Goal: Task Accomplishment & Management: Manage account settings

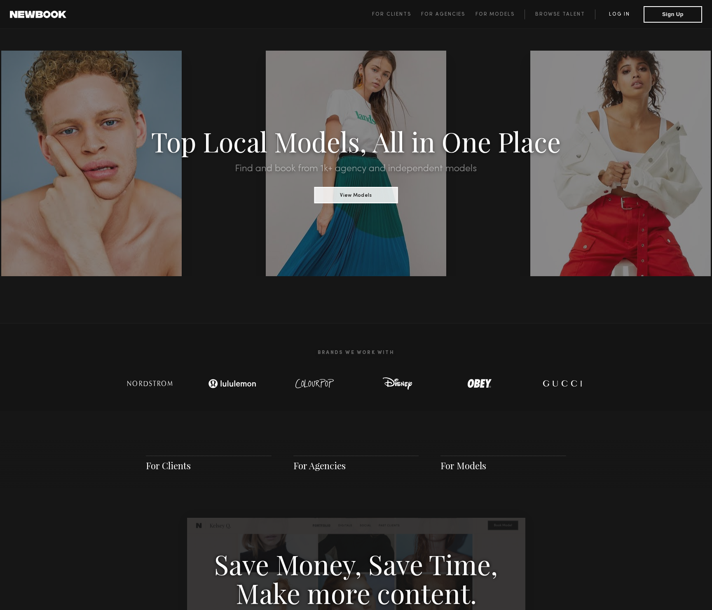
click at [613, 14] on link "Log in" at bounding box center [619, 14] width 49 height 10
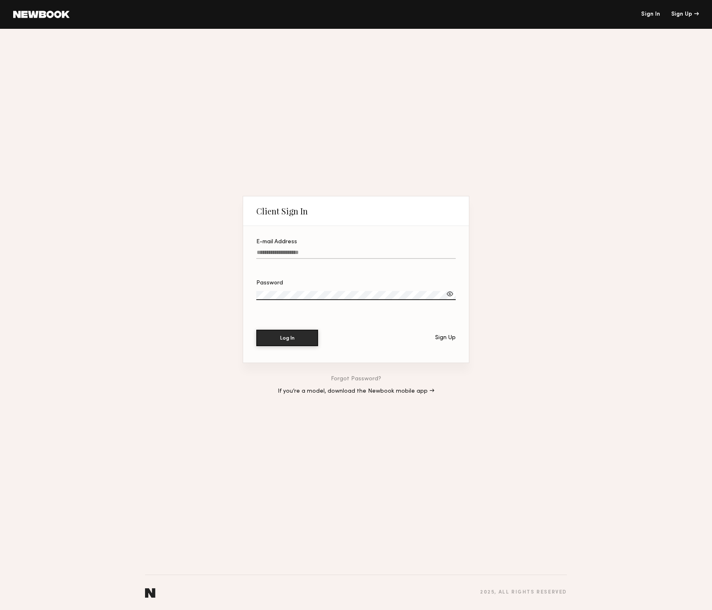
drag, startPoint x: 283, startPoint y: 264, endPoint x: 279, endPoint y: 255, distance: 8.9
click at [283, 264] on div at bounding box center [355, 264] width 199 height 7
click at [283, 259] on input "E-mail Address" at bounding box center [355, 254] width 199 height 9
click at [279, 255] on input "E-mail Address" at bounding box center [355, 254] width 199 height 9
type input "**********"
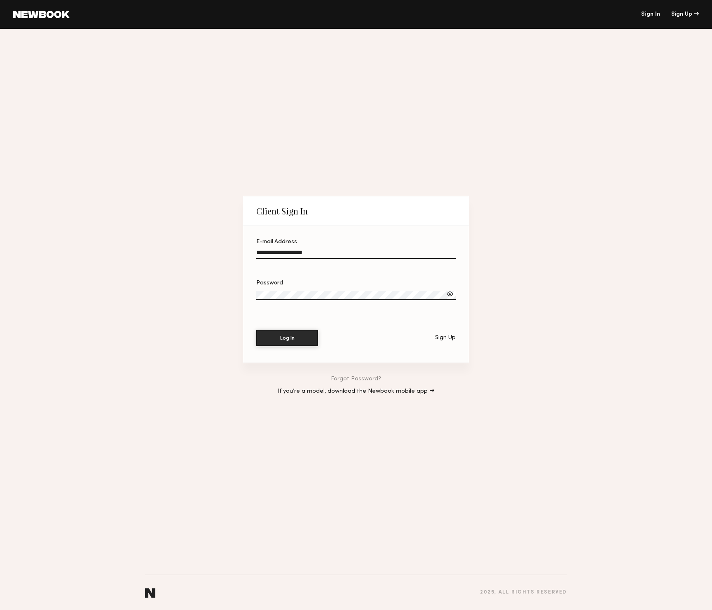
click at [256, 330] on button "Log In" at bounding box center [287, 338] width 62 height 16
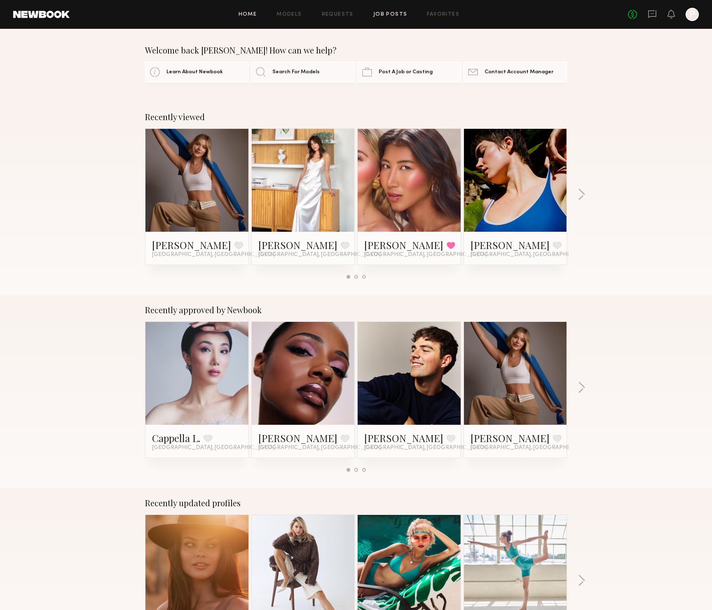
click at [395, 15] on link "Job Posts" at bounding box center [390, 14] width 34 height 5
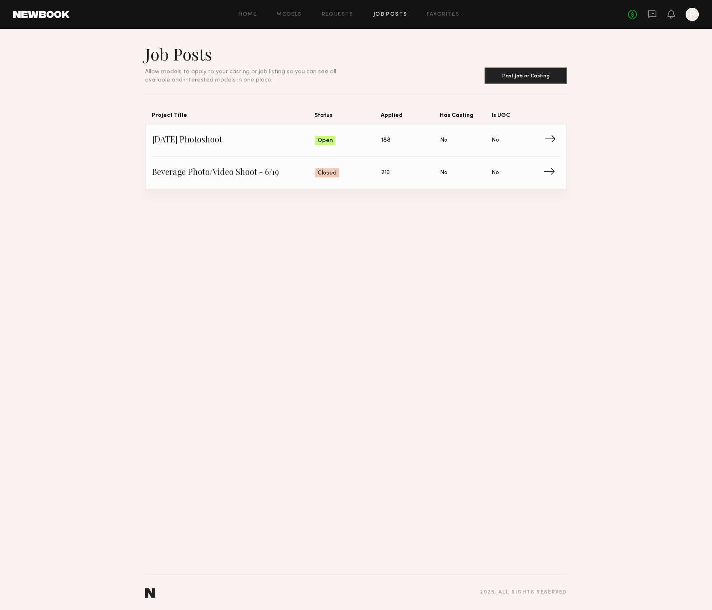
click at [277, 142] on span "Aug 22nd Photoshoot" at bounding box center [233, 140] width 163 height 12
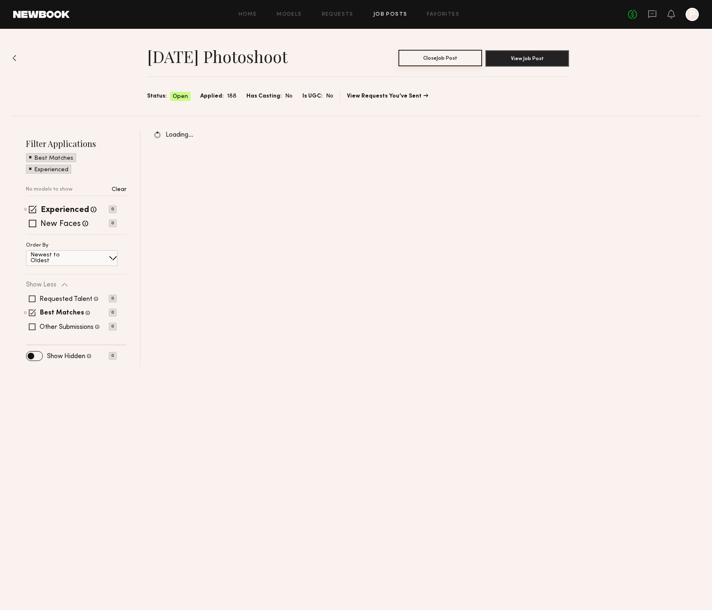
click at [436, 59] on button "Close Job Post" at bounding box center [440, 58] width 84 height 16
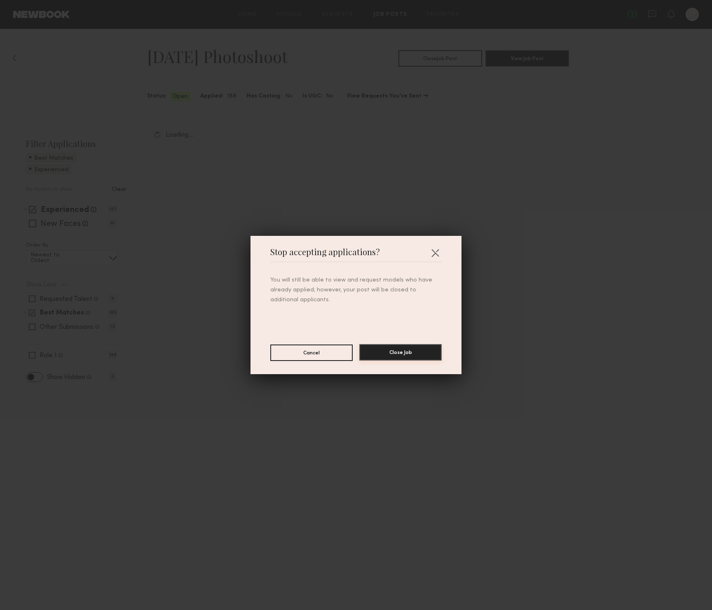
drag, startPoint x: 396, startPoint y: 351, endPoint x: 268, endPoint y: 392, distance: 134.6
click at [269, 393] on div "Stop accepting applications? You will still be able to view and request models …" at bounding box center [356, 305] width 712 height 610
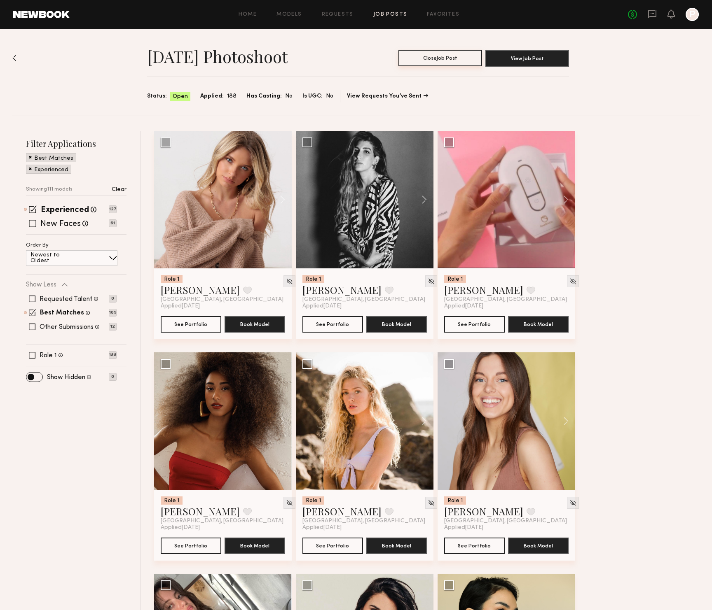
click at [433, 60] on button "Close Job Post" at bounding box center [440, 58] width 84 height 16
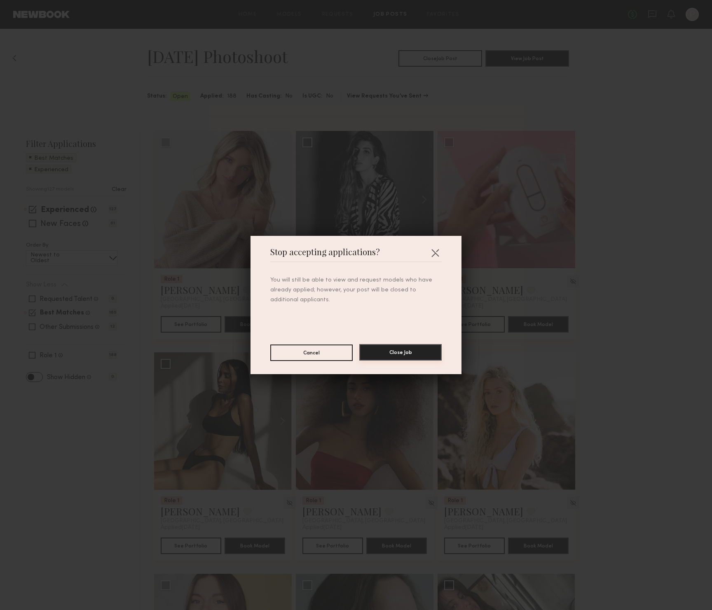
click at [399, 352] on button "Close Job" at bounding box center [400, 352] width 82 height 16
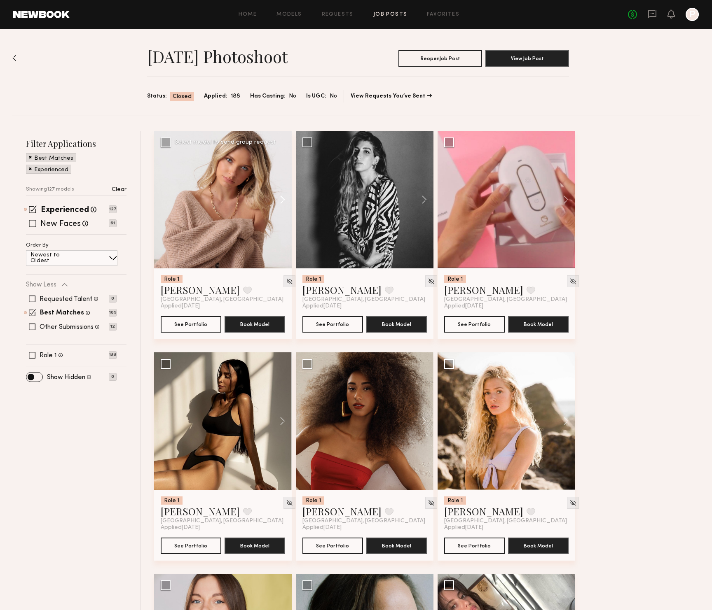
click at [281, 198] on button at bounding box center [278, 200] width 26 height 138
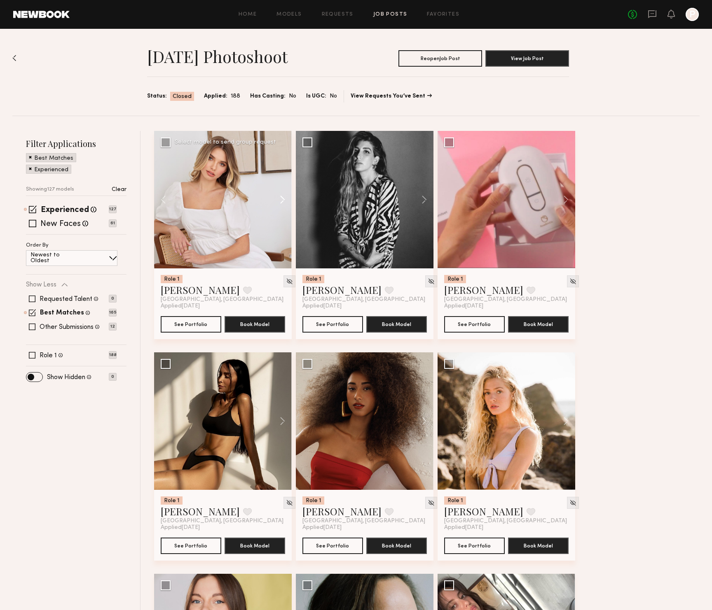
click at [281, 198] on button at bounding box center [278, 200] width 26 height 138
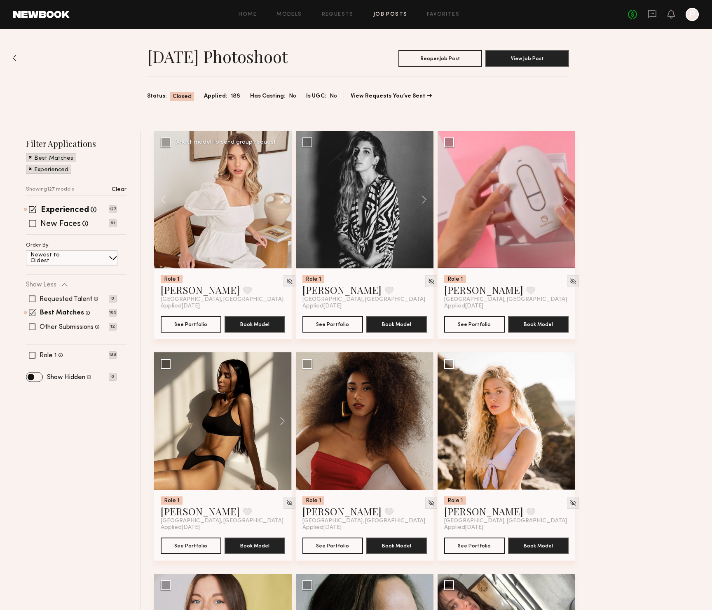
click at [281, 198] on button at bounding box center [278, 200] width 26 height 138
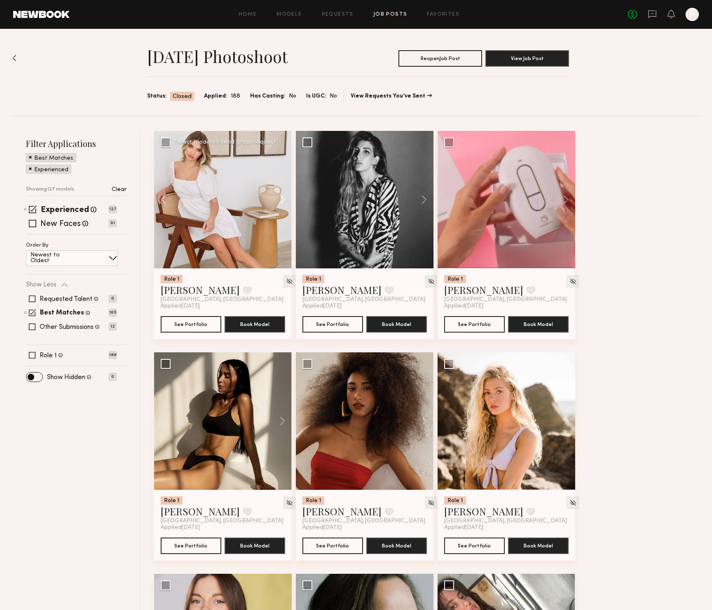
click at [281, 198] on button at bounding box center [278, 200] width 26 height 138
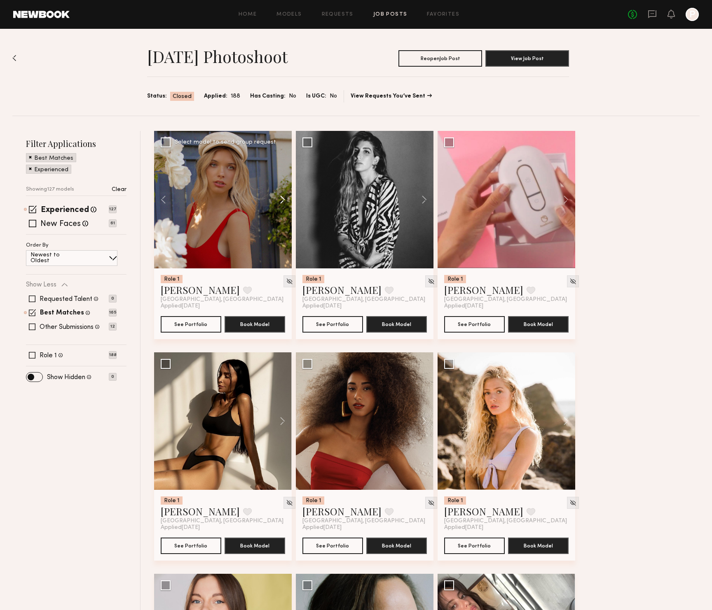
click at [281, 198] on button at bounding box center [278, 200] width 26 height 138
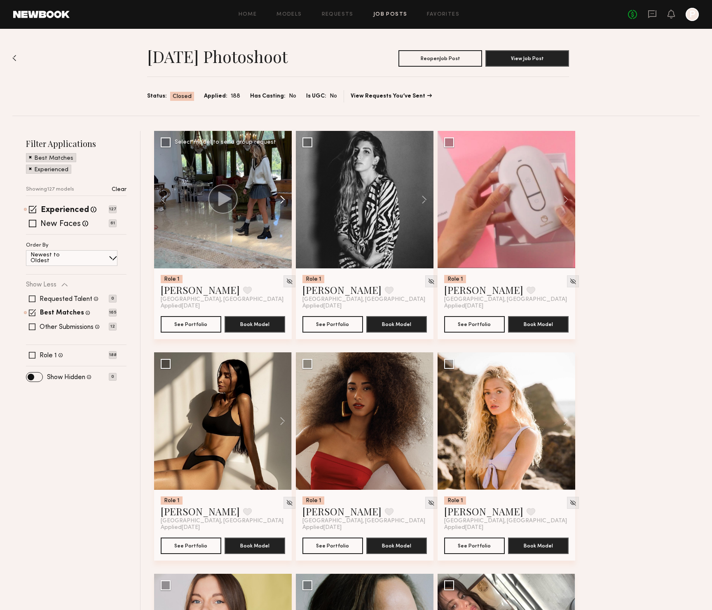
click at [281, 198] on button at bounding box center [278, 200] width 26 height 138
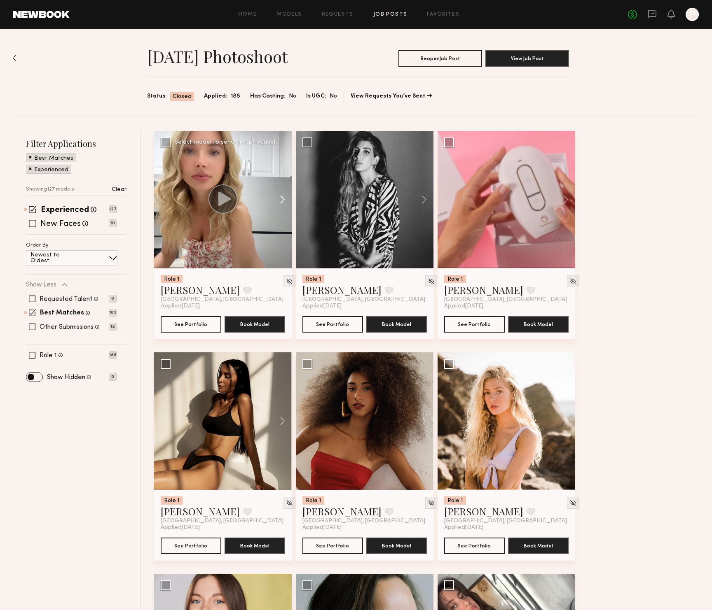
click at [281, 198] on button at bounding box center [278, 200] width 26 height 138
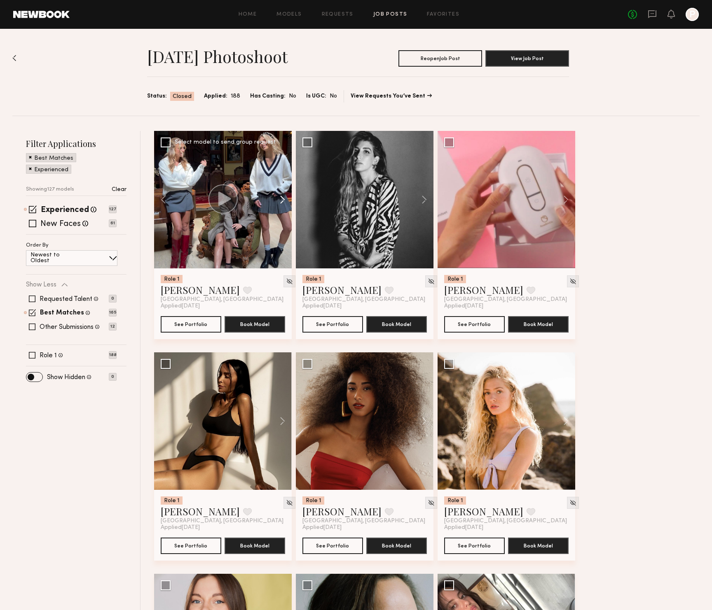
click at [281, 198] on button at bounding box center [278, 200] width 26 height 138
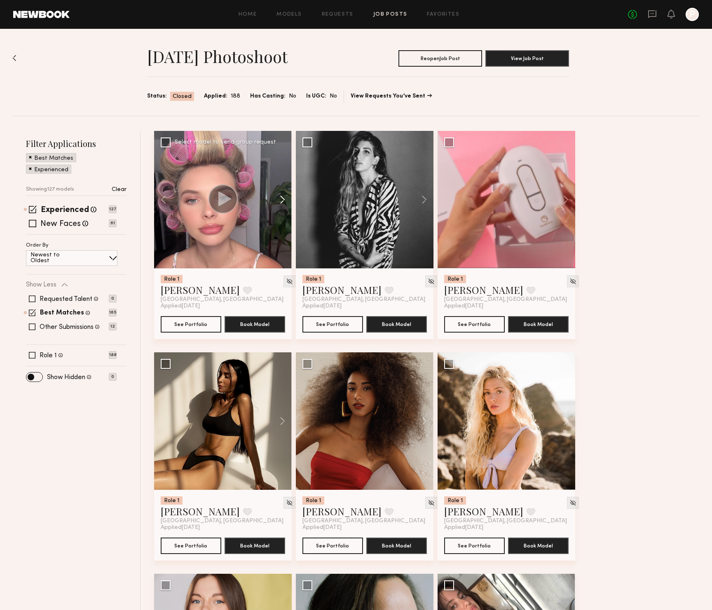
click at [280, 197] on button at bounding box center [278, 200] width 26 height 138
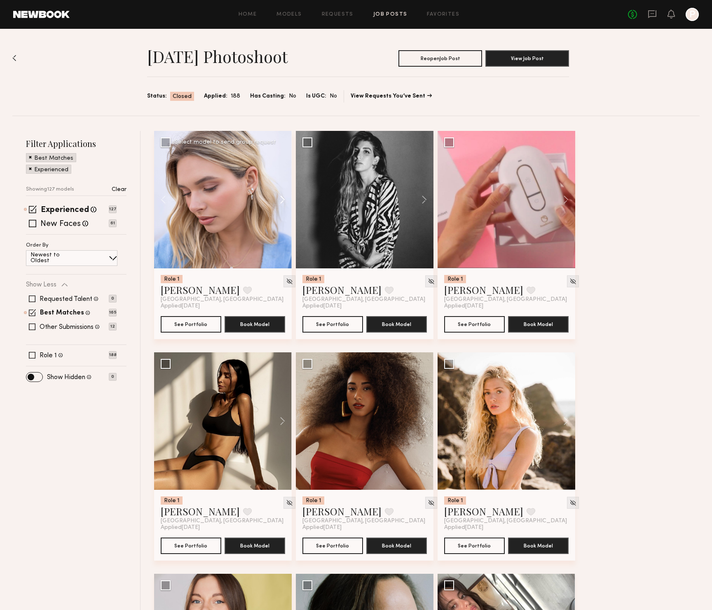
click at [278, 195] on button at bounding box center [278, 200] width 26 height 138
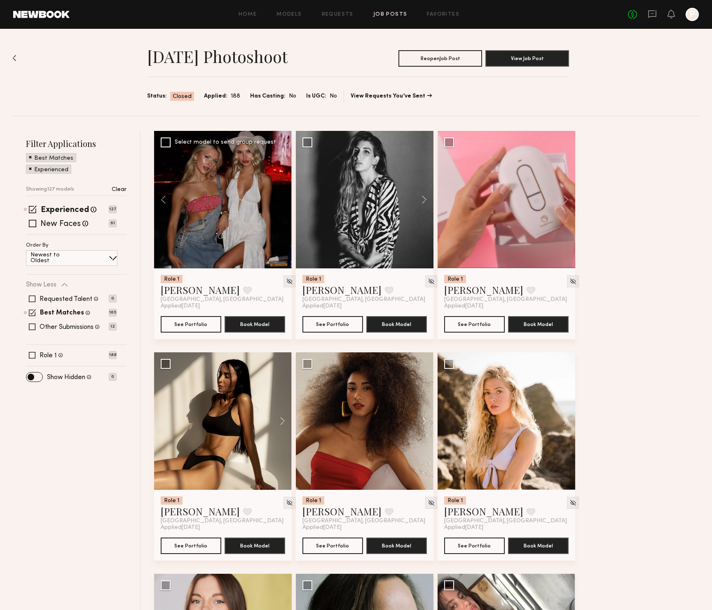
click at [278, 195] on div at bounding box center [223, 200] width 138 height 138
click at [420, 200] on button at bounding box center [420, 200] width 26 height 138
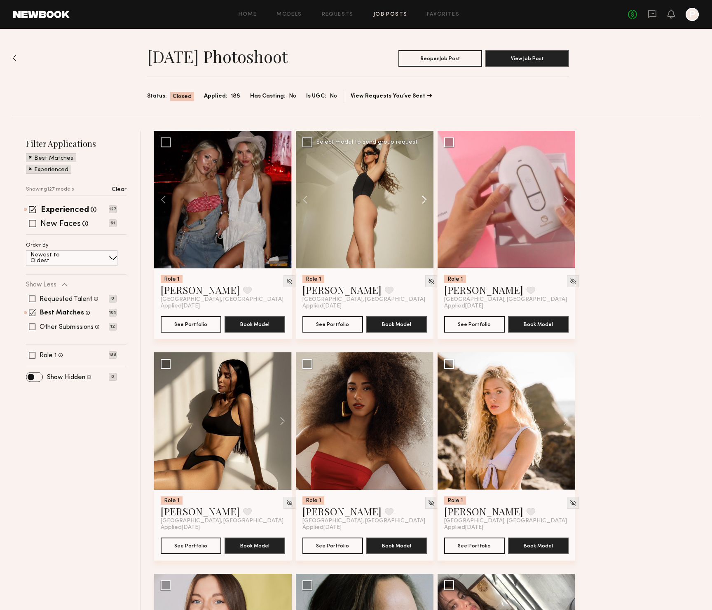
click at [420, 200] on button at bounding box center [420, 200] width 26 height 138
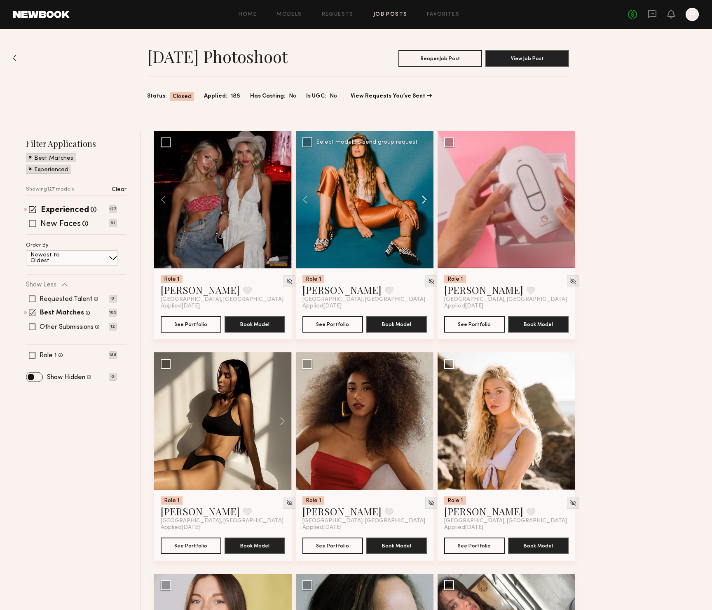
click at [423, 200] on button at bounding box center [420, 200] width 26 height 138
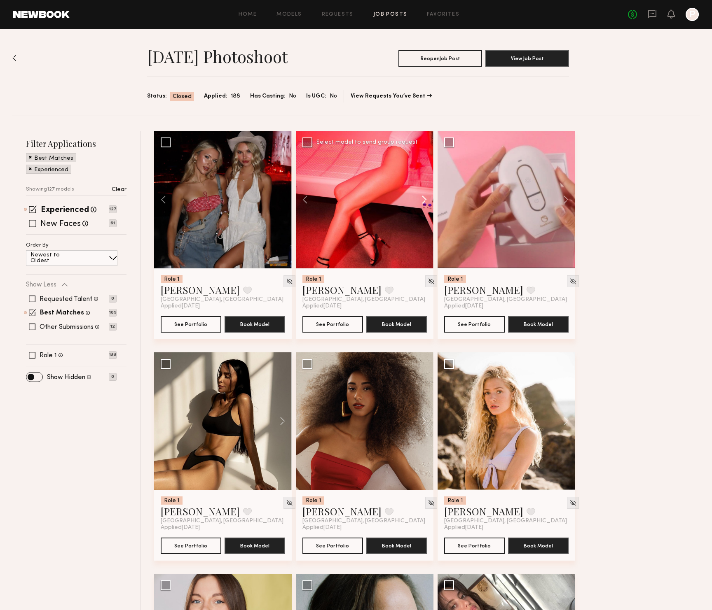
click at [423, 200] on button at bounding box center [420, 200] width 26 height 138
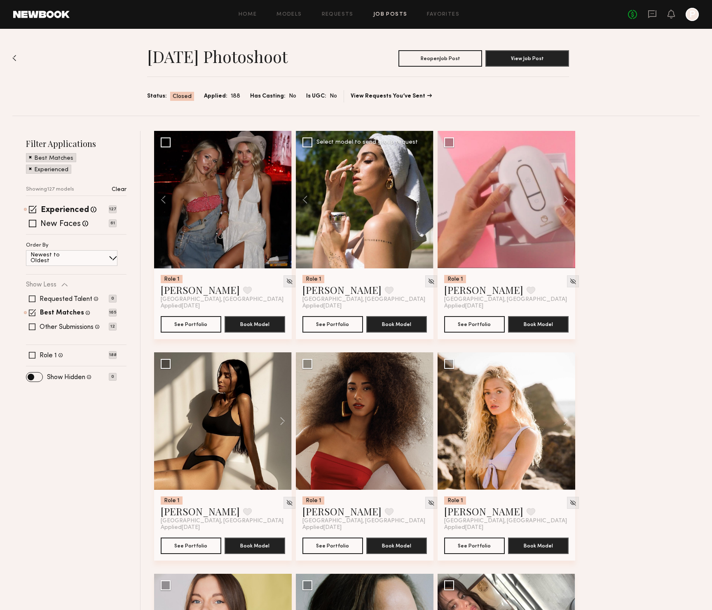
click at [423, 200] on div at bounding box center [365, 200] width 138 height 138
click at [316, 291] on link "Lou E." at bounding box center [341, 289] width 79 height 13
click at [563, 202] on button at bounding box center [562, 200] width 26 height 138
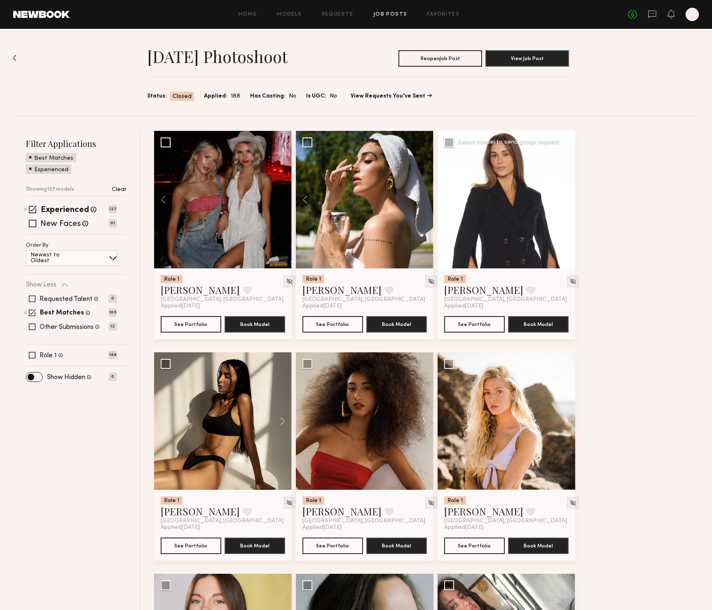
click at [563, 202] on button at bounding box center [562, 200] width 26 height 138
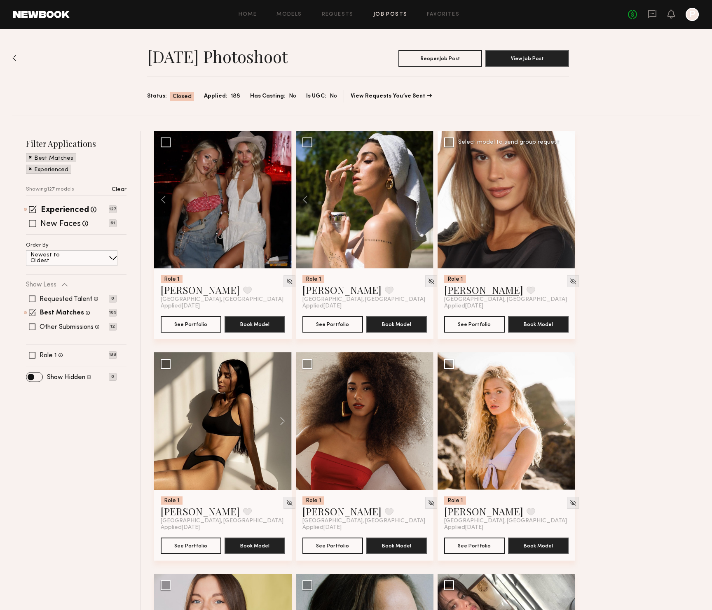
click at [463, 290] on link "[PERSON_NAME]" at bounding box center [483, 289] width 79 height 13
click at [282, 422] on button at bounding box center [278, 422] width 26 height 138
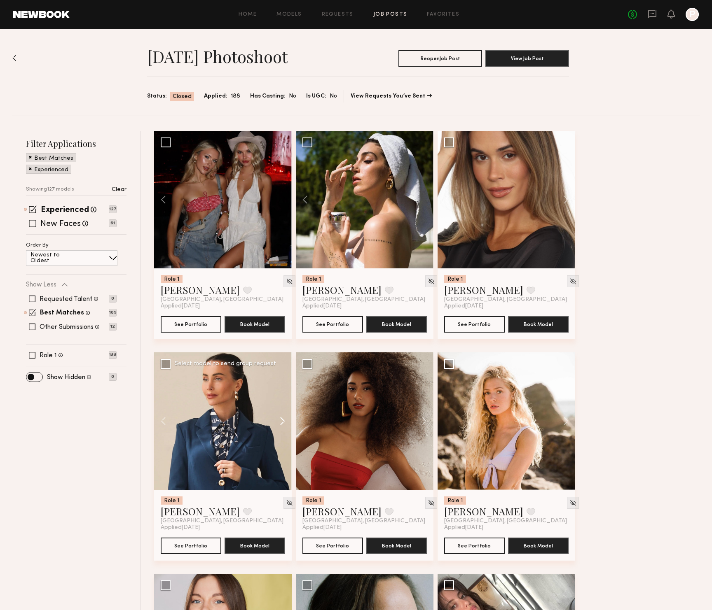
click at [282, 422] on button at bounding box center [278, 422] width 26 height 138
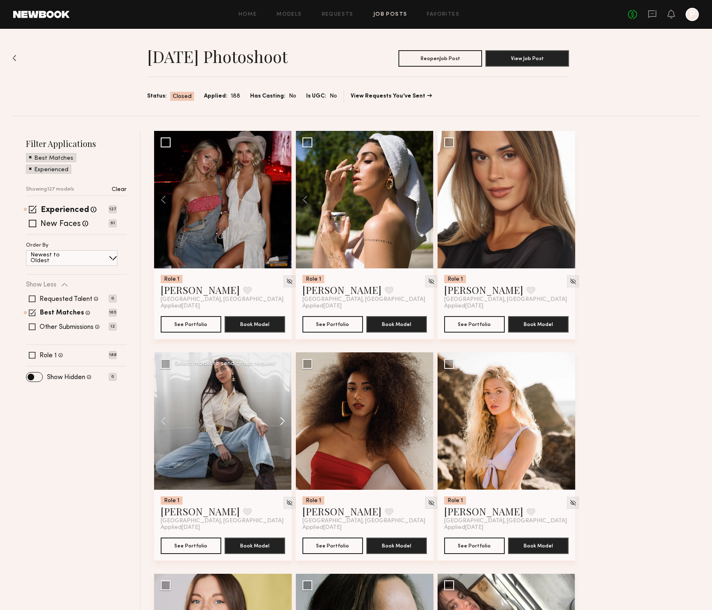
click at [282, 422] on button at bounding box center [278, 422] width 26 height 138
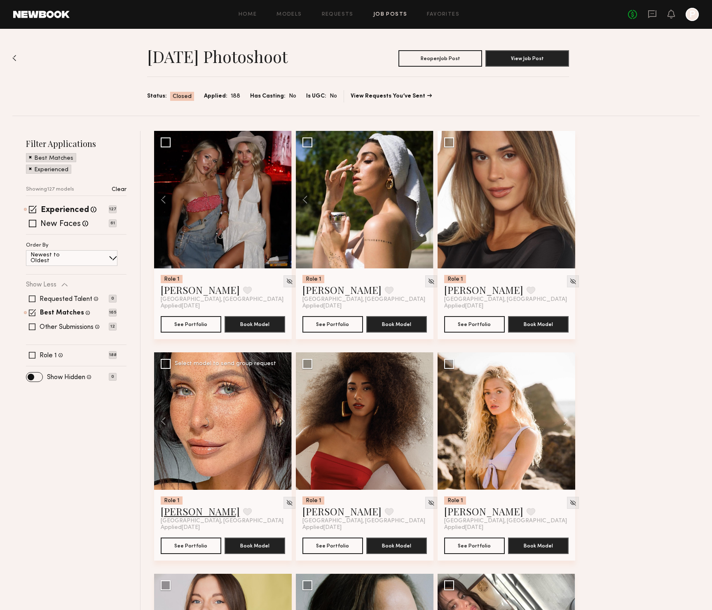
click at [176, 511] on link "Maria M." at bounding box center [200, 511] width 79 height 13
click at [426, 422] on button at bounding box center [420, 422] width 26 height 138
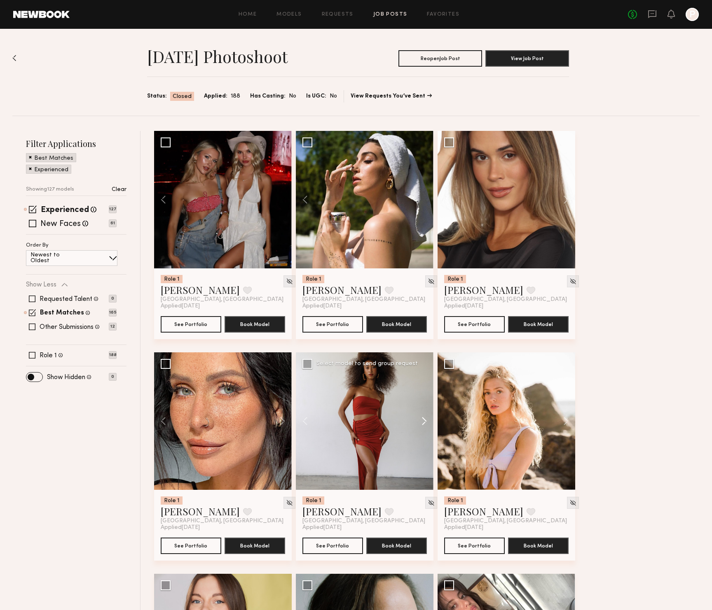
click at [425, 423] on button at bounding box center [420, 422] width 26 height 138
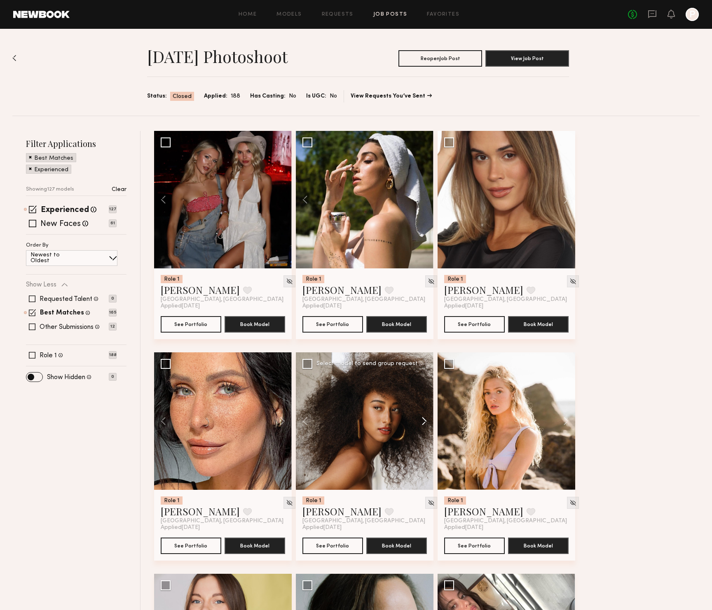
click at [425, 423] on button at bounding box center [420, 422] width 26 height 138
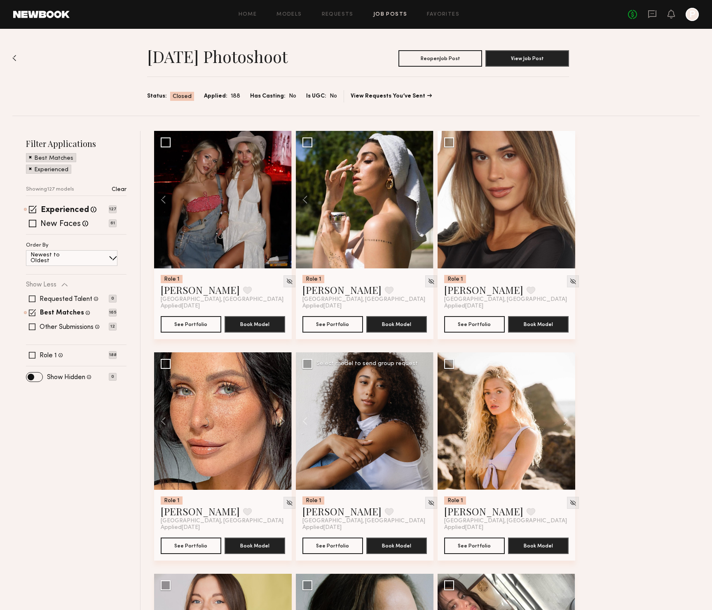
click at [425, 423] on div at bounding box center [365, 422] width 138 height 138
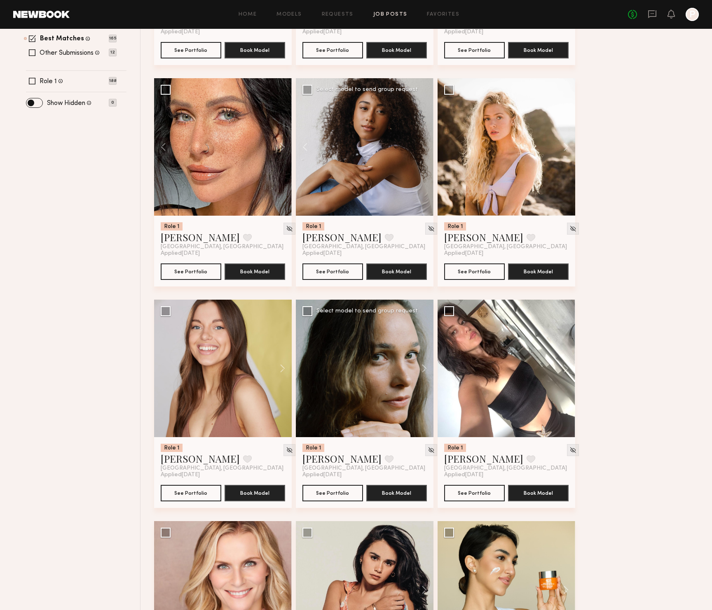
scroll to position [275, 0]
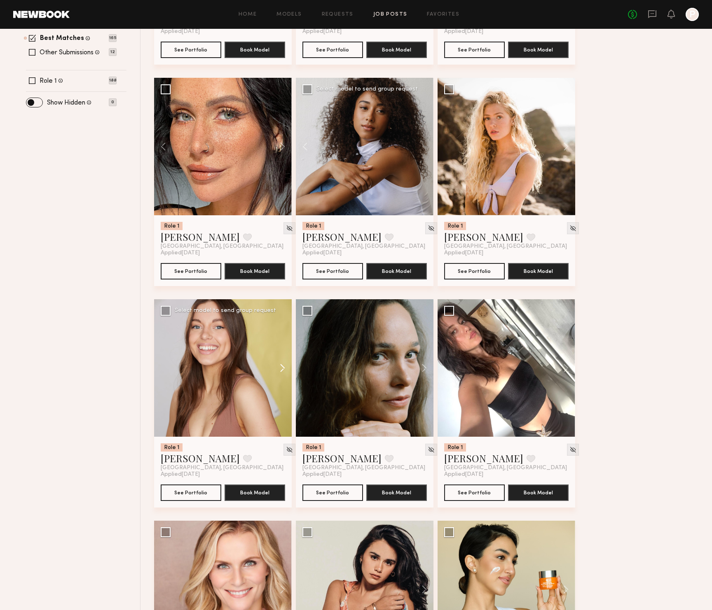
click at [284, 368] on button at bounding box center [278, 368] width 26 height 138
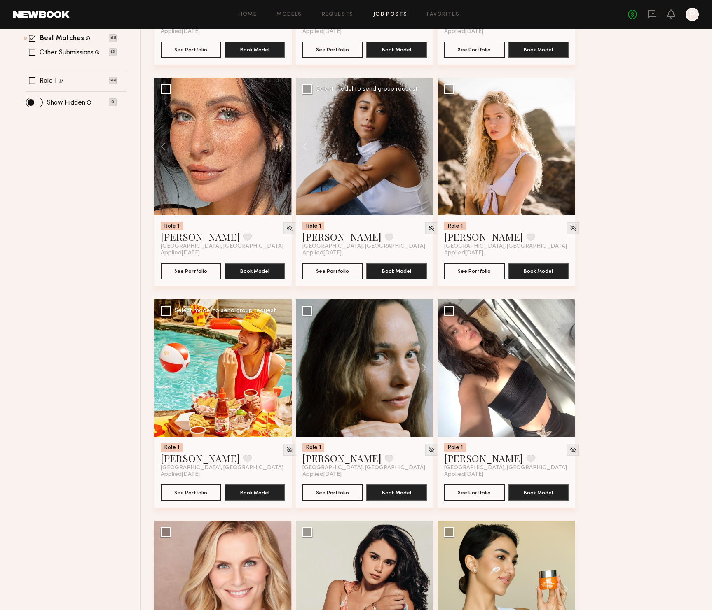
click at [284, 368] on button at bounding box center [278, 368] width 26 height 138
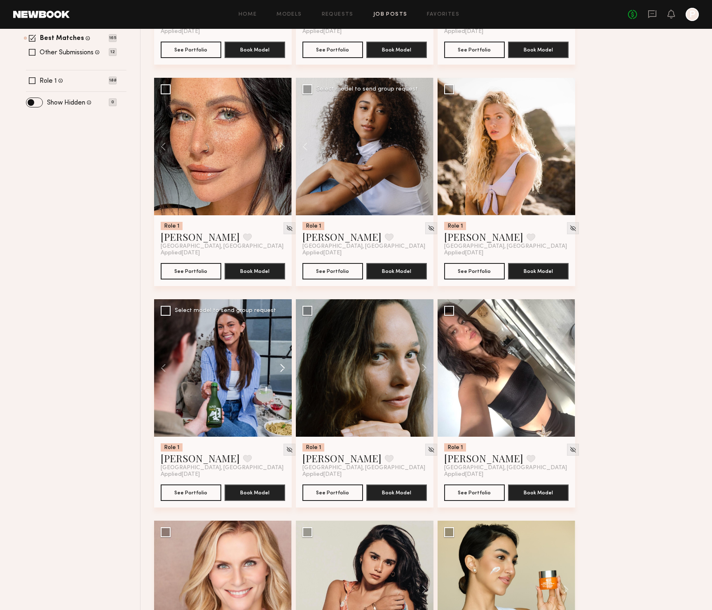
click at [284, 368] on button at bounding box center [278, 368] width 26 height 138
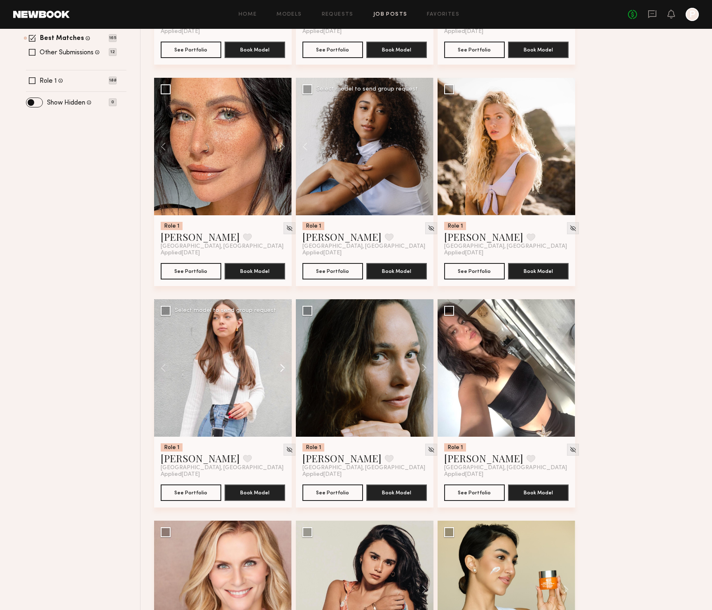
click at [284, 368] on button at bounding box center [278, 368] width 26 height 138
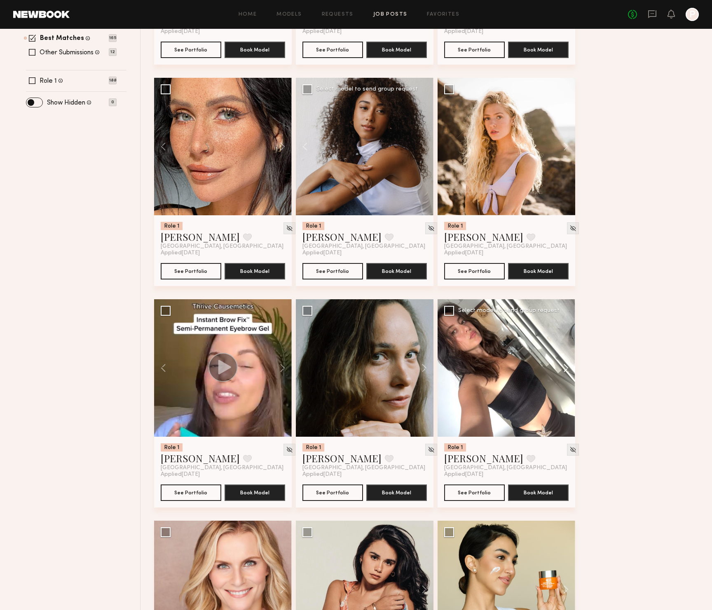
click at [564, 369] on button at bounding box center [562, 368] width 26 height 138
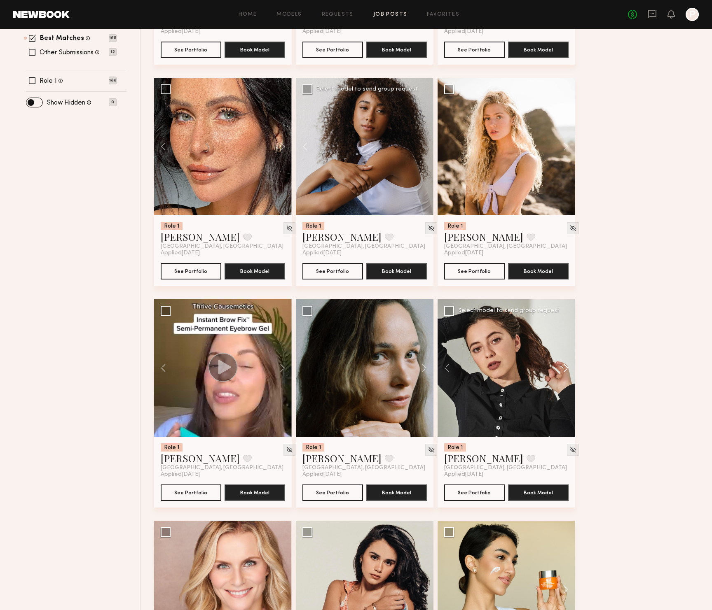
click at [564, 369] on button at bounding box center [562, 368] width 26 height 138
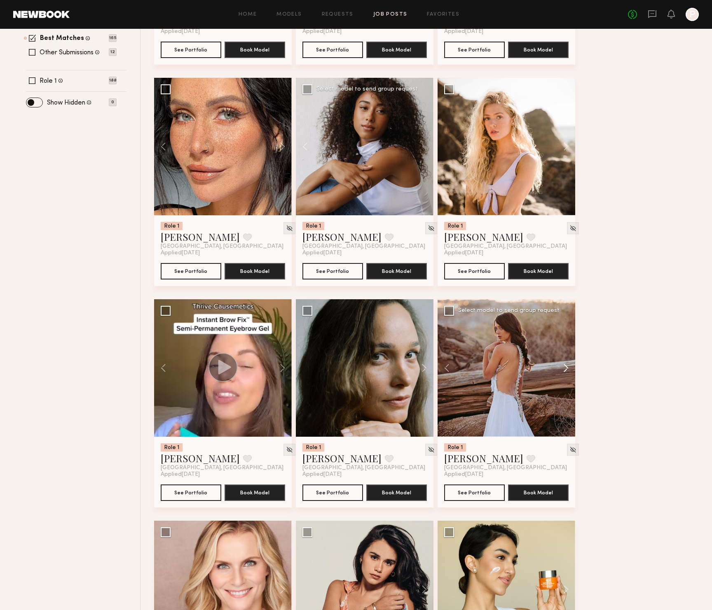
click at [564, 369] on button at bounding box center [562, 368] width 26 height 138
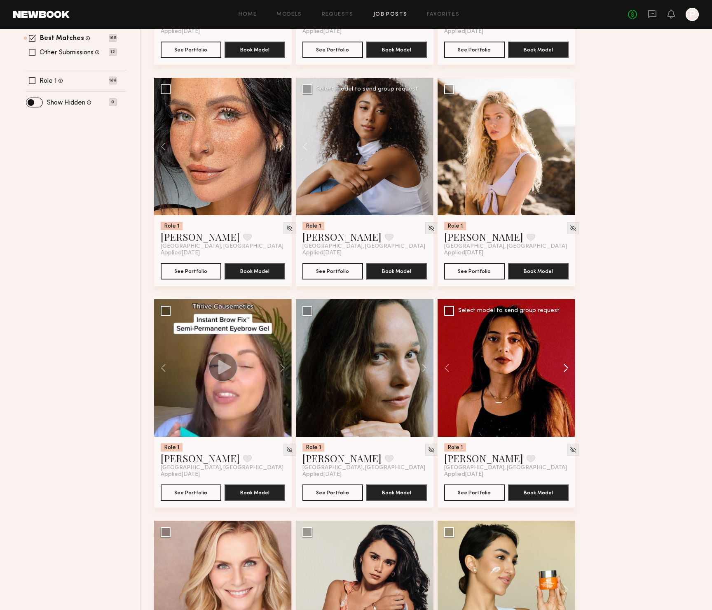
click at [564, 369] on button at bounding box center [562, 368] width 26 height 138
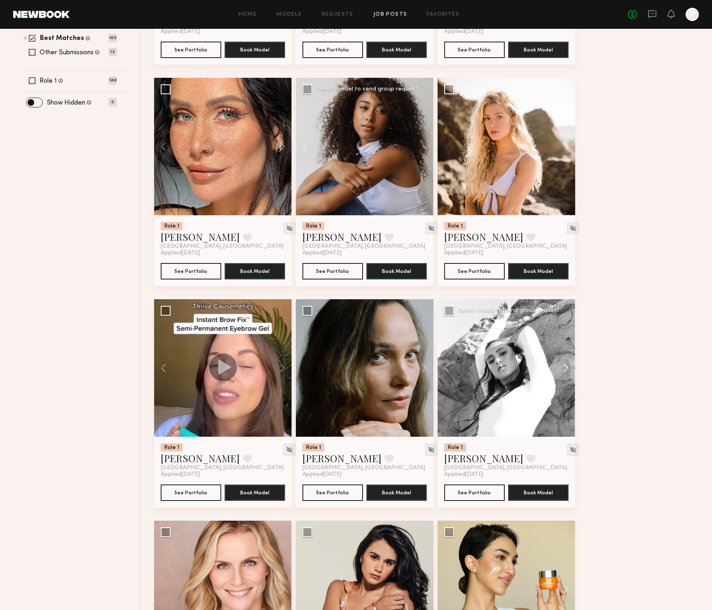
click at [564, 369] on button at bounding box center [562, 368] width 26 height 138
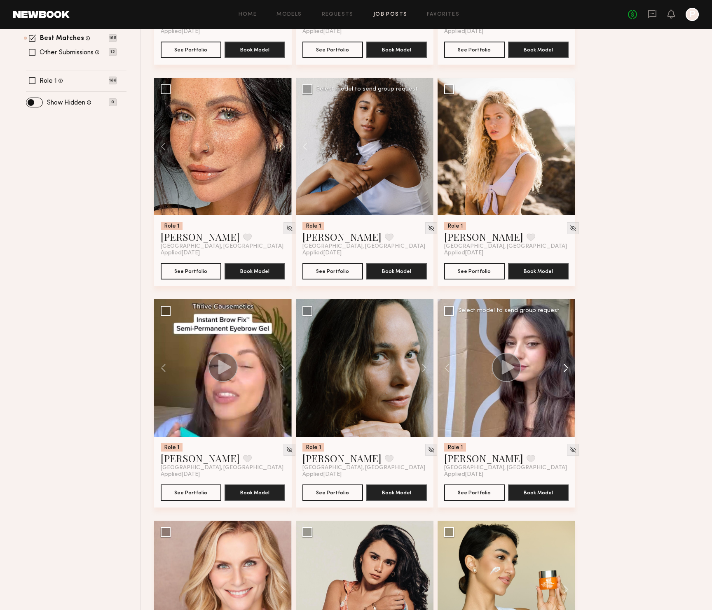
click at [564, 369] on button at bounding box center [562, 368] width 26 height 138
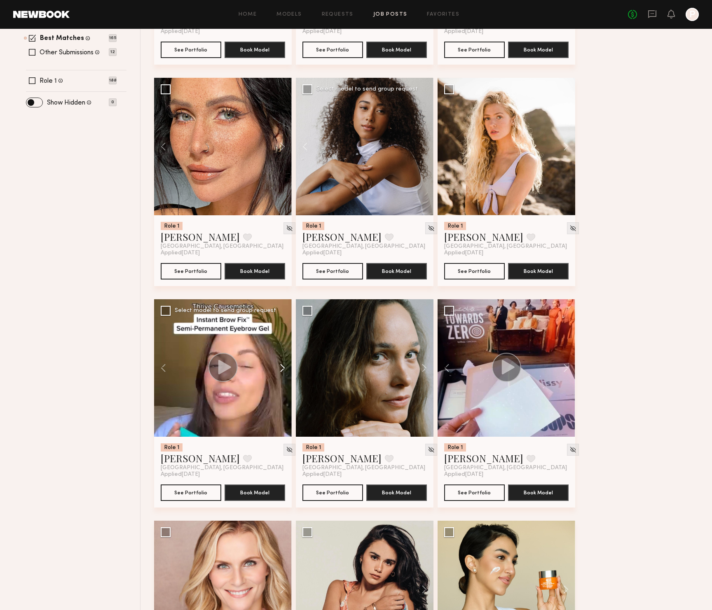
click at [281, 368] on button at bounding box center [278, 368] width 26 height 138
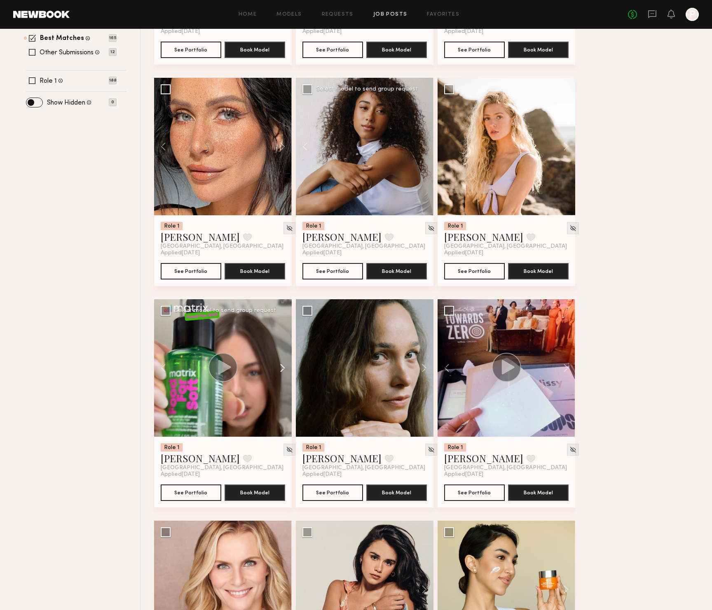
click at [281, 368] on button at bounding box center [278, 368] width 26 height 138
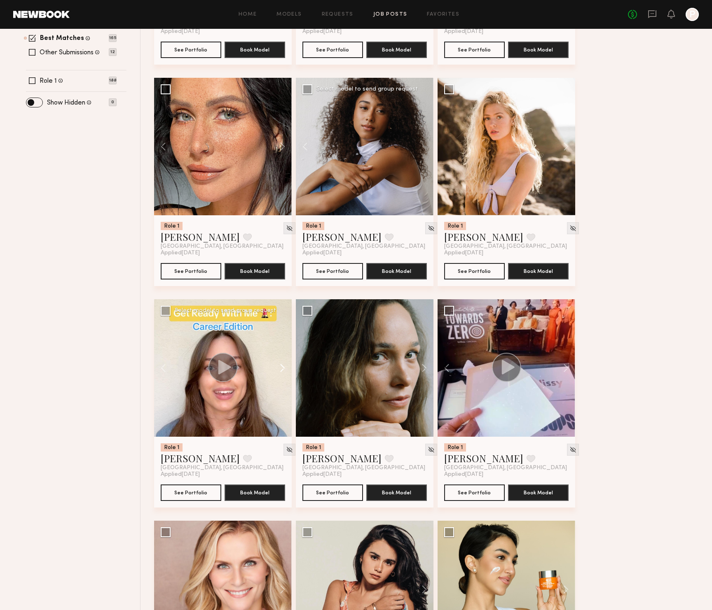
click at [281, 368] on button at bounding box center [278, 368] width 26 height 138
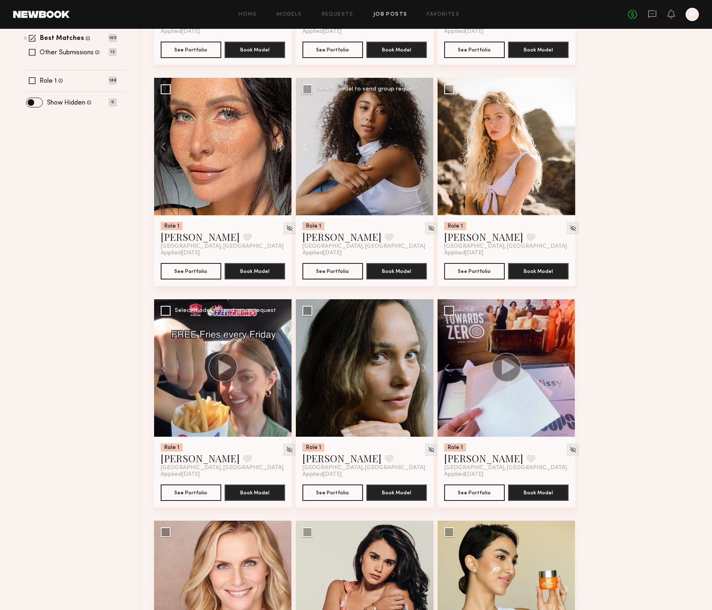
click at [281, 368] on div at bounding box center [223, 368] width 138 height 138
click at [421, 368] on button at bounding box center [420, 368] width 26 height 138
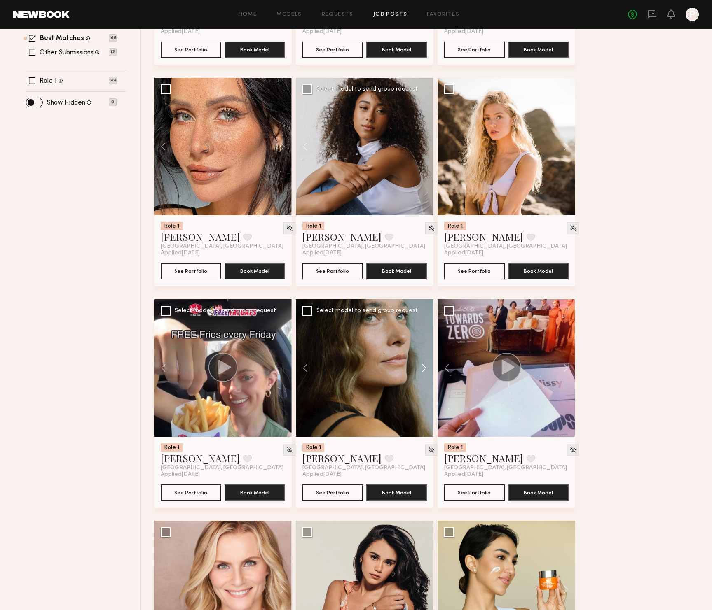
click at [421, 368] on button at bounding box center [420, 368] width 26 height 138
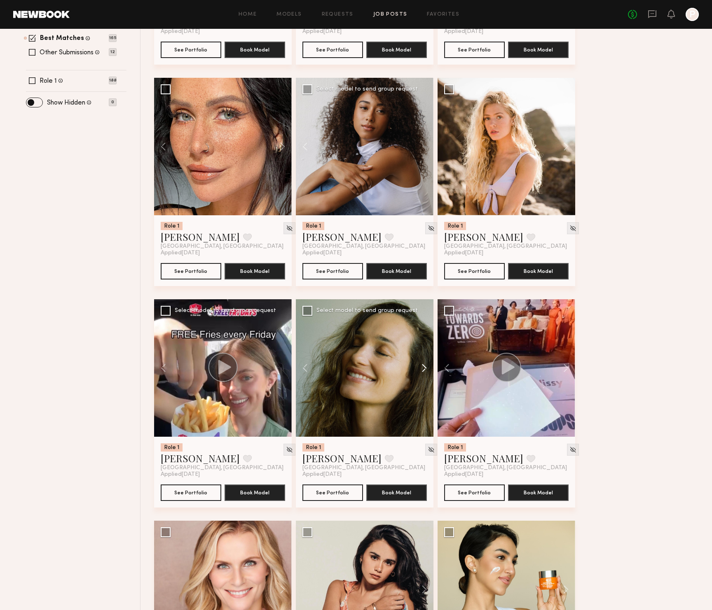
click at [421, 368] on button at bounding box center [420, 368] width 26 height 138
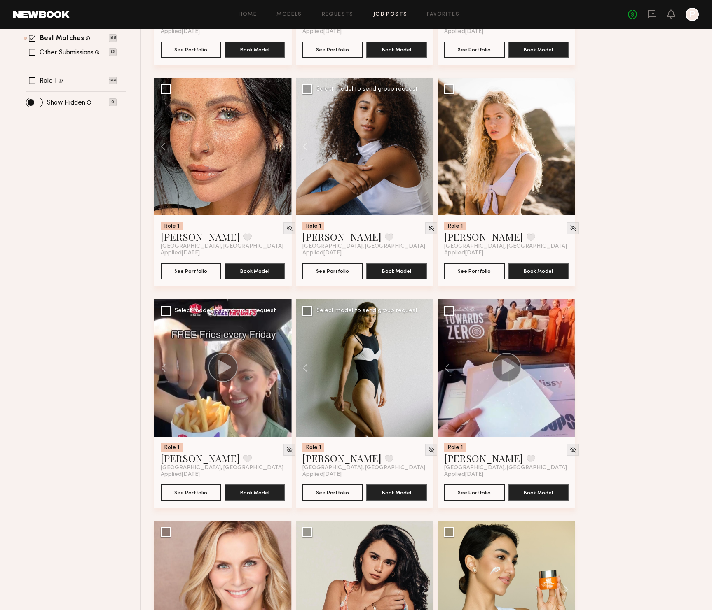
click at [421, 368] on div at bounding box center [365, 368] width 138 height 138
click at [325, 460] on link "Tatiane S." at bounding box center [341, 458] width 79 height 13
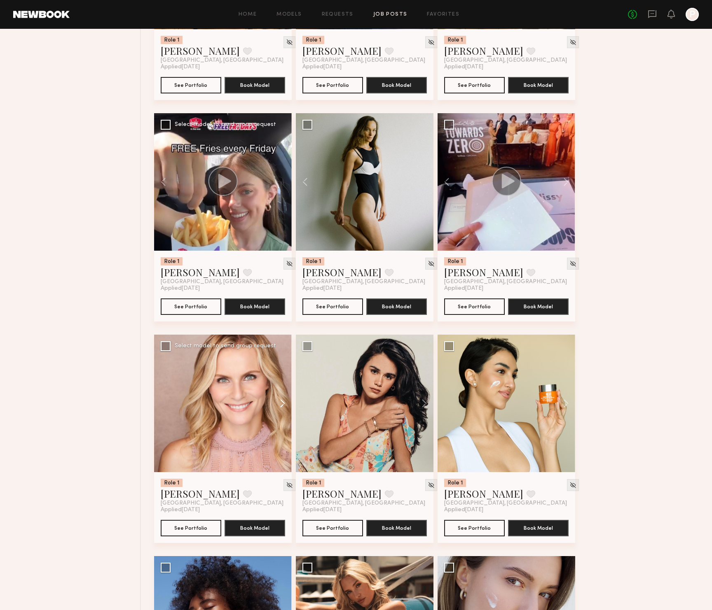
scroll to position [461, 0]
click at [282, 402] on button at bounding box center [278, 403] width 26 height 138
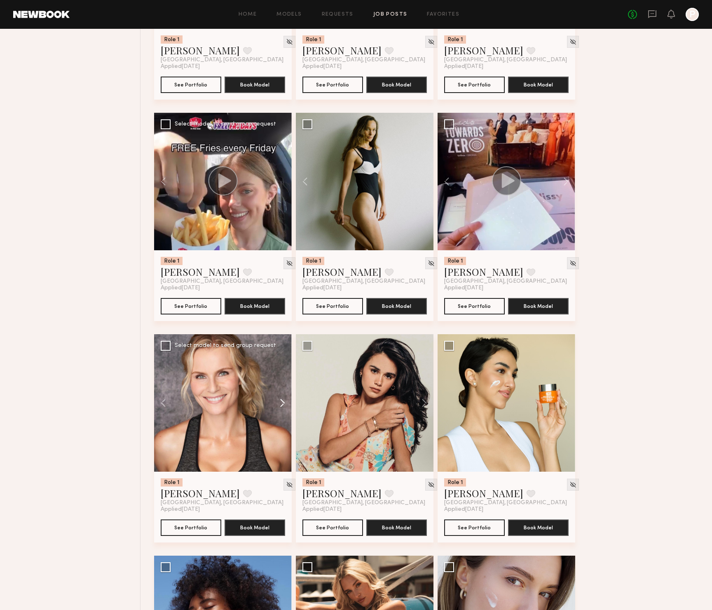
click at [282, 402] on button at bounding box center [278, 403] width 26 height 138
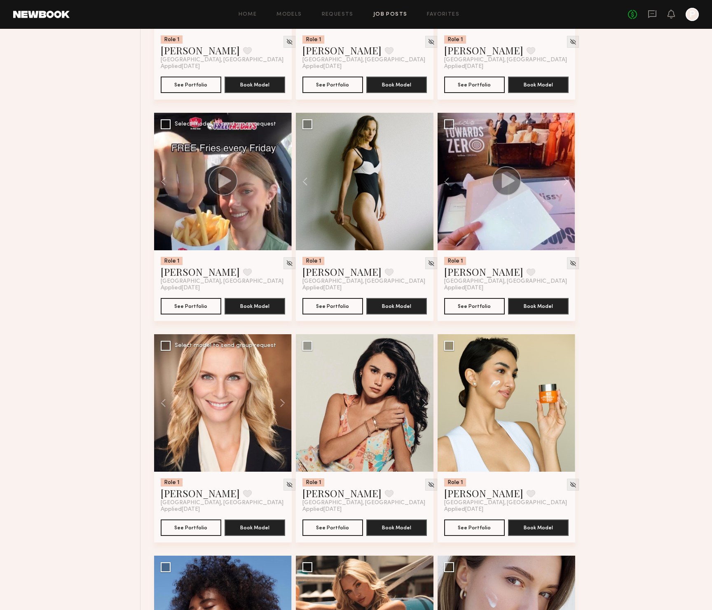
click at [282, 402] on button at bounding box center [278, 403] width 26 height 138
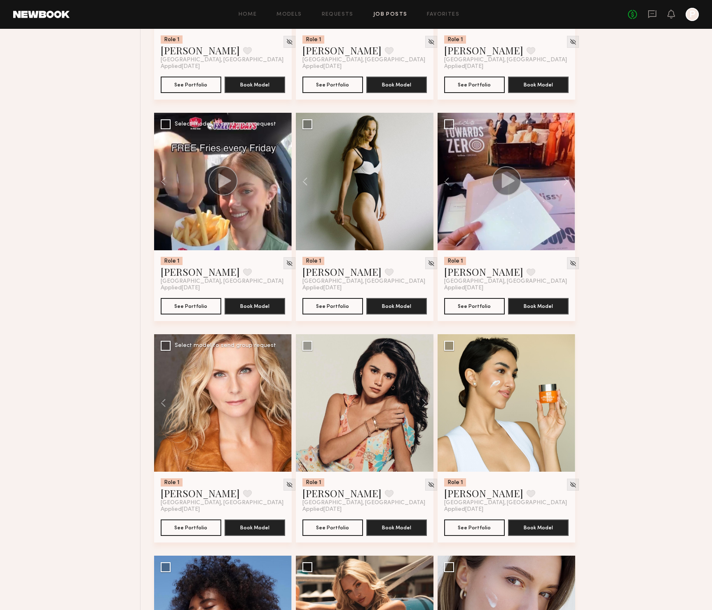
click at [282, 402] on div at bounding box center [223, 403] width 138 height 138
click at [205, 493] on link "Alexandra K." at bounding box center [200, 493] width 79 height 13
click at [564, 403] on button at bounding box center [562, 403] width 26 height 138
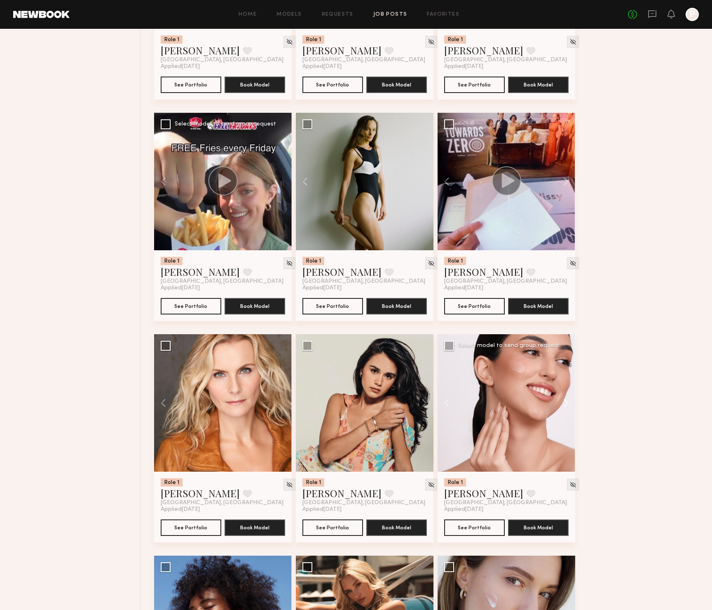
click at [564, 403] on button at bounding box center [562, 403] width 26 height 138
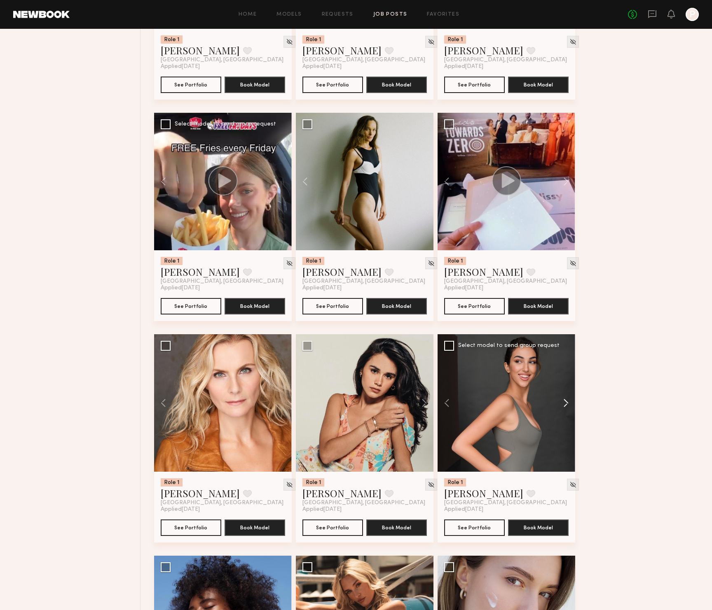
click at [565, 403] on button at bounding box center [562, 403] width 26 height 138
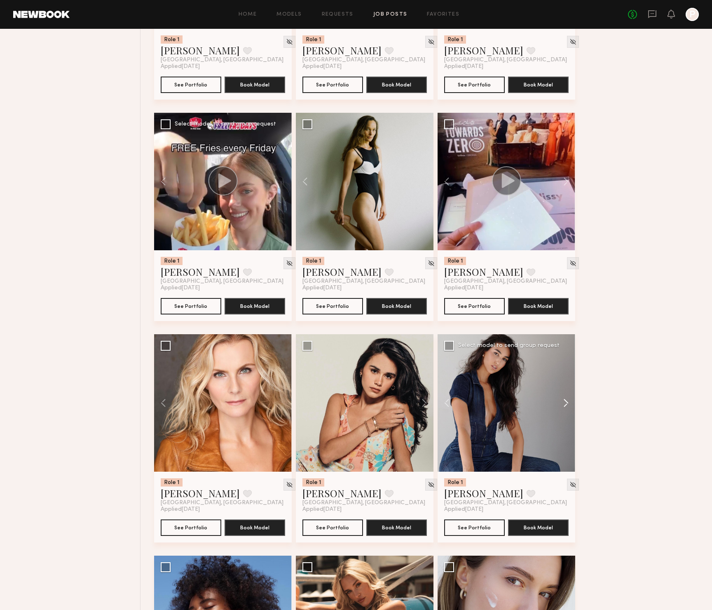
click at [564, 403] on button at bounding box center [562, 403] width 26 height 138
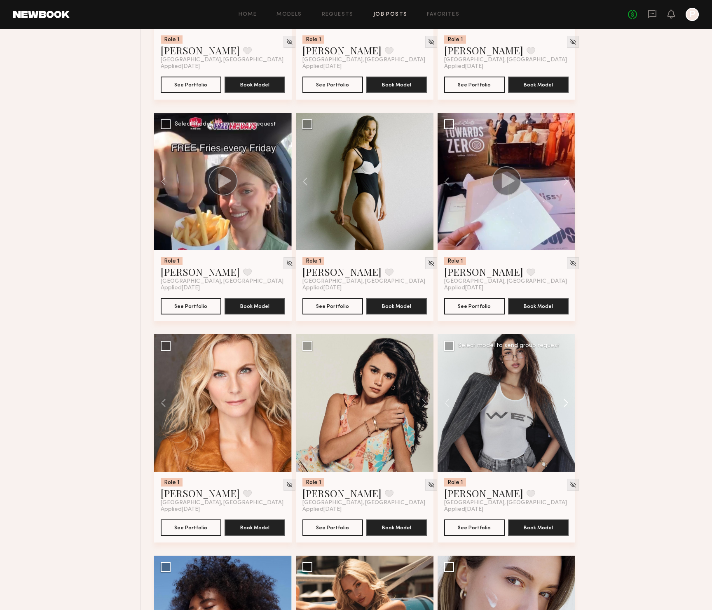
click at [564, 403] on button at bounding box center [562, 403] width 26 height 138
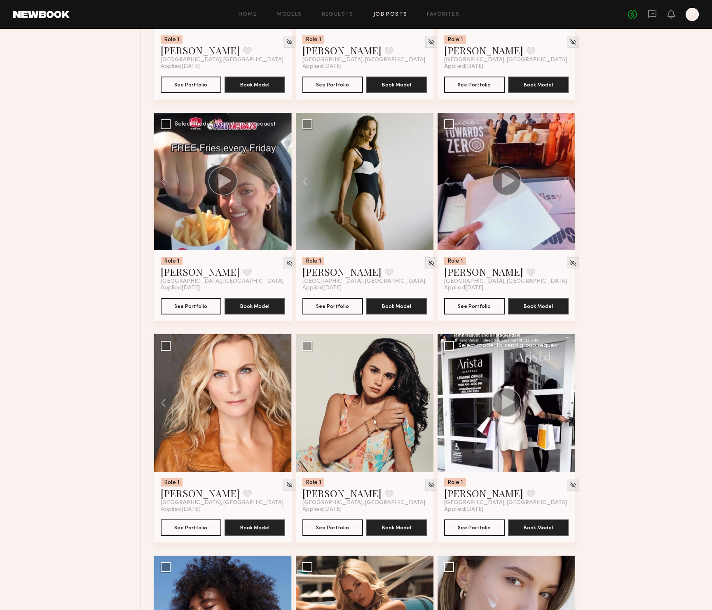
click at [564, 403] on button at bounding box center [562, 403] width 26 height 138
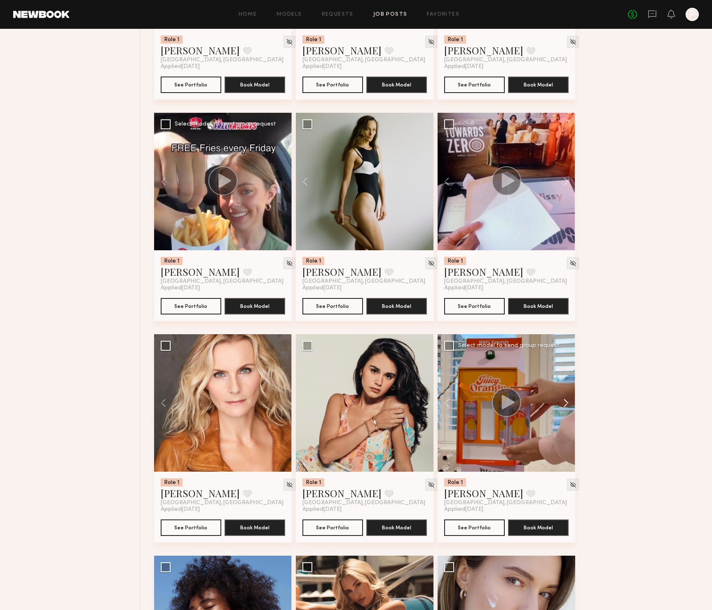
click at [564, 403] on button at bounding box center [562, 403] width 26 height 138
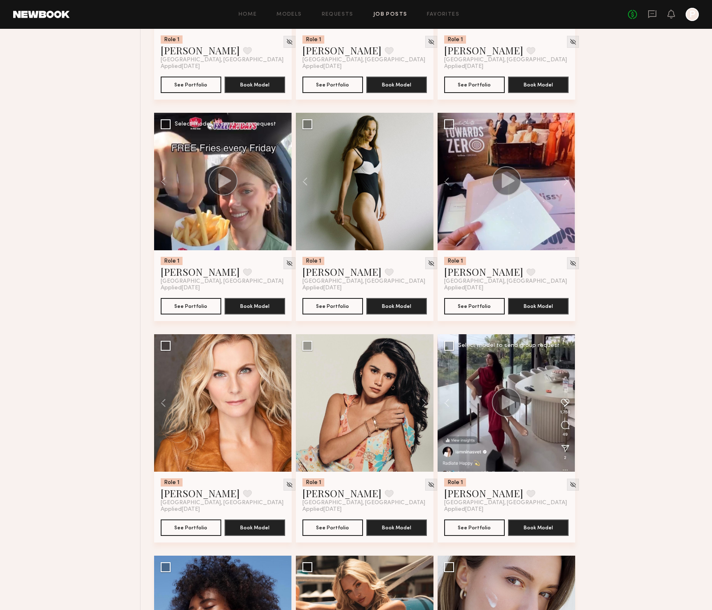
click at [564, 403] on button at bounding box center [562, 403] width 26 height 138
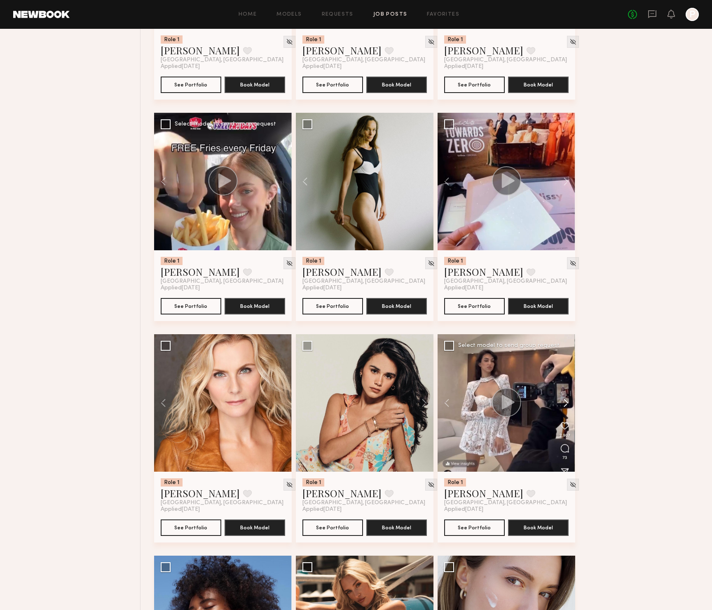
click at [564, 403] on button at bounding box center [562, 403] width 26 height 138
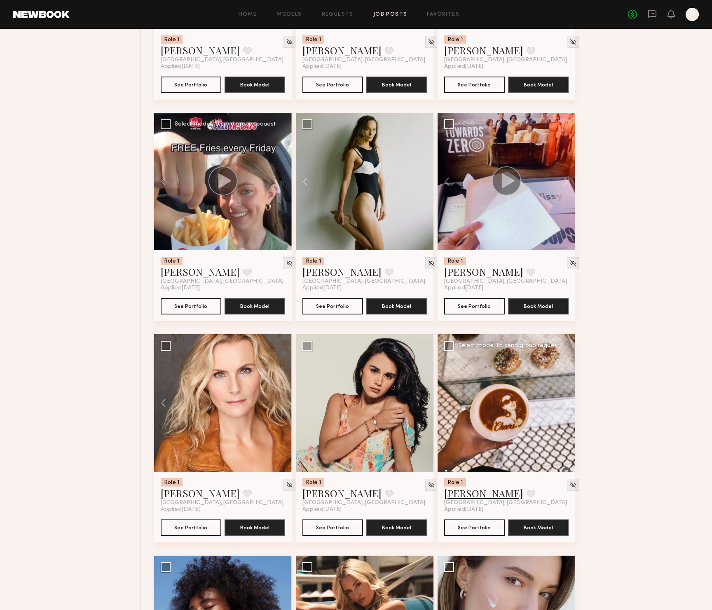
click at [462, 492] on link "Nina S." at bounding box center [483, 493] width 79 height 13
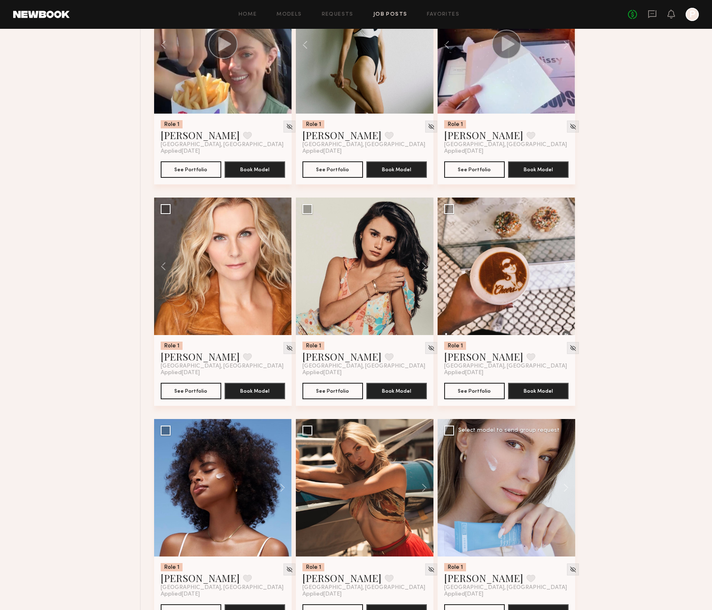
scroll to position [742, 0]
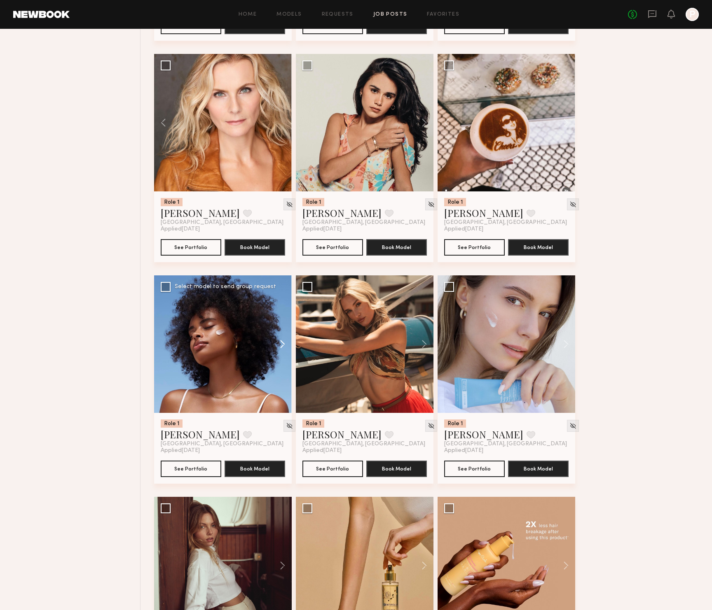
click at [282, 342] on button at bounding box center [278, 345] width 26 height 138
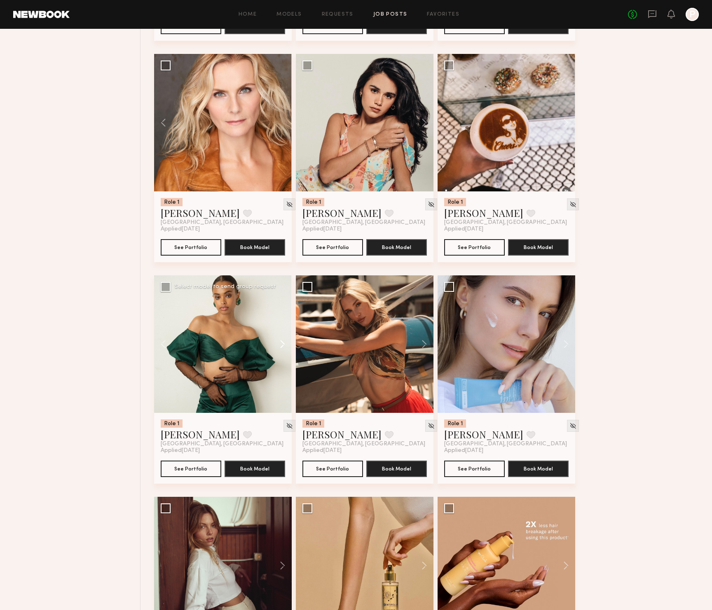
click at [283, 343] on button at bounding box center [278, 345] width 26 height 138
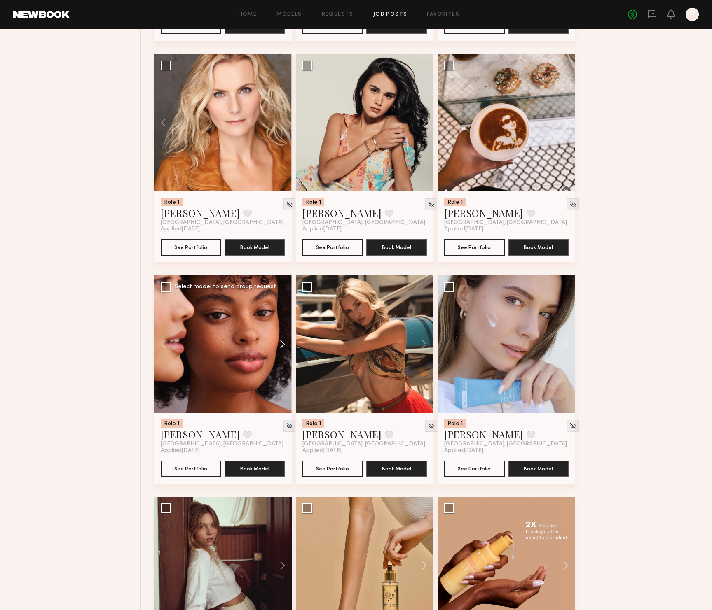
click at [283, 343] on button at bounding box center [278, 345] width 26 height 138
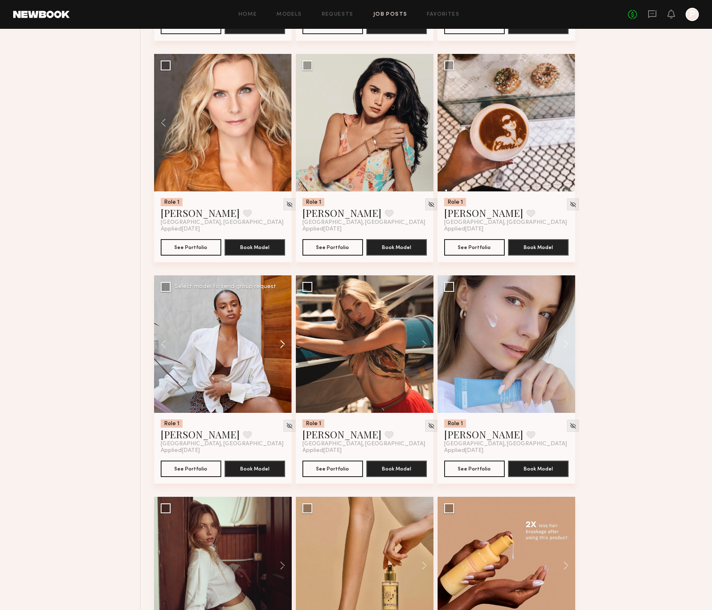
click at [285, 343] on button at bounding box center [278, 345] width 26 height 138
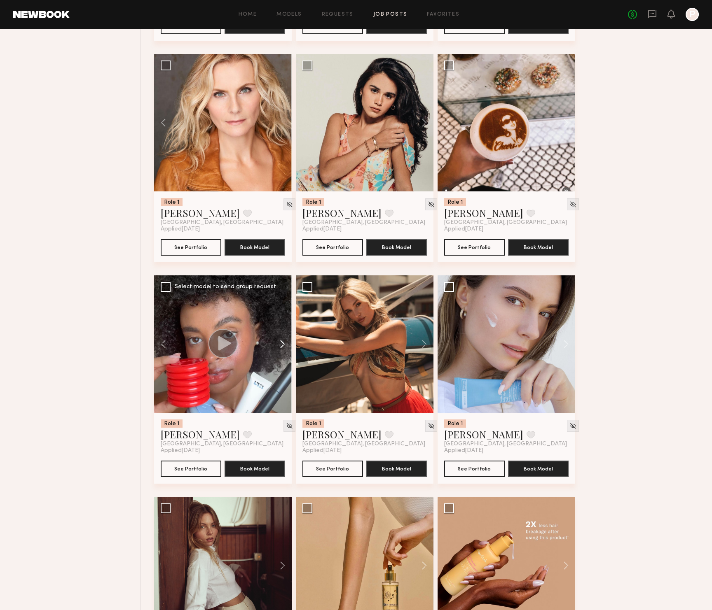
click at [285, 344] on button at bounding box center [278, 345] width 26 height 138
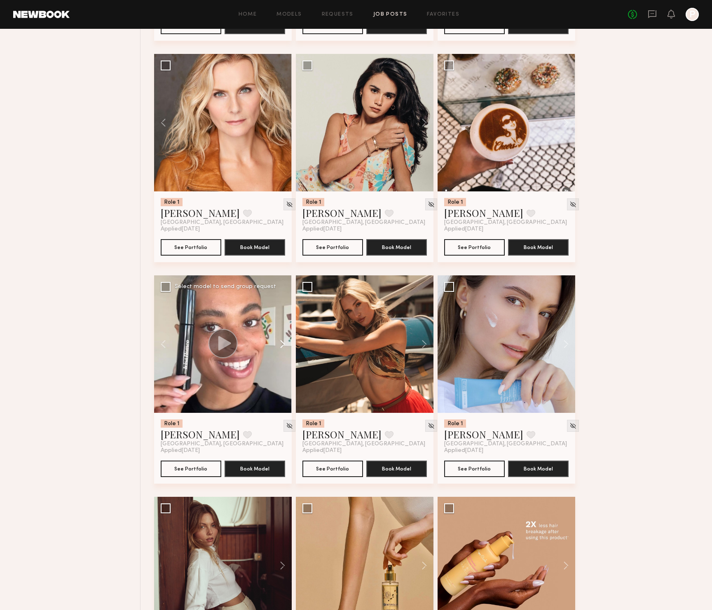
scroll to position [741, 0]
click at [426, 344] on button at bounding box center [420, 345] width 26 height 138
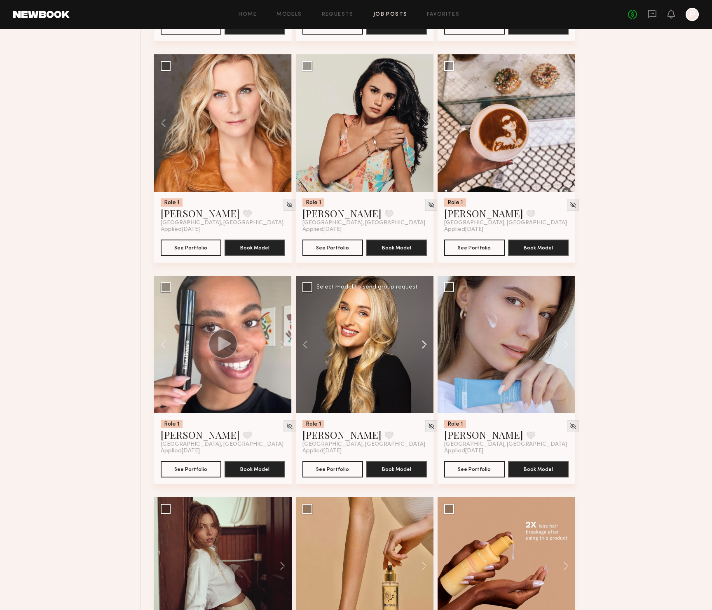
click at [426, 344] on button at bounding box center [420, 345] width 26 height 138
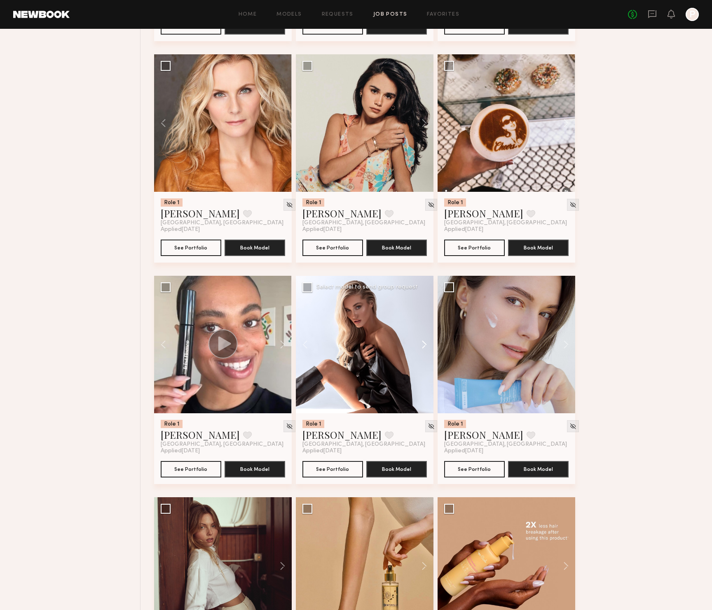
click at [426, 344] on button at bounding box center [420, 345] width 26 height 138
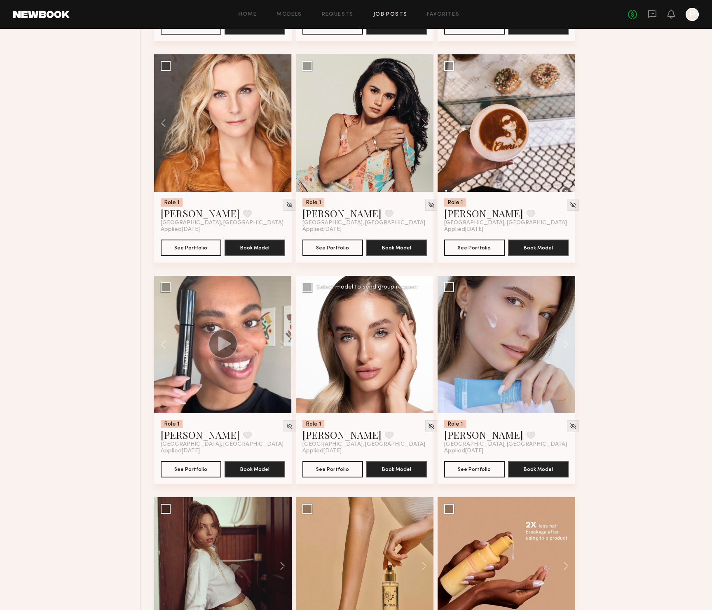
click at [426, 344] on button at bounding box center [420, 345] width 26 height 138
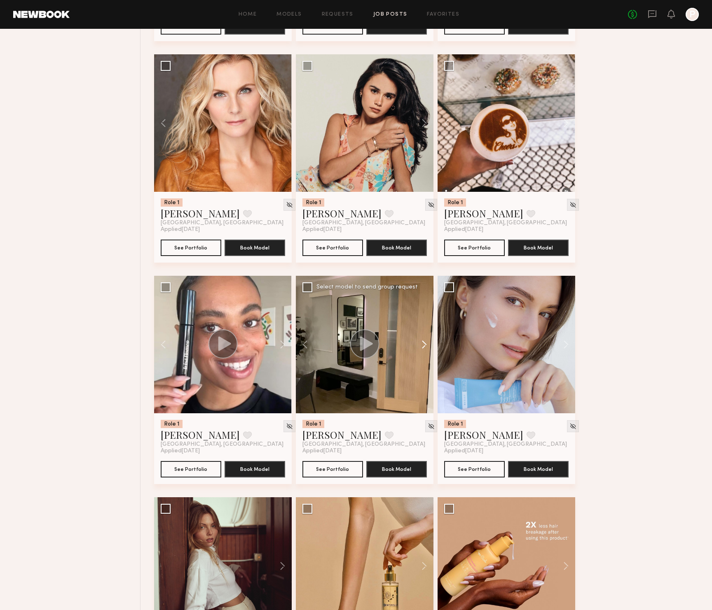
click at [426, 344] on button at bounding box center [420, 345] width 26 height 138
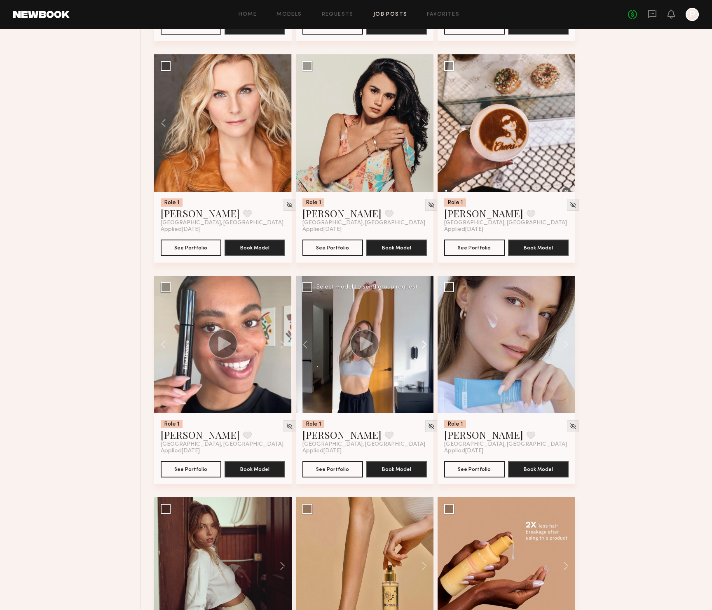
click at [426, 344] on button at bounding box center [420, 345] width 26 height 138
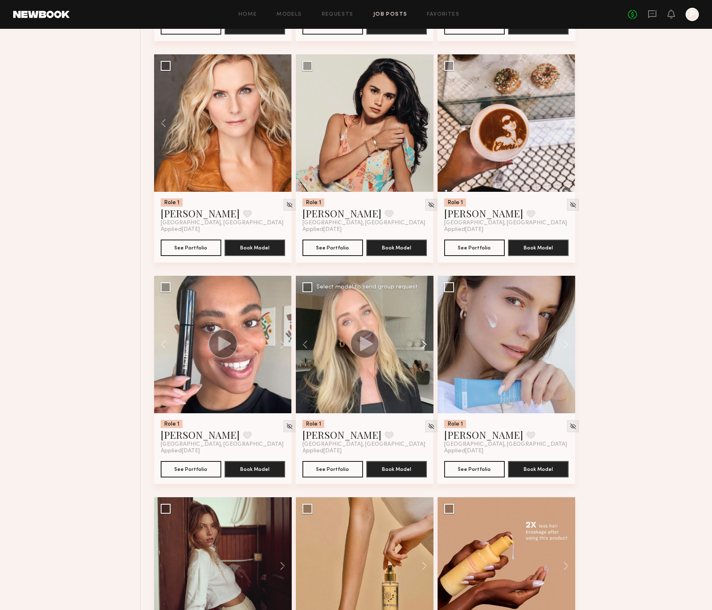
click at [426, 344] on button at bounding box center [420, 345] width 26 height 138
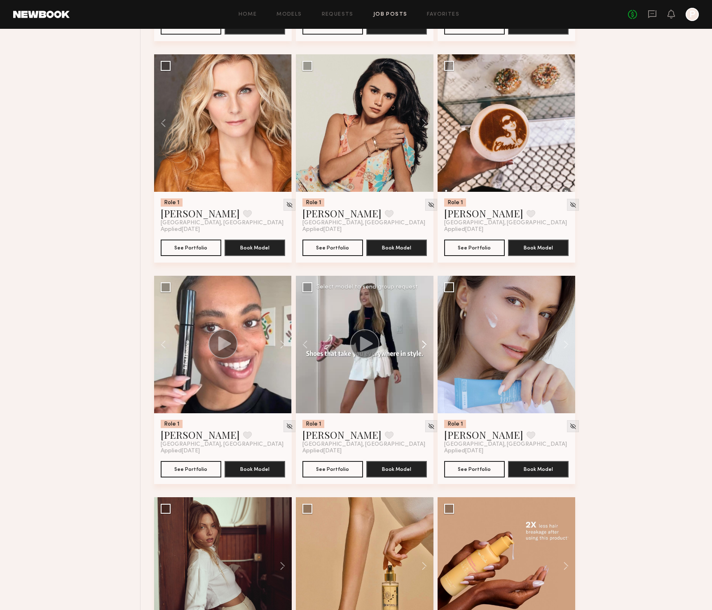
click at [426, 344] on button at bounding box center [420, 345] width 26 height 138
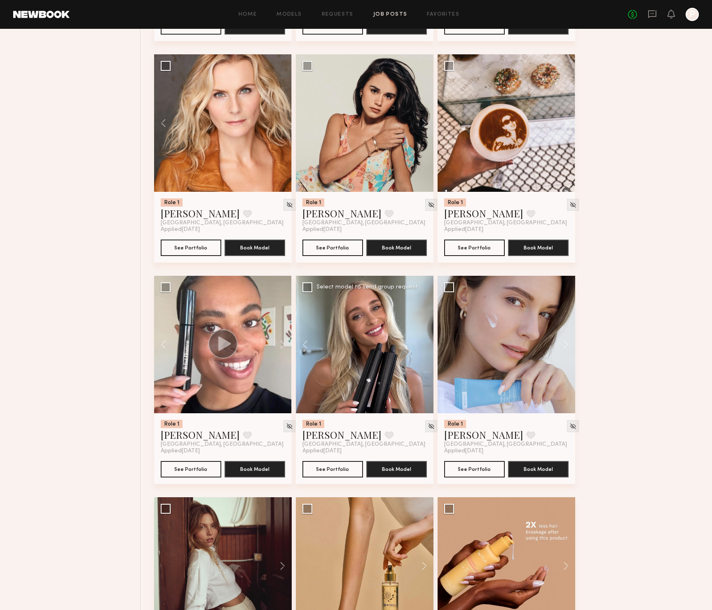
click at [426, 344] on div at bounding box center [365, 345] width 138 height 138
click at [566, 348] on button at bounding box center [562, 345] width 26 height 138
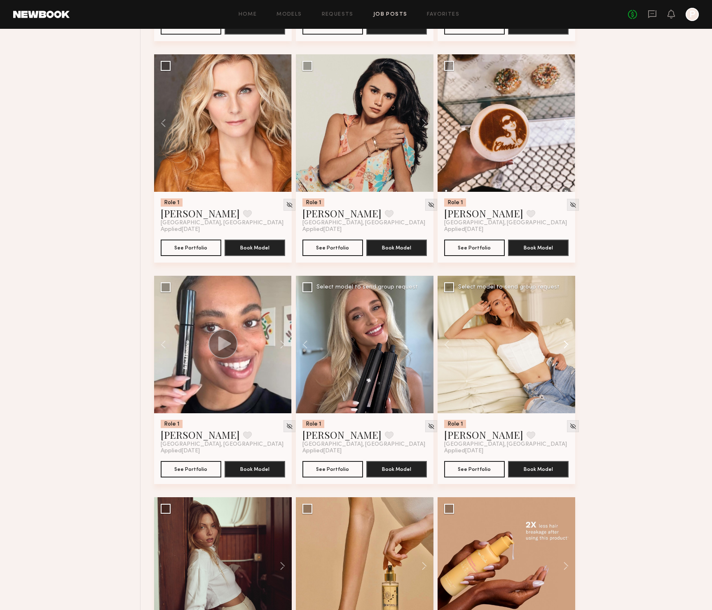
click at [566, 348] on button at bounding box center [562, 345] width 26 height 138
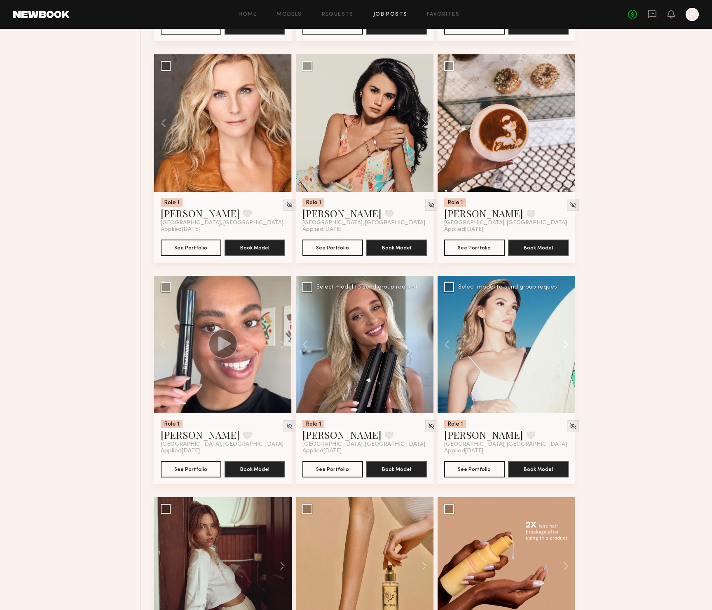
click at [566, 348] on button at bounding box center [562, 345] width 26 height 138
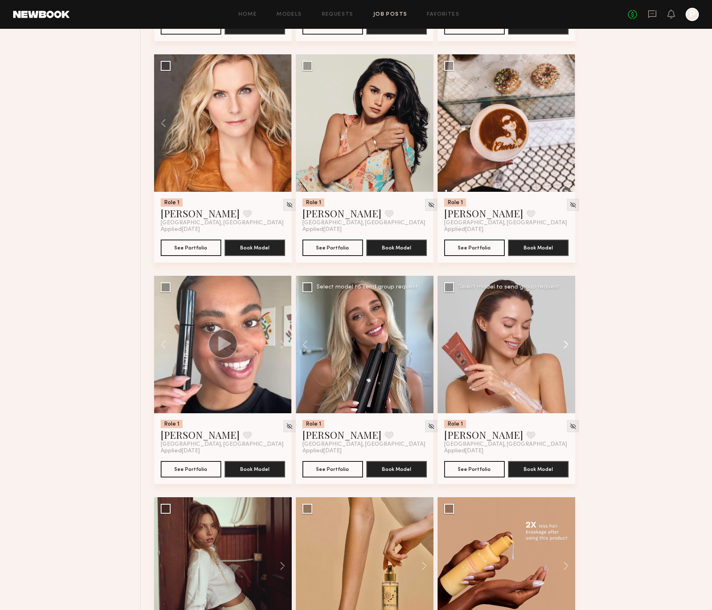
click at [566, 348] on button at bounding box center [562, 345] width 26 height 138
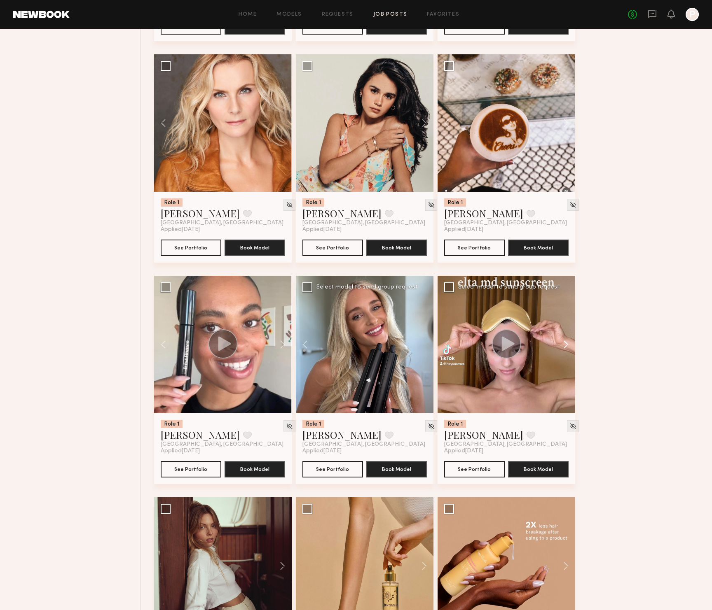
click at [566, 348] on button at bounding box center [562, 345] width 26 height 138
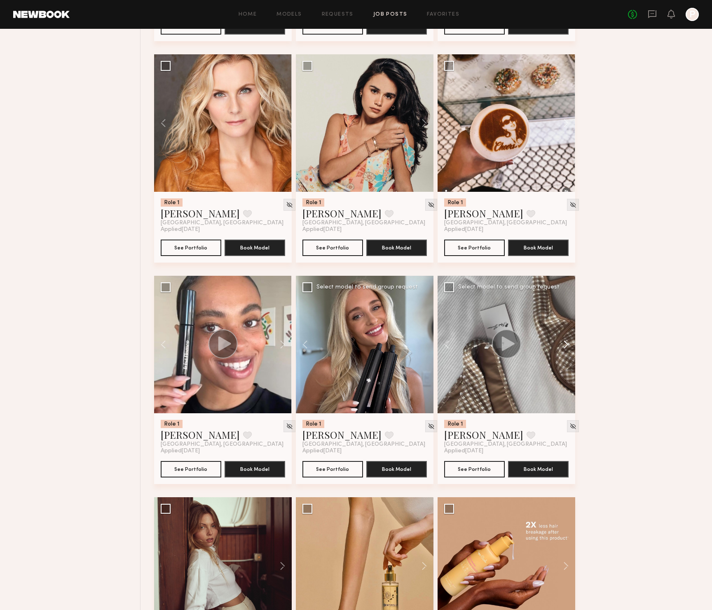
click at [566, 348] on button at bounding box center [562, 345] width 26 height 138
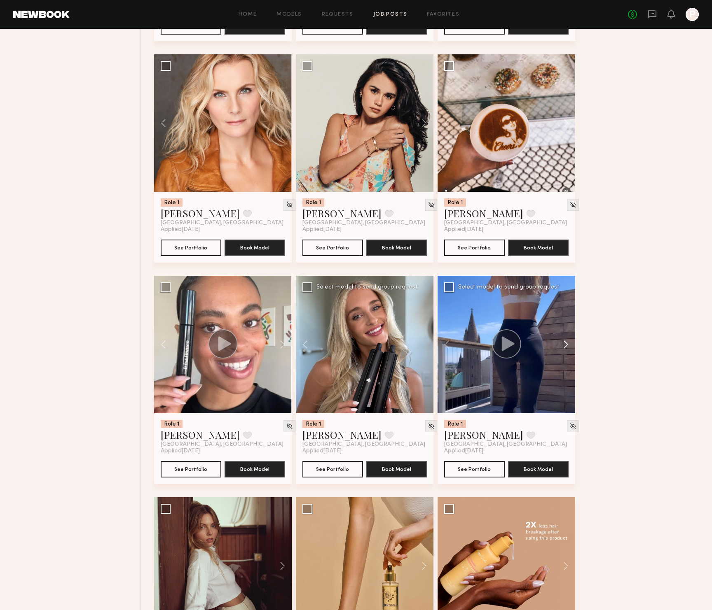
click at [566, 348] on button at bounding box center [562, 345] width 26 height 138
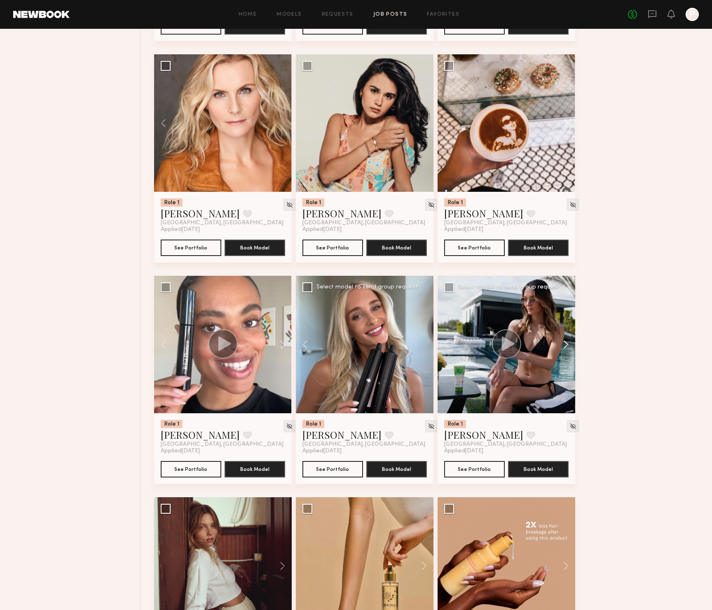
click at [566, 348] on button at bounding box center [562, 345] width 26 height 138
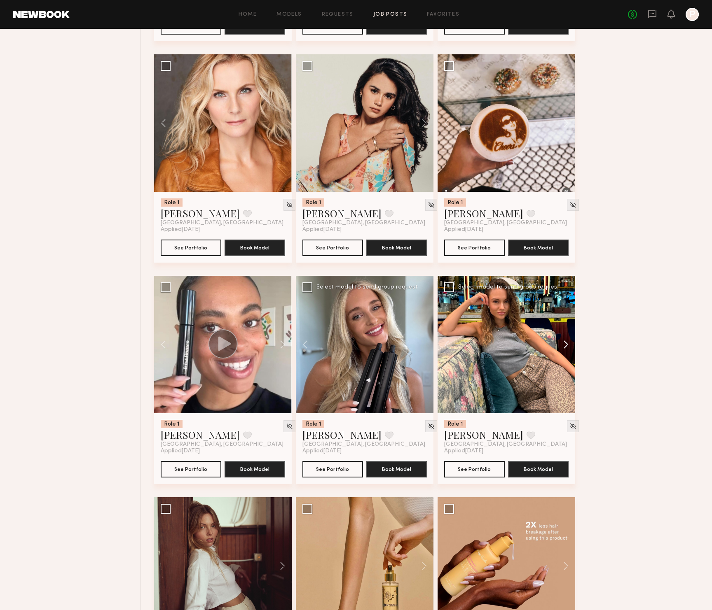
click at [566, 348] on button at bounding box center [562, 345] width 26 height 138
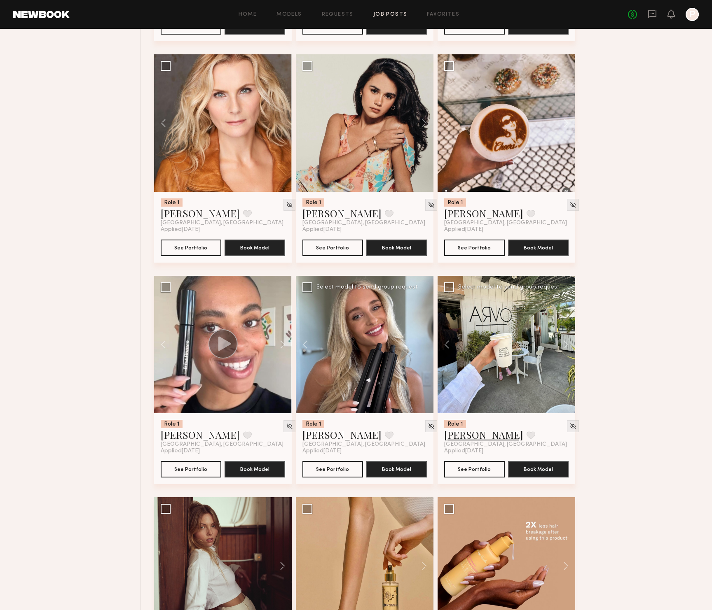
click at [468, 438] on link "[PERSON_NAME]" at bounding box center [483, 434] width 79 height 13
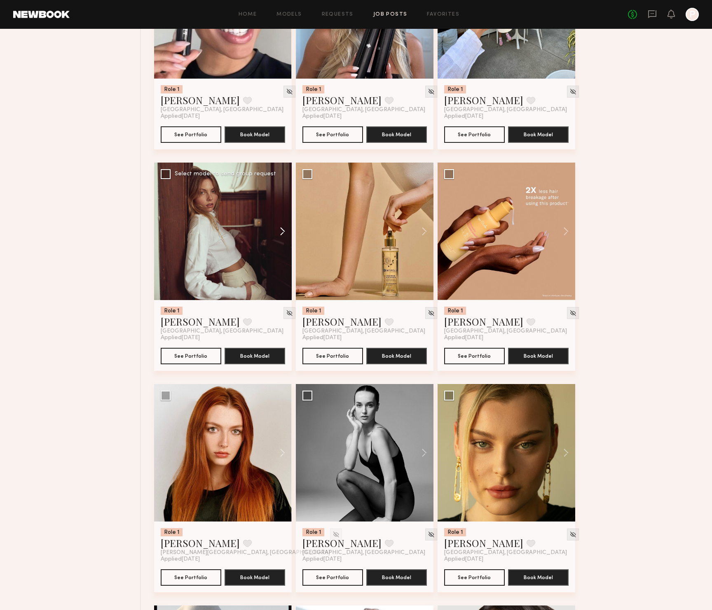
scroll to position [1077, 0]
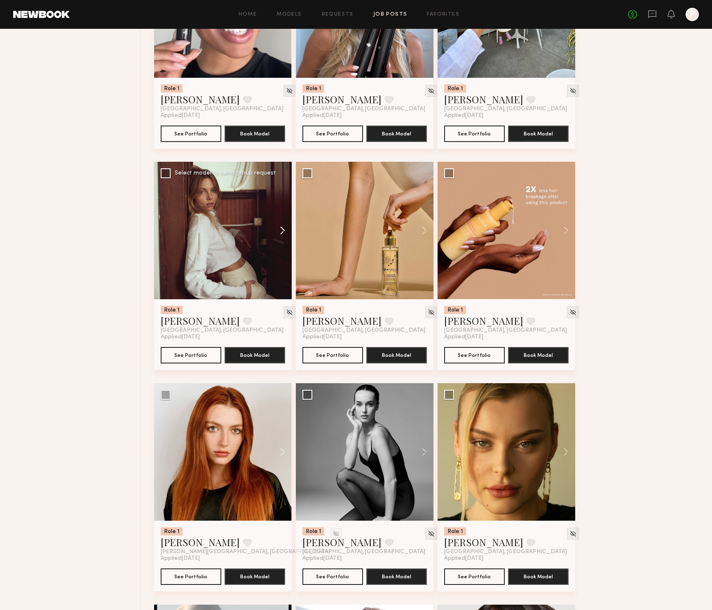
click at [282, 234] on button at bounding box center [278, 231] width 26 height 138
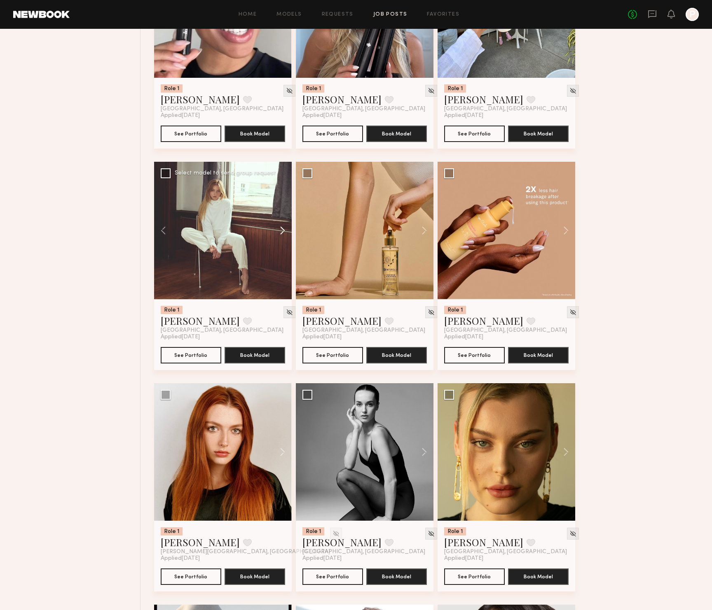
click at [282, 234] on button at bounding box center [278, 231] width 26 height 138
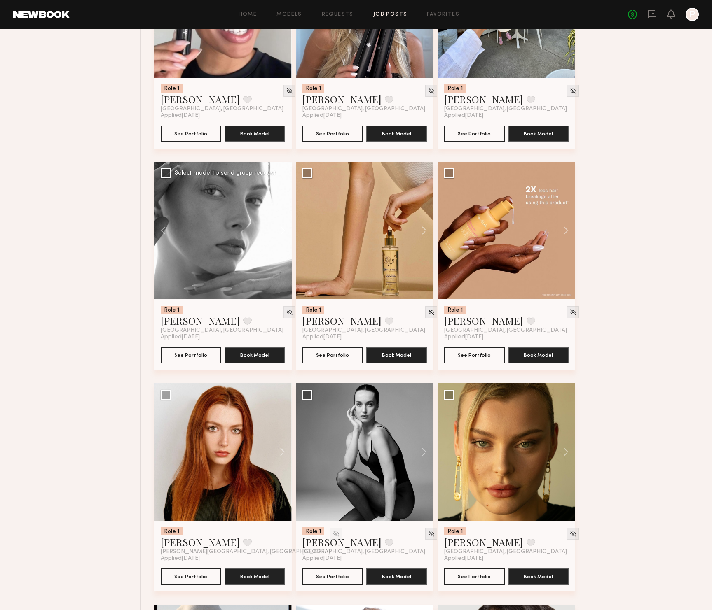
click at [282, 234] on button at bounding box center [278, 231] width 26 height 138
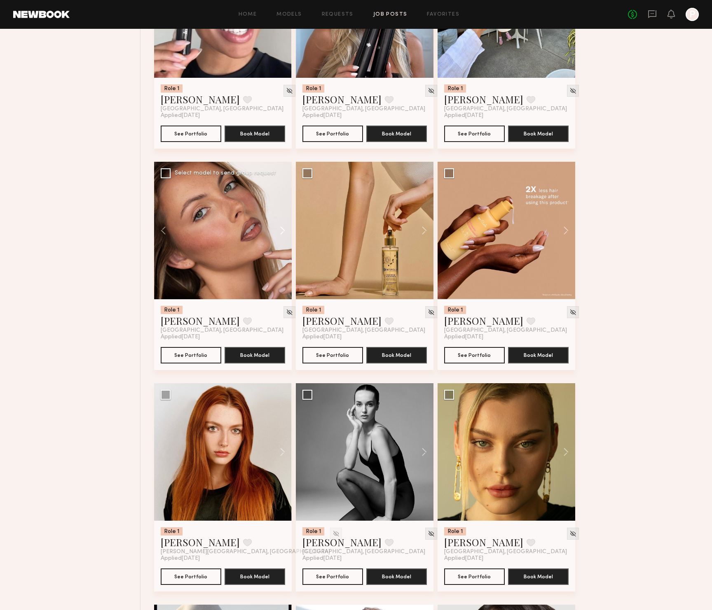
click at [282, 234] on button at bounding box center [278, 231] width 26 height 138
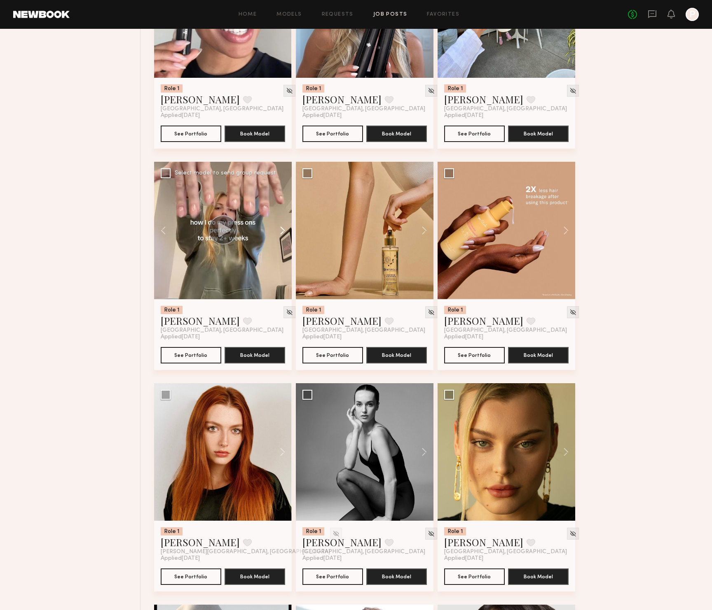
click at [282, 234] on button at bounding box center [278, 231] width 26 height 138
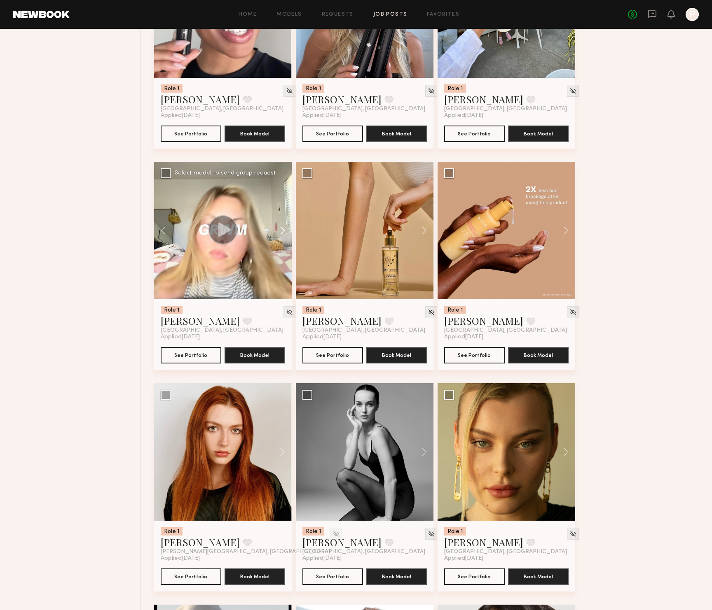
click at [282, 234] on button at bounding box center [278, 231] width 26 height 138
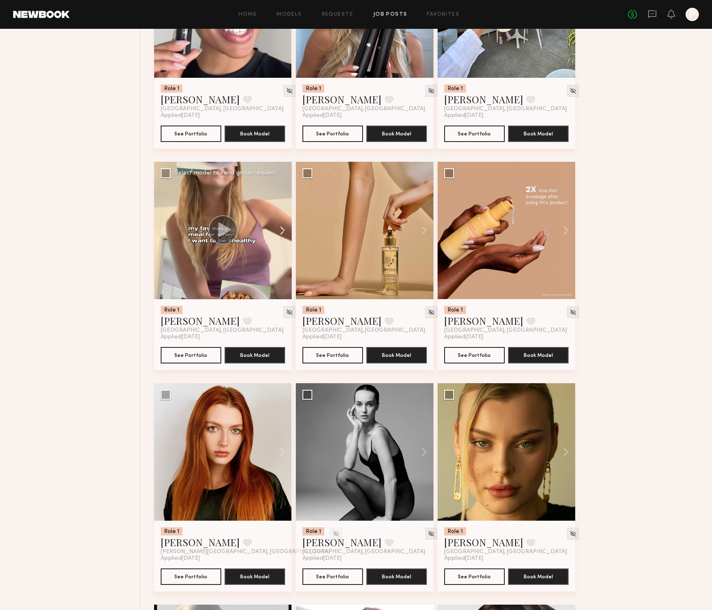
click at [282, 234] on button at bounding box center [278, 231] width 26 height 138
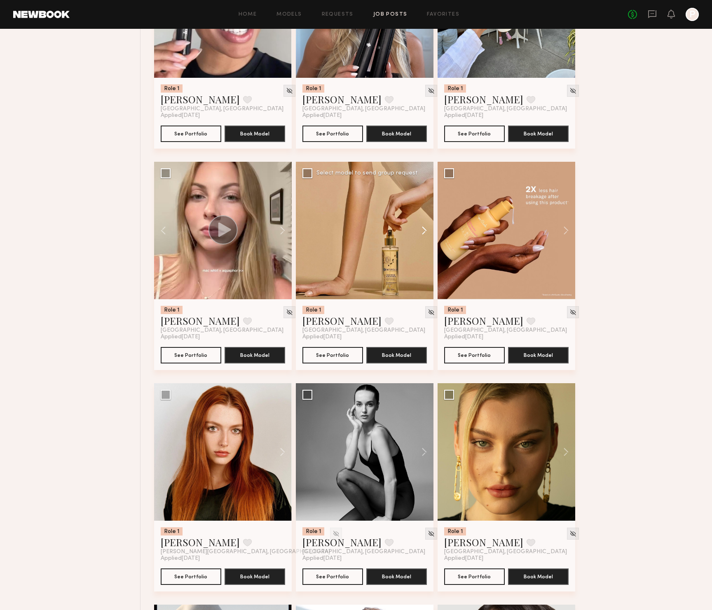
click at [421, 229] on button at bounding box center [420, 231] width 26 height 138
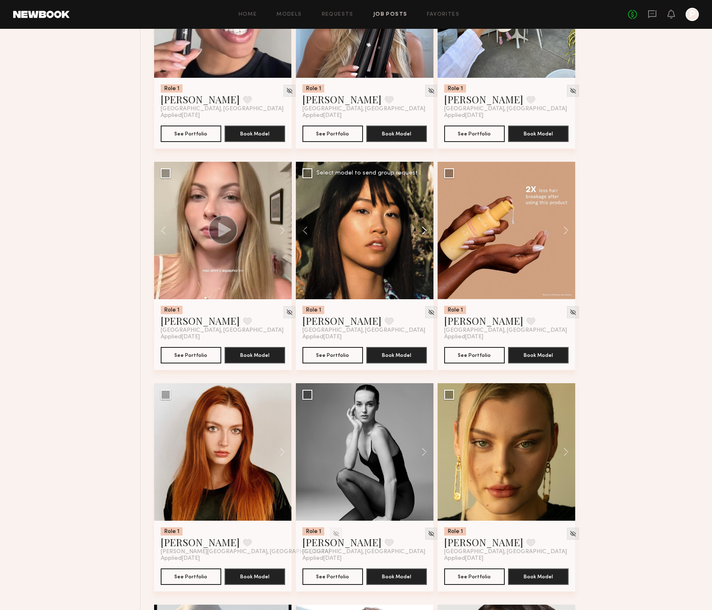
click at [421, 229] on button at bounding box center [420, 231] width 26 height 138
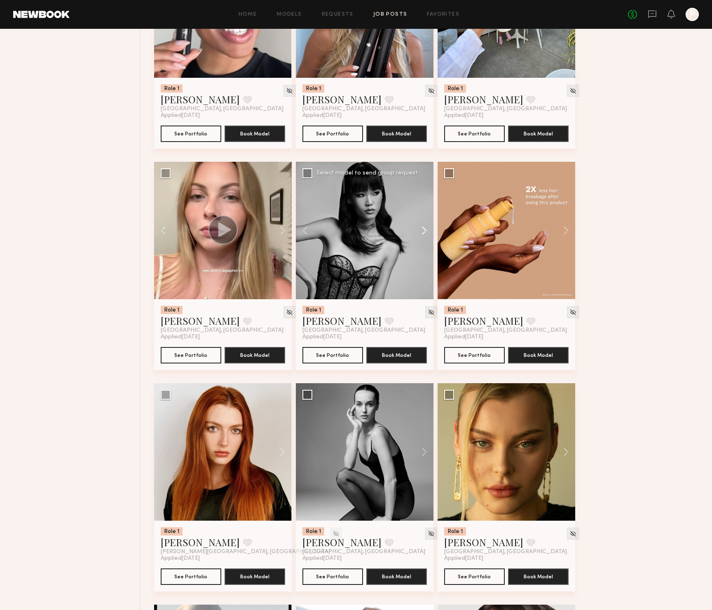
click at [421, 229] on button at bounding box center [420, 231] width 26 height 138
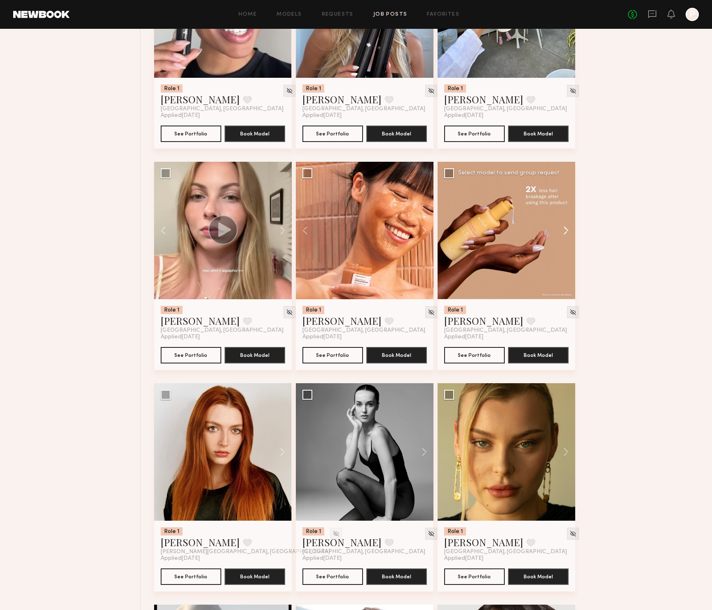
click at [561, 230] on button at bounding box center [562, 231] width 26 height 138
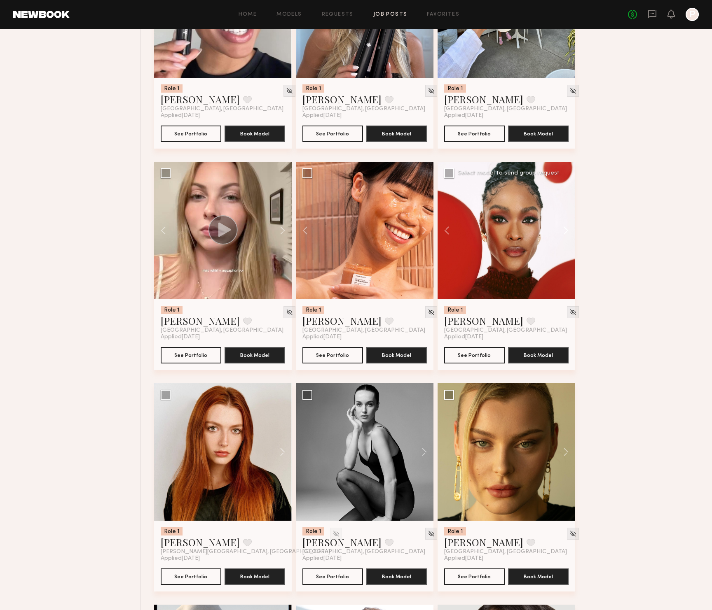
click at [561, 230] on button at bounding box center [562, 231] width 26 height 138
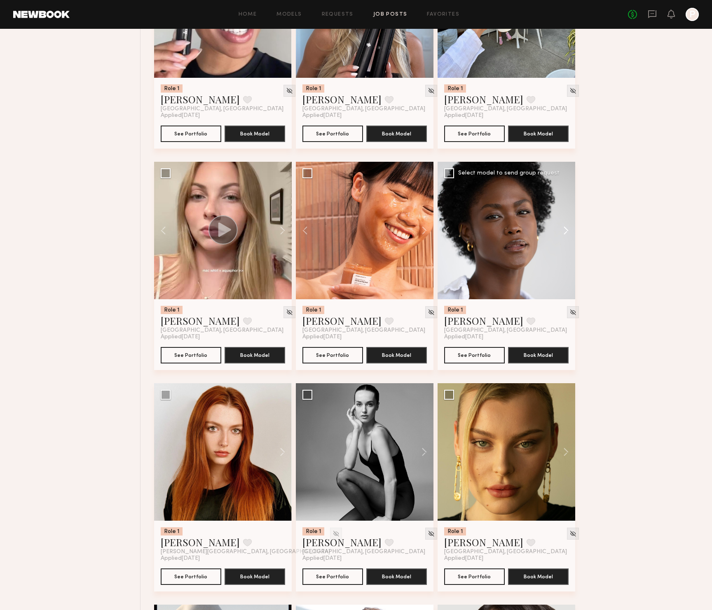
click at [561, 230] on button at bounding box center [562, 231] width 26 height 138
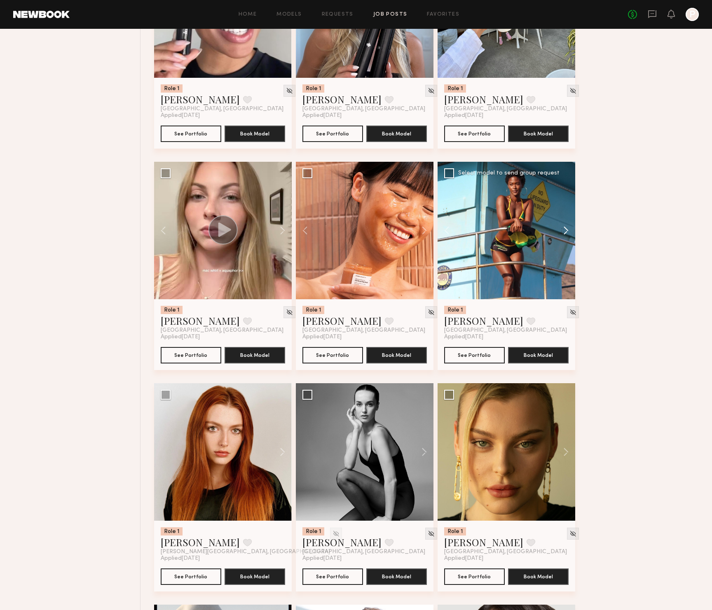
click at [561, 230] on button at bounding box center [562, 231] width 26 height 138
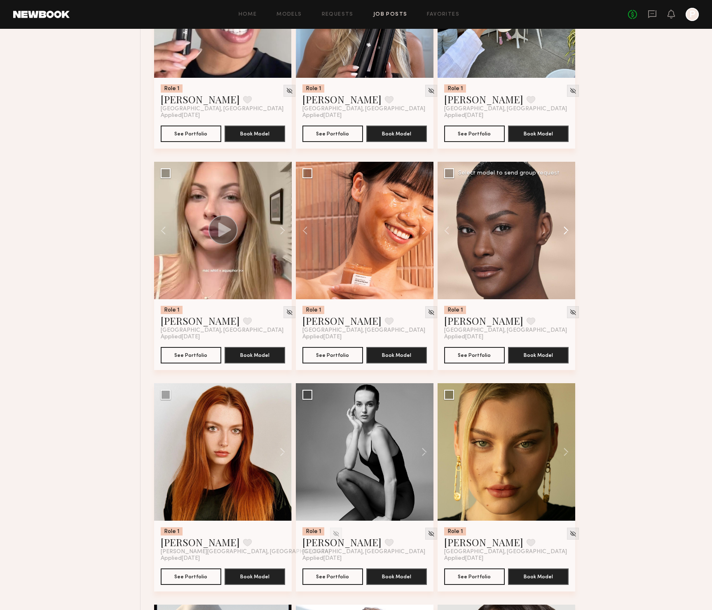
click at [561, 230] on button at bounding box center [562, 231] width 26 height 138
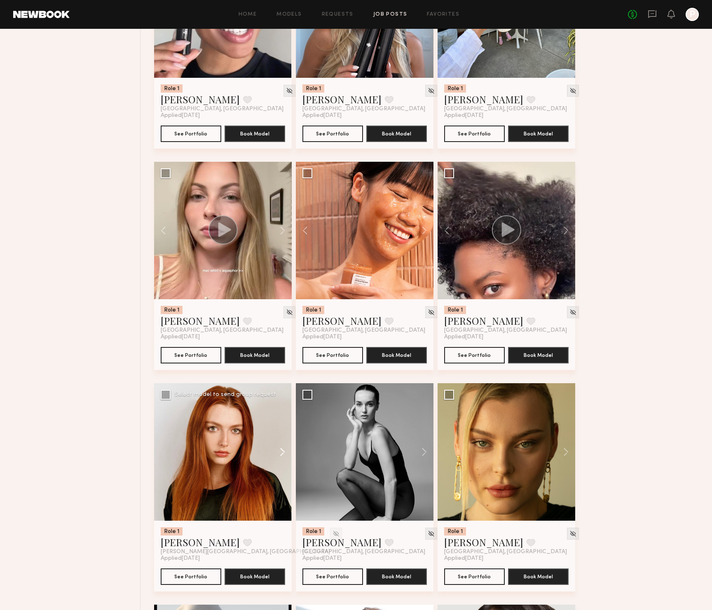
click at [280, 453] on button at bounding box center [278, 453] width 26 height 138
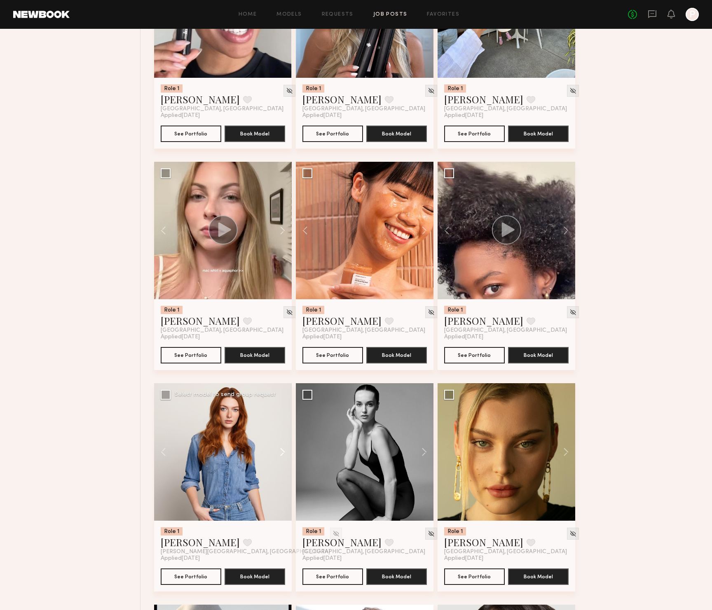
click at [281, 453] on button at bounding box center [278, 453] width 26 height 138
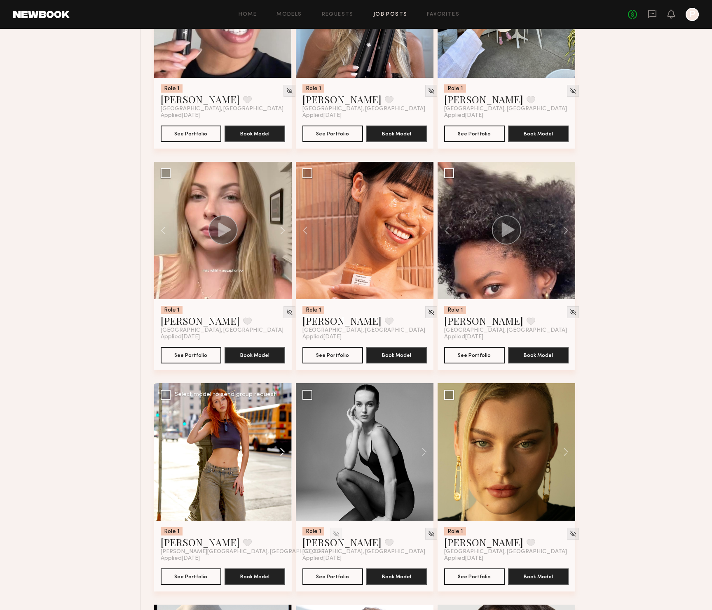
click at [281, 453] on button at bounding box center [278, 453] width 26 height 138
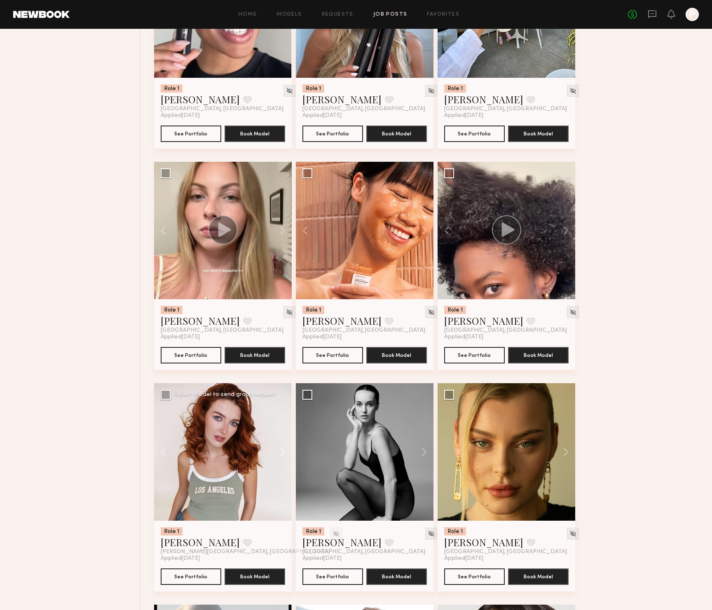
click at [281, 453] on button at bounding box center [278, 453] width 26 height 138
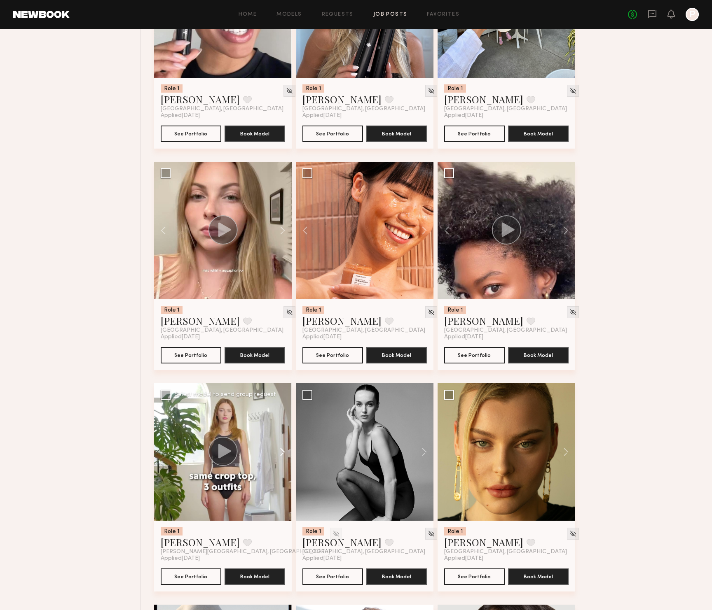
click at [281, 453] on button at bounding box center [278, 453] width 26 height 138
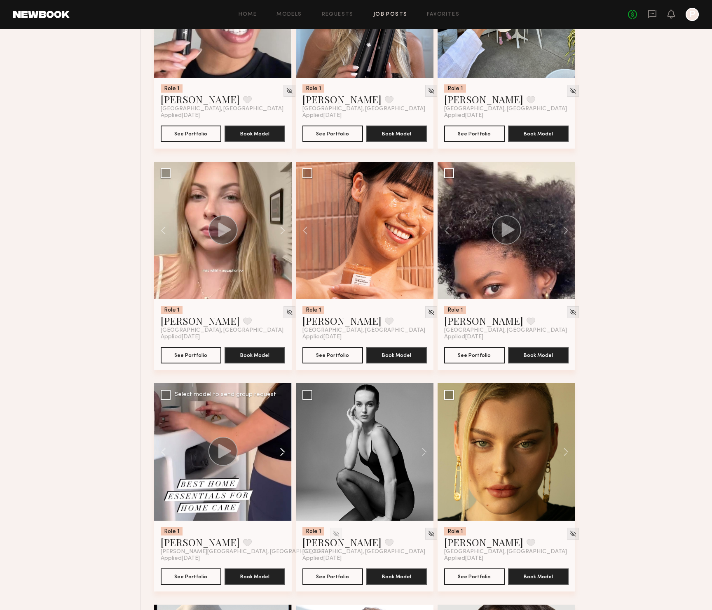
click at [281, 453] on button at bounding box center [278, 453] width 26 height 138
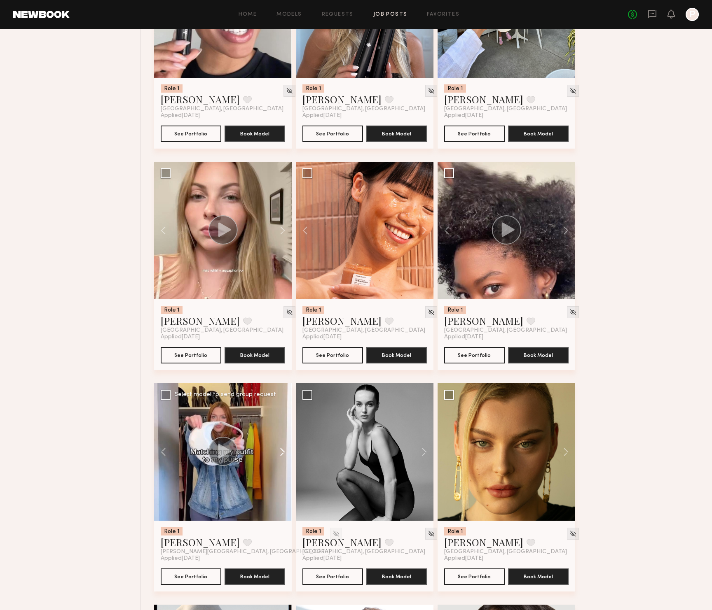
click at [281, 453] on button at bounding box center [278, 453] width 26 height 138
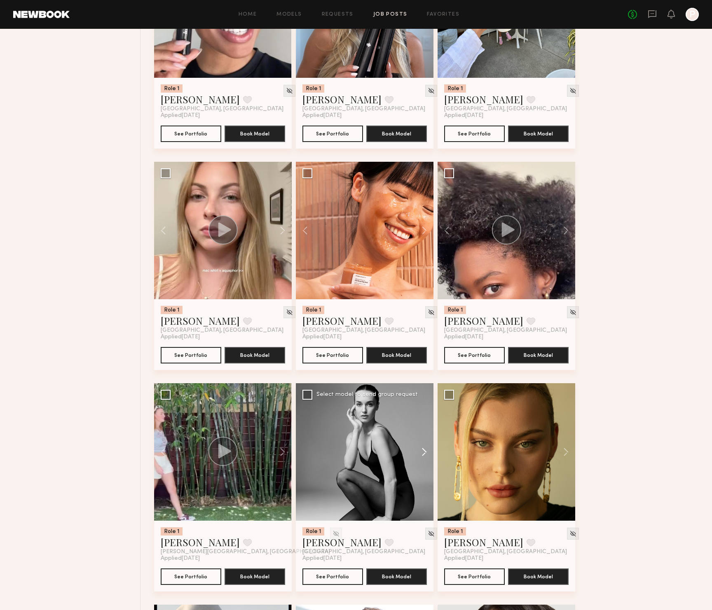
click at [423, 453] on button at bounding box center [420, 453] width 26 height 138
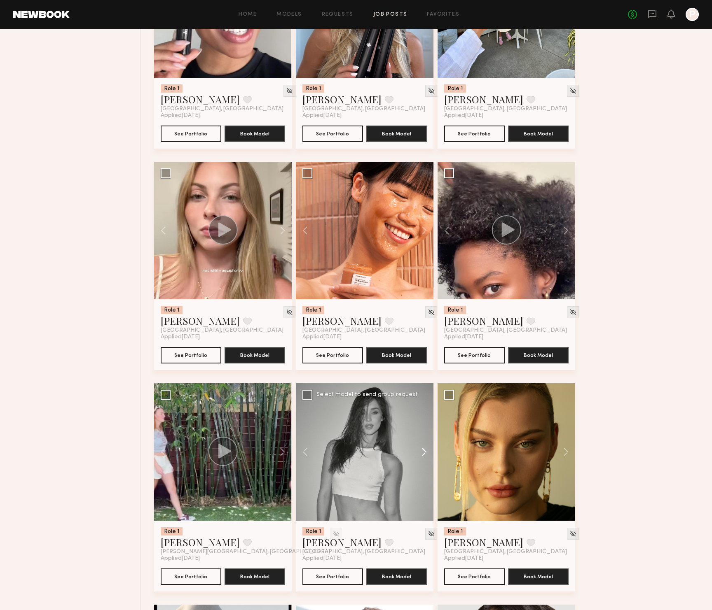
click at [423, 453] on button at bounding box center [420, 453] width 26 height 138
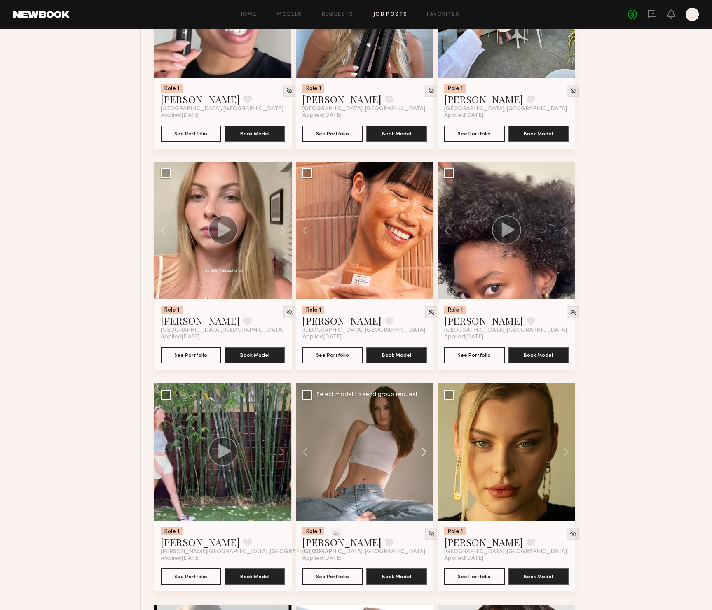
click at [423, 453] on button at bounding box center [420, 453] width 26 height 138
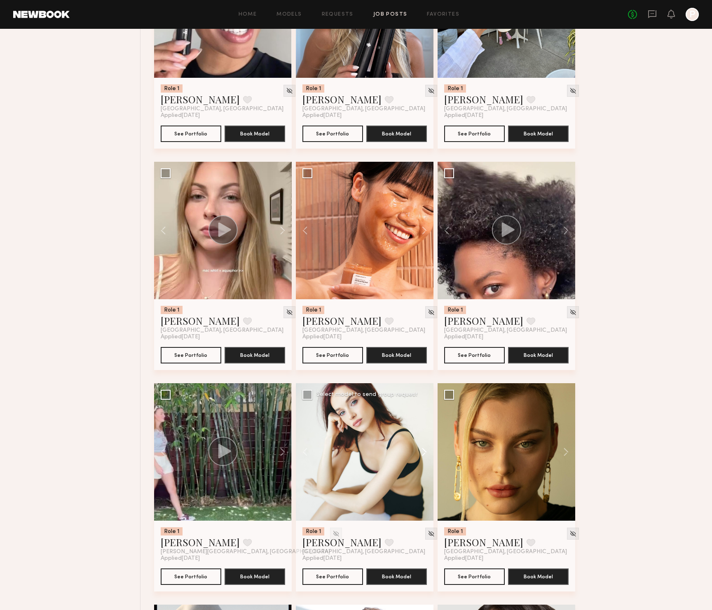
click at [423, 453] on button at bounding box center [420, 453] width 26 height 138
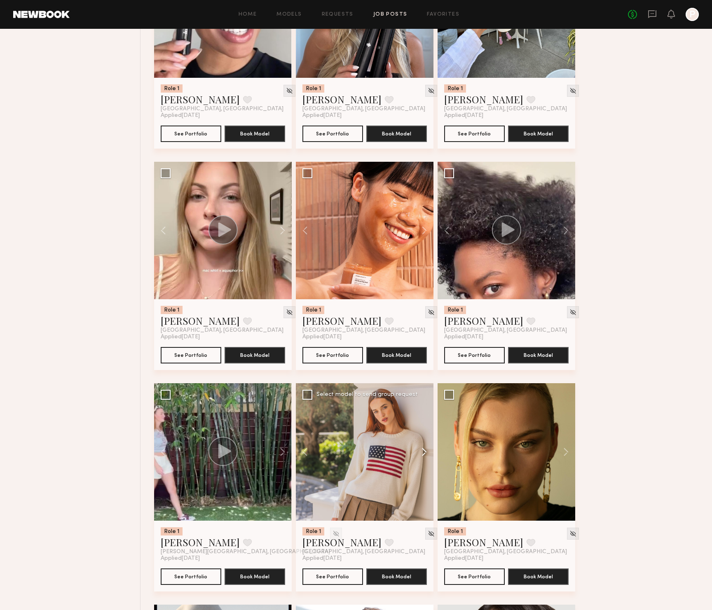
click at [423, 453] on button at bounding box center [420, 453] width 26 height 138
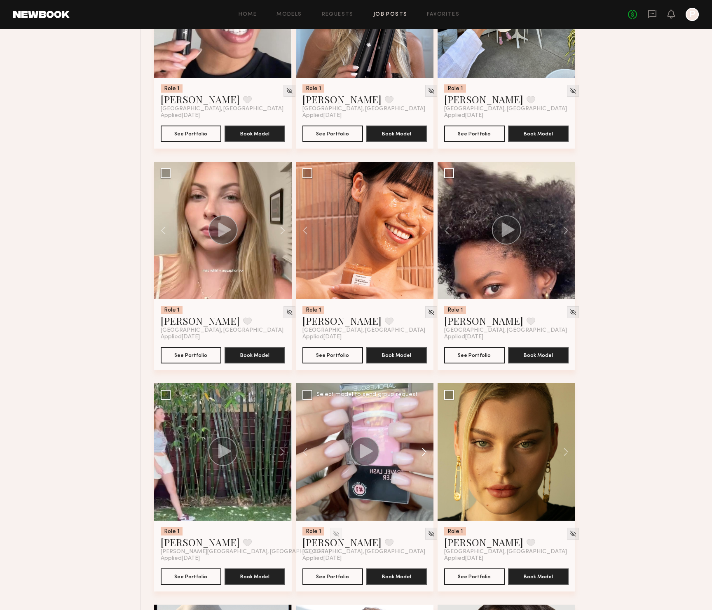
click at [423, 453] on button at bounding box center [420, 453] width 26 height 138
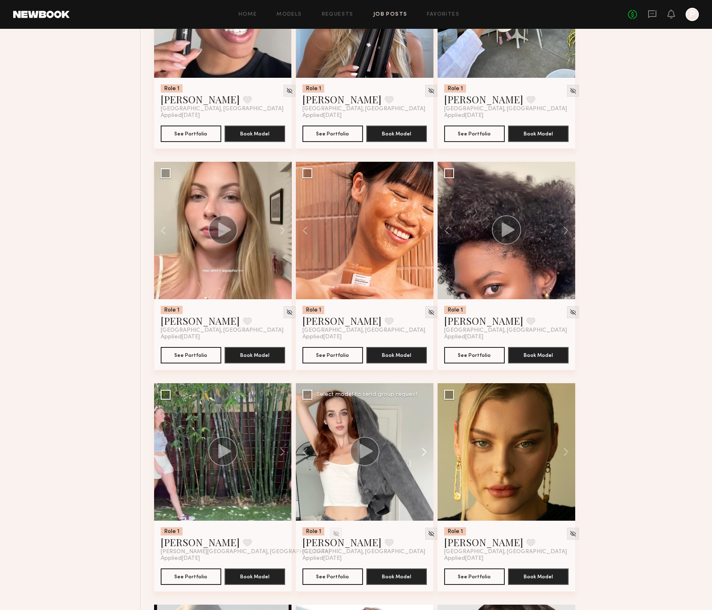
click at [423, 453] on button at bounding box center [420, 453] width 26 height 138
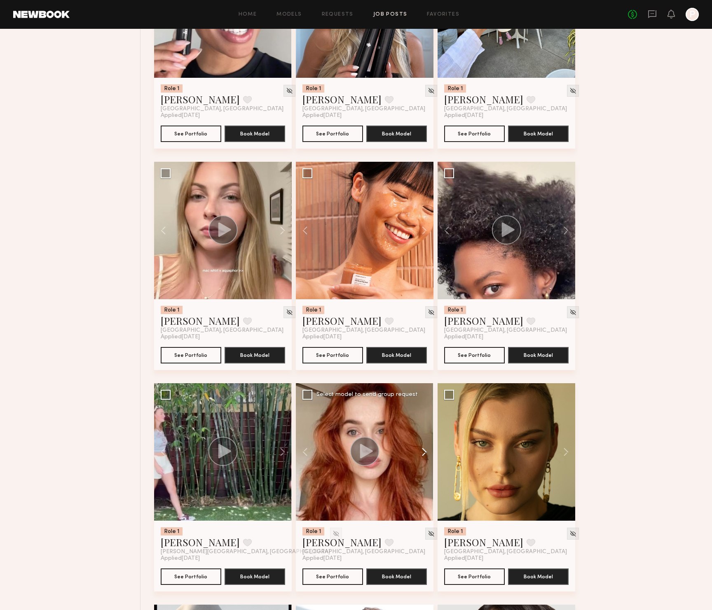
click at [423, 453] on button at bounding box center [420, 453] width 26 height 138
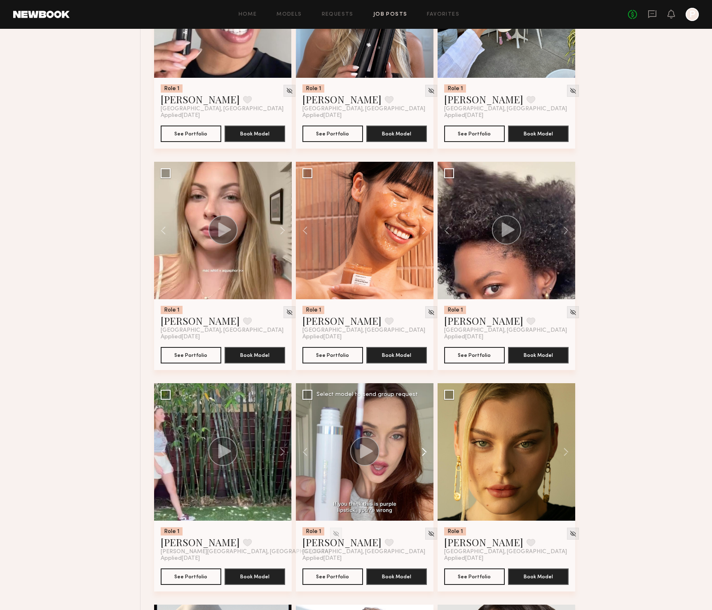
click at [423, 453] on button at bounding box center [420, 453] width 26 height 138
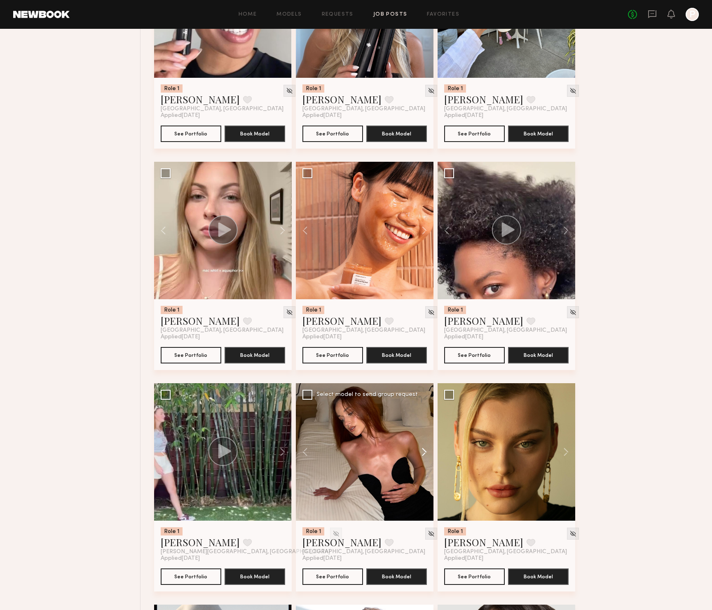
click at [424, 454] on button at bounding box center [420, 453] width 26 height 138
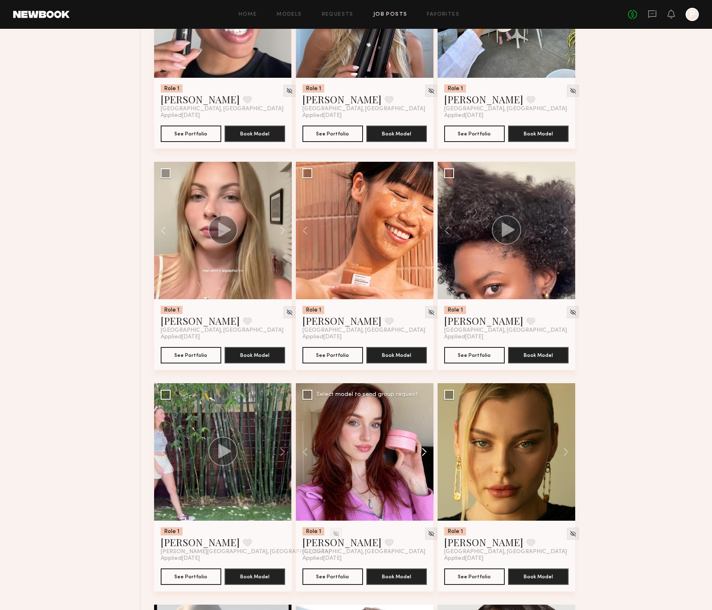
click at [424, 454] on button at bounding box center [420, 453] width 26 height 138
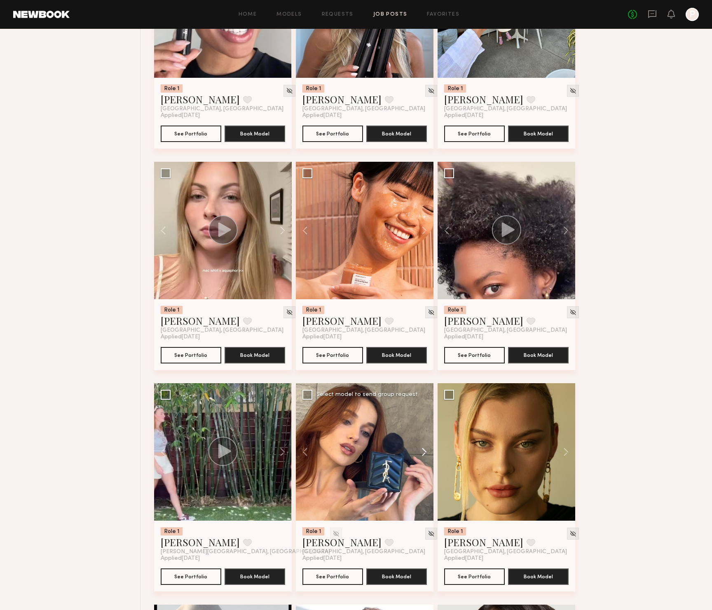
click at [424, 454] on button at bounding box center [420, 453] width 26 height 138
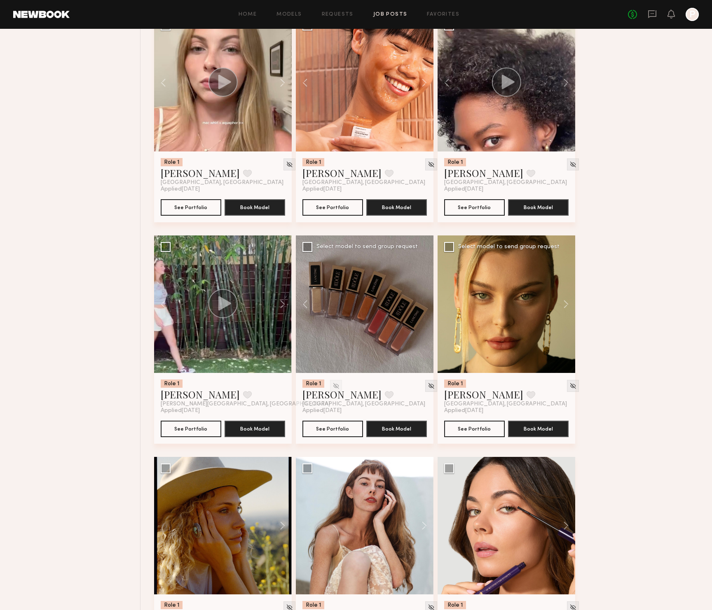
scroll to position [1226, 0]
click at [566, 301] on button at bounding box center [562, 304] width 26 height 138
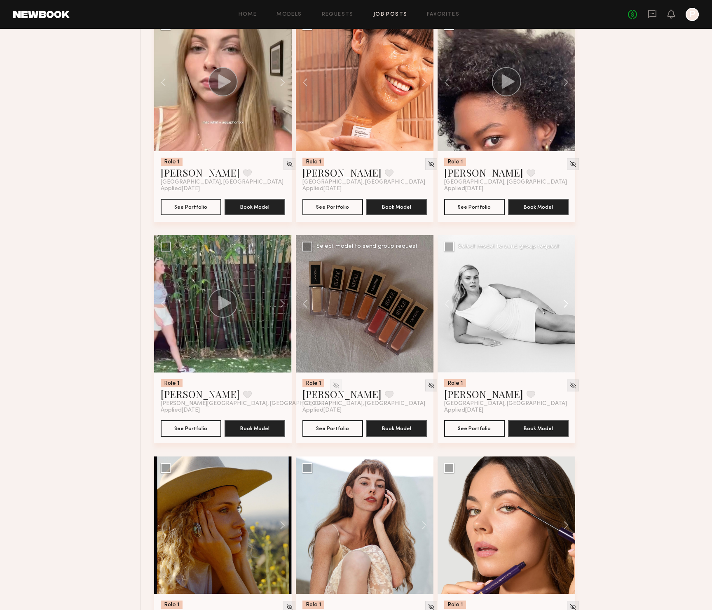
click at [566, 301] on button at bounding box center [562, 304] width 26 height 138
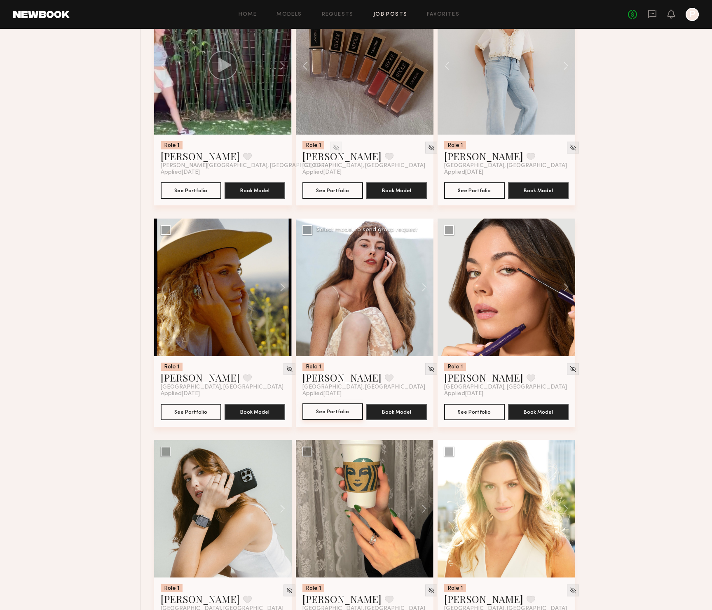
scroll to position [1485, 0]
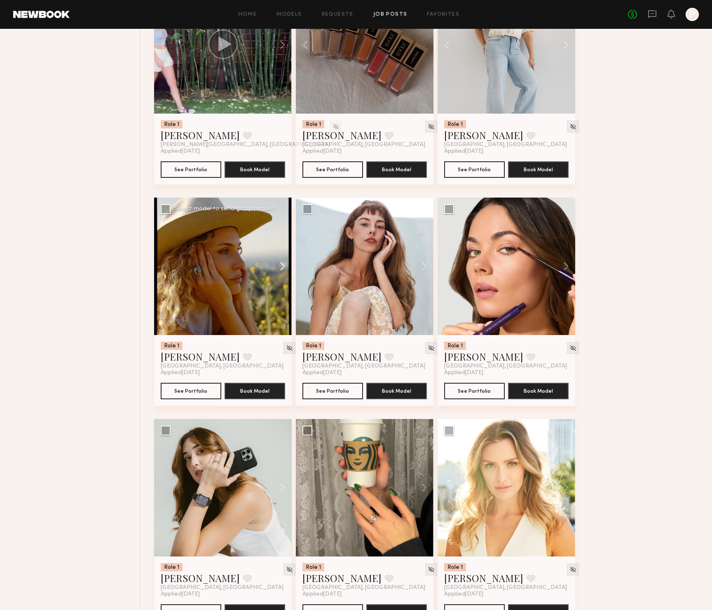
click at [280, 267] on button at bounding box center [278, 267] width 26 height 138
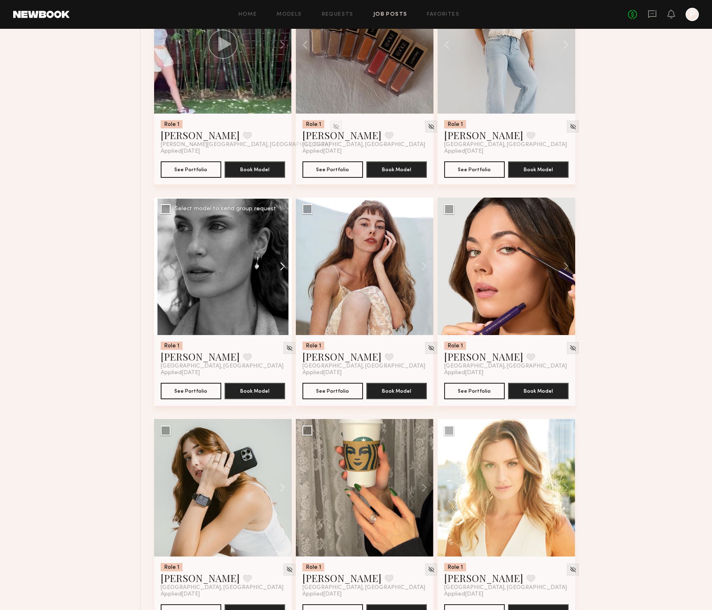
click at [281, 267] on button at bounding box center [278, 267] width 26 height 138
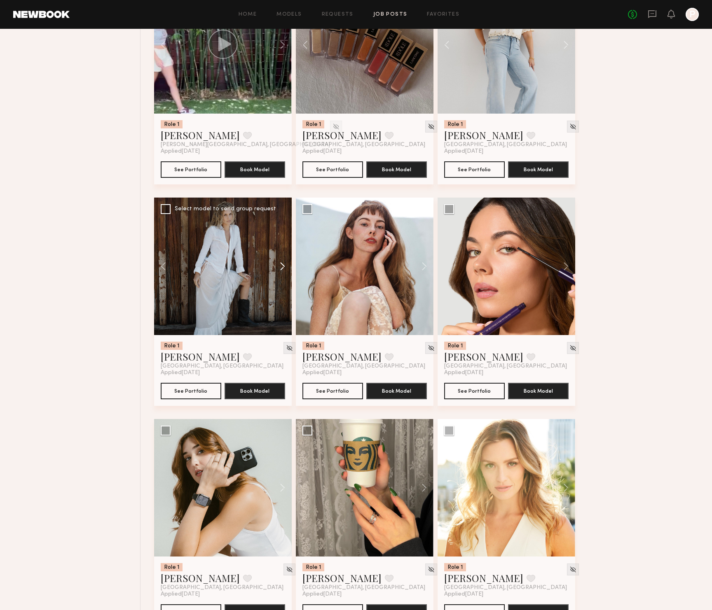
click at [281, 267] on button at bounding box center [278, 267] width 26 height 138
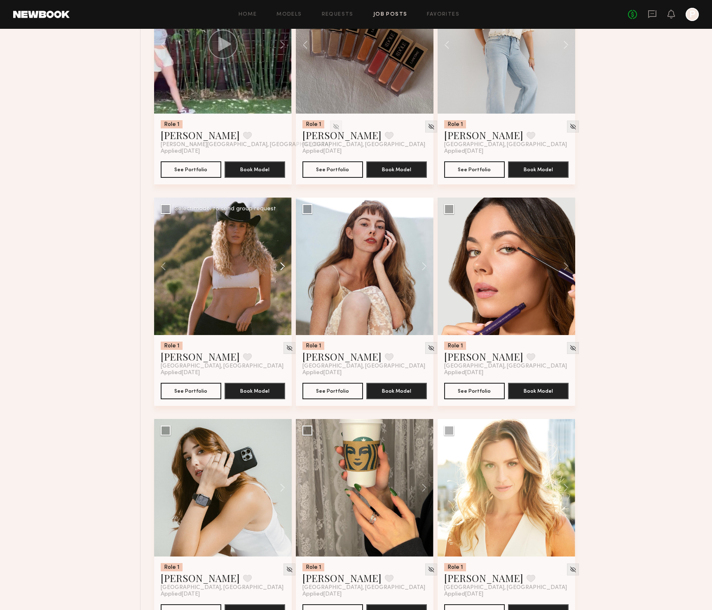
click at [281, 267] on button at bounding box center [278, 267] width 26 height 138
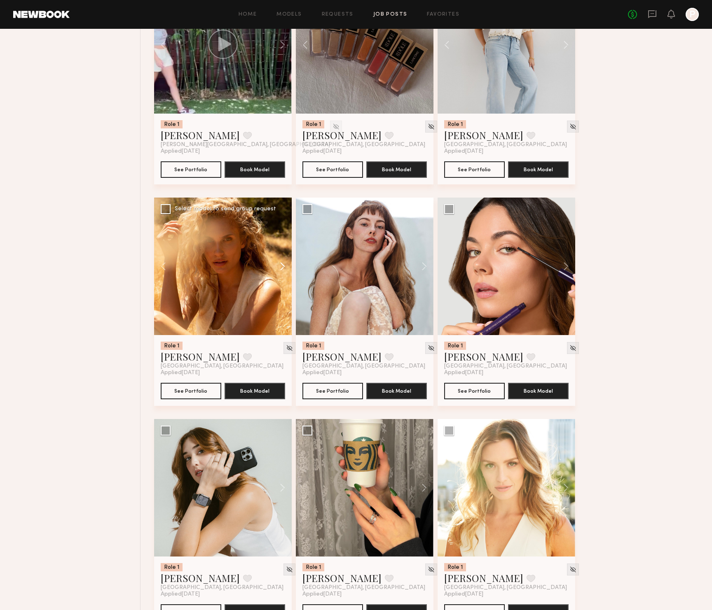
click at [281, 267] on button at bounding box center [278, 267] width 26 height 138
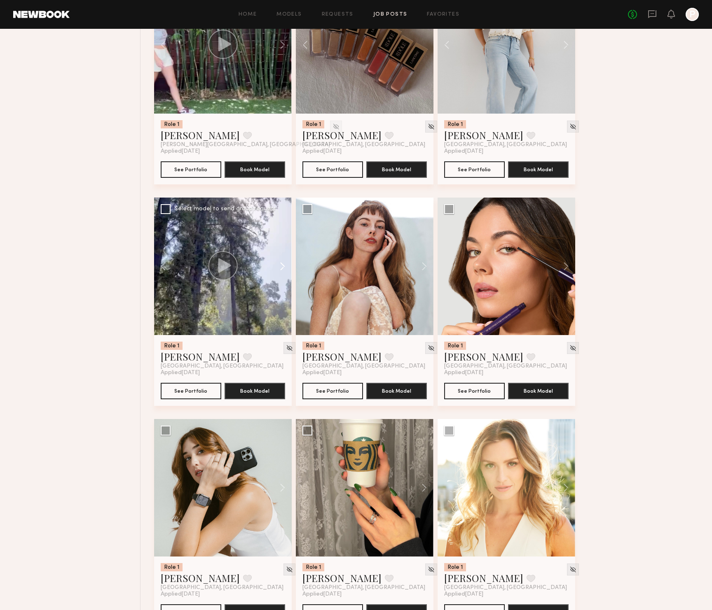
click at [281, 267] on button at bounding box center [278, 267] width 26 height 138
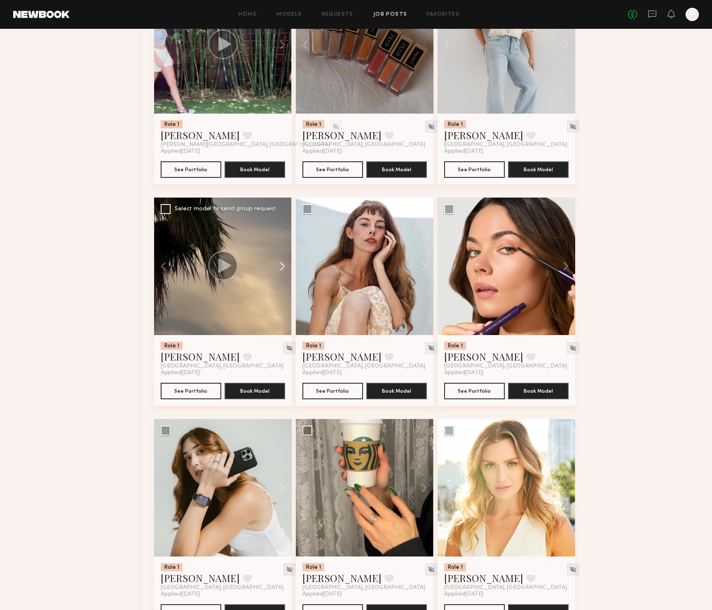
click at [281, 267] on button at bounding box center [278, 267] width 26 height 138
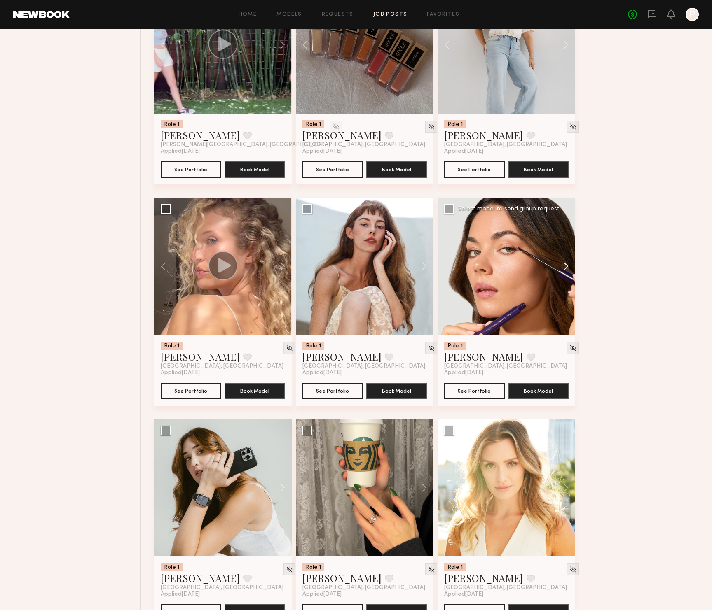
click at [570, 268] on button at bounding box center [562, 267] width 26 height 138
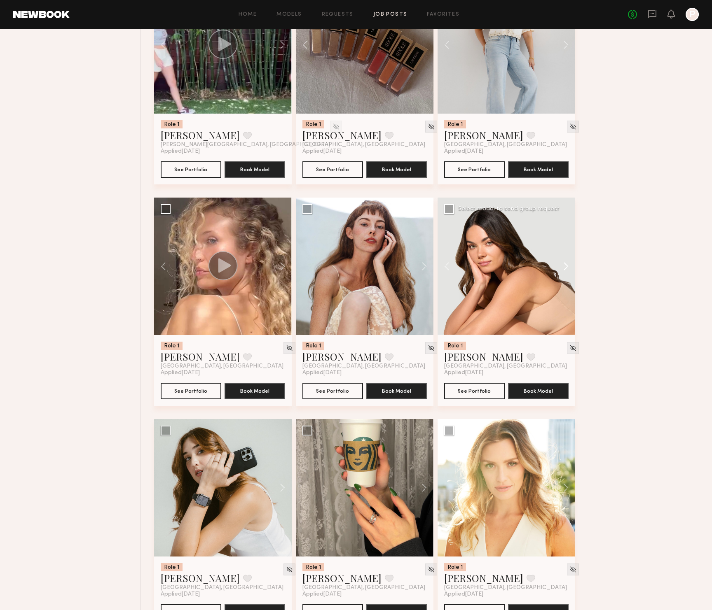
click at [568, 268] on button at bounding box center [562, 267] width 26 height 138
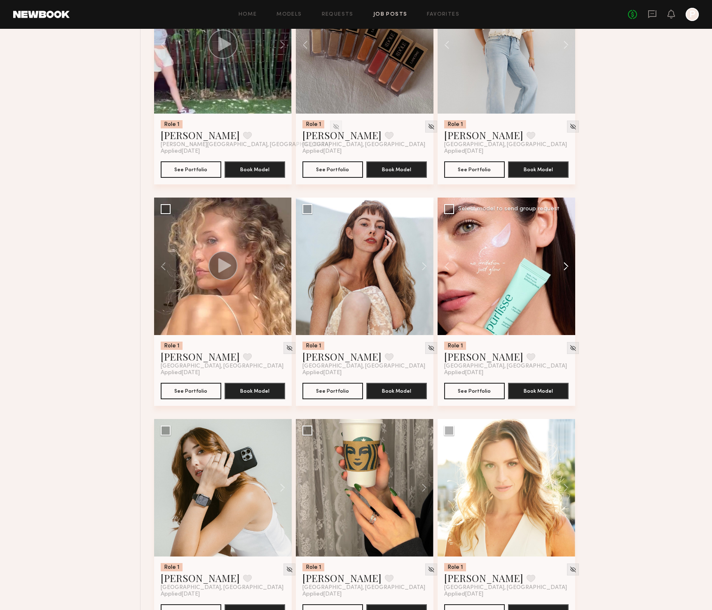
click at [568, 268] on button at bounding box center [562, 267] width 26 height 138
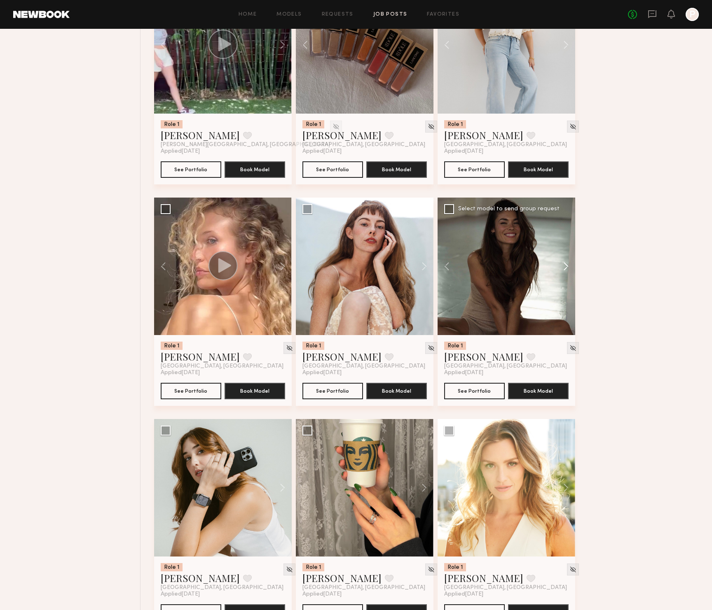
click at [568, 268] on button at bounding box center [562, 267] width 26 height 138
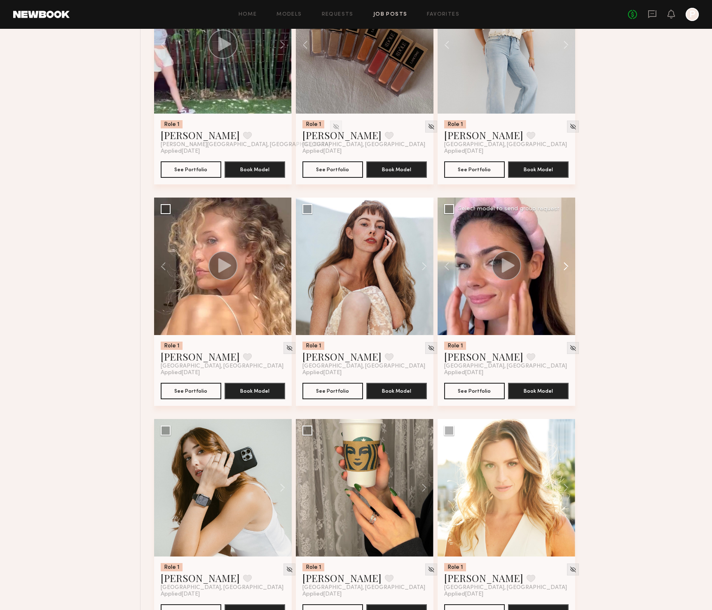
click at [566, 266] on button at bounding box center [562, 267] width 26 height 138
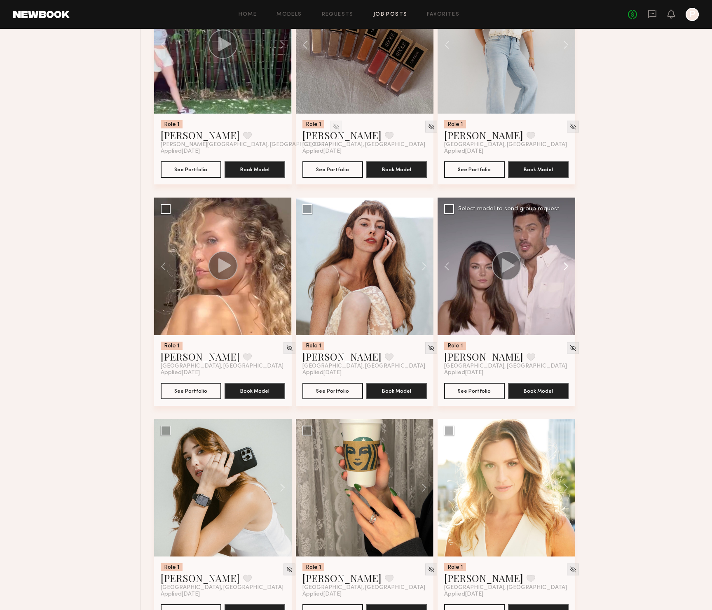
click at [566, 266] on button at bounding box center [562, 267] width 26 height 138
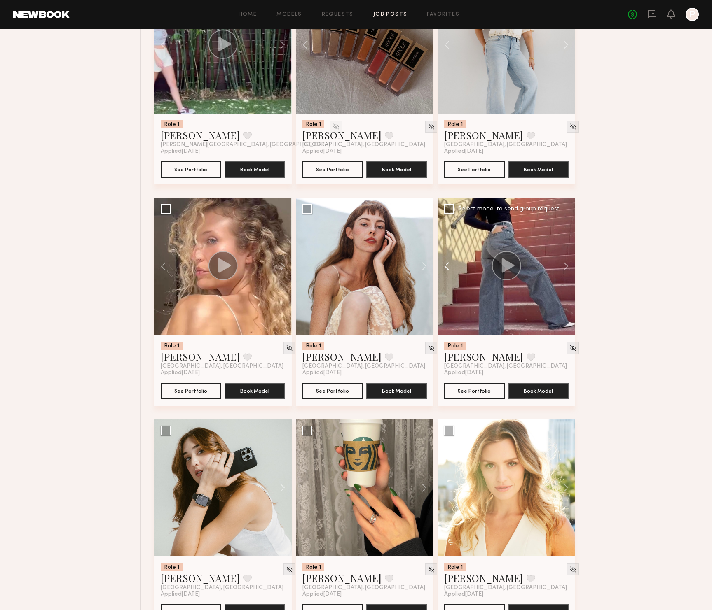
click at [442, 269] on button at bounding box center [450, 267] width 26 height 138
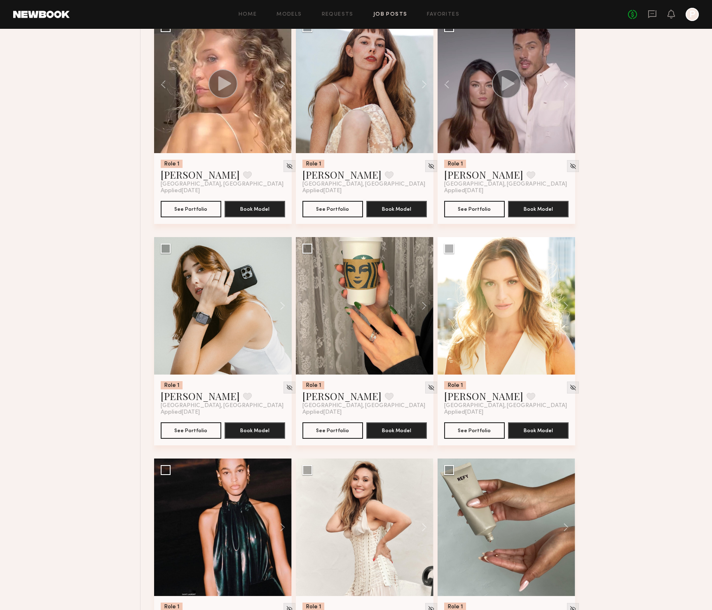
scroll to position [1668, 0]
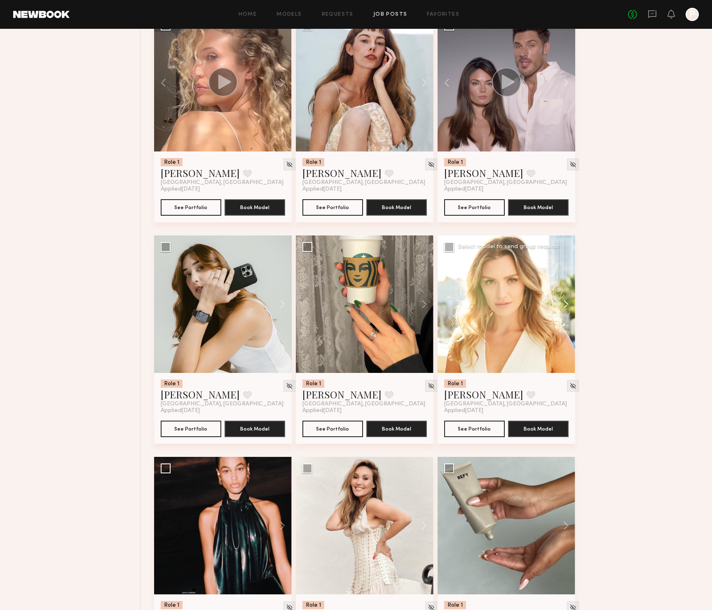
click at [565, 306] on button at bounding box center [562, 305] width 26 height 138
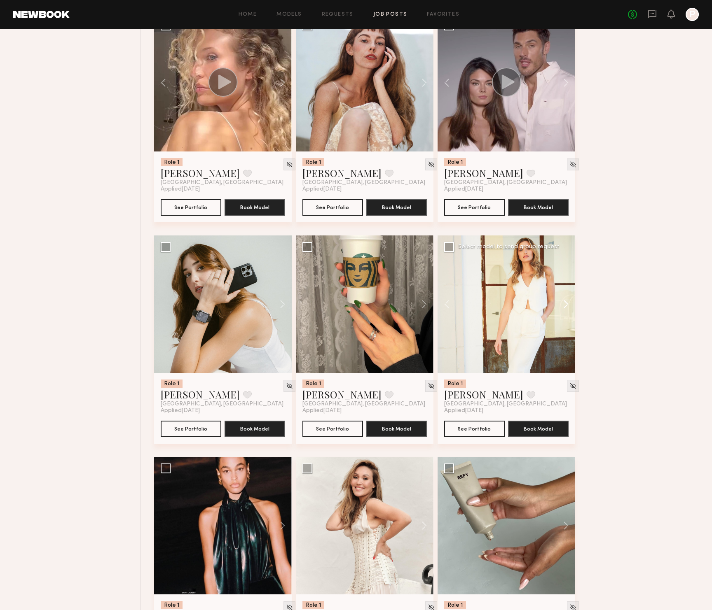
click at [565, 306] on button at bounding box center [562, 305] width 26 height 138
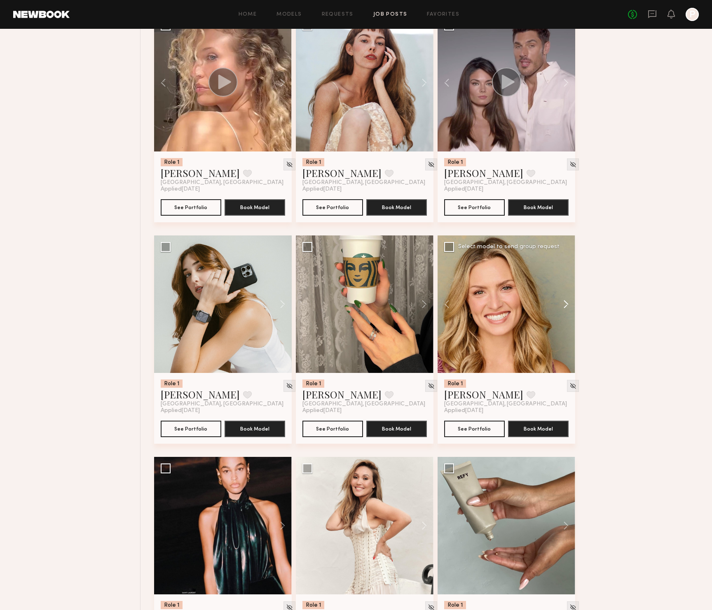
click at [565, 306] on button at bounding box center [562, 305] width 26 height 138
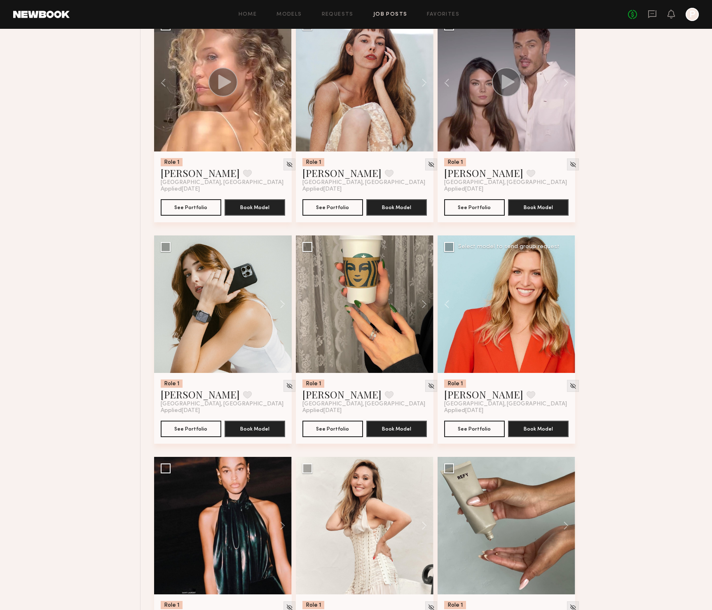
click at [565, 306] on div at bounding box center [506, 305] width 138 height 138
click at [469, 398] on link "Sarah P." at bounding box center [483, 394] width 79 height 13
click at [422, 305] on button at bounding box center [420, 305] width 26 height 138
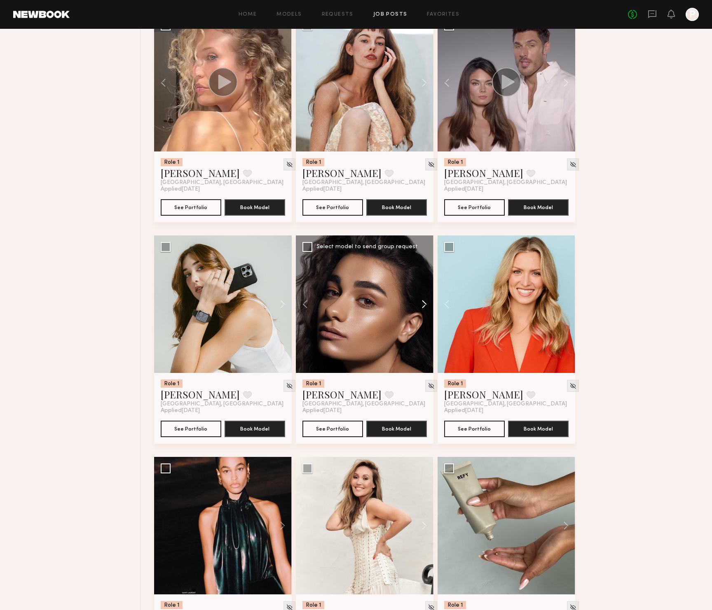
click at [422, 305] on button at bounding box center [420, 305] width 26 height 138
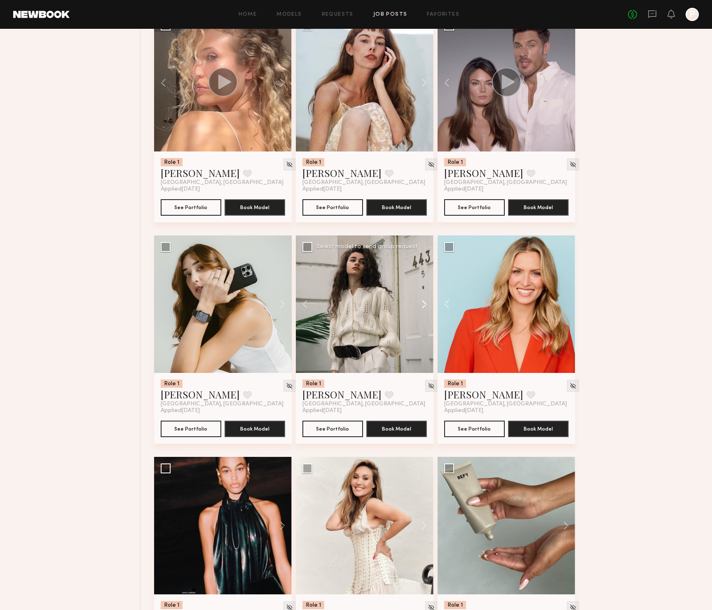
click at [422, 305] on button at bounding box center [420, 305] width 26 height 138
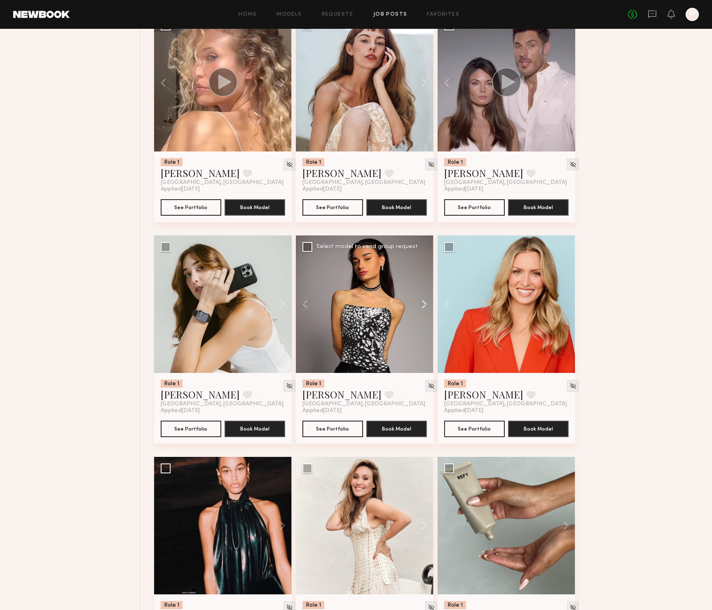
click at [422, 305] on button at bounding box center [420, 305] width 26 height 138
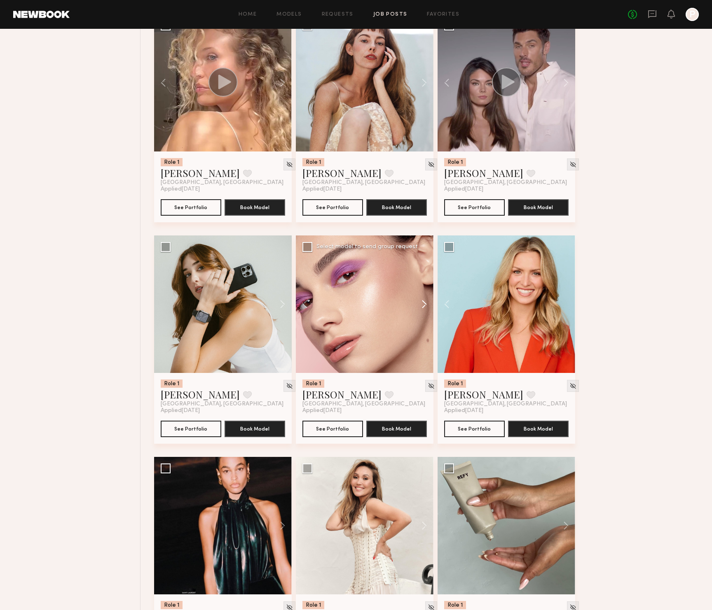
click at [422, 305] on button at bounding box center [420, 305] width 26 height 138
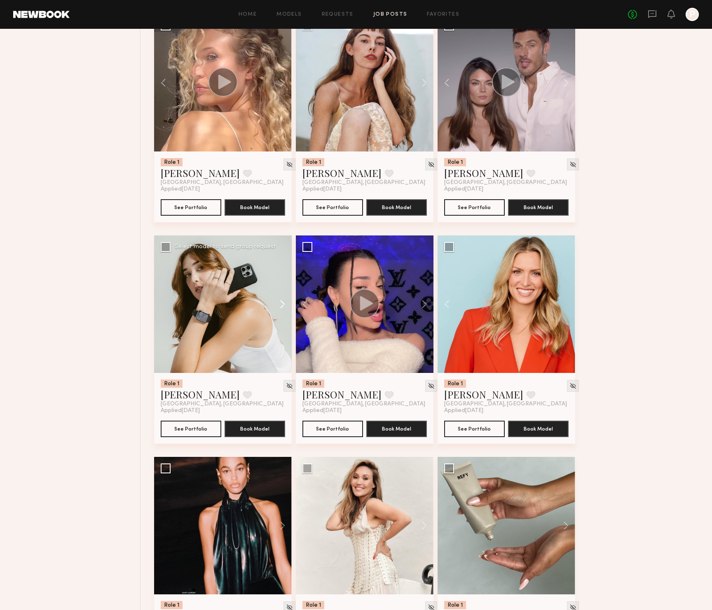
click at [278, 304] on button at bounding box center [278, 305] width 26 height 138
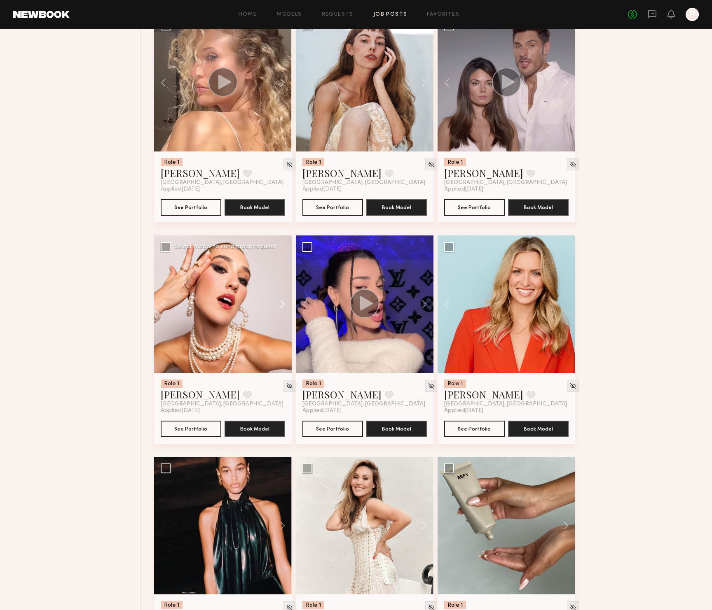
click at [279, 304] on button at bounding box center [278, 305] width 26 height 138
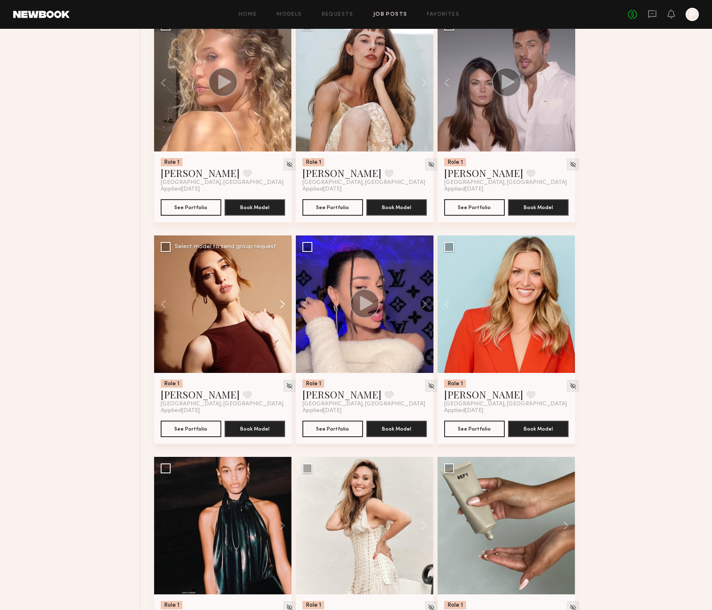
click at [279, 304] on button at bounding box center [278, 305] width 26 height 138
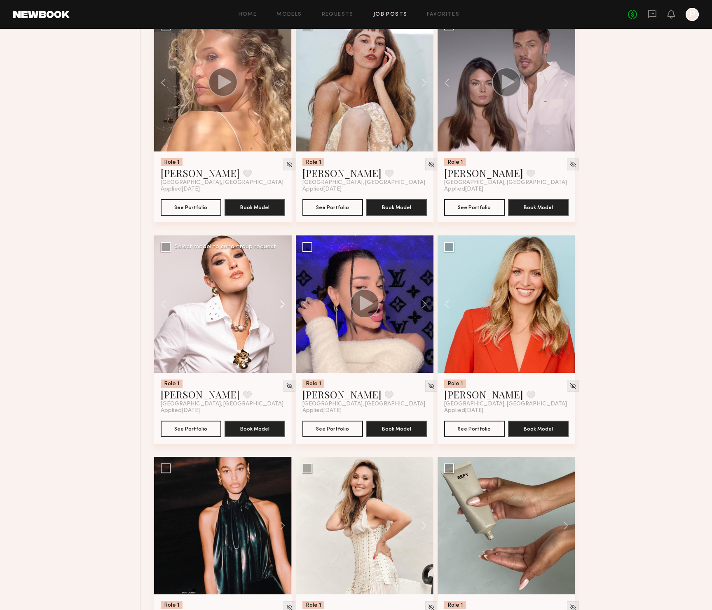
click at [279, 304] on button at bounding box center [278, 305] width 26 height 138
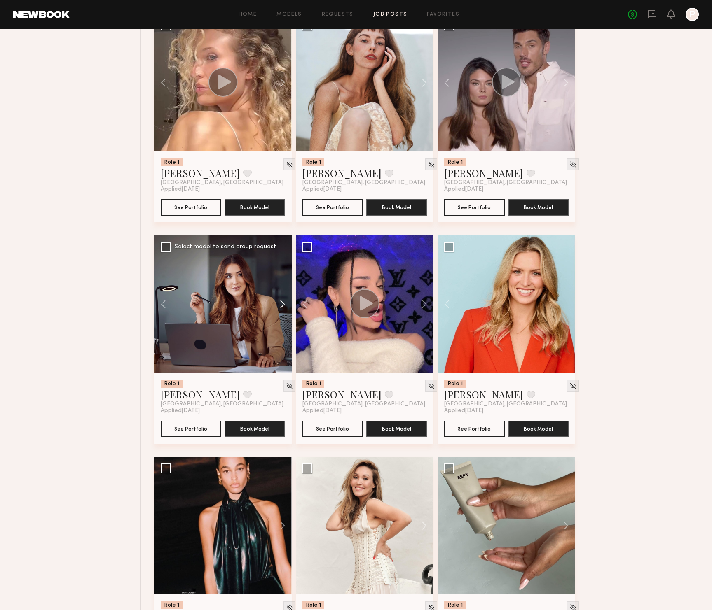
click at [279, 304] on button at bounding box center [278, 305] width 26 height 138
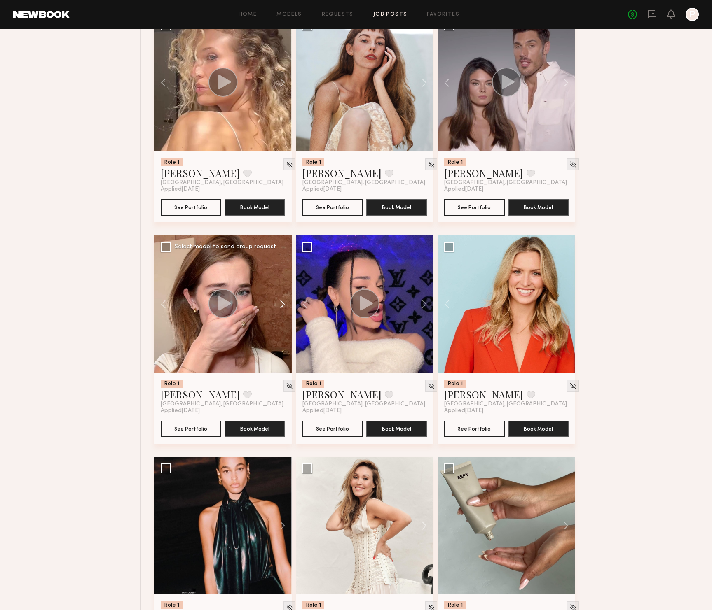
click at [279, 304] on button at bounding box center [278, 305] width 26 height 138
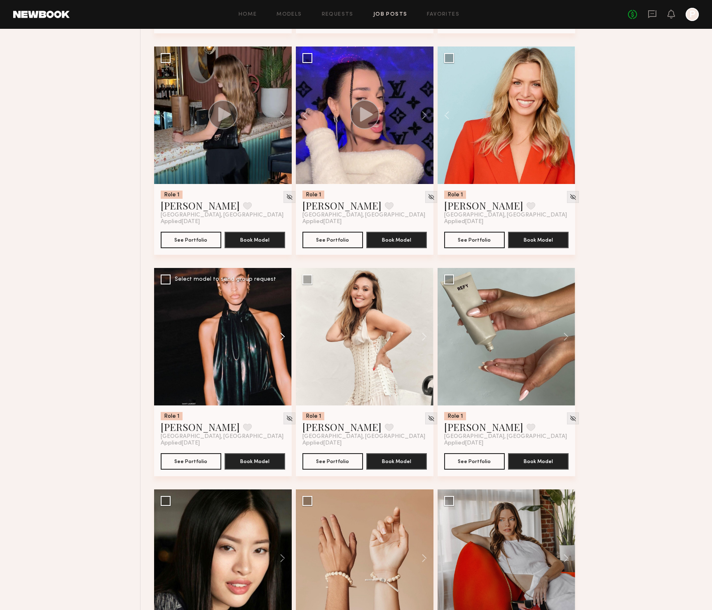
scroll to position [1864, 0]
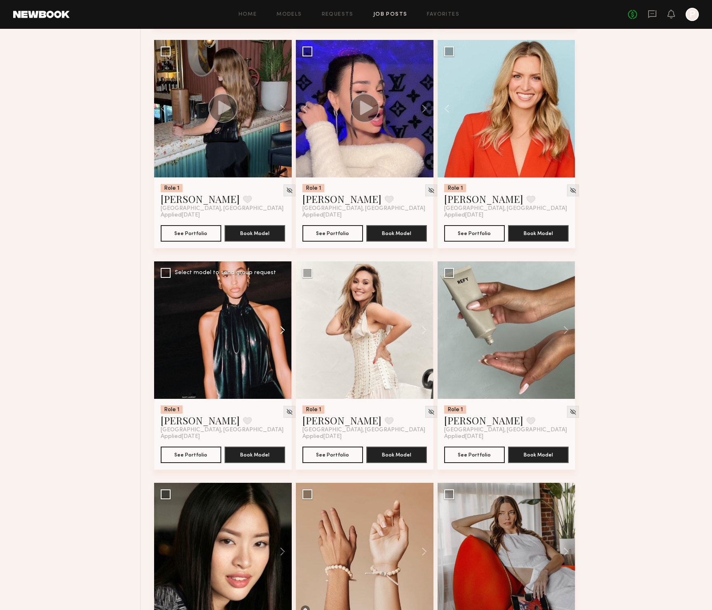
click at [281, 331] on button at bounding box center [278, 331] width 26 height 138
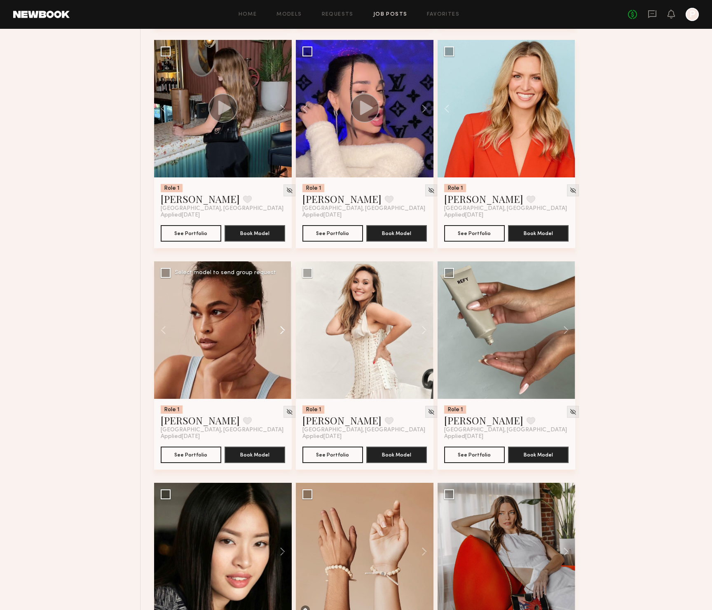
click at [281, 331] on button at bounding box center [278, 331] width 26 height 138
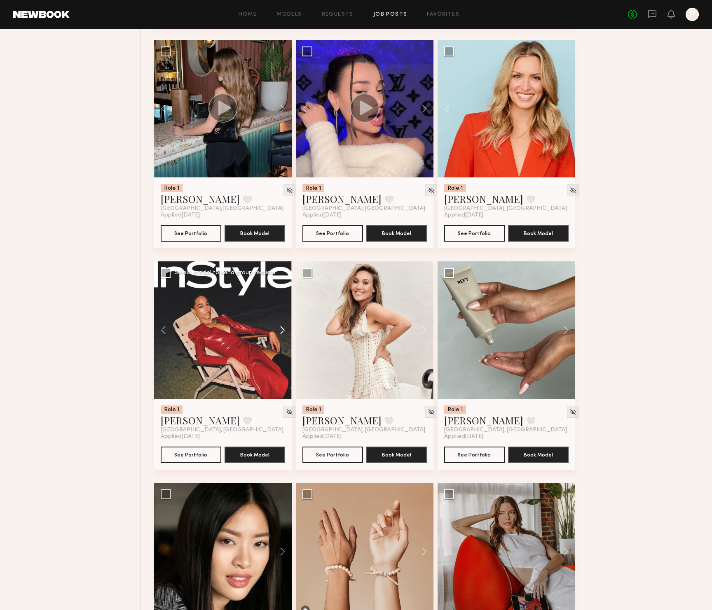
click at [281, 331] on button at bounding box center [278, 331] width 26 height 138
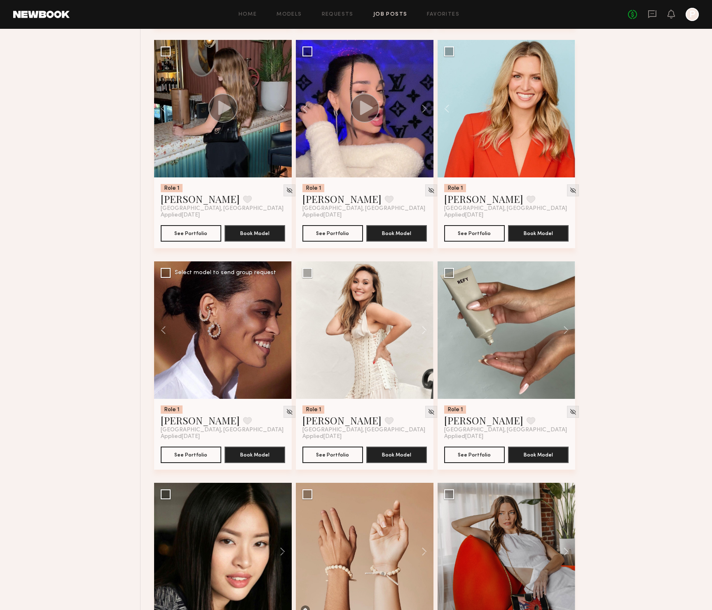
click at [281, 331] on div at bounding box center [223, 331] width 138 height 138
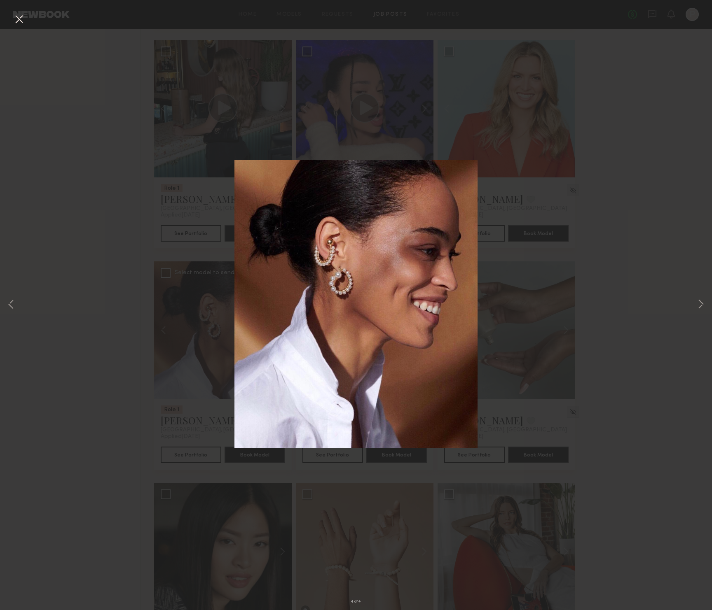
click at [281, 331] on img at bounding box center [355, 304] width 243 height 288
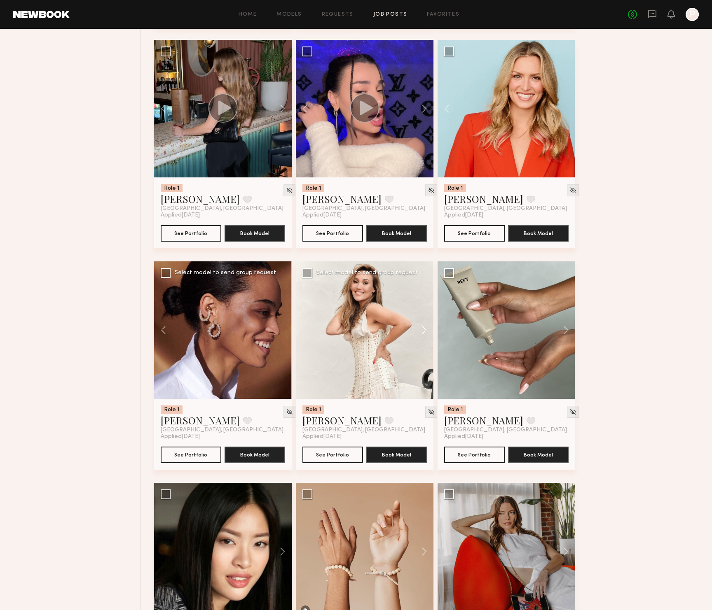
click at [425, 330] on button at bounding box center [420, 331] width 26 height 138
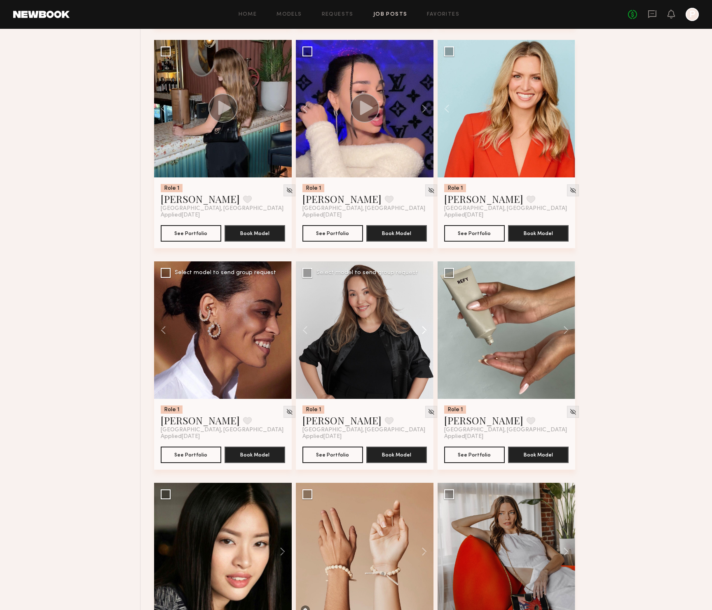
click at [424, 331] on button at bounding box center [420, 331] width 26 height 138
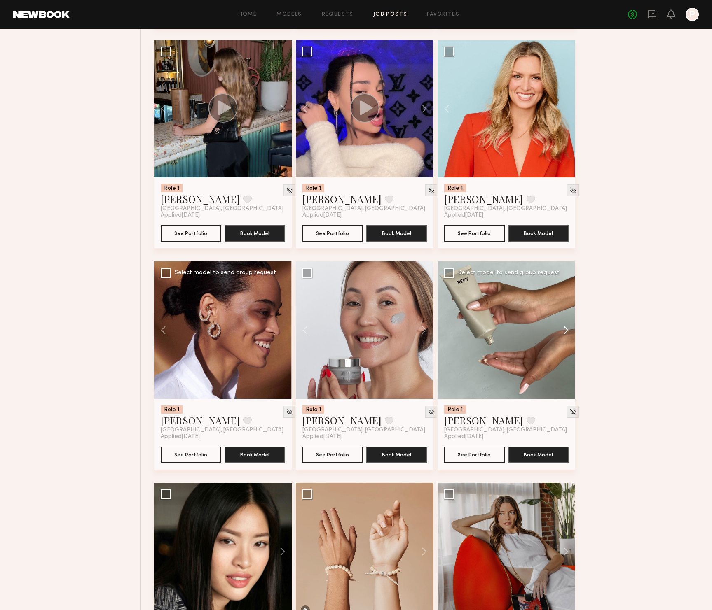
click at [566, 330] on button at bounding box center [562, 331] width 26 height 138
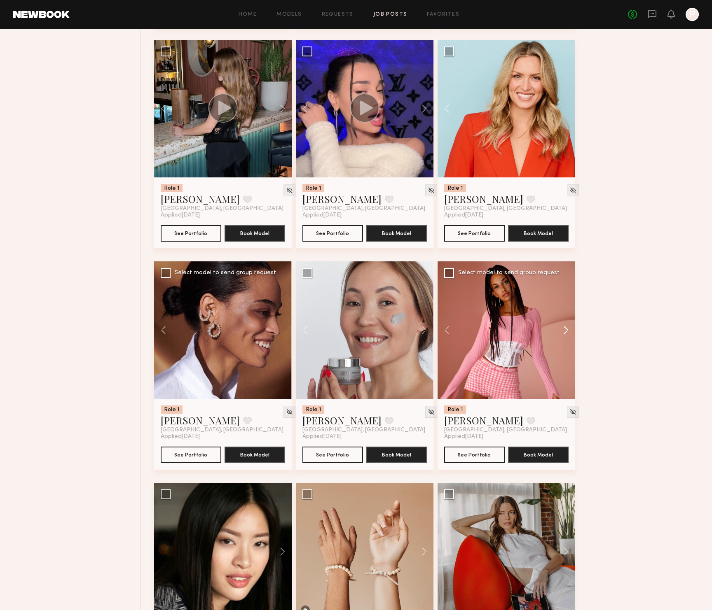
click at [566, 330] on button at bounding box center [562, 331] width 26 height 138
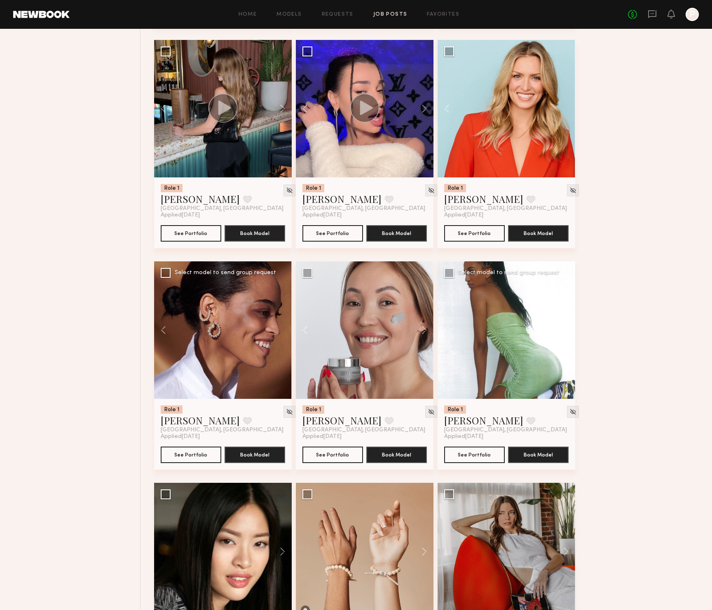
click at [565, 330] on button at bounding box center [562, 331] width 26 height 138
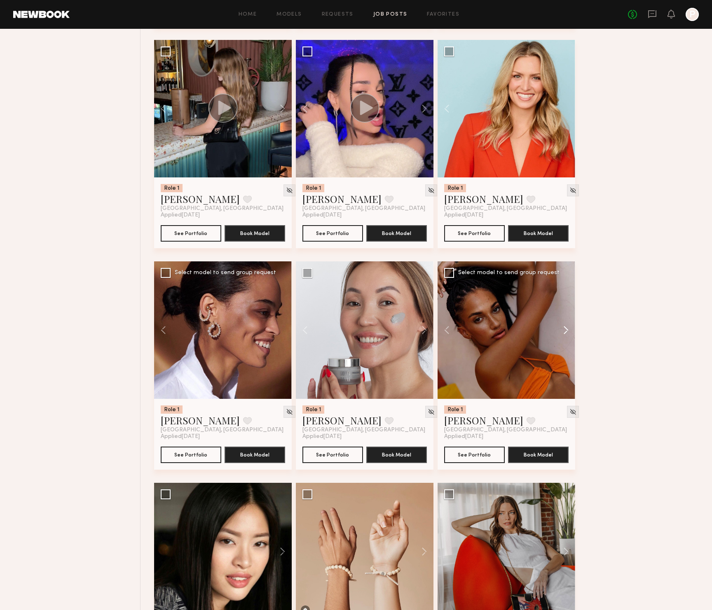
click at [566, 330] on button at bounding box center [562, 331] width 26 height 138
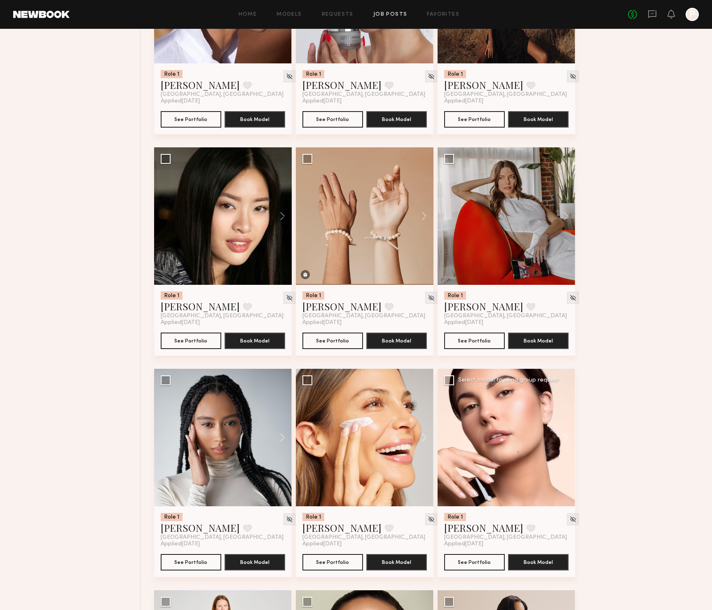
scroll to position [2286, 0]
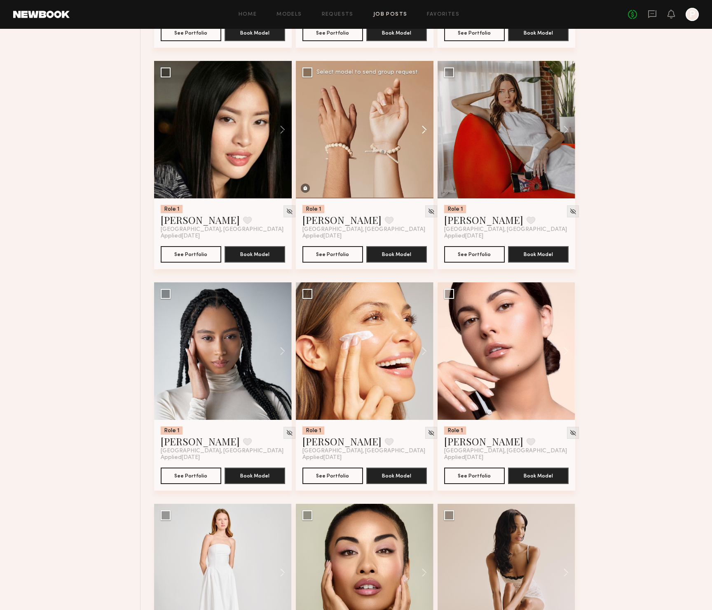
click at [427, 130] on button at bounding box center [420, 130] width 26 height 138
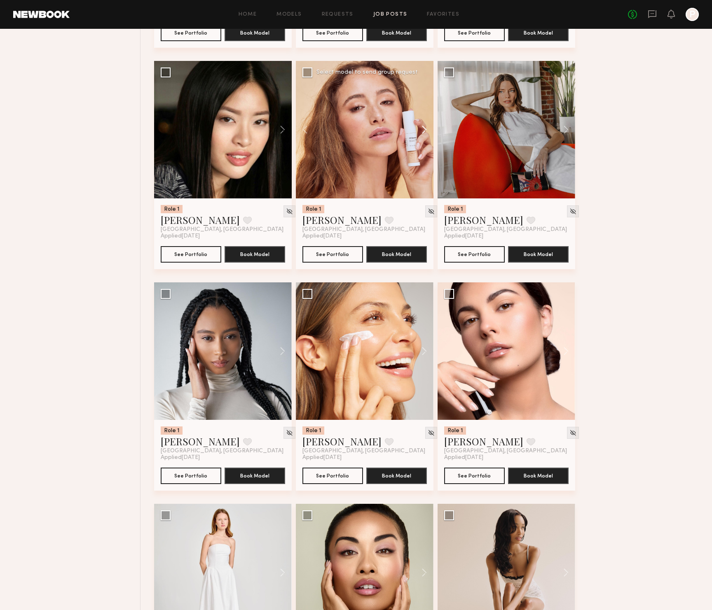
click at [427, 130] on button at bounding box center [420, 130] width 26 height 138
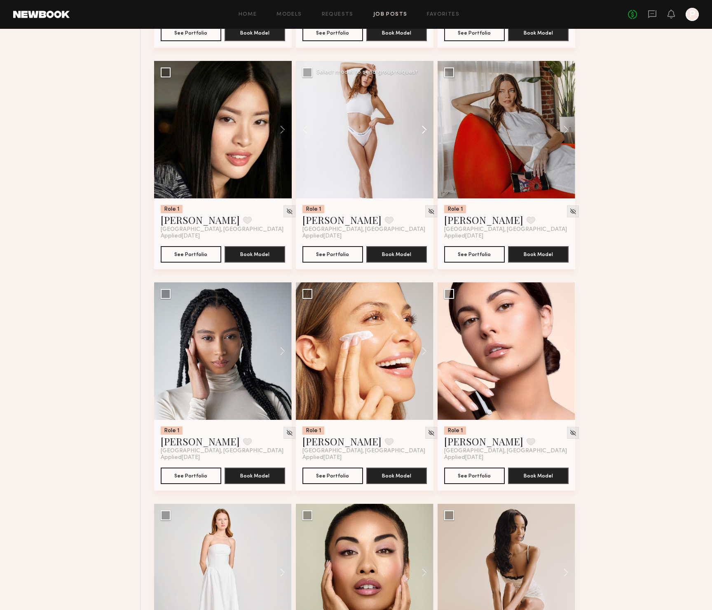
click at [427, 130] on button at bounding box center [420, 130] width 26 height 138
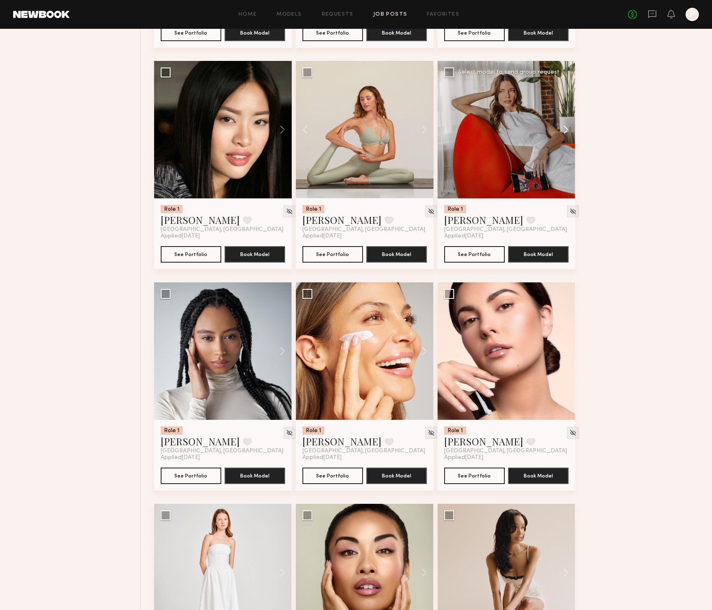
click at [566, 131] on button at bounding box center [562, 130] width 26 height 138
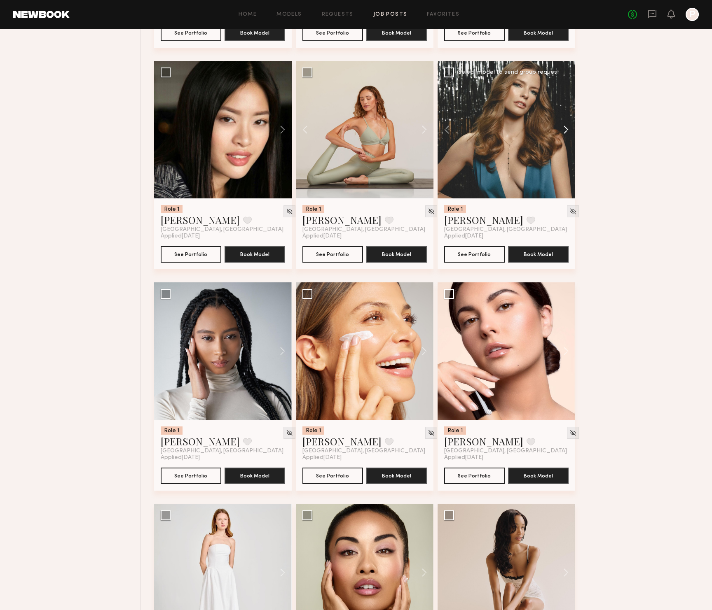
click at [566, 131] on button at bounding box center [562, 130] width 26 height 138
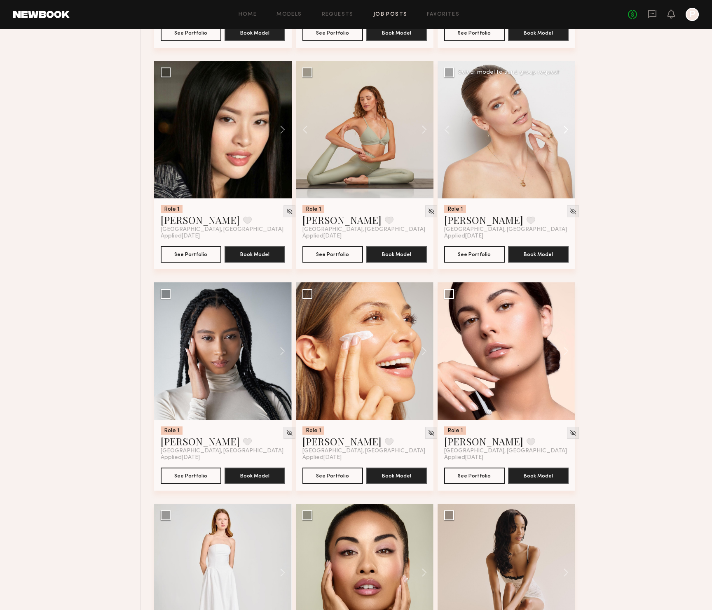
click at [566, 131] on button at bounding box center [562, 130] width 26 height 138
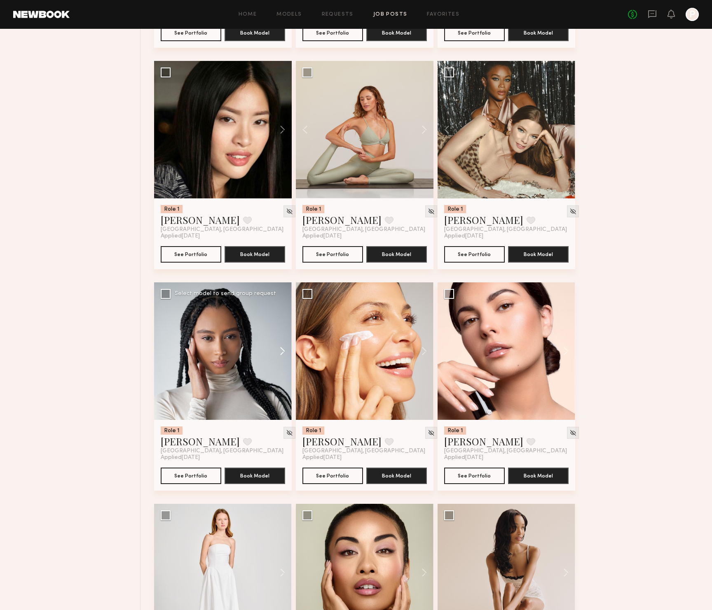
click at [280, 355] on button at bounding box center [278, 352] width 26 height 138
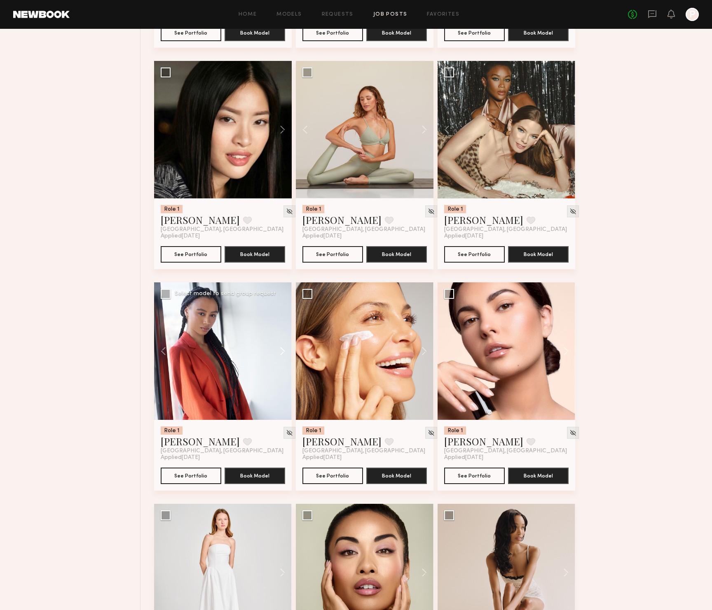
click at [280, 355] on button at bounding box center [278, 352] width 26 height 138
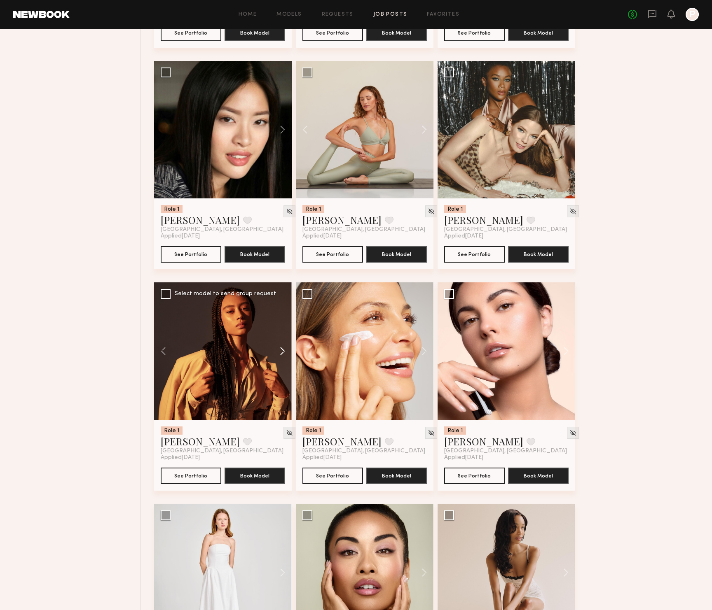
click at [280, 355] on button at bounding box center [278, 352] width 26 height 138
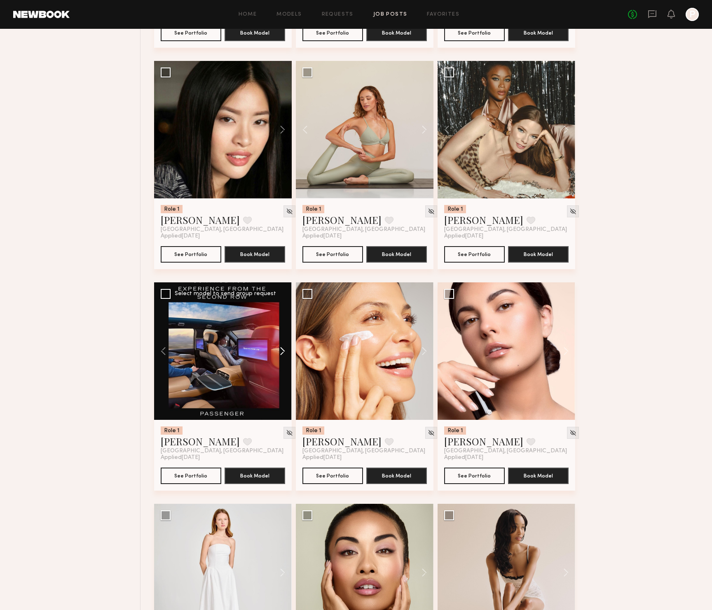
click at [279, 355] on button at bounding box center [278, 352] width 26 height 138
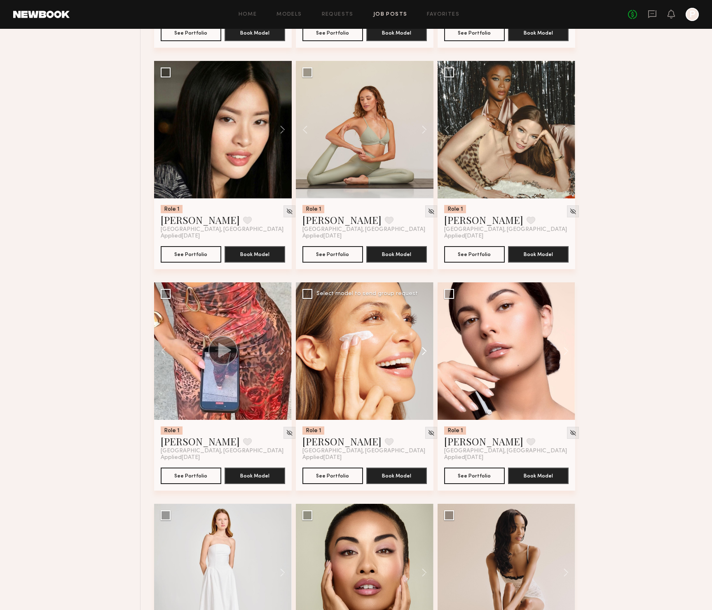
click at [423, 351] on button at bounding box center [420, 352] width 26 height 138
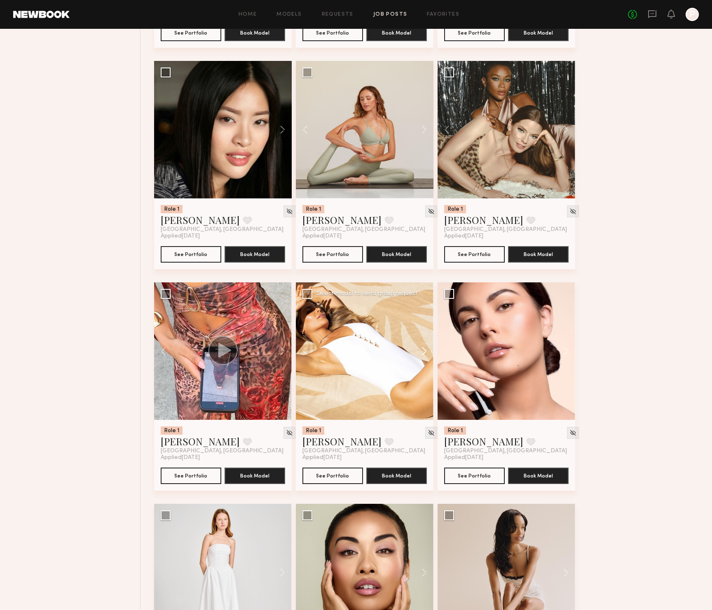
click at [423, 353] on button at bounding box center [420, 352] width 26 height 138
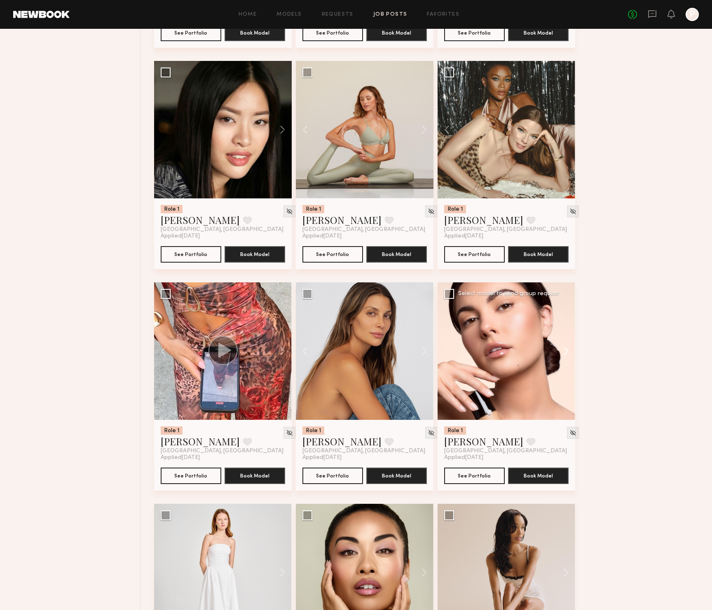
click at [563, 352] on button at bounding box center [562, 352] width 26 height 138
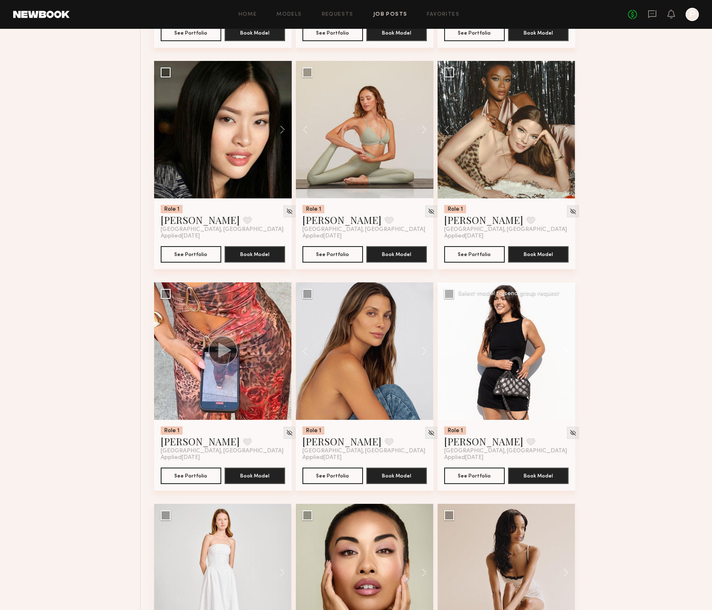
click at [563, 352] on button at bounding box center [562, 352] width 26 height 138
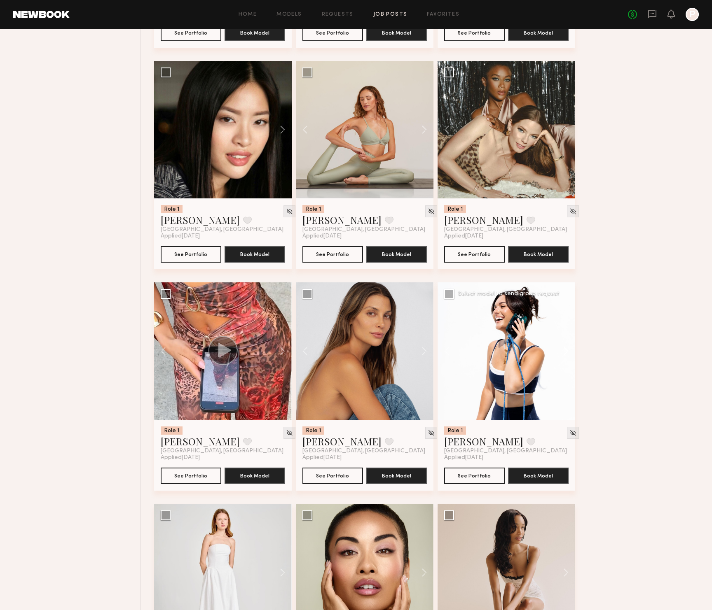
click at [563, 352] on button at bounding box center [562, 352] width 26 height 138
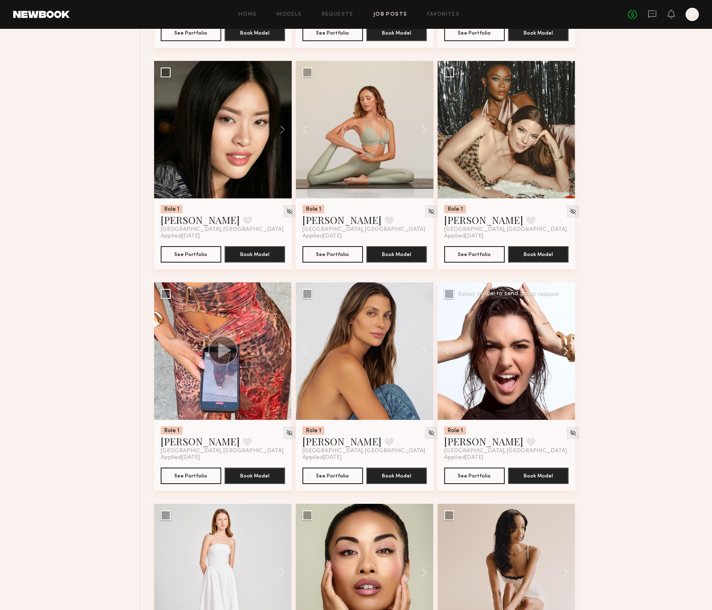
click at [563, 352] on button at bounding box center [562, 352] width 26 height 138
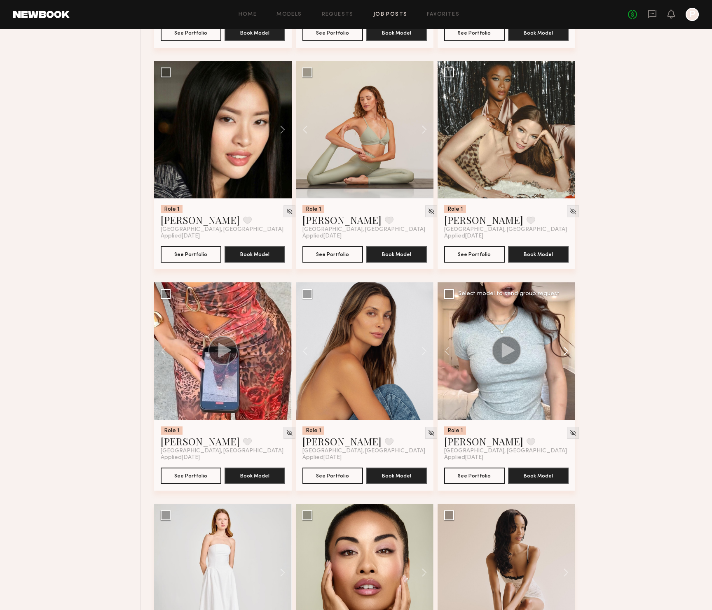
click at [563, 352] on button at bounding box center [562, 352] width 26 height 138
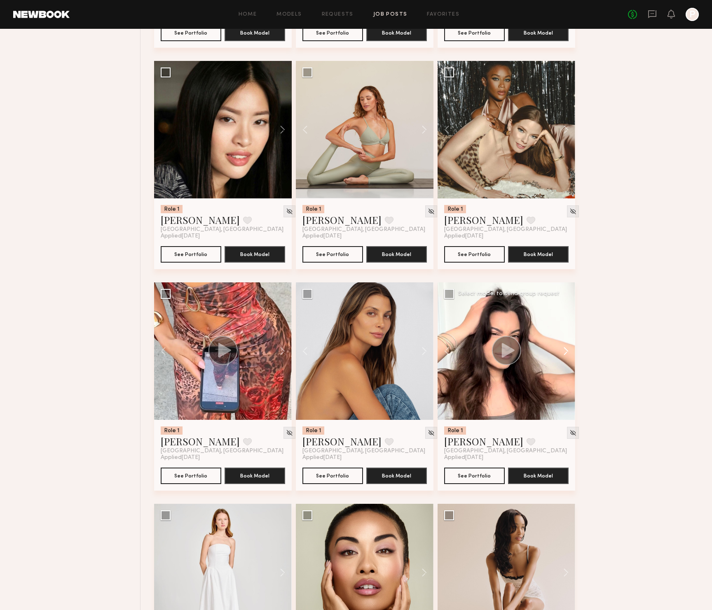
click at [563, 352] on button at bounding box center [562, 352] width 26 height 138
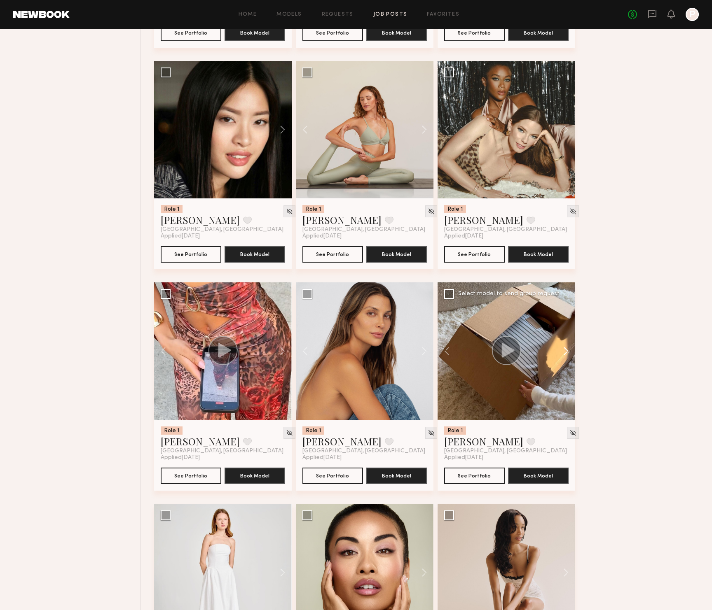
click at [563, 352] on button at bounding box center [562, 352] width 26 height 138
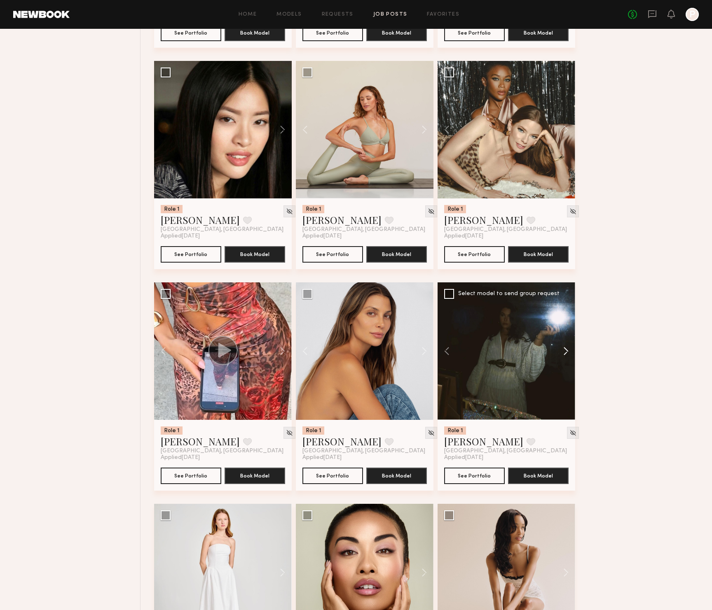
click at [563, 352] on button at bounding box center [562, 352] width 26 height 138
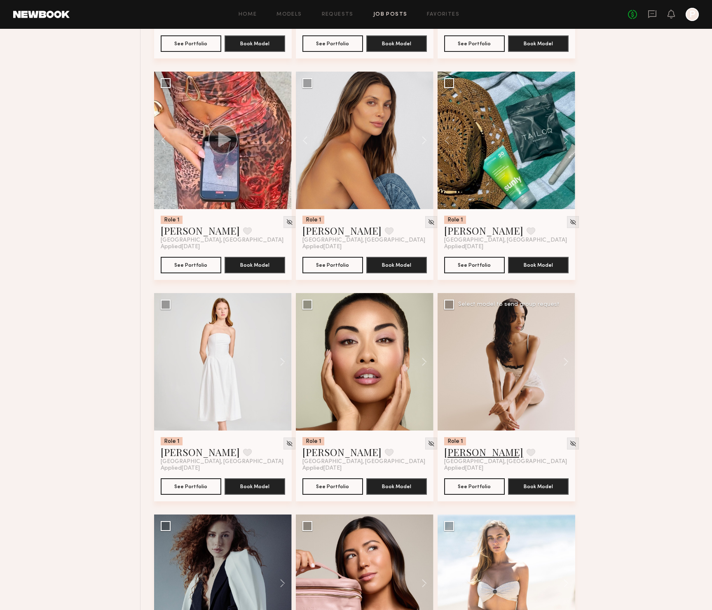
scroll to position [2596, 0]
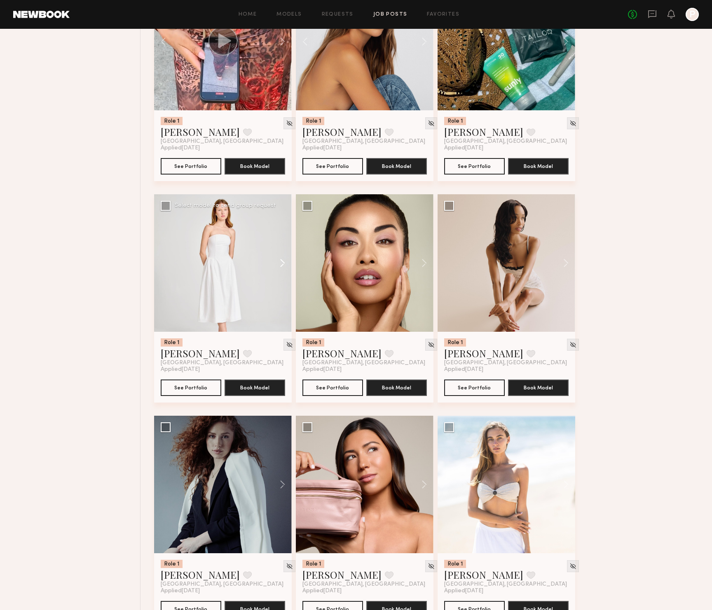
click at [283, 265] on button at bounding box center [278, 263] width 26 height 138
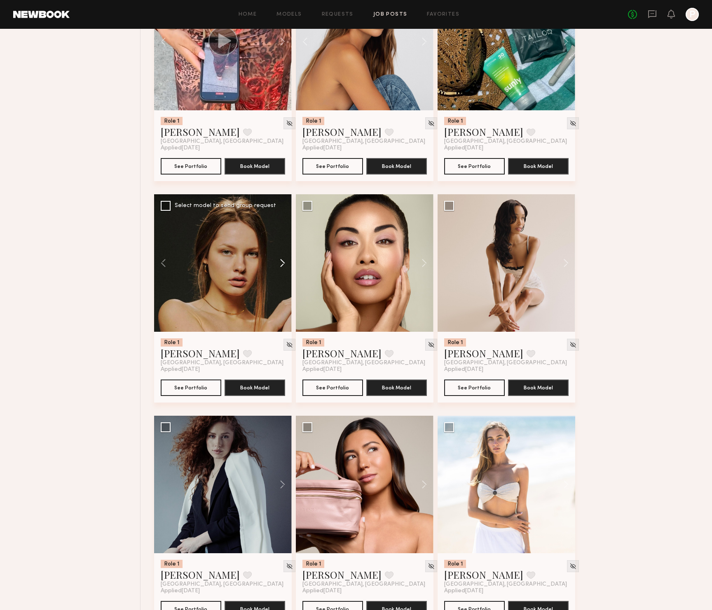
click at [283, 265] on button at bounding box center [278, 263] width 26 height 138
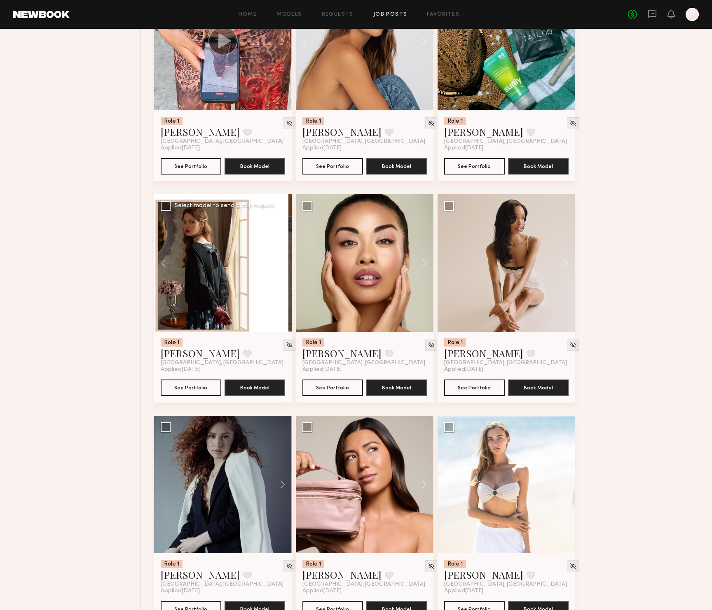
click at [283, 265] on button at bounding box center [278, 263] width 26 height 138
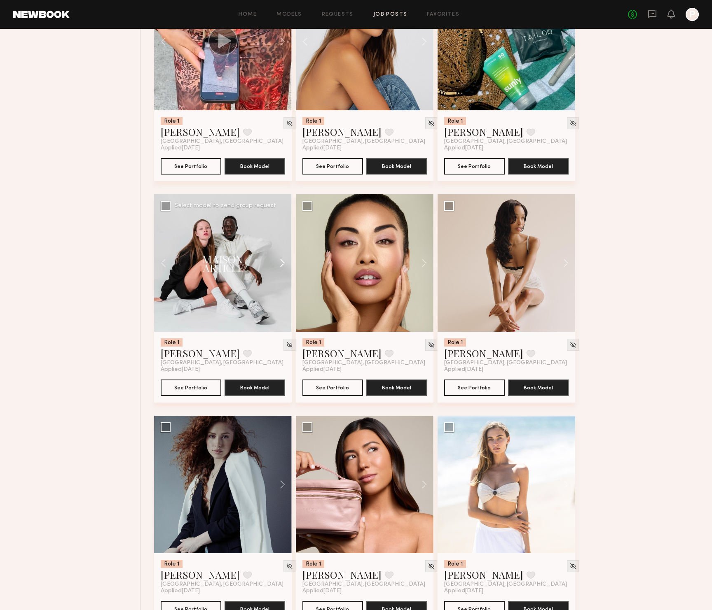
click at [283, 265] on button at bounding box center [278, 263] width 26 height 138
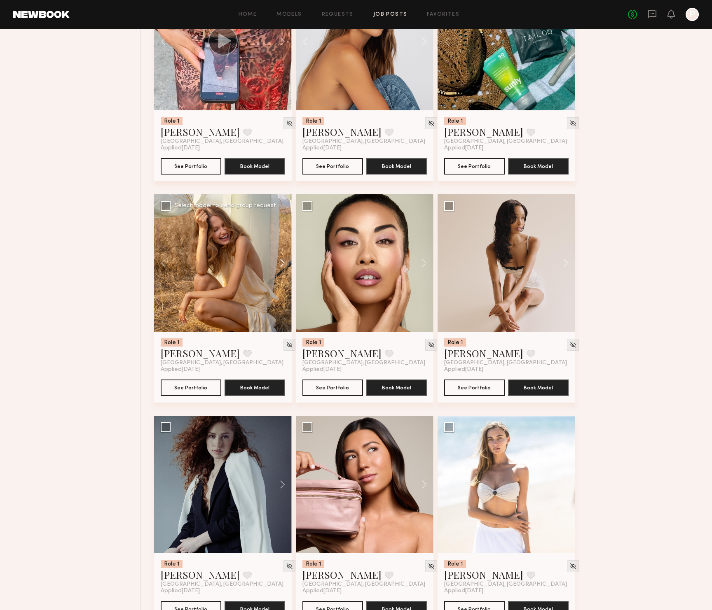
click at [283, 265] on button at bounding box center [278, 263] width 26 height 138
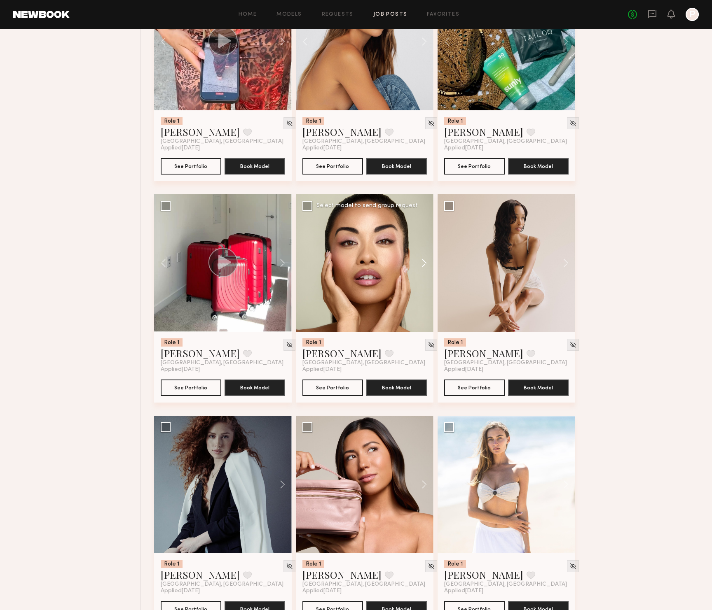
click at [420, 267] on button at bounding box center [420, 263] width 26 height 138
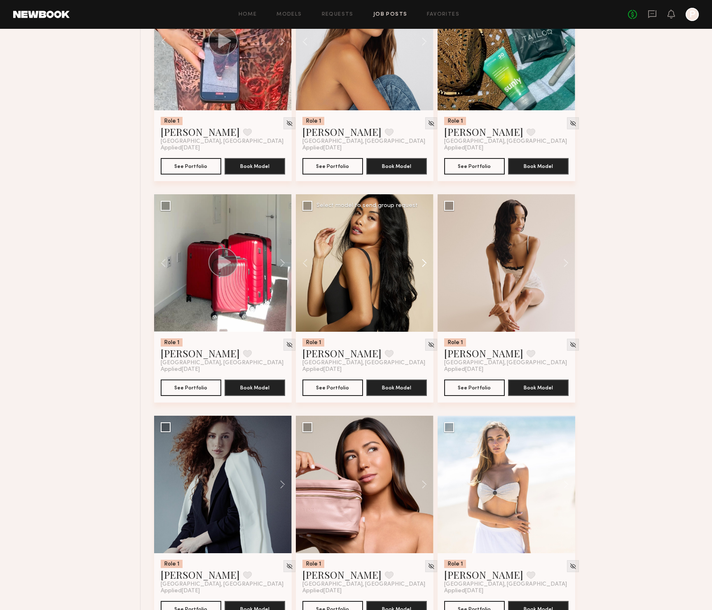
click at [420, 267] on button at bounding box center [420, 263] width 26 height 138
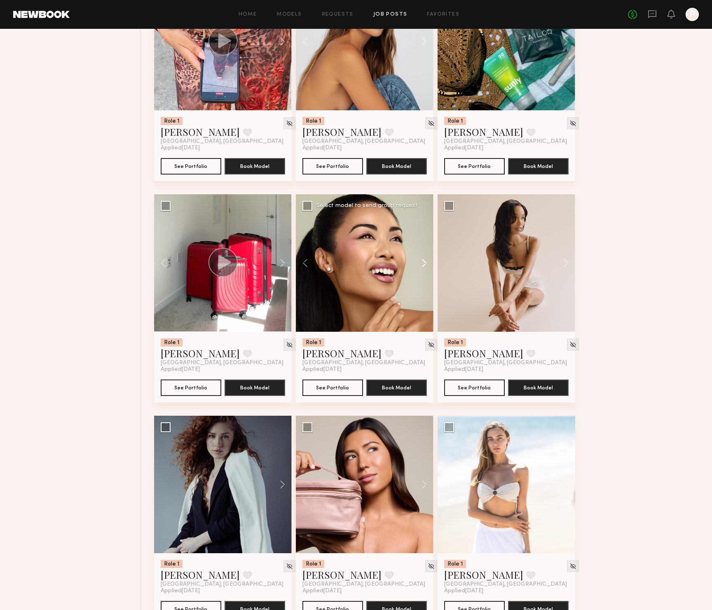
click at [420, 267] on button at bounding box center [420, 263] width 26 height 138
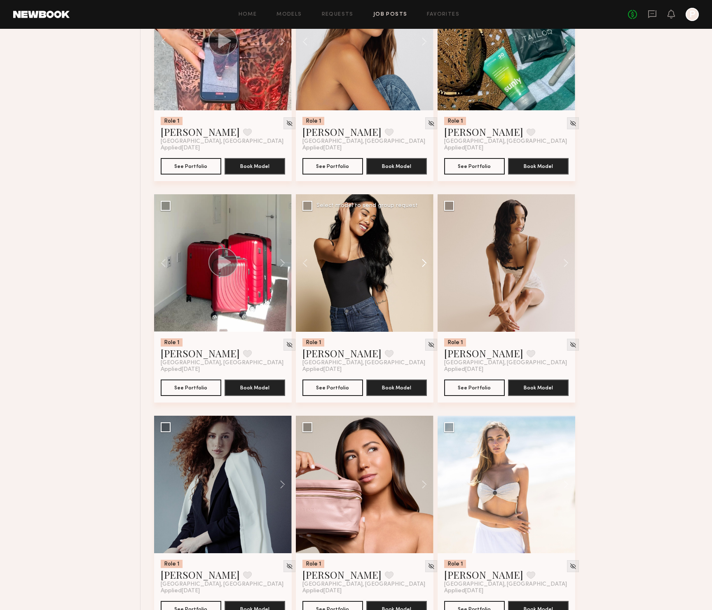
click at [420, 267] on button at bounding box center [420, 263] width 26 height 138
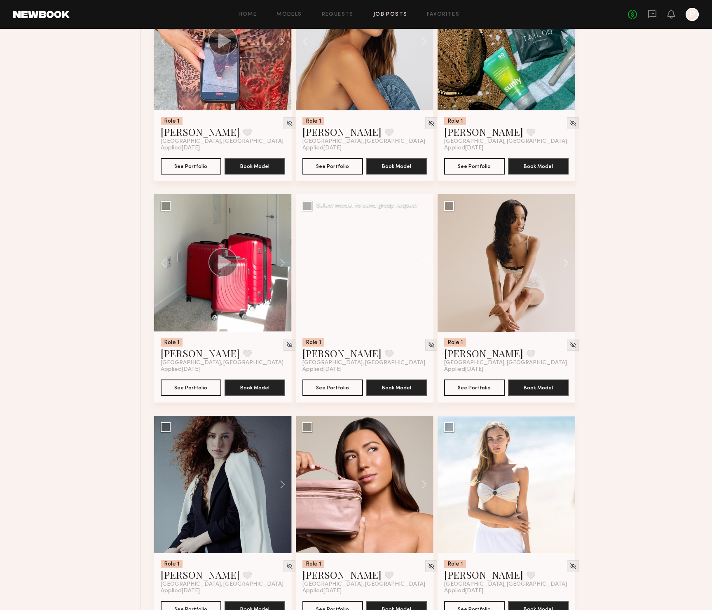
click at [420, 267] on button at bounding box center [420, 263] width 26 height 138
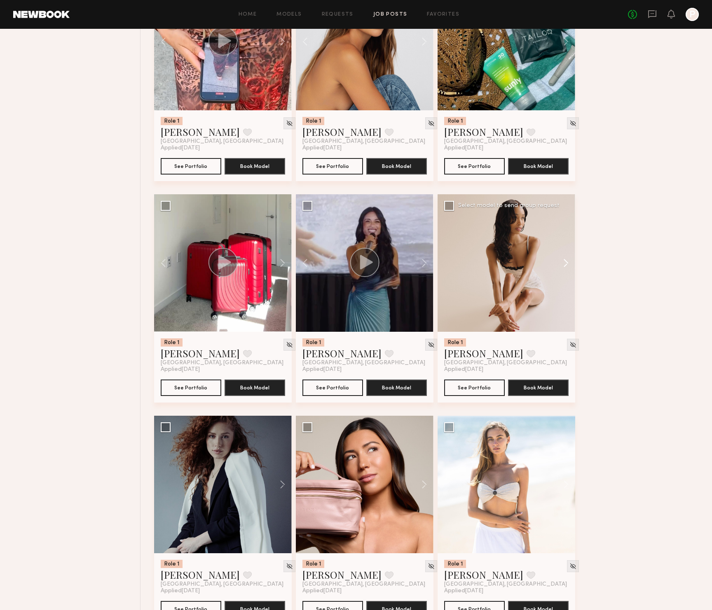
click at [566, 262] on button at bounding box center [562, 263] width 26 height 138
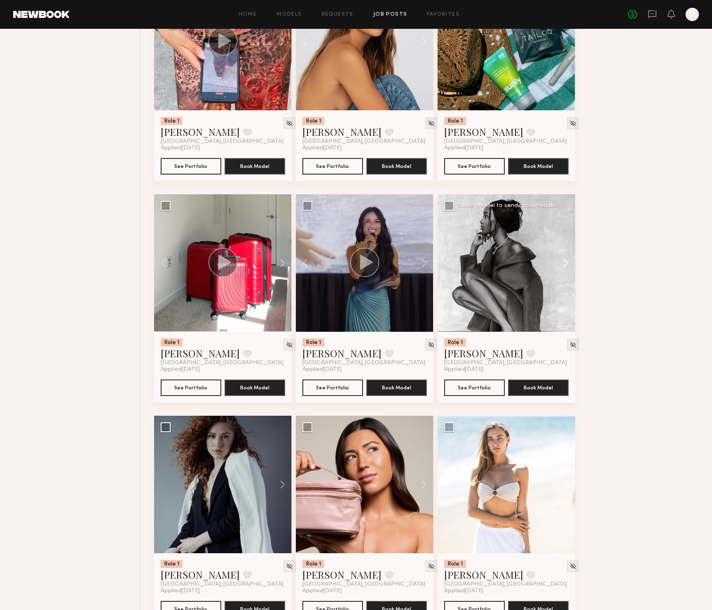
click at [566, 262] on button at bounding box center [562, 263] width 26 height 138
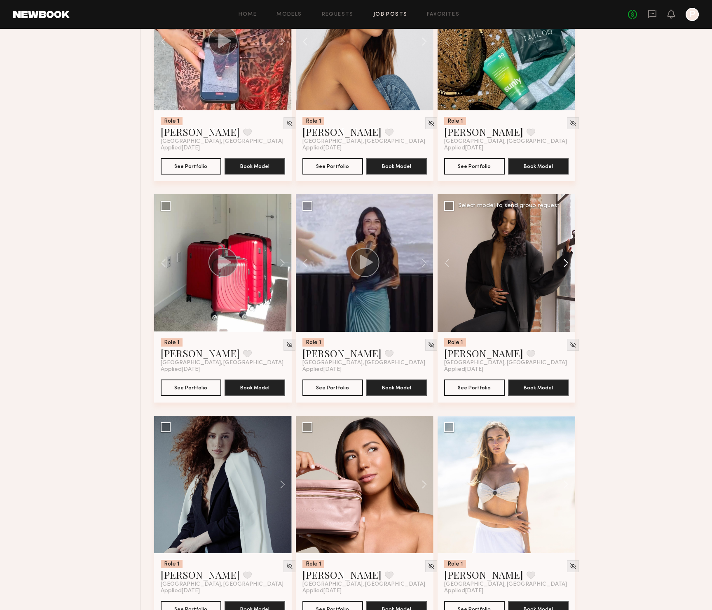
click at [566, 262] on button at bounding box center [562, 263] width 26 height 138
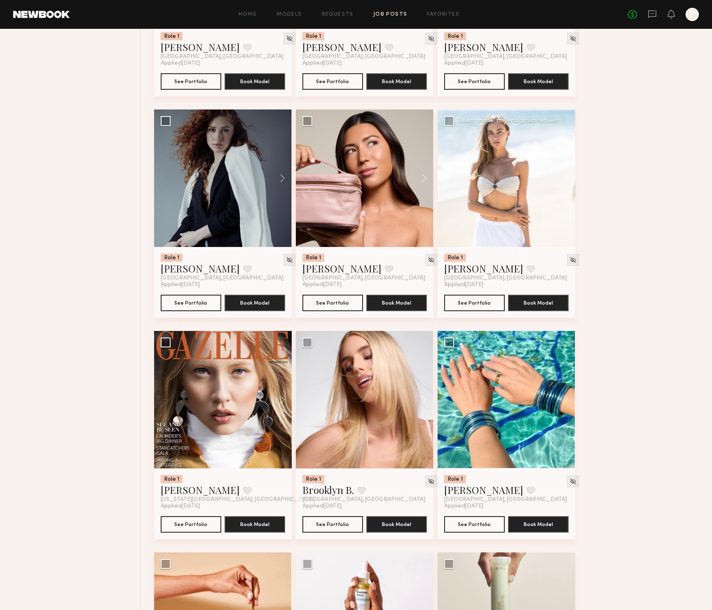
scroll to position [2903, 0]
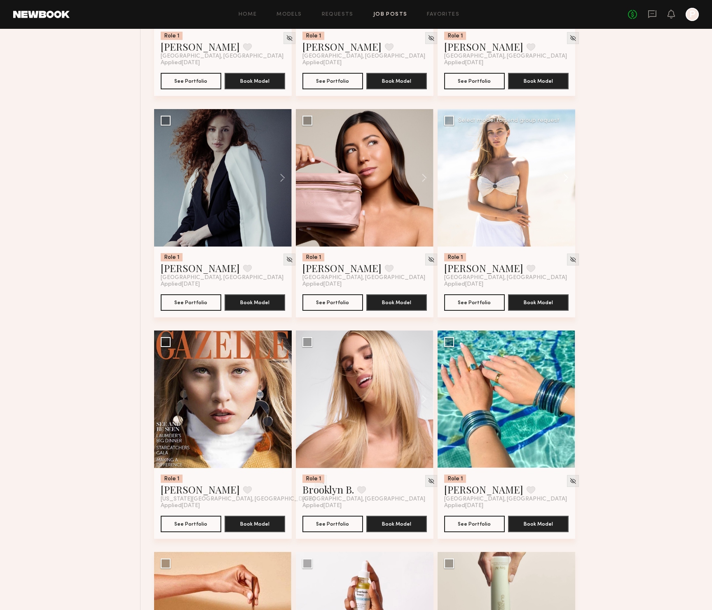
click at [564, 181] on button at bounding box center [562, 178] width 26 height 138
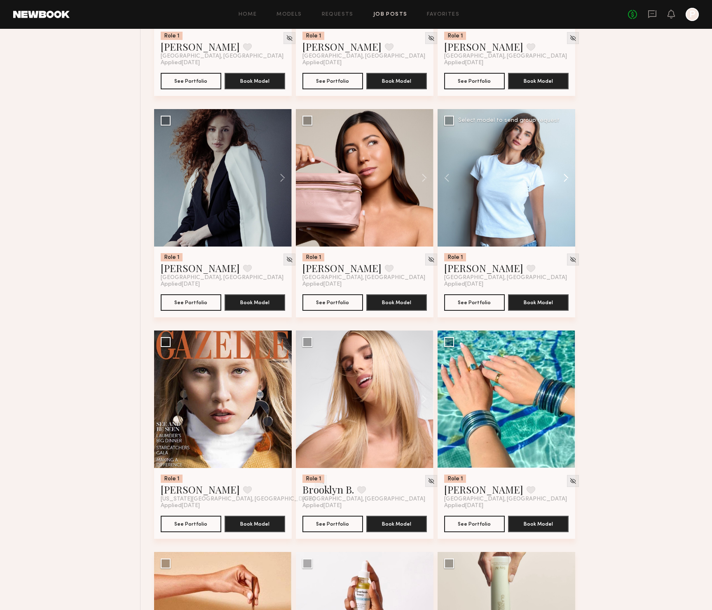
click at [563, 181] on button at bounding box center [562, 178] width 26 height 138
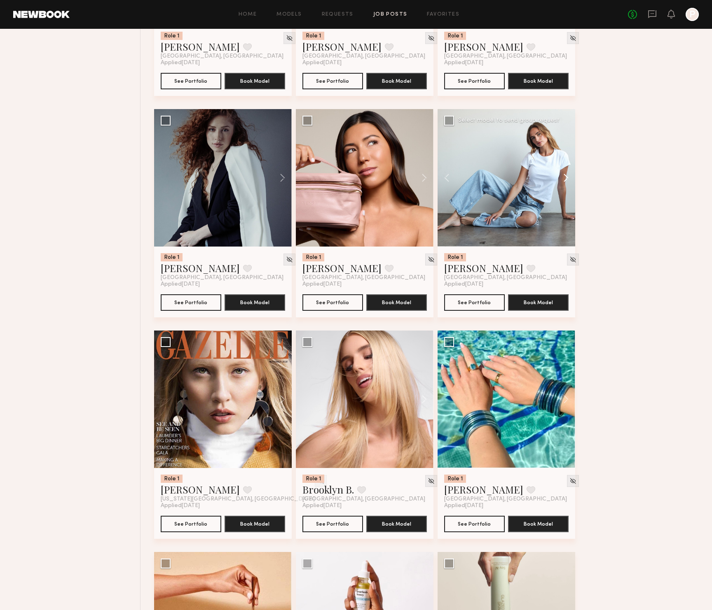
click at [563, 181] on button at bounding box center [562, 178] width 26 height 138
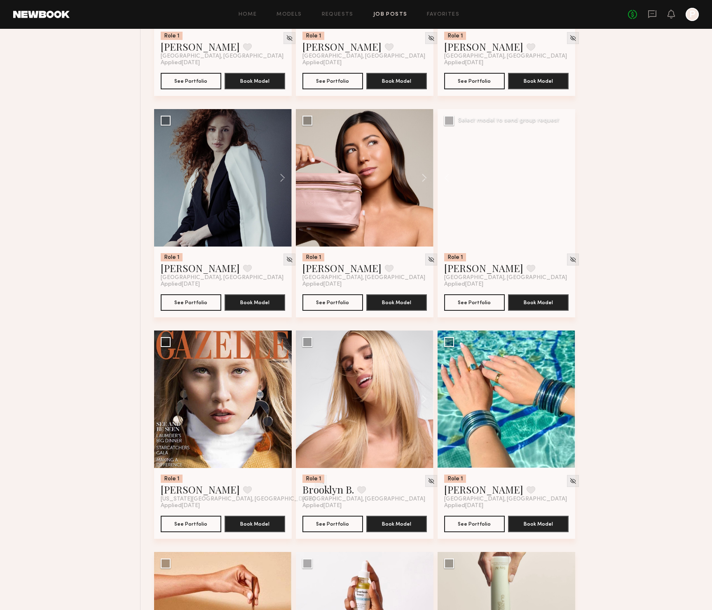
click at [563, 181] on div at bounding box center [506, 178] width 138 height 138
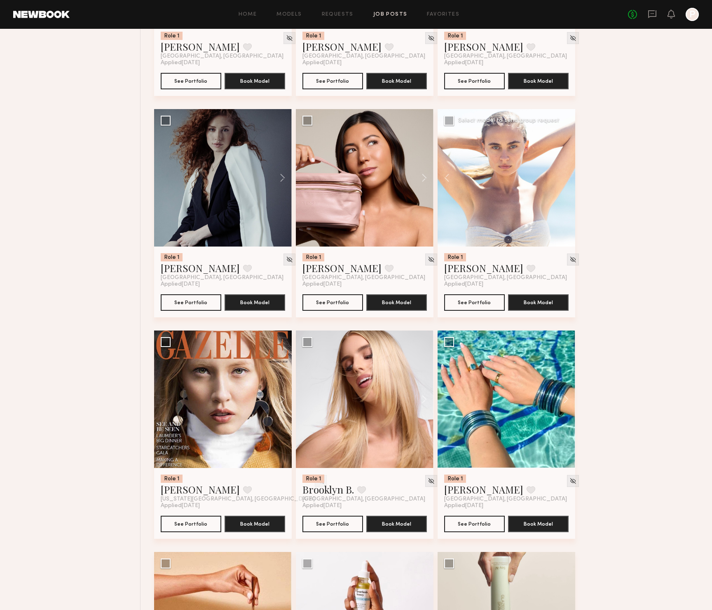
click at [455, 278] on span "[GEOGRAPHIC_DATA], [GEOGRAPHIC_DATA]" at bounding box center [505, 278] width 123 height 7
click at [454, 272] on link "Liv M." at bounding box center [483, 268] width 79 height 13
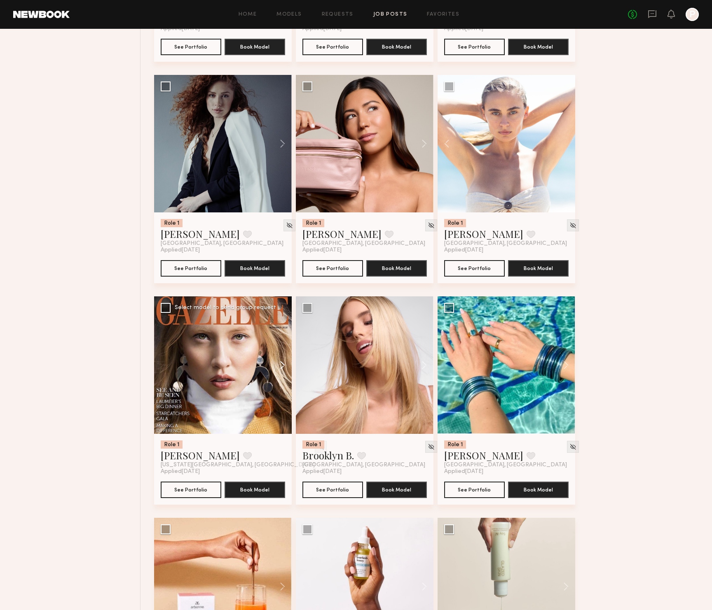
scroll to position [2948, 0]
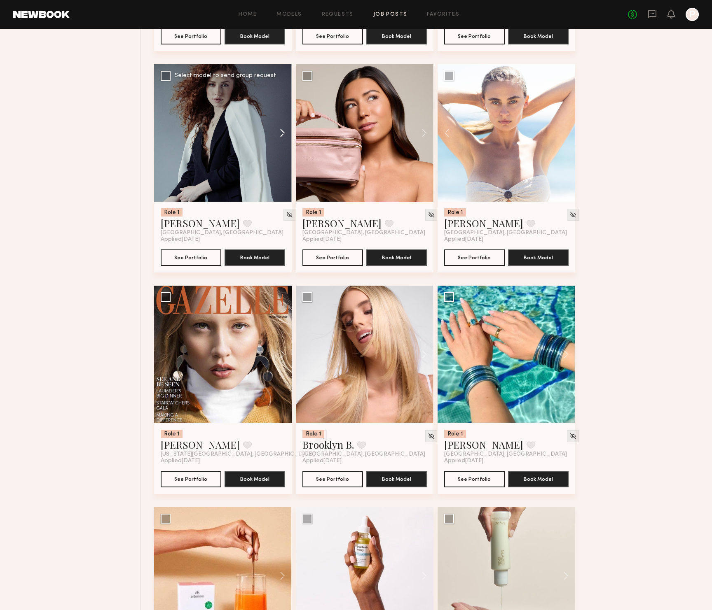
click at [278, 135] on button at bounding box center [278, 133] width 26 height 138
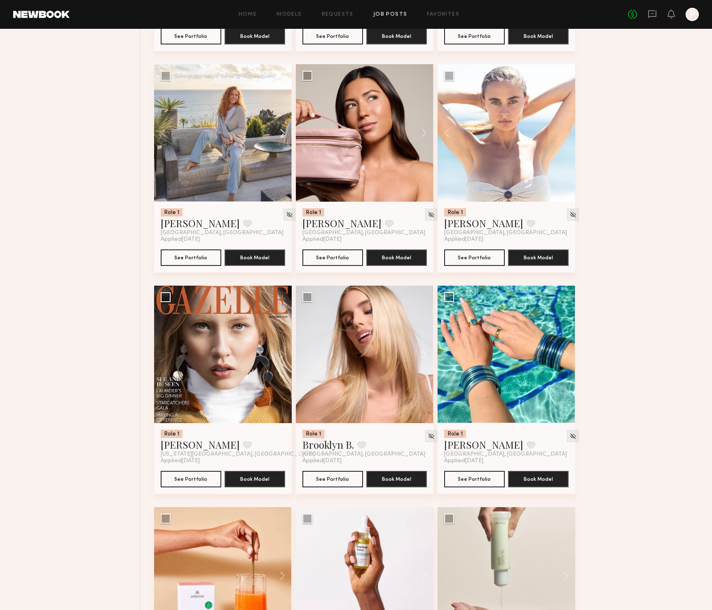
click at [280, 135] on button at bounding box center [278, 133] width 26 height 138
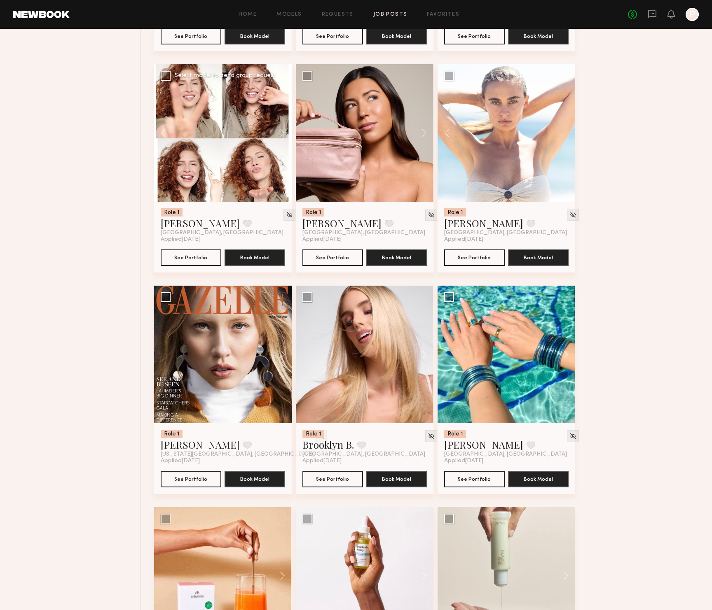
click at [280, 135] on button at bounding box center [278, 133] width 26 height 138
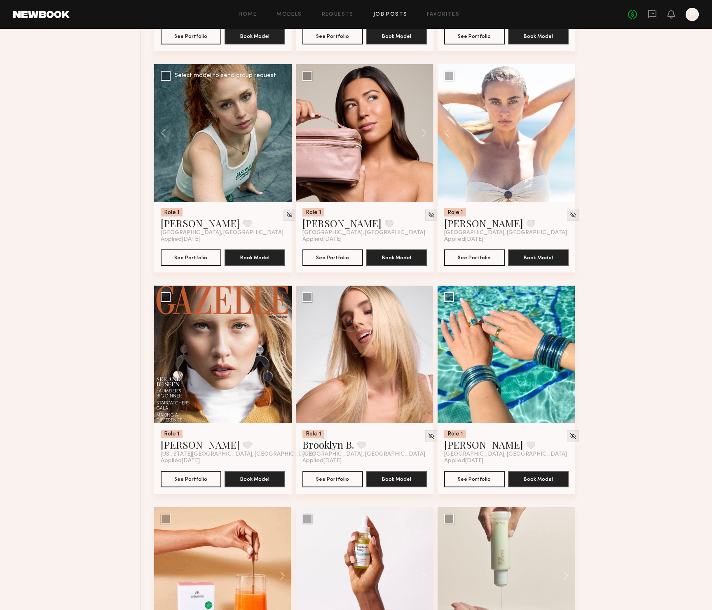
click at [279, 135] on div at bounding box center [223, 133] width 138 height 138
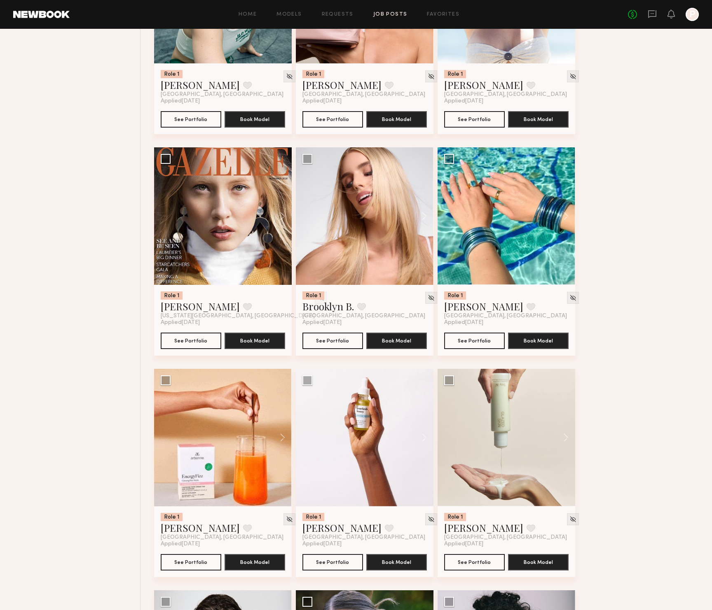
scroll to position [3088, 0]
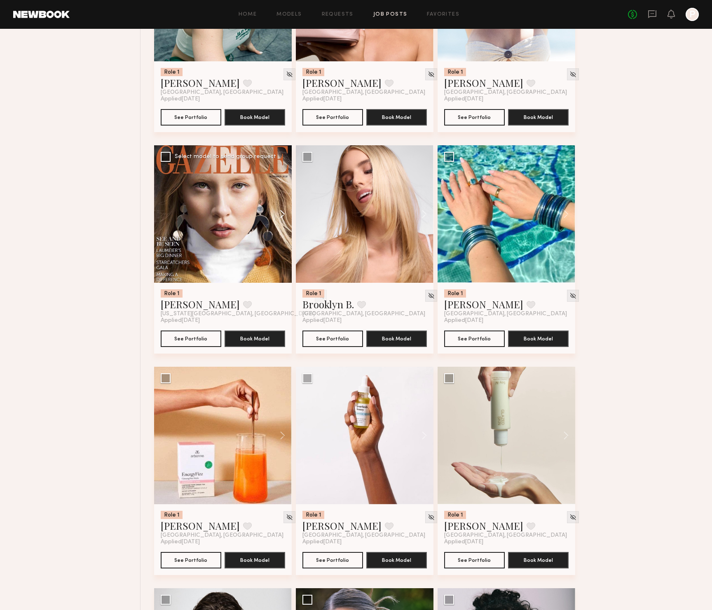
click at [282, 218] on button at bounding box center [278, 214] width 26 height 138
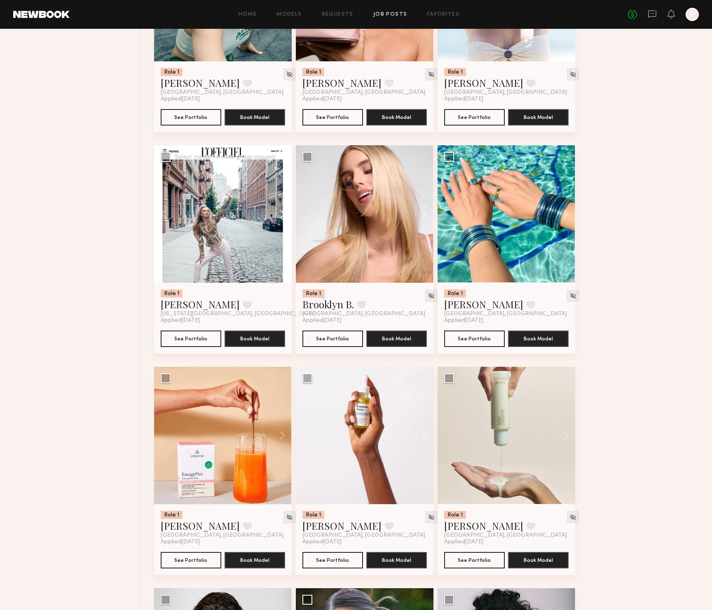
click at [282, 218] on button at bounding box center [278, 214] width 26 height 138
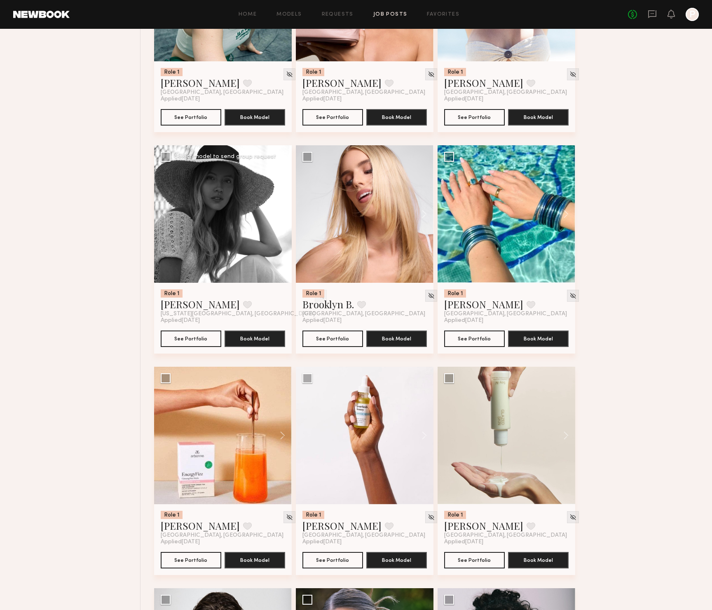
click at [282, 218] on button at bounding box center [278, 214] width 26 height 138
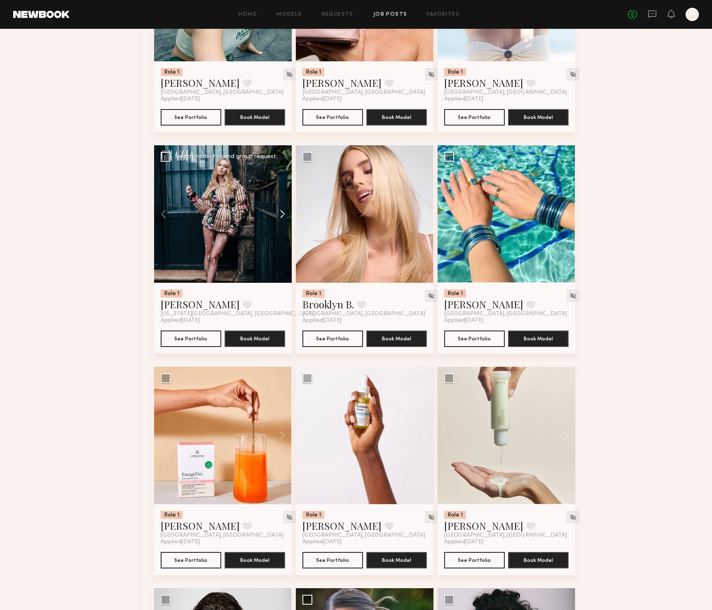
click at [282, 218] on button at bounding box center [278, 214] width 26 height 138
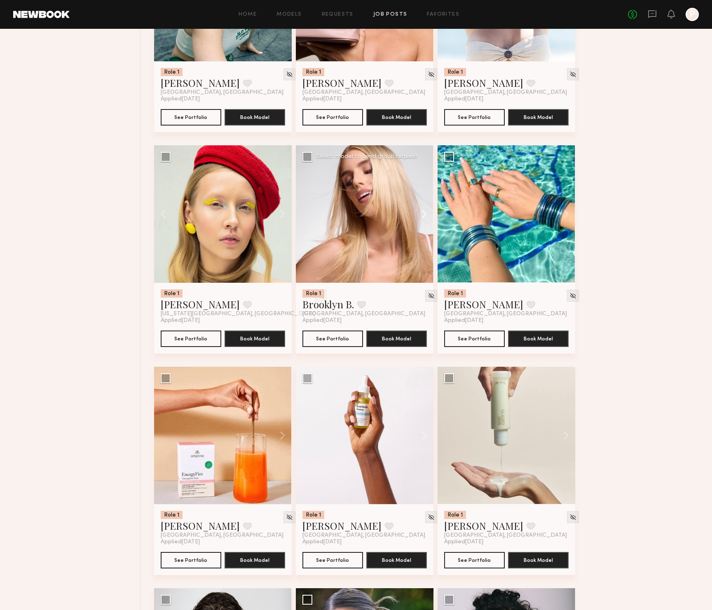
click at [425, 214] on button at bounding box center [420, 214] width 26 height 138
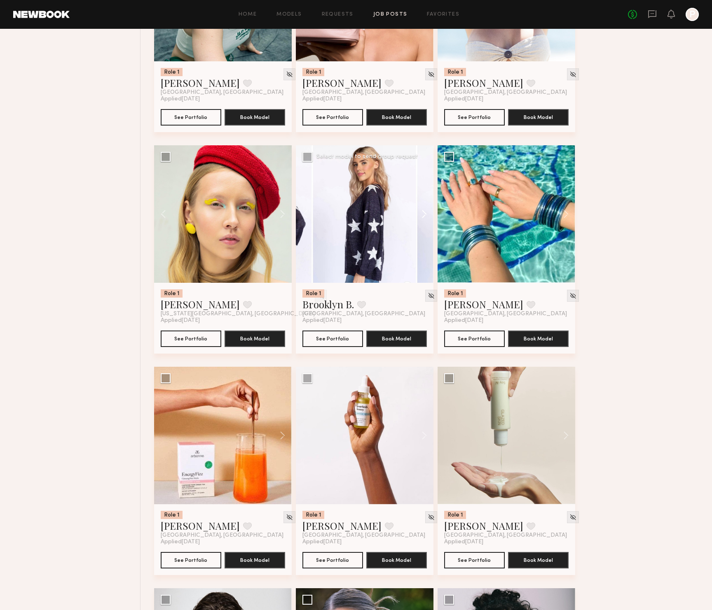
click at [425, 216] on button at bounding box center [420, 214] width 26 height 138
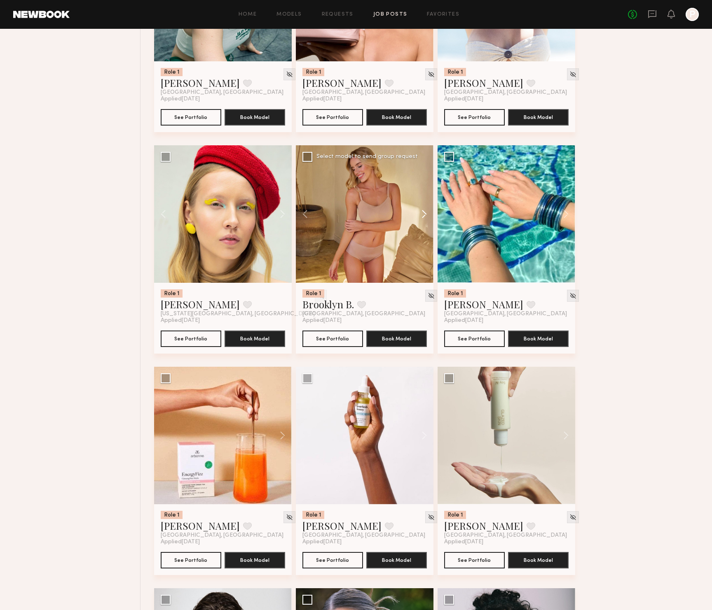
click at [425, 216] on button at bounding box center [420, 214] width 26 height 138
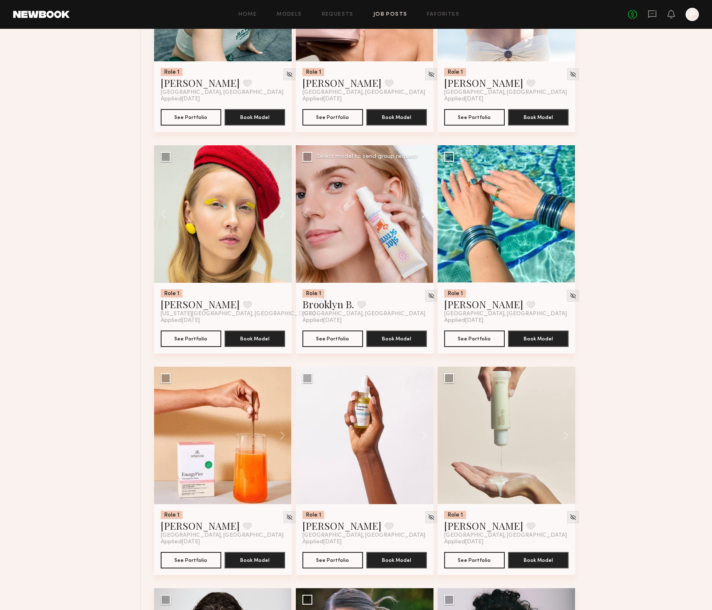
click at [425, 216] on button at bounding box center [420, 214] width 26 height 138
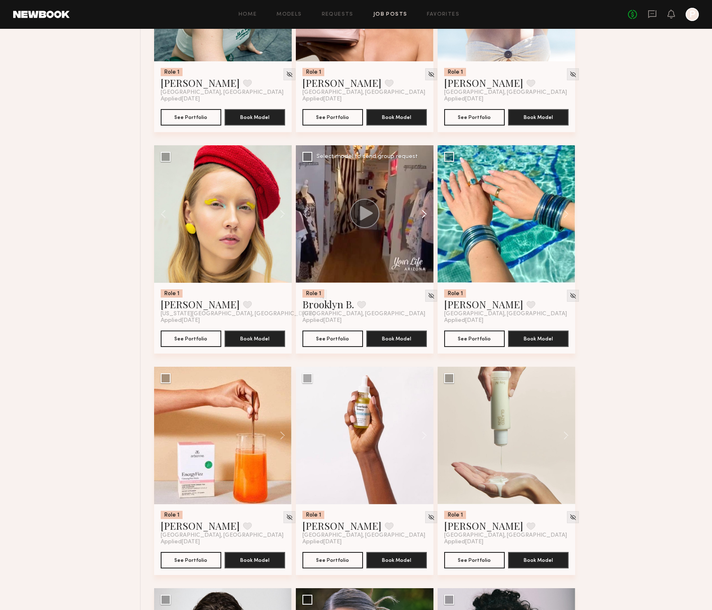
click at [425, 216] on button at bounding box center [420, 214] width 26 height 138
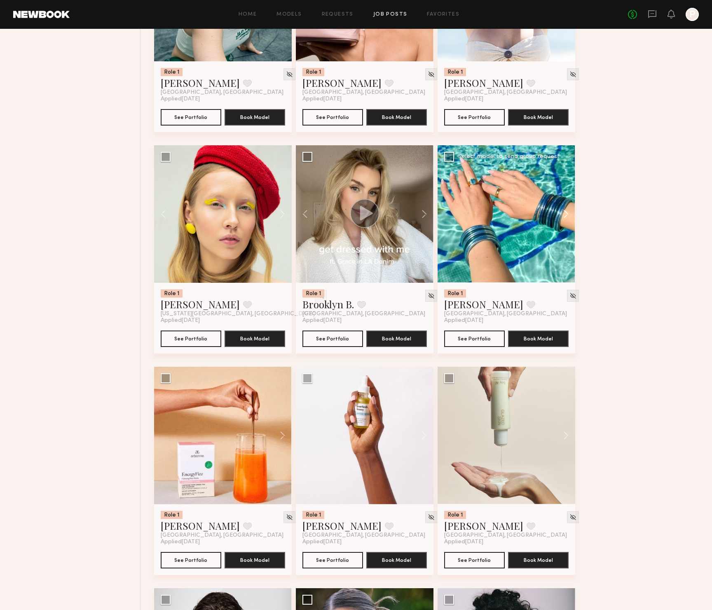
click at [564, 217] on button at bounding box center [562, 214] width 26 height 138
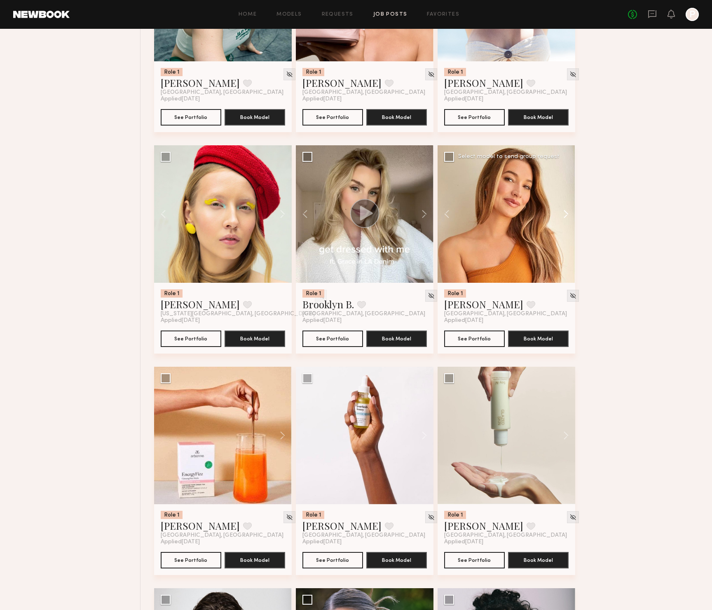
click at [564, 217] on button at bounding box center [562, 214] width 26 height 138
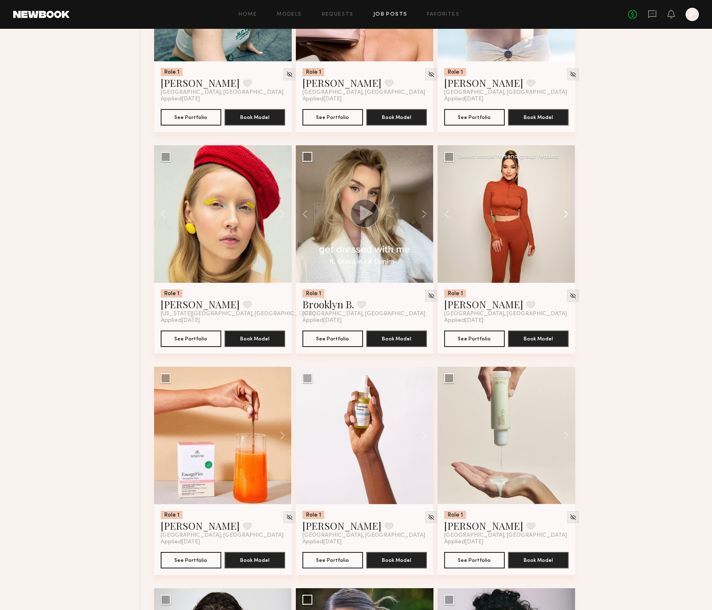
click at [564, 217] on button at bounding box center [562, 214] width 26 height 138
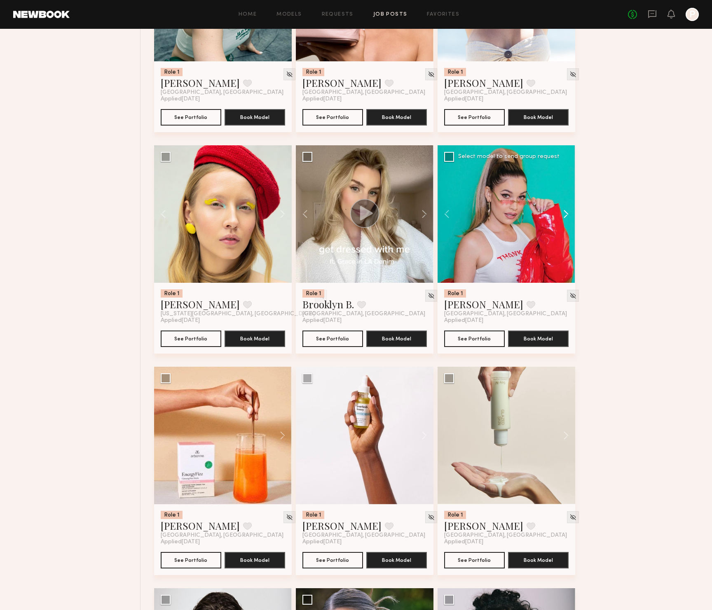
click at [564, 217] on button at bounding box center [562, 214] width 26 height 138
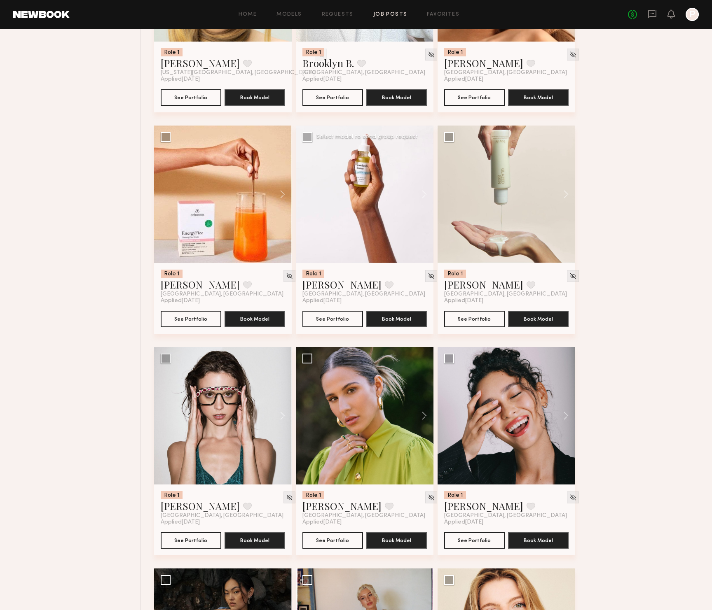
scroll to position [3339, 0]
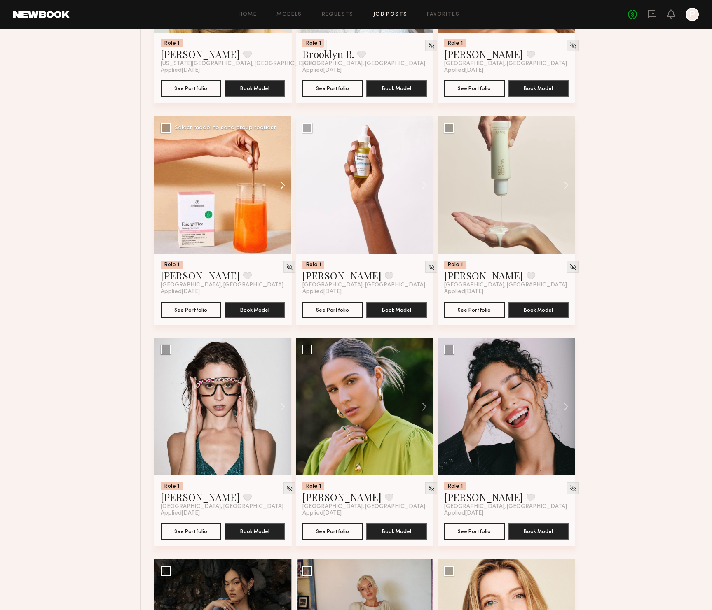
click at [280, 188] on button at bounding box center [278, 186] width 26 height 138
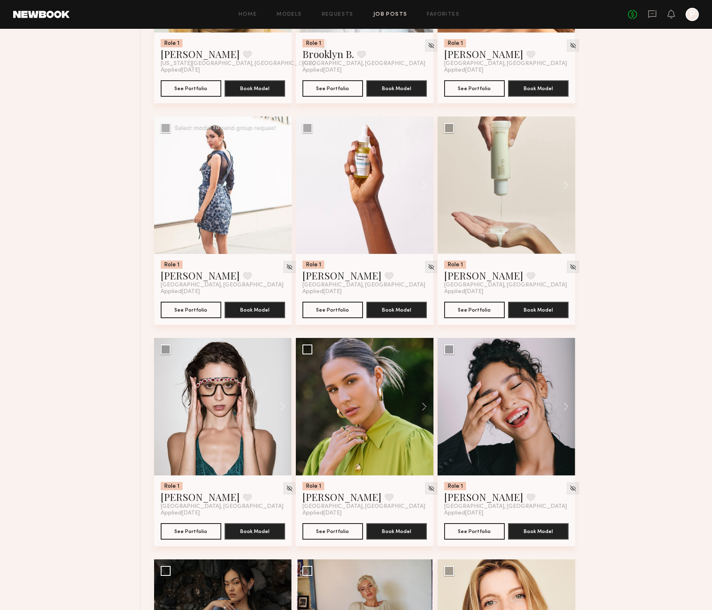
click at [280, 188] on button at bounding box center [278, 186] width 26 height 138
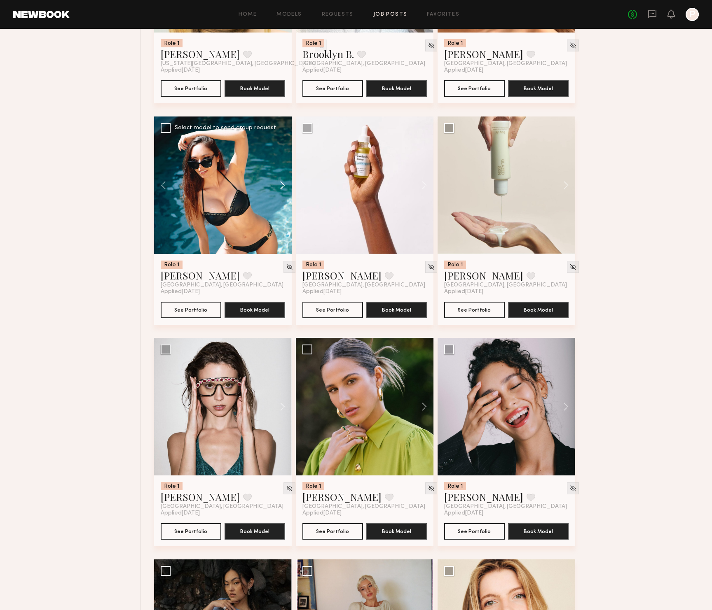
click at [285, 188] on button at bounding box center [278, 186] width 26 height 138
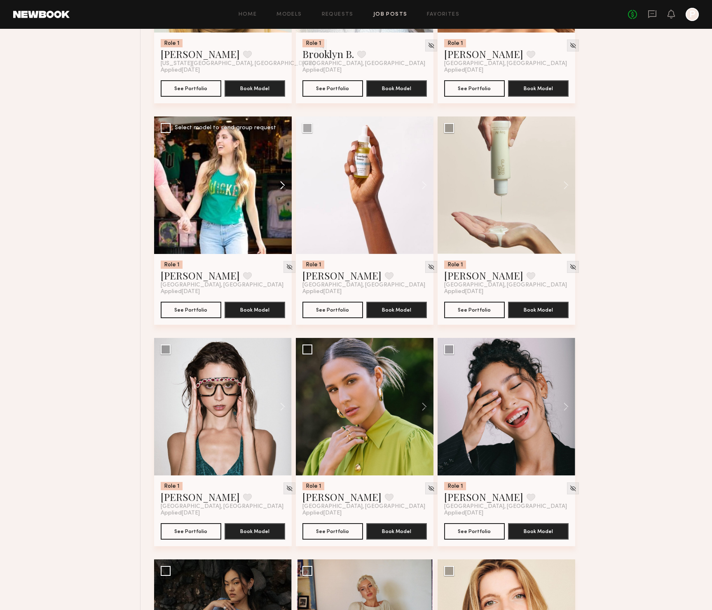
click at [285, 188] on button at bounding box center [278, 186] width 26 height 138
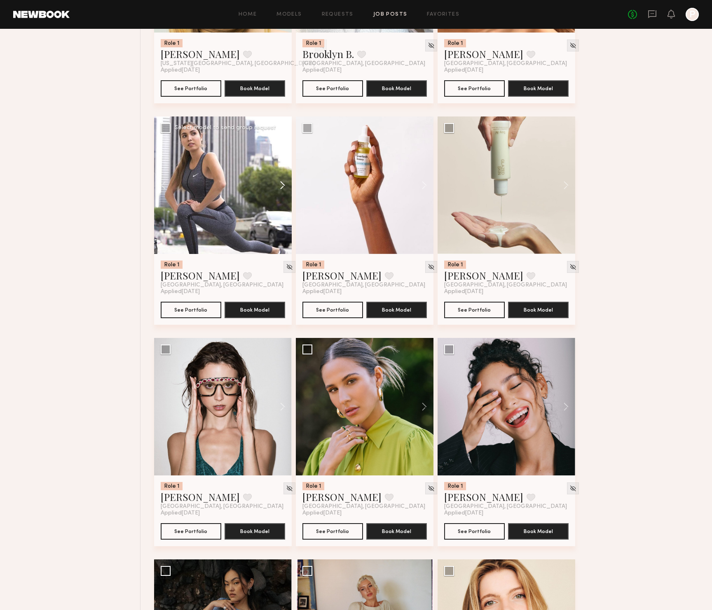
click at [285, 188] on button at bounding box center [278, 186] width 26 height 138
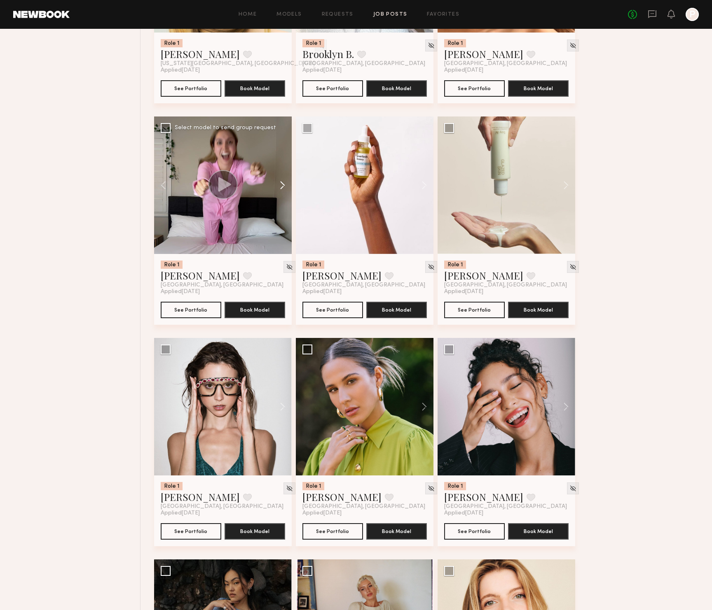
click at [285, 188] on button at bounding box center [278, 186] width 26 height 138
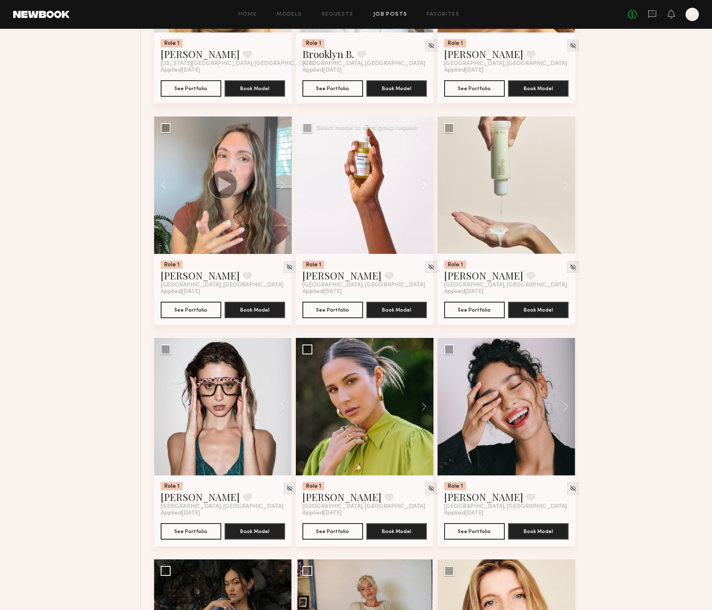
click at [421, 186] on button at bounding box center [420, 186] width 26 height 138
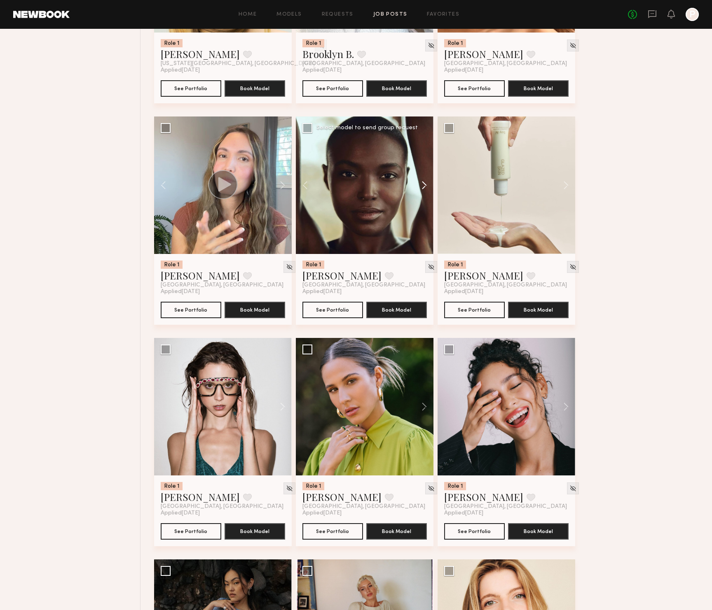
click at [421, 186] on button at bounding box center [420, 186] width 26 height 138
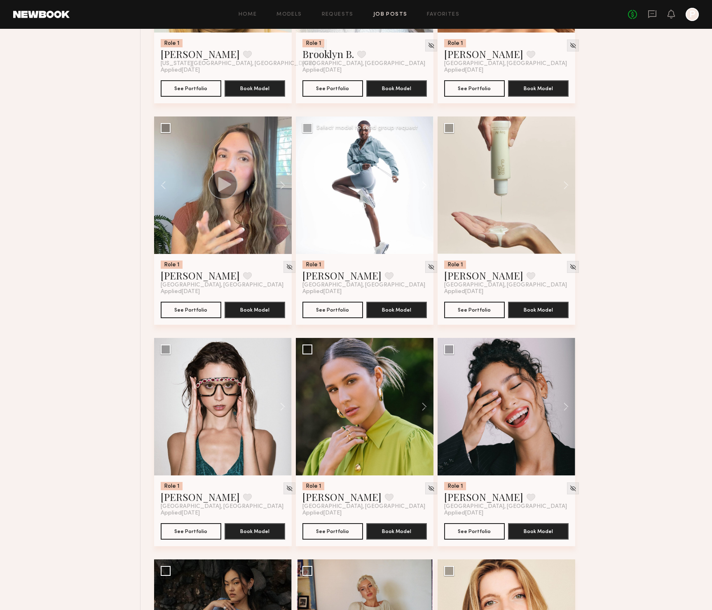
click at [420, 186] on button at bounding box center [420, 186] width 26 height 138
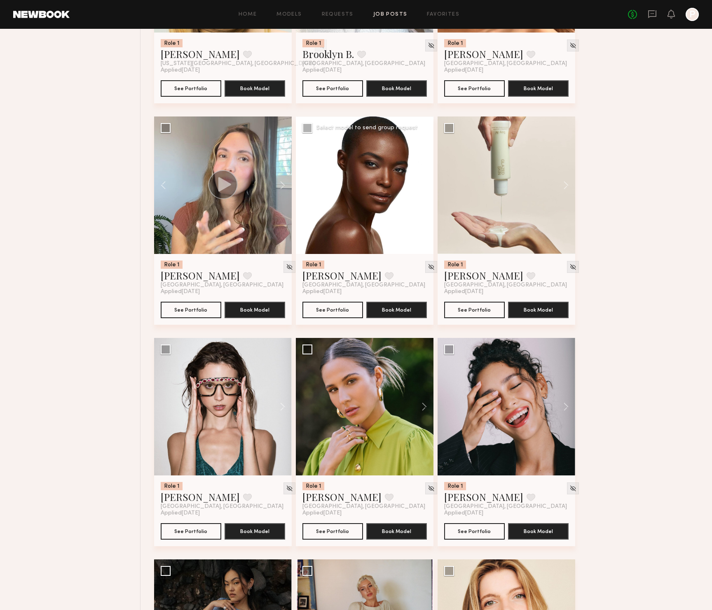
click at [420, 186] on button at bounding box center [420, 186] width 26 height 138
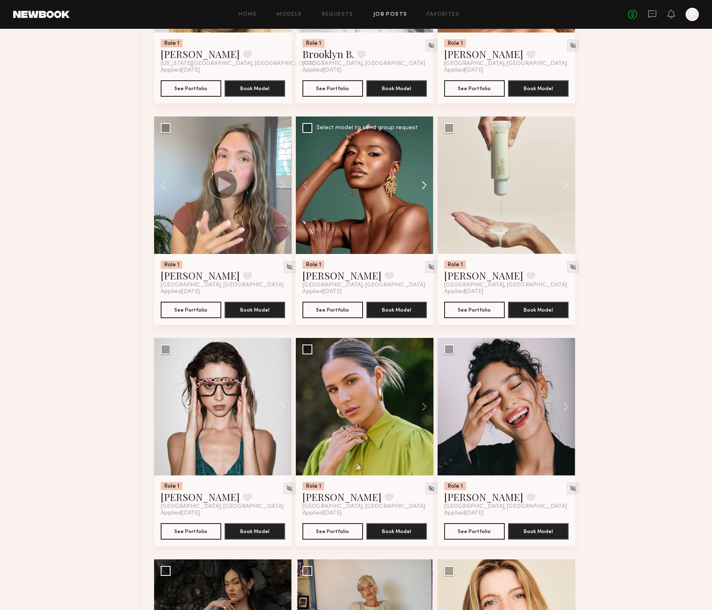
click at [420, 186] on button at bounding box center [420, 186] width 26 height 138
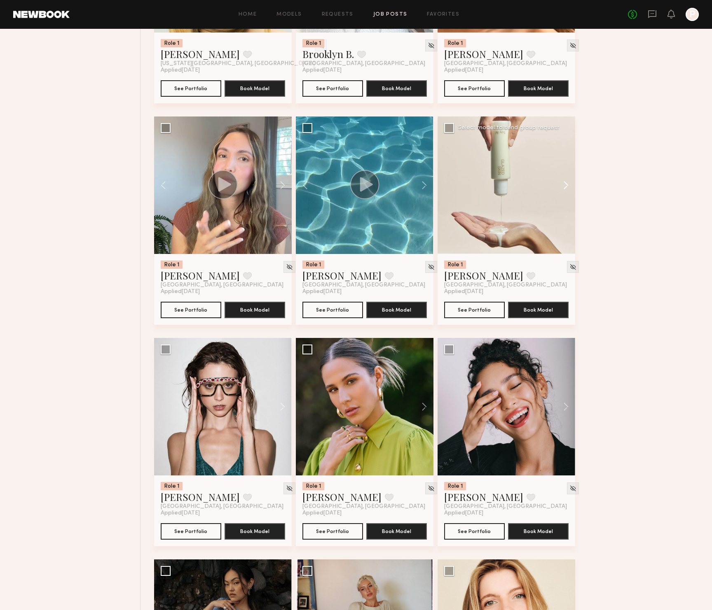
click at [568, 190] on button at bounding box center [562, 186] width 26 height 138
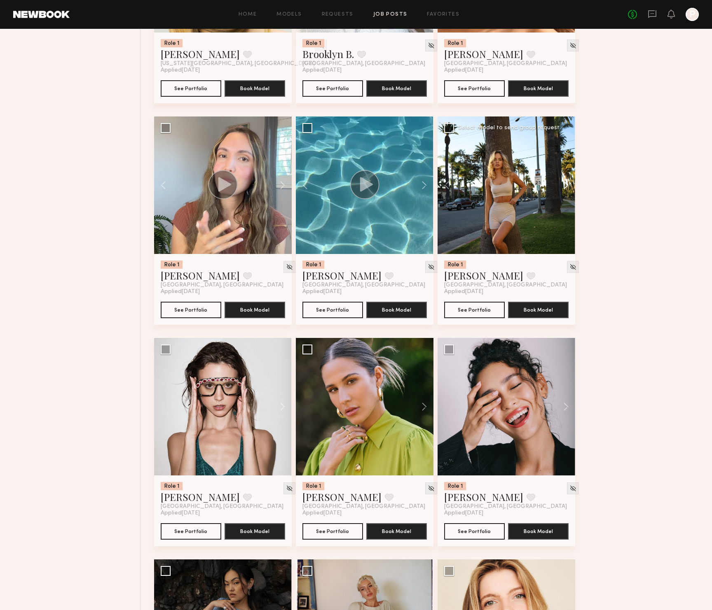
click at [568, 190] on button at bounding box center [562, 186] width 26 height 138
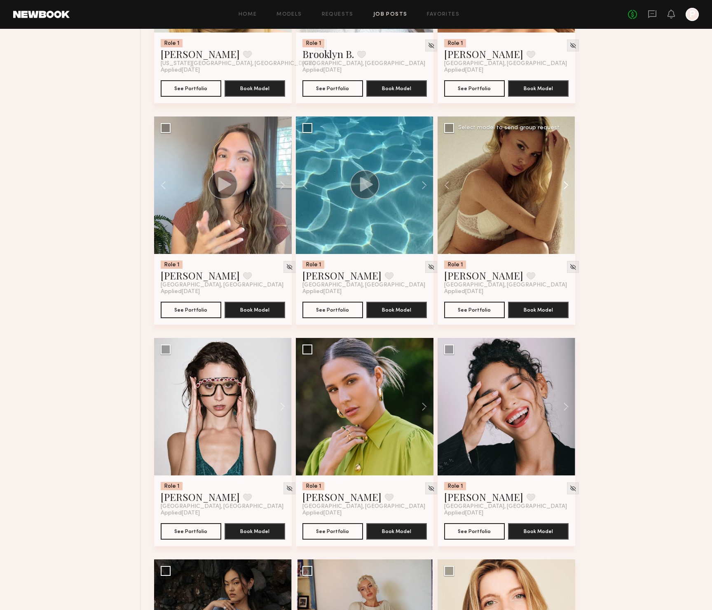
click at [568, 190] on button at bounding box center [562, 186] width 26 height 138
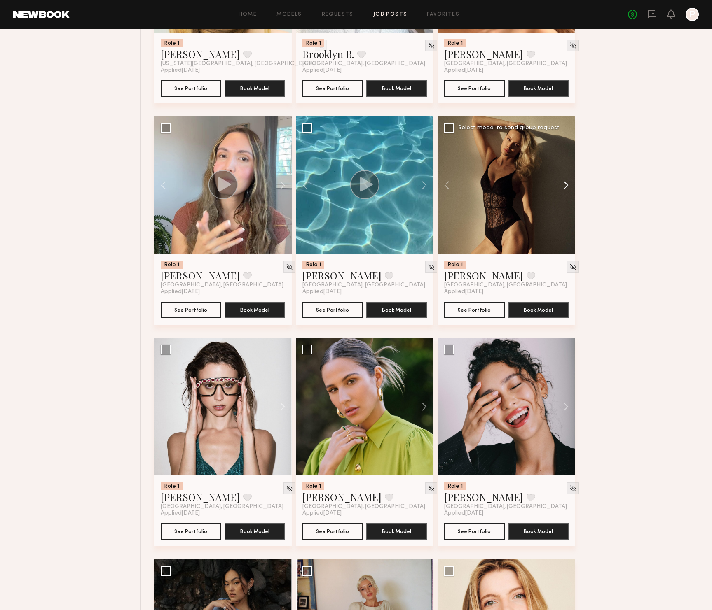
click at [568, 190] on button at bounding box center [562, 186] width 26 height 138
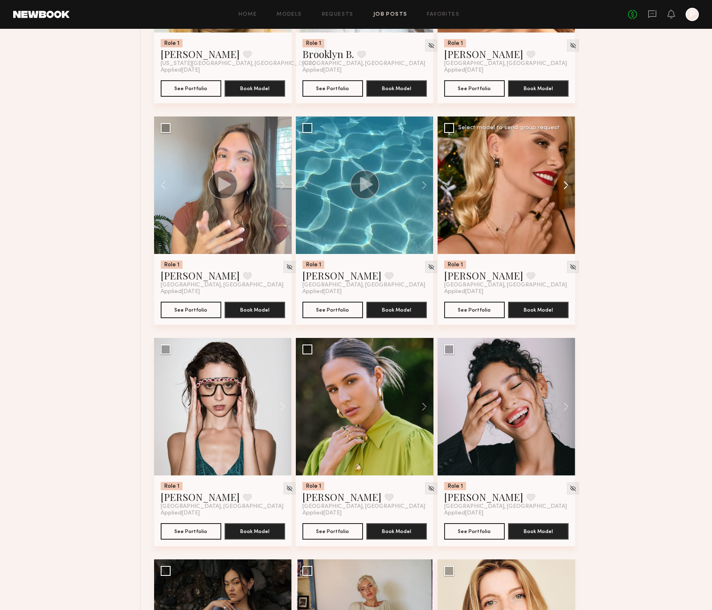
click at [568, 190] on button at bounding box center [562, 186] width 26 height 138
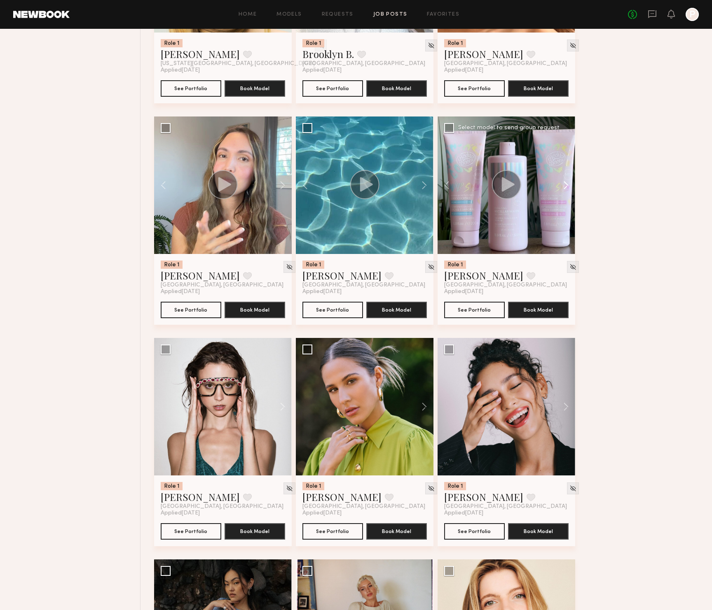
click at [568, 190] on button at bounding box center [562, 186] width 26 height 138
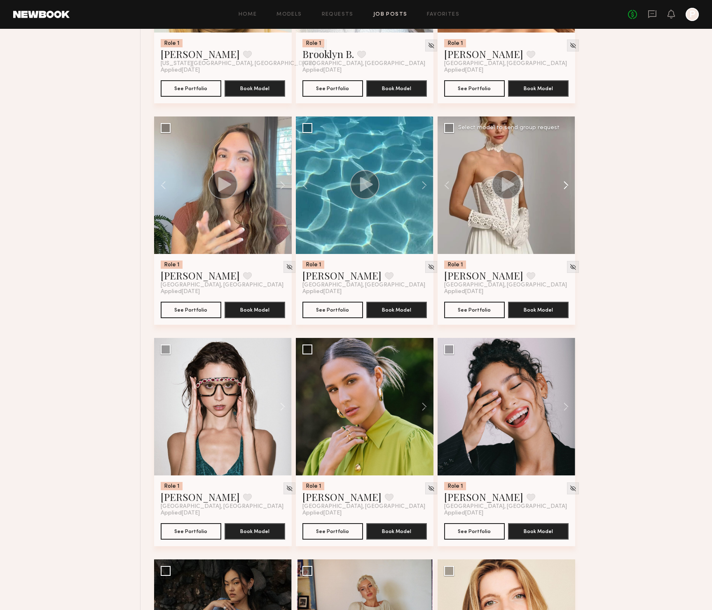
click at [568, 190] on button at bounding box center [562, 186] width 26 height 138
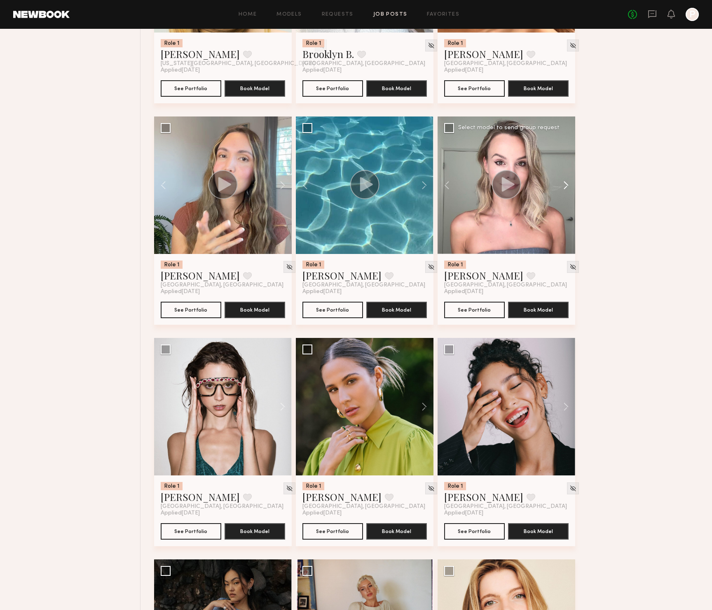
click at [568, 190] on button at bounding box center [562, 186] width 26 height 138
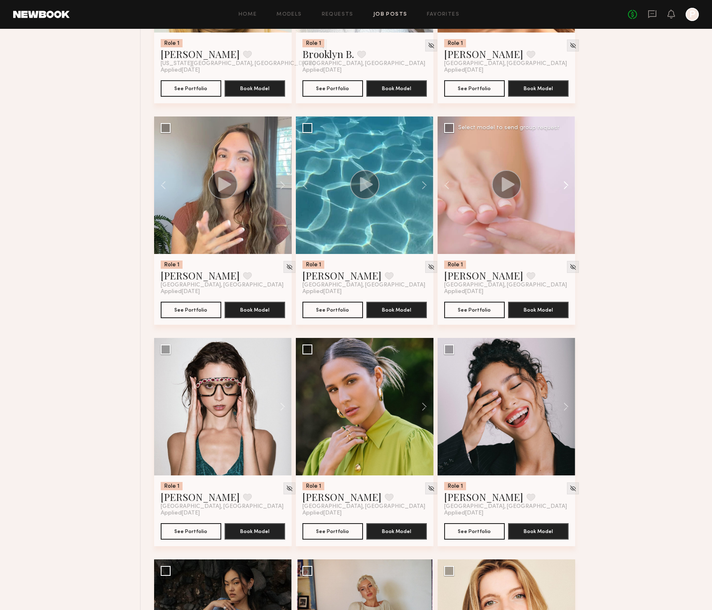
click at [568, 190] on button at bounding box center [562, 186] width 26 height 138
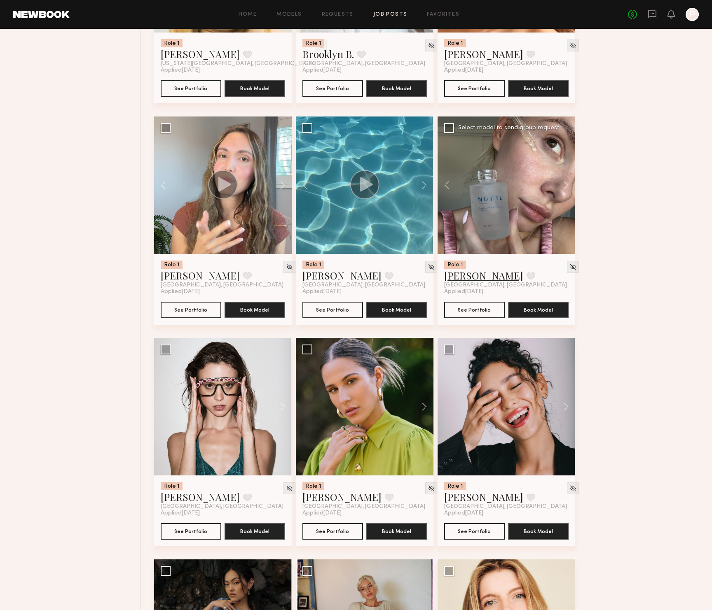
click at [463, 278] on link "Klaudia S." at bounding box center [483, 275] width 79 height 13
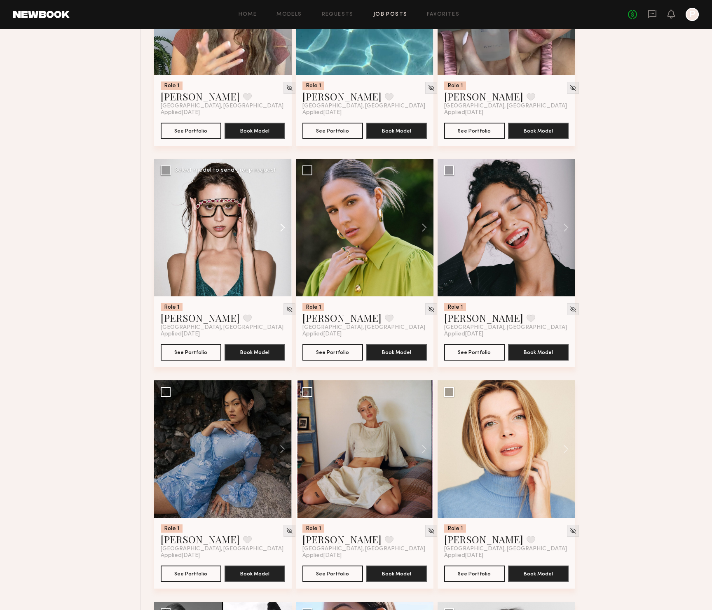
click at [280, 227] on button at bounding box center [278, 228] width 26 height 138
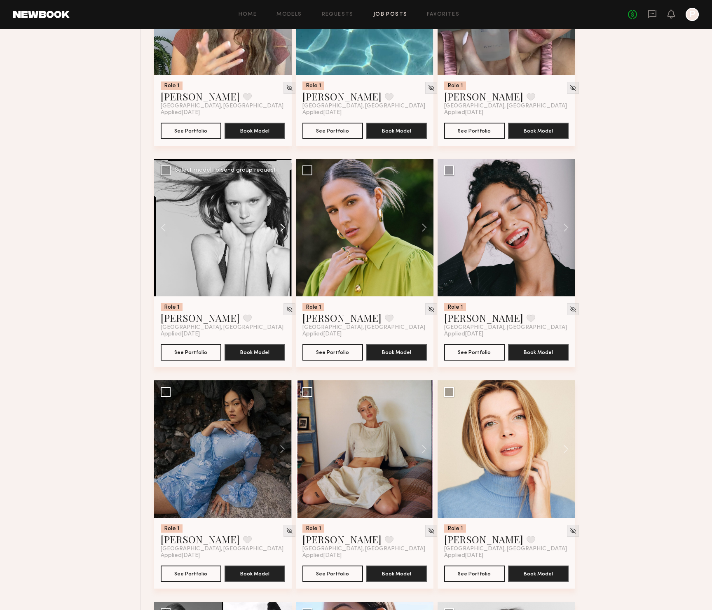
click at [280, 227] on button at bounding box center [278, 228] width 26 height 138
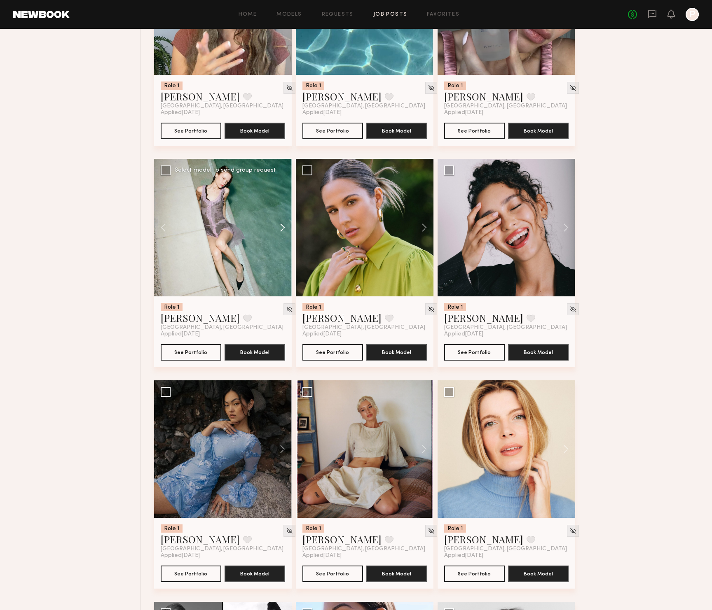
click at [280, 227] on button at bounding box center [278, 228] width 26 height 138
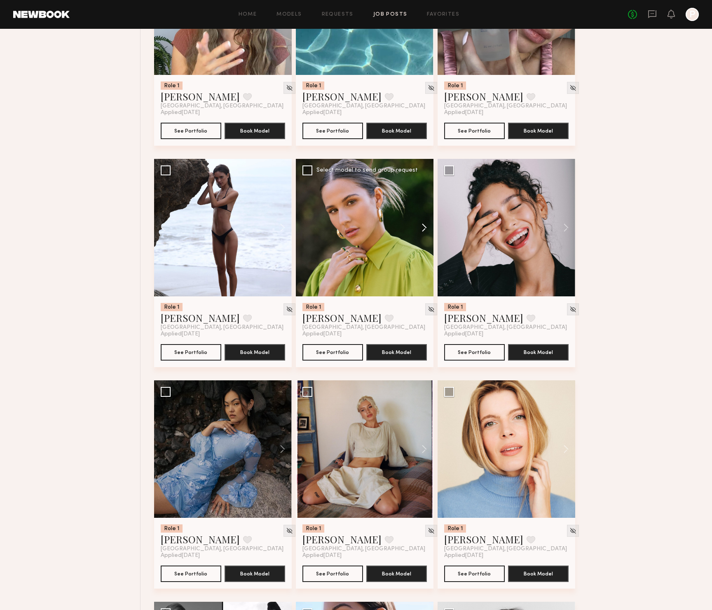
click at [424, 231] on button at bounding box center [420, 228] width 26 height 138
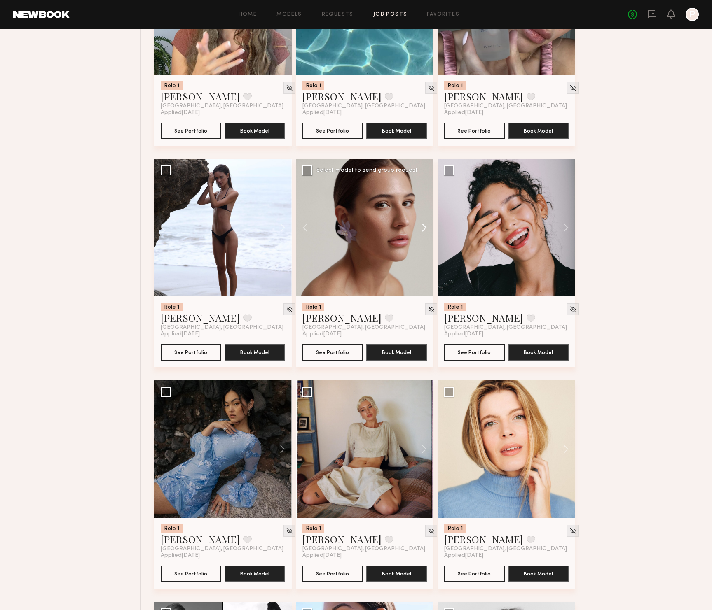
click at [424, 231] on button at bounding box center [420, 228] width 26 height 138
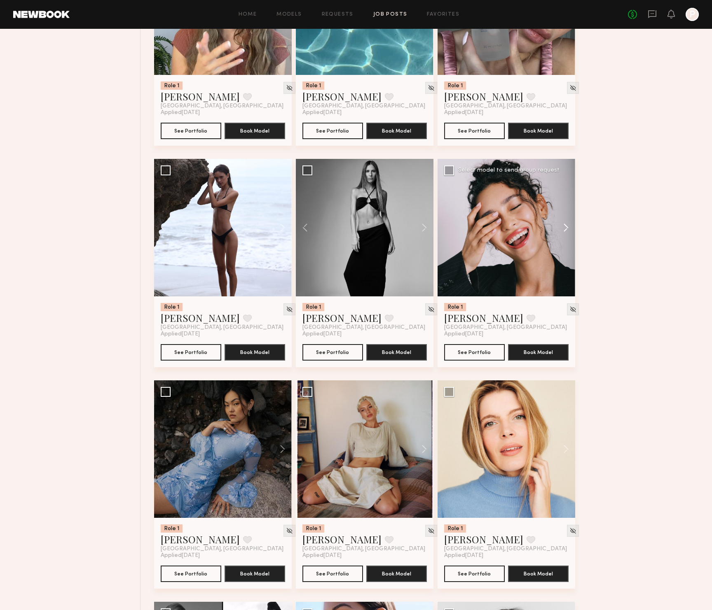
drag, startPoint x: 564, startPoint y: 225, endPoint x: 564, endPoint y: 229, distance: 4.9
click at [564, 229] on button at bounding box center [562, 228] width 26 height 138
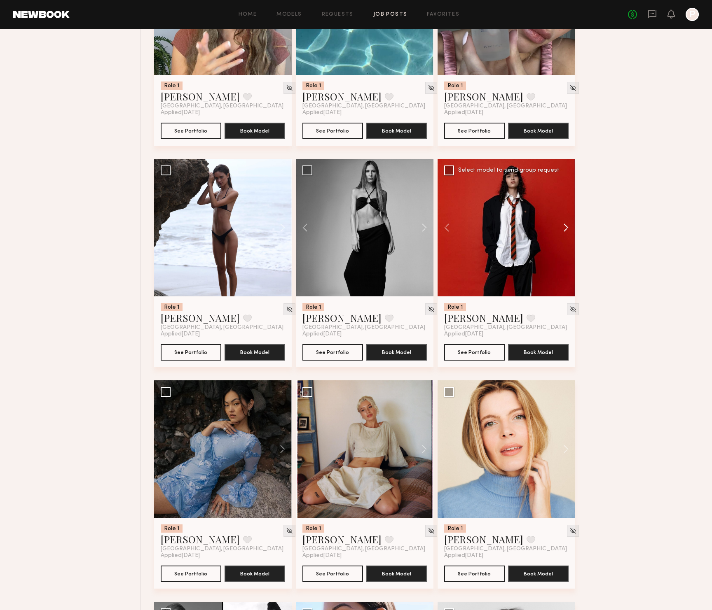
click at [564, 230] on button at bounding box center [562, 228] width 26 height 138
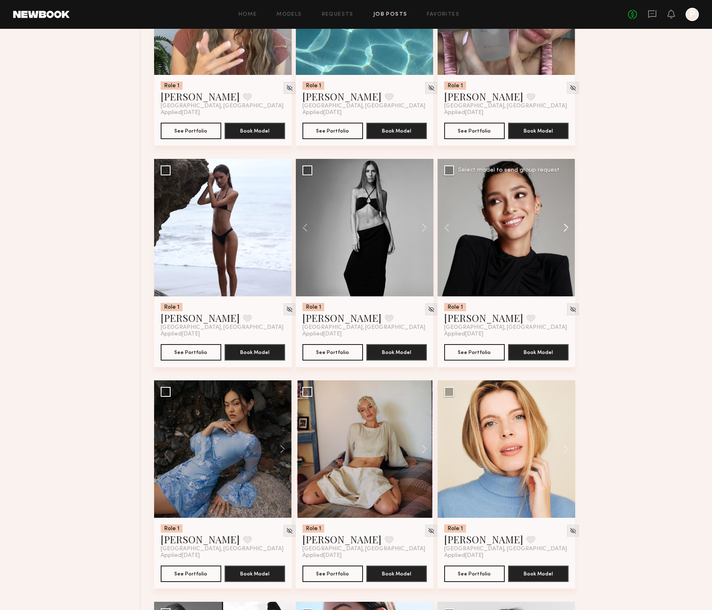
click at [564, 230] on button at bounding box center [562, 228] width 26 height 138
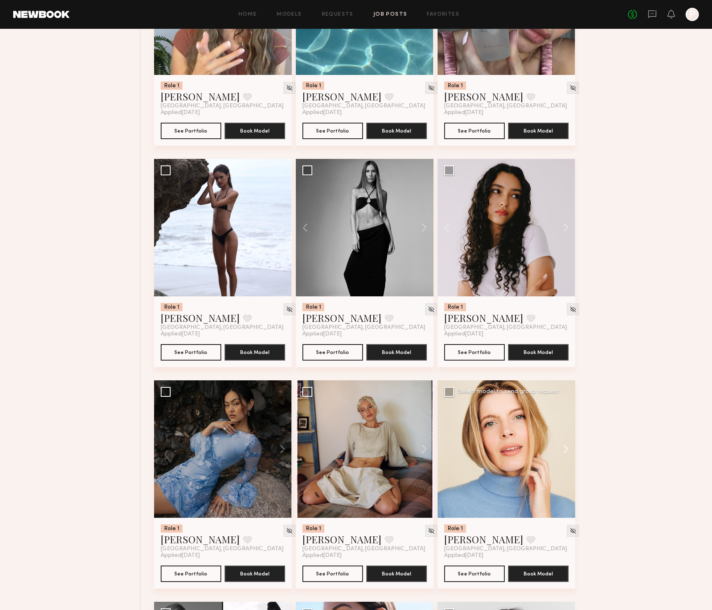
click at [568, 451] on button at bounding box center [562, 450] width 26 height 138
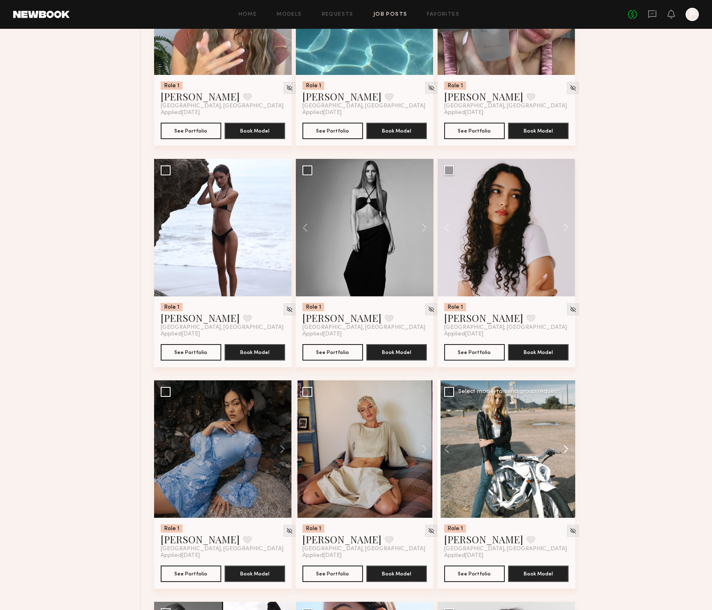
click at [568, 451] on button at bounding box center [562, 450] width 26 height 138
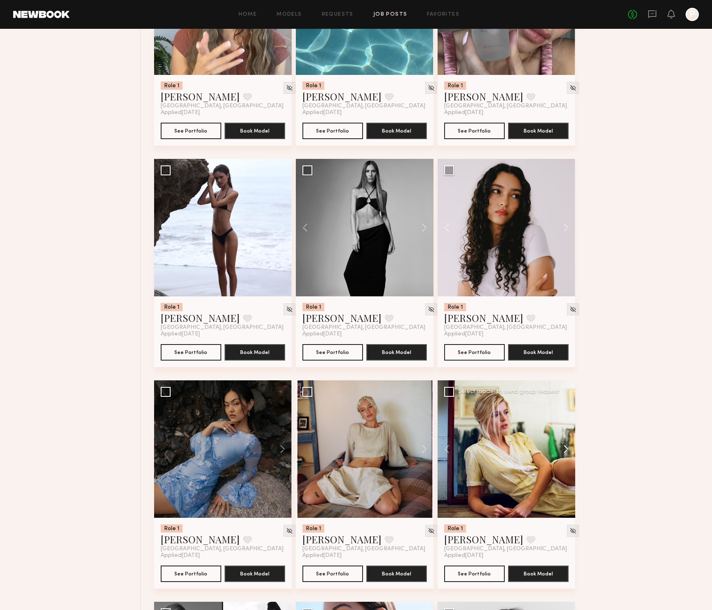
click at [568, 451] on button at bounding box center [562, 450] width 26 height 138
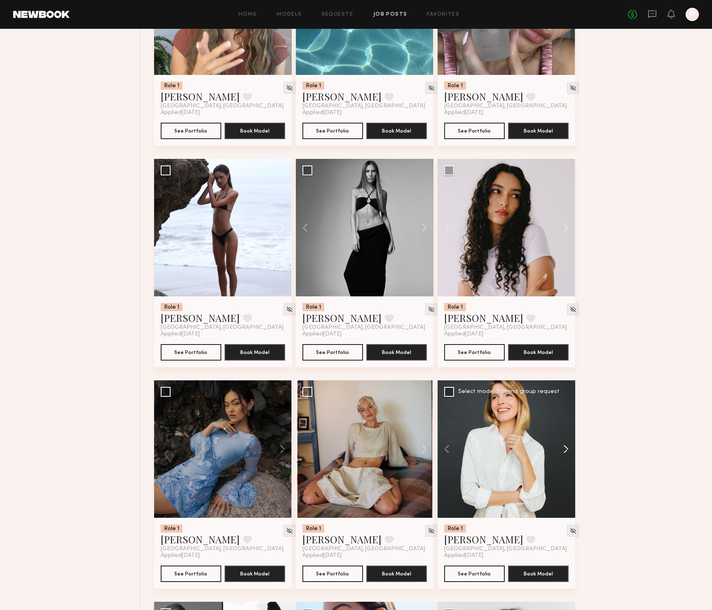
click at [568, 451] on button at bounding box center [562, 450] width 26 height 138
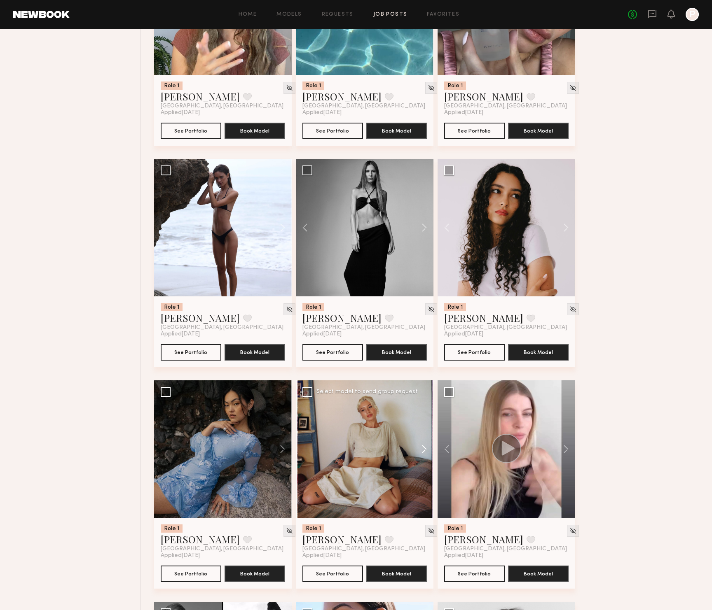
click at [426, 452] on button at bounding box center [420, 450] width 26 height 138
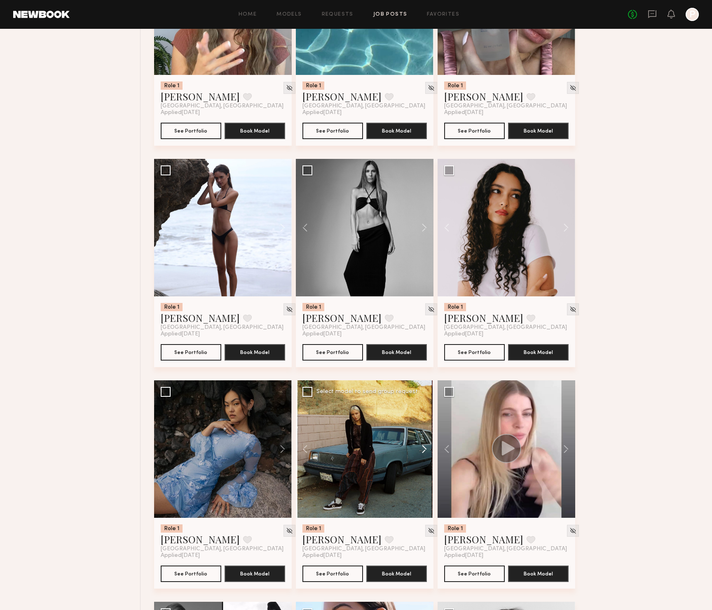
click at [426, 452] on button at bounding box center [420, 450] width 26 height 138
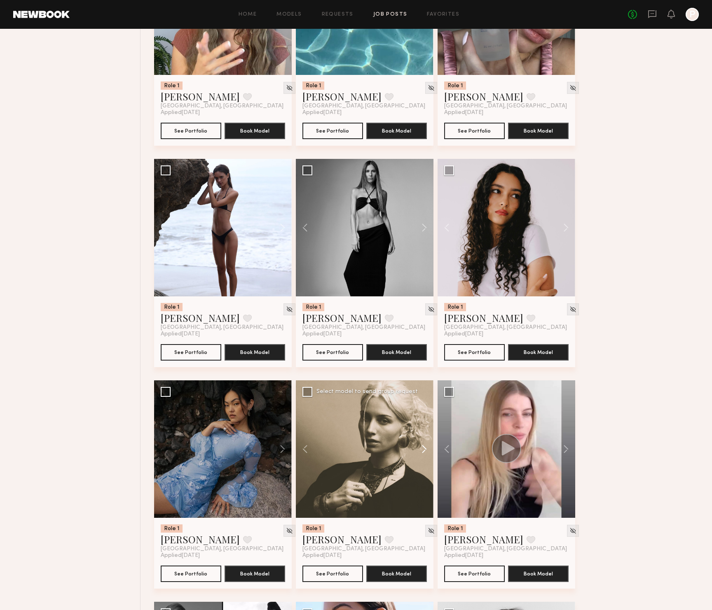
click at [426, 452] on button at bounding box center [420, 450] width 26 height 138
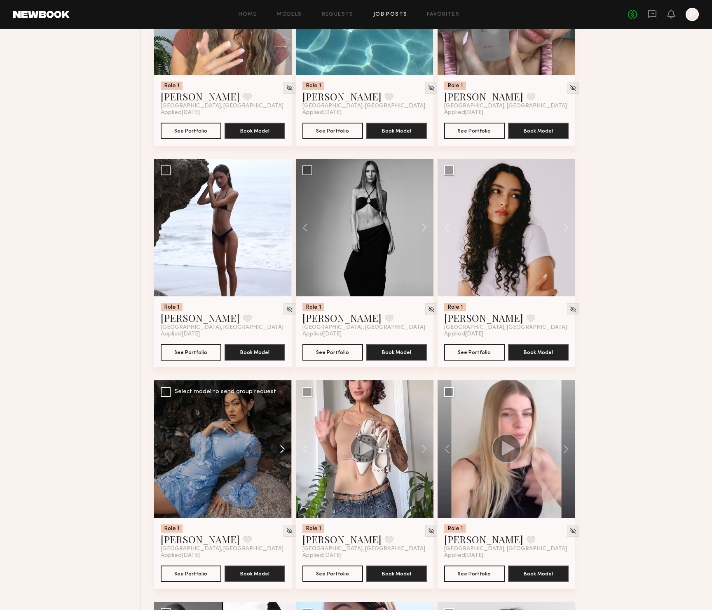
click at [283, 452] on button at bounding box center [278, 450] width 26 height 138
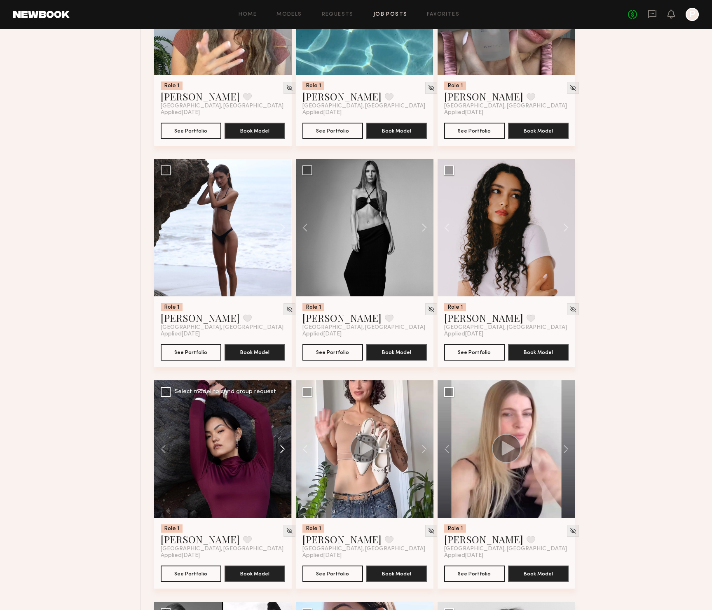
click at [283, 452] on button at bounding box center [278, 450] width 26 height 138
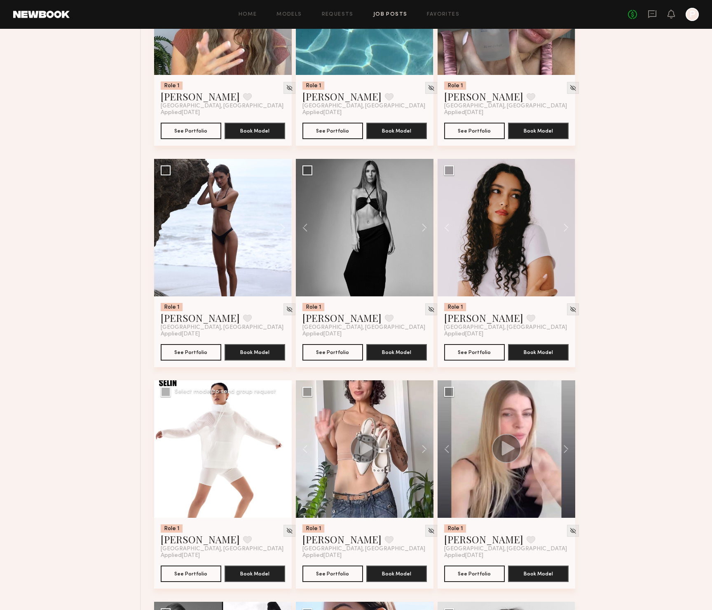
click at [283, 452] on button at bounding box center [278, 450] width 26 height 138
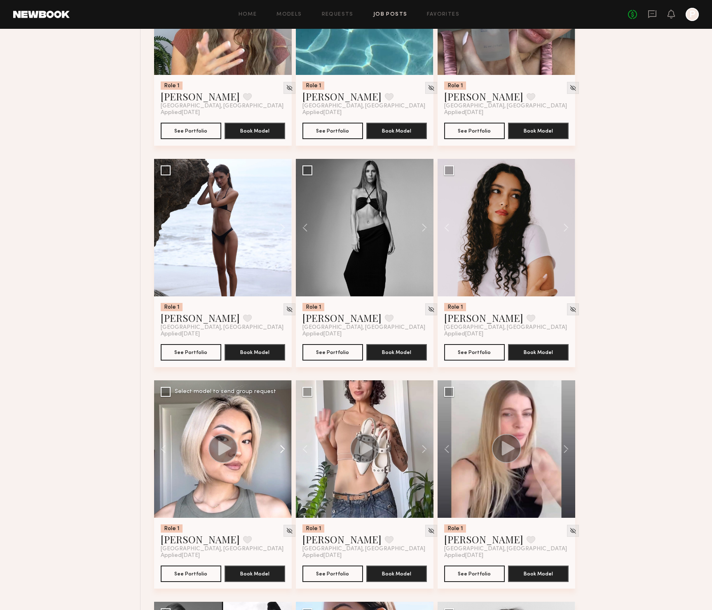
click at [283, 452] on button at bounding box center [278, 450] width 26 height 138
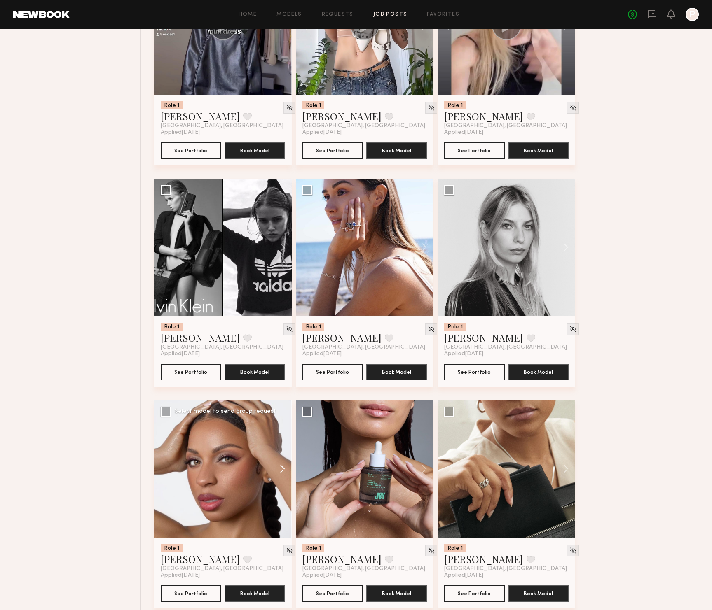
scroll to position [3965, 0]
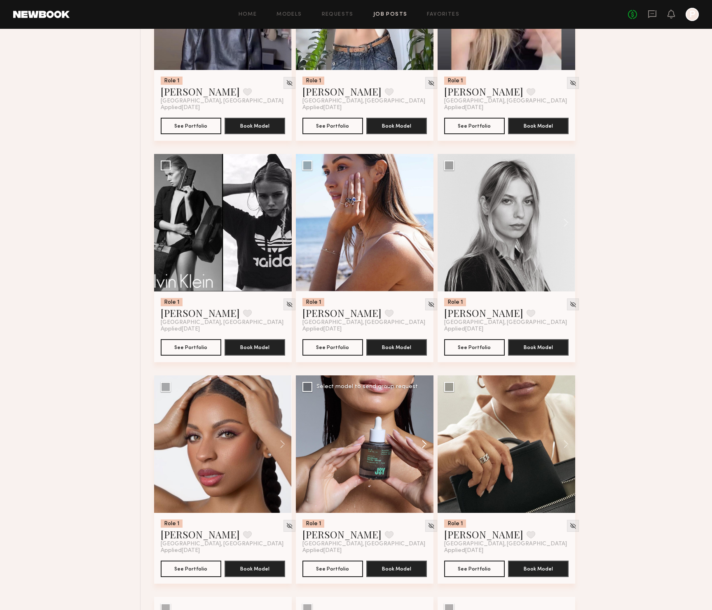
click at [426, 451] on button at bounding box center [420, 445] width 26 height 138
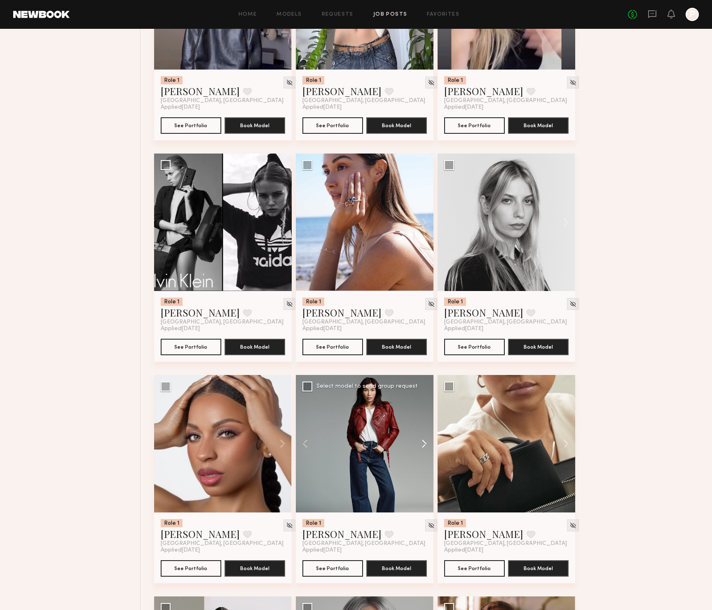
click at [426, 451] on button at bounding box center [420, 444] width 26 height 138
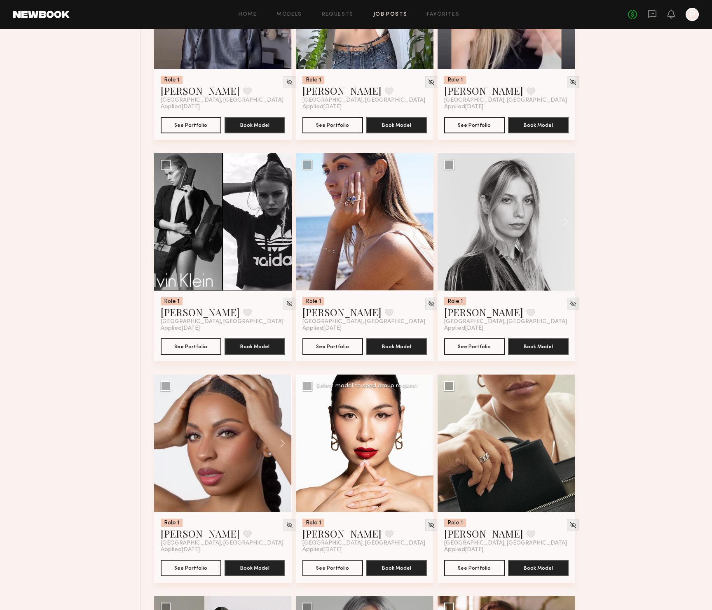
click at [426, 451] on button at bounding box center [420, 444] width 26 height 138
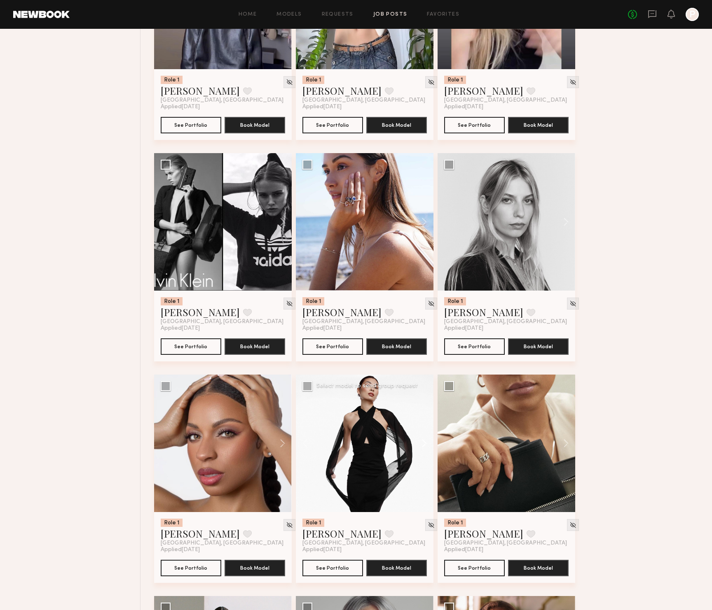
scroll to position [3967, 0]
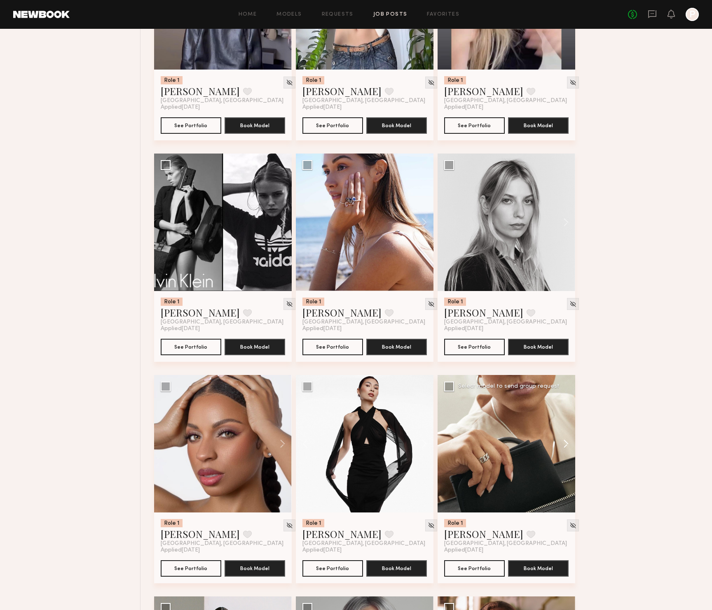
click at [566, 447] on button at bounding box center [562, 444] width 26 height 138
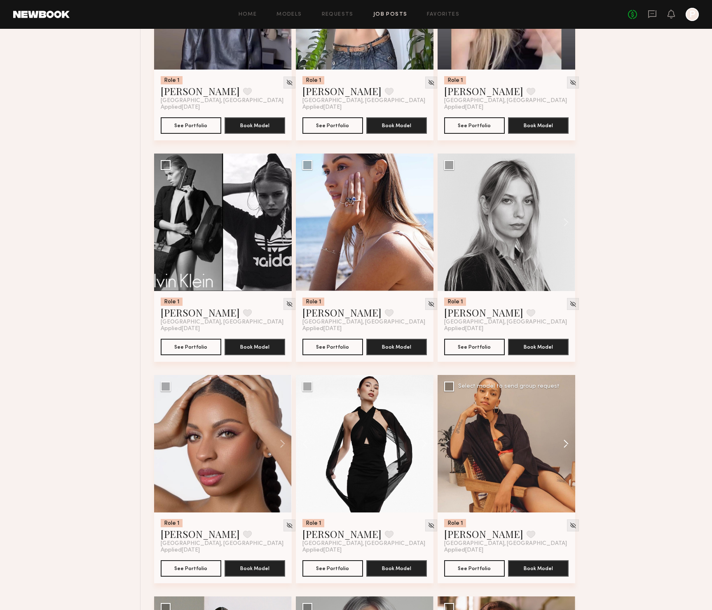
click at [566, 447] on button at bounding box center [562, 444] width 26 height 138
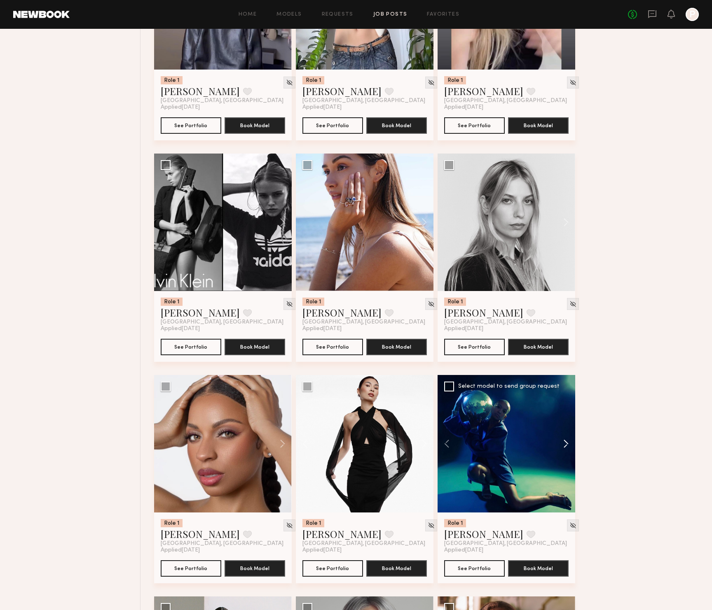
click at [566, 447] on button at bounding box center [562, 444] width 26 height 138
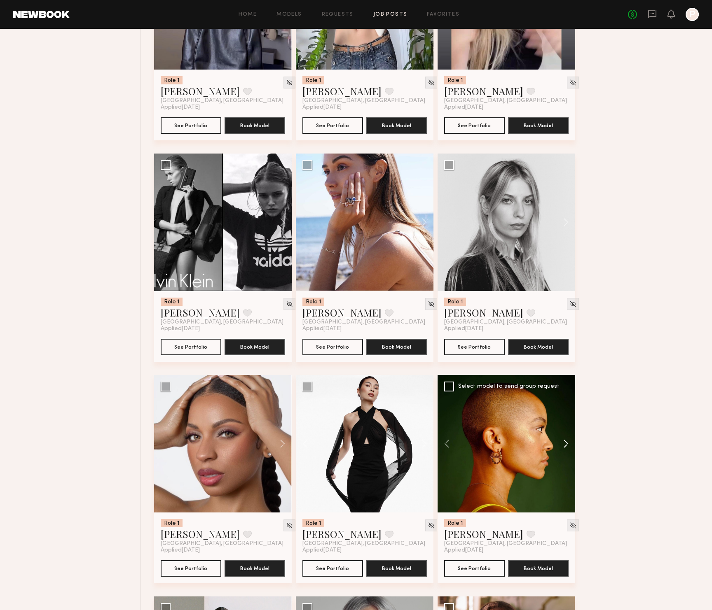
click at [566, 447] on button at bounding box center [562, 444] width 26 height 138
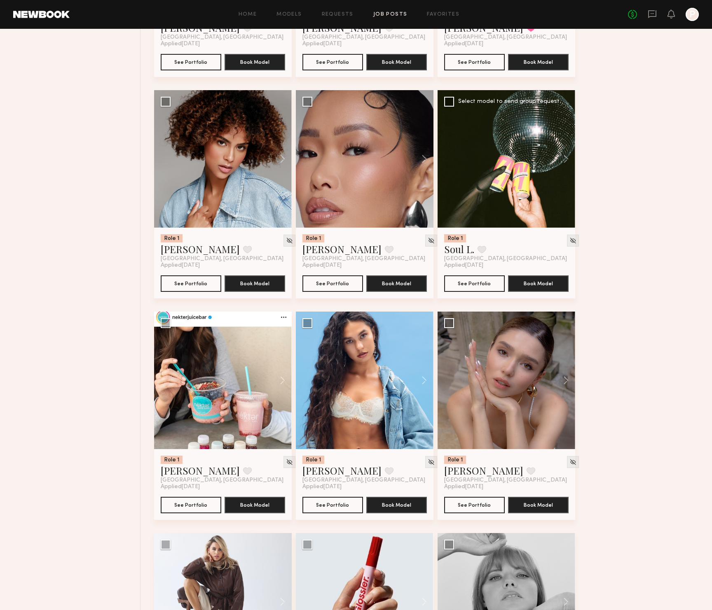
scroll to position [5139, 0]
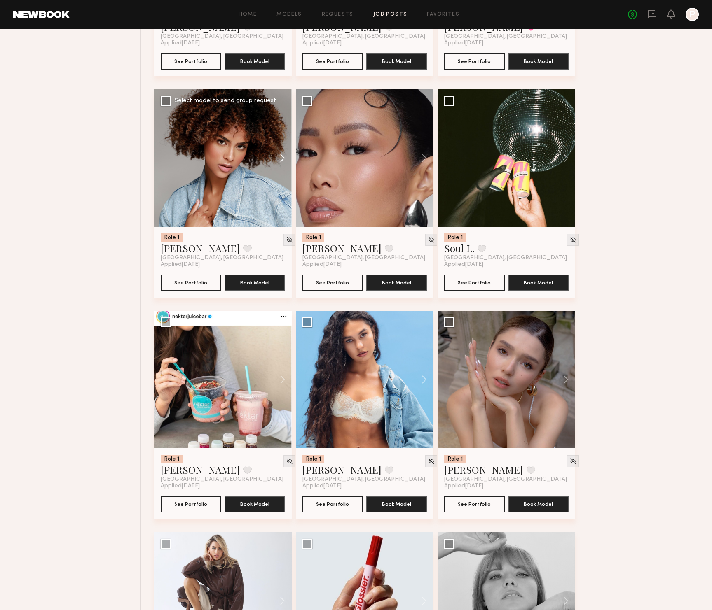
click at [282, 161] on button at bounding box center [278, 158] width 26 height 138
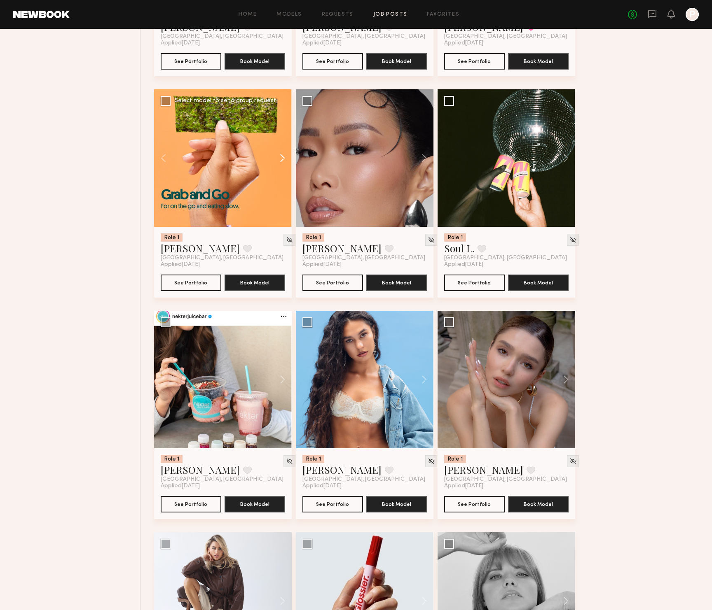
click at [282, 161] on button at bounding box center [278, 158] width 26 height 138
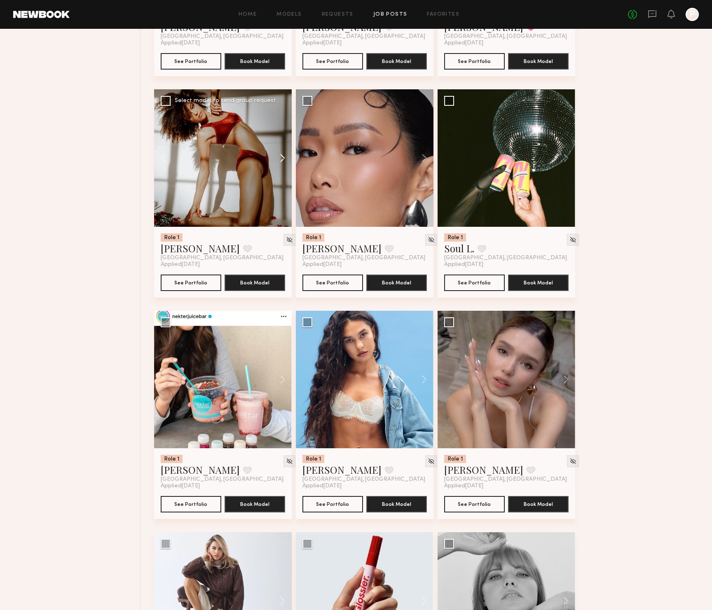
click at [282, 161] on button at bounding box center [278, 158] width 26 height 138
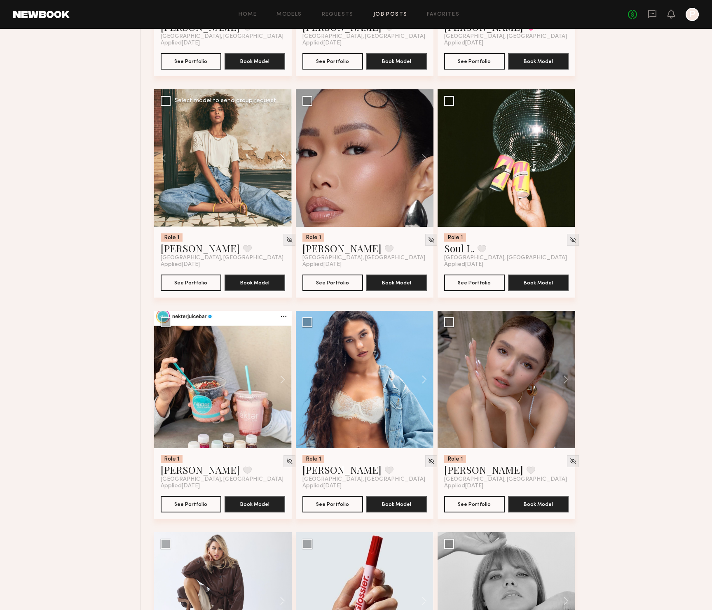
click at [282, 161] on button at bounding box center [278, 158] width 26 height 138
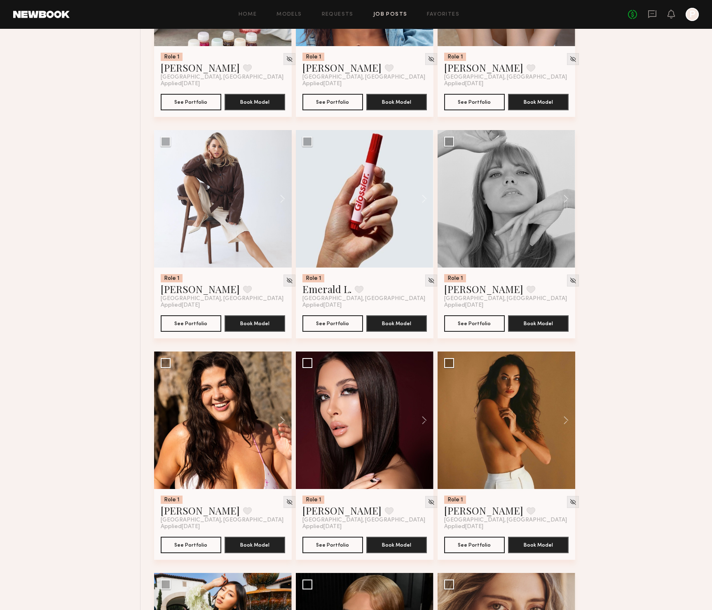
scroll to position [5544, 0]
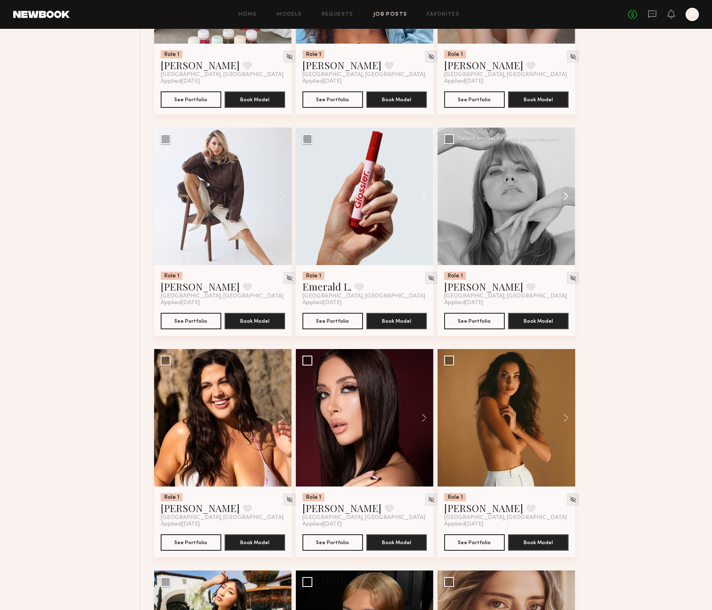
click at [561, 205] on button at bounding box center [562, 197] width 26 height 138
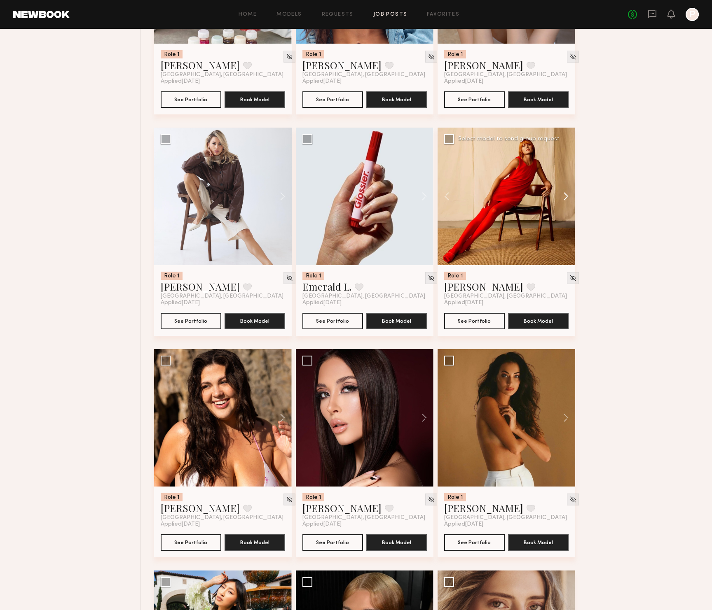
click at [563, 203] on button at bounding box center [562, 197] width 26 height 138
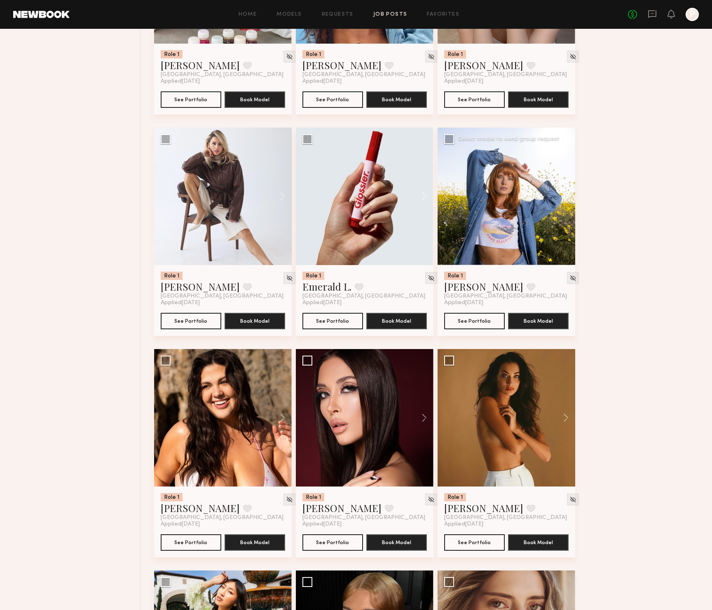
click at [563, 203] on button at bounding box center [562, 197] width 26 height 138
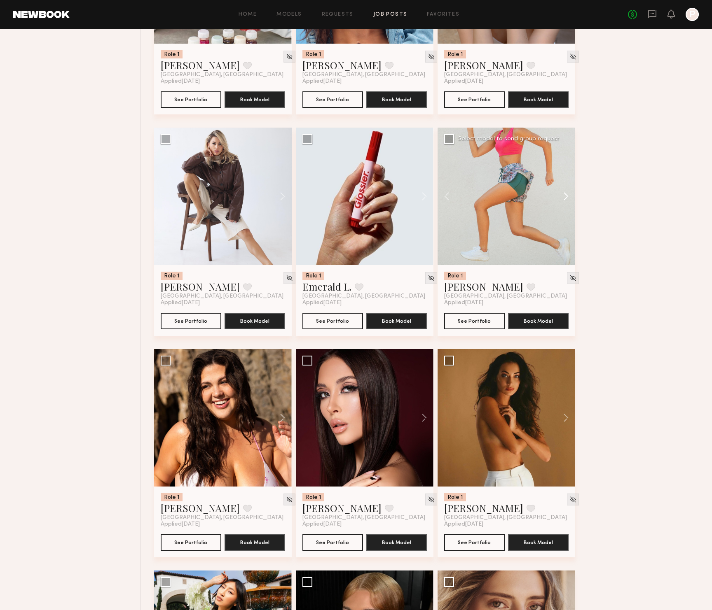
click at [566, 200] on button at bounding box center [562, 197] width 26 height 138
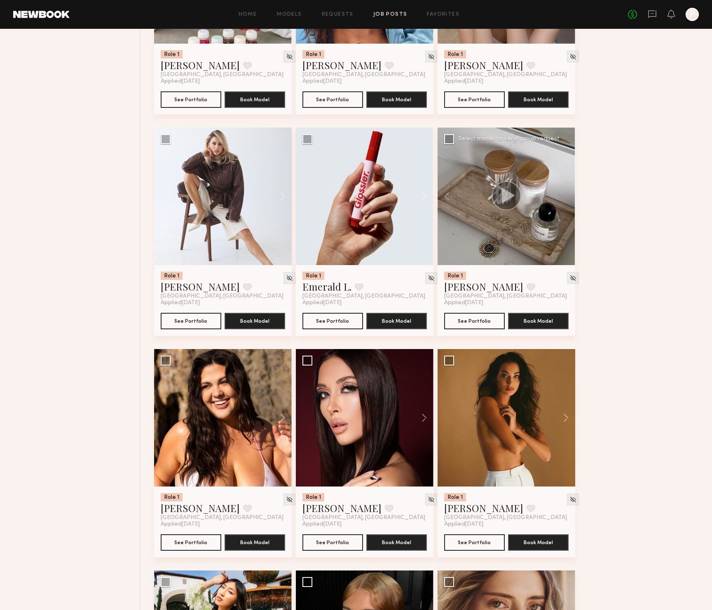
click at [566, 200] on div at bounding box center [506, 197] width 138 height 138
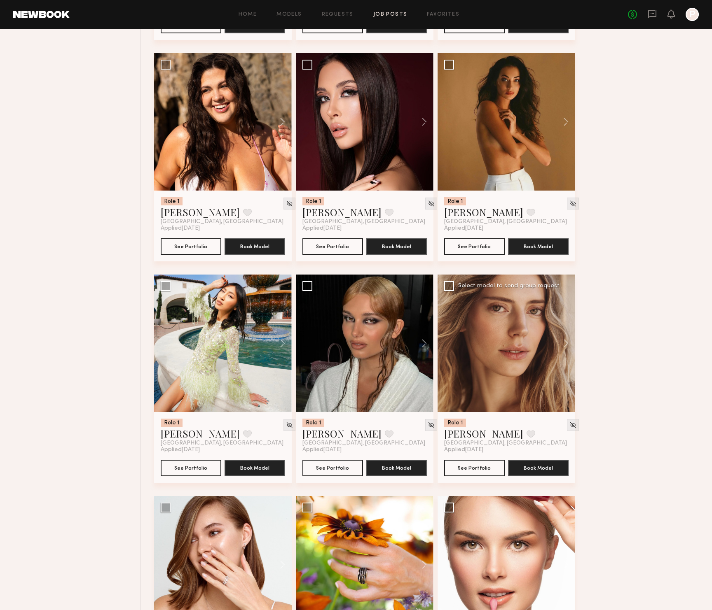
scroll to position [5952, 0]
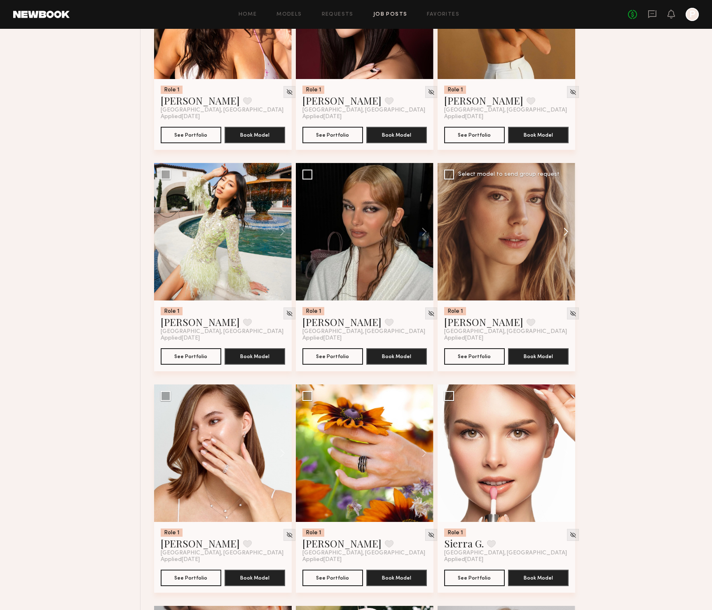
click at [558, 237] on button at bounding box center [562, 232] width 26 height 138
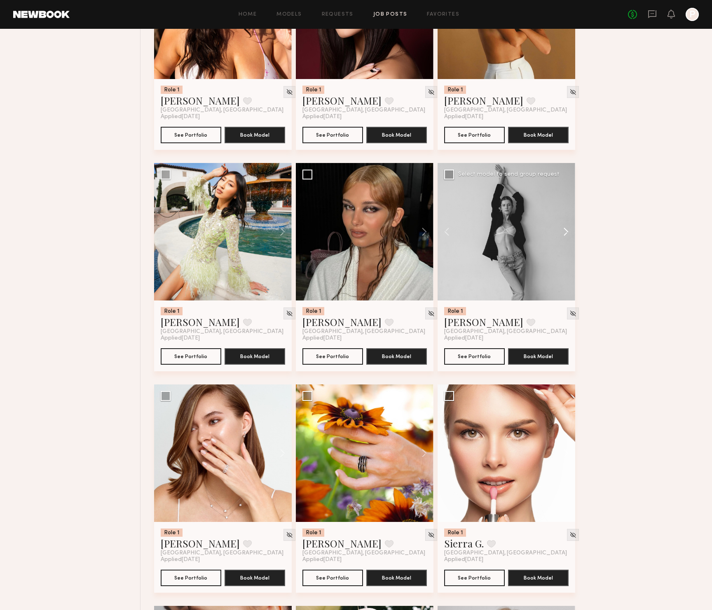
click at [562, 237] on button at bounding box center [562, 232] width 26 height 138
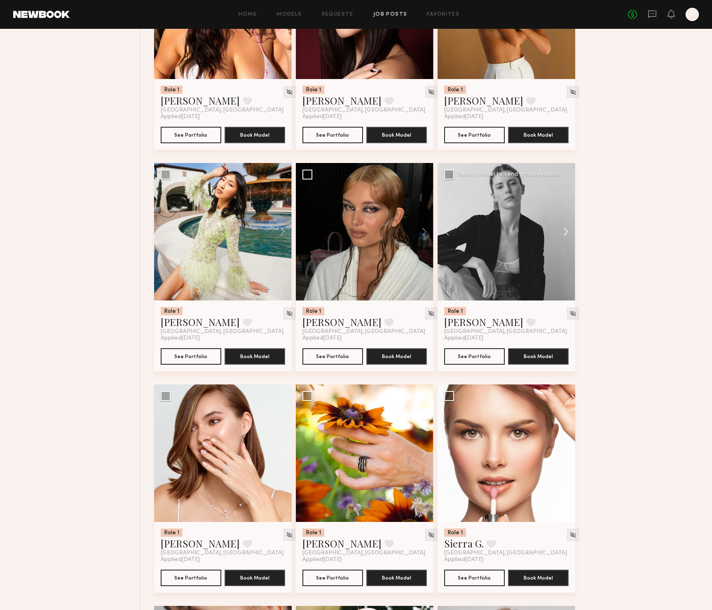
click at [562, 237] on button at bounding box center [562, 232] width 26 height 138
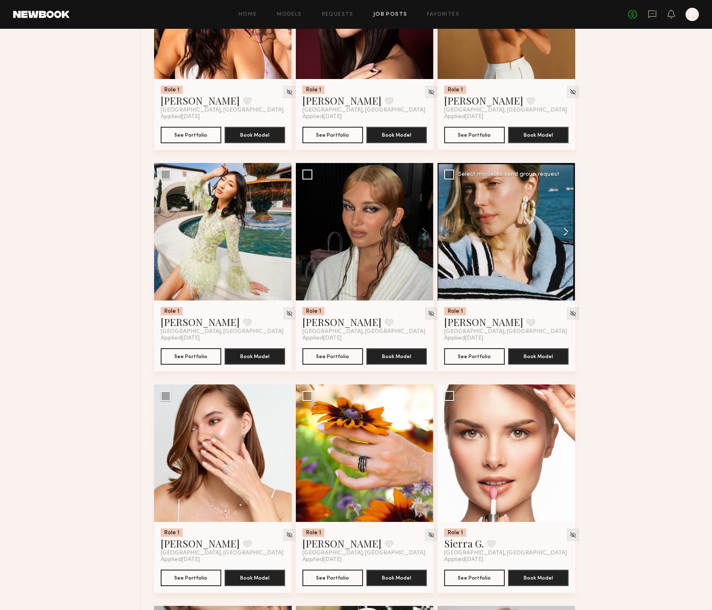
click at [562, 237] on button at bounding box center [562, 232] width 26 height 138
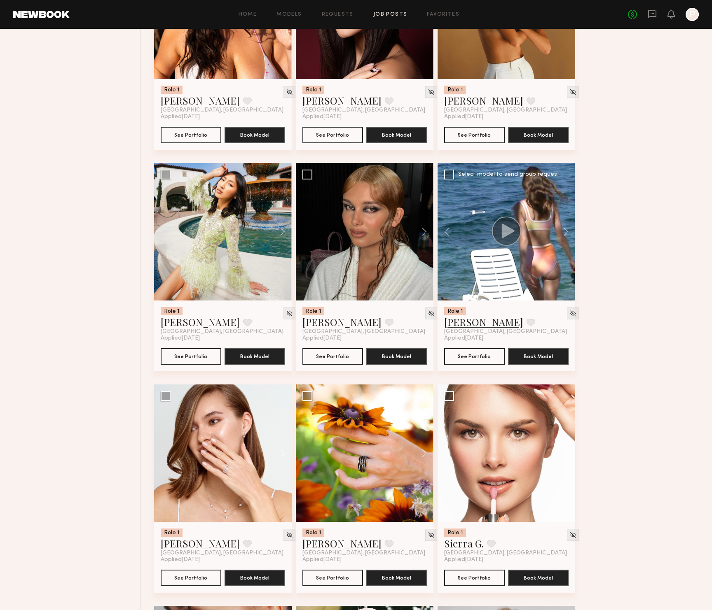
click at [464, 329] on link "Oxana Z." at bounding box center [483, 322] width 79 height 13
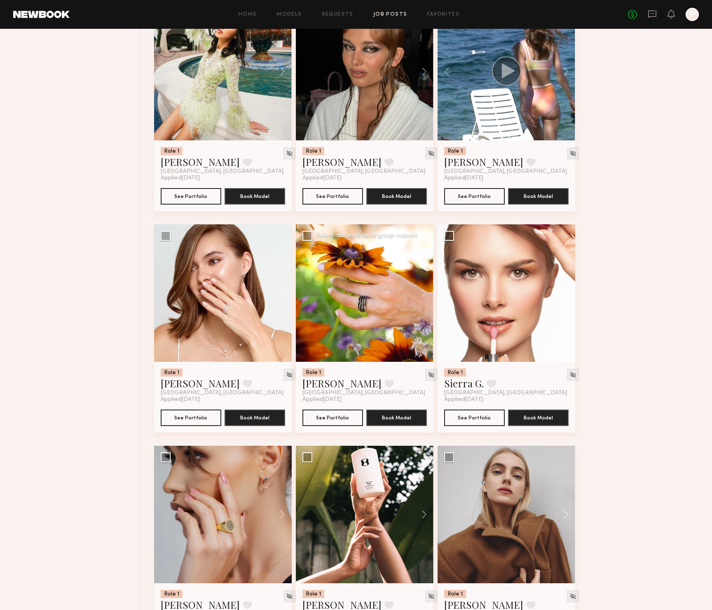
scroll to position [6136, 0]
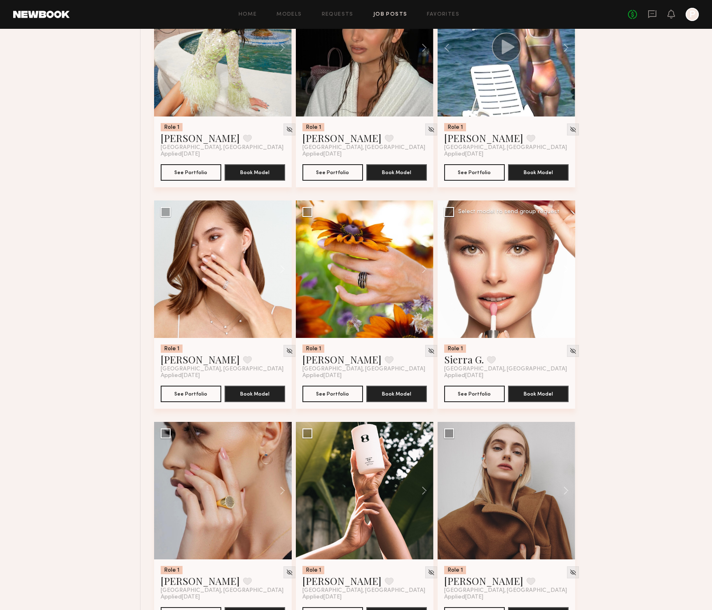
click at [570, 278] on button at bounding box center [562, 270] width 26 height 138
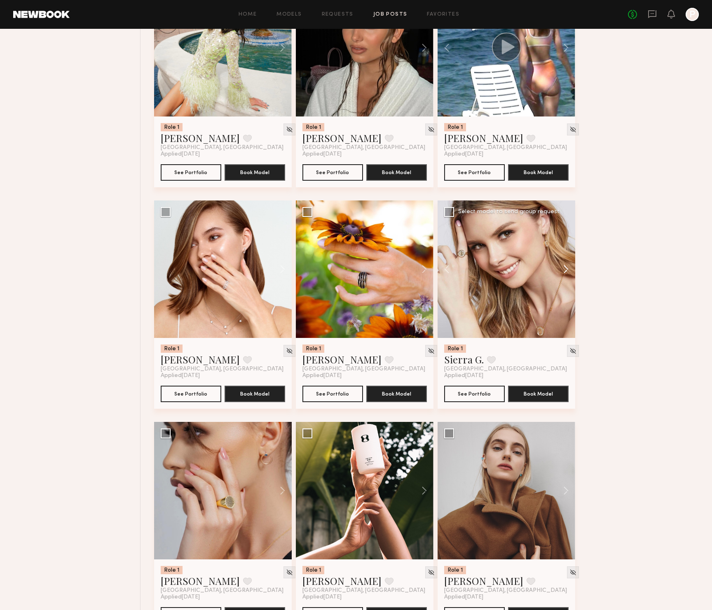
click at [570, 278] on button at bounding box center [562, 270] width 26 height 138
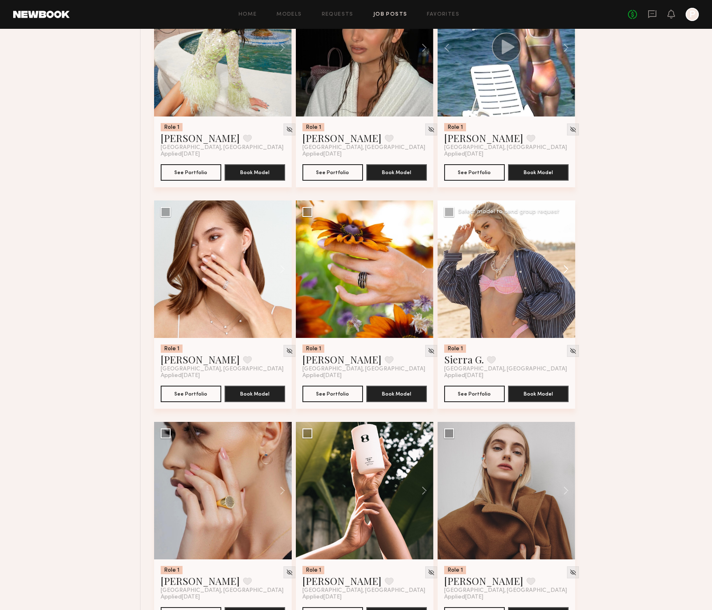
click at [570, 278] on button at bounding box center [562, 270] width 26 height 138
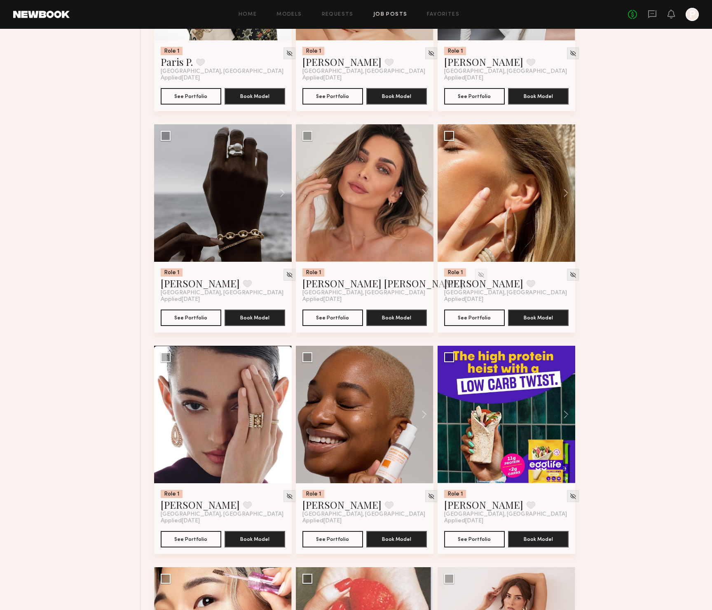
scroll to position [7099, 0]
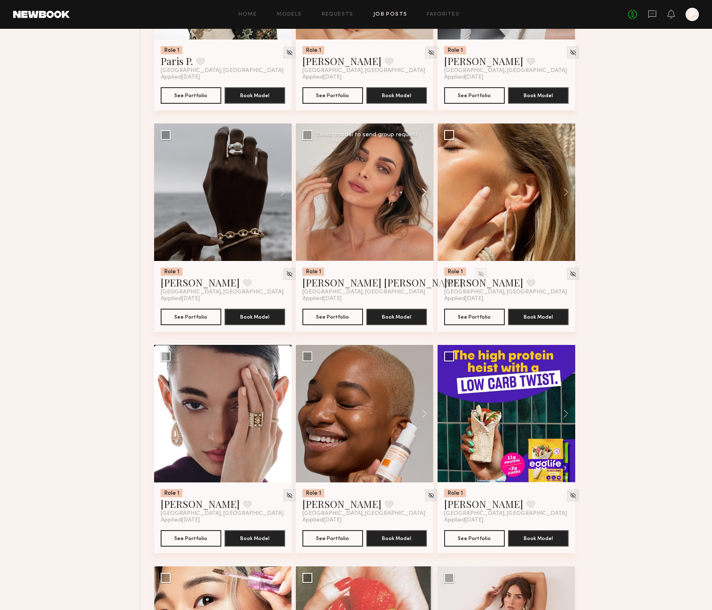
click at [423, 200] on button at bounding box center [420, 193] width 26 height 138
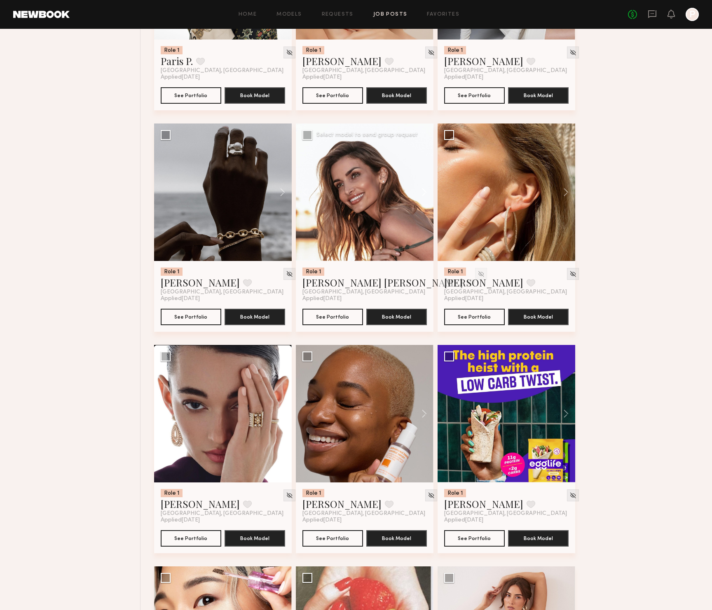
scroll to position [7100, 0]
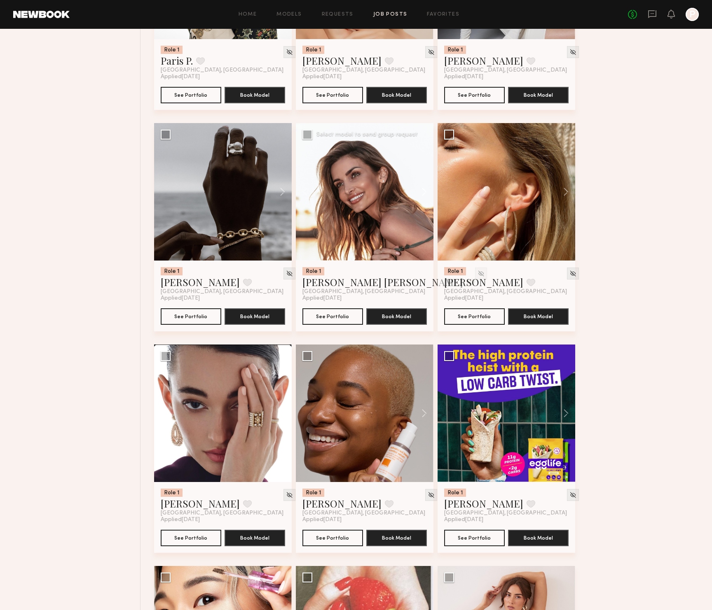
click at [423, 200] on button at bounding box center [420, 192] width 26 height 138
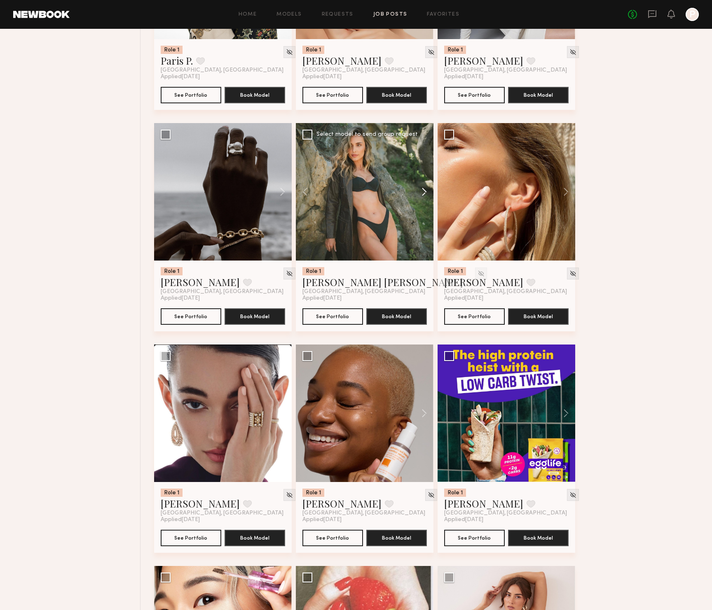
click at [423, 200] on button at bounding box center [420, 192] width 26 height 138
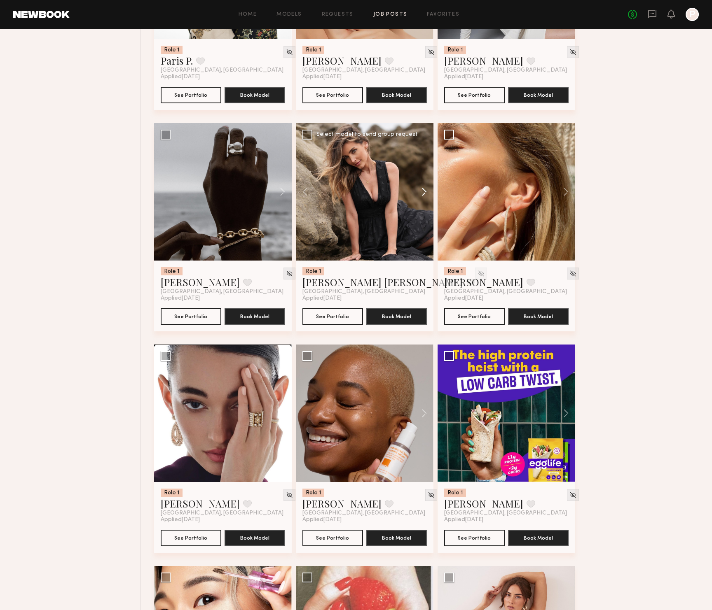
click at [423, 200] on button at bounding box center [420, 192] width 26 height 138
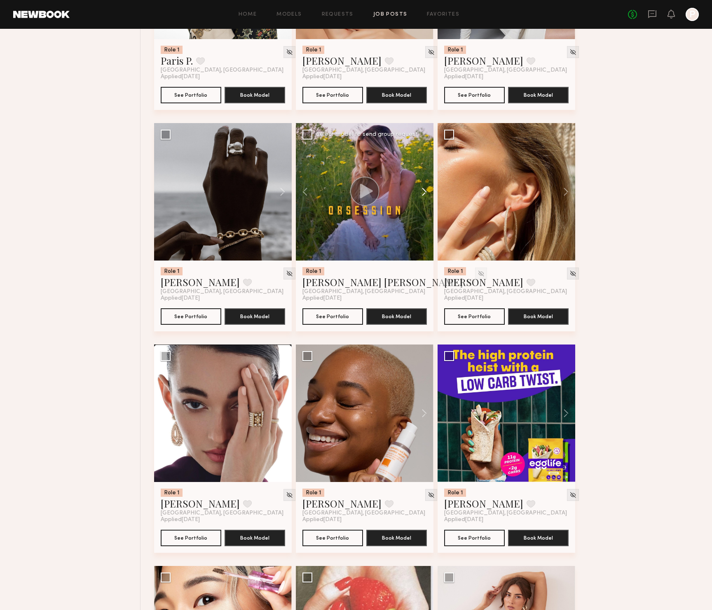
click at [423, 200] on button at bounding box center [420, 192] width 26 height 138
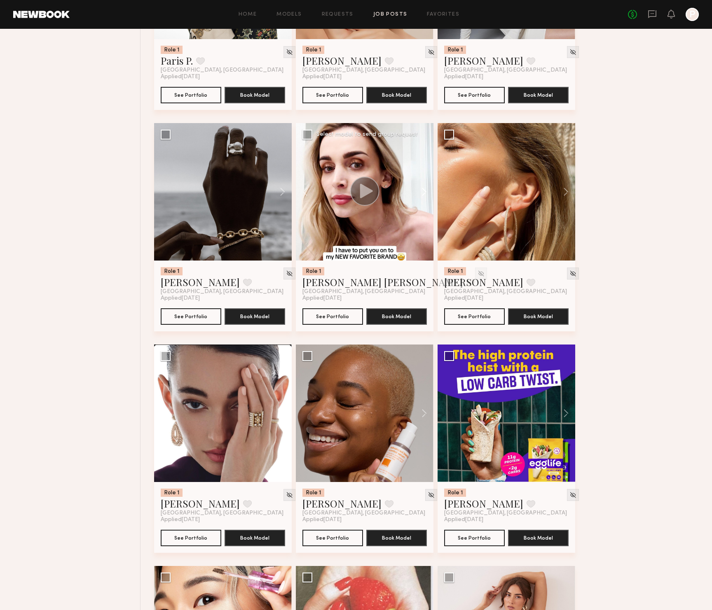
click at [424, 200] on button at bounding box center [420, 192] width 26 height 138
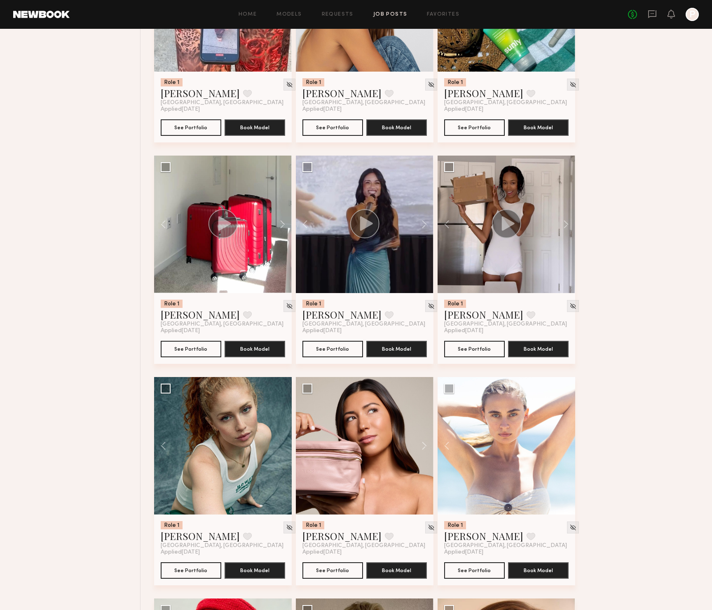
scroll to position [2632, 0]
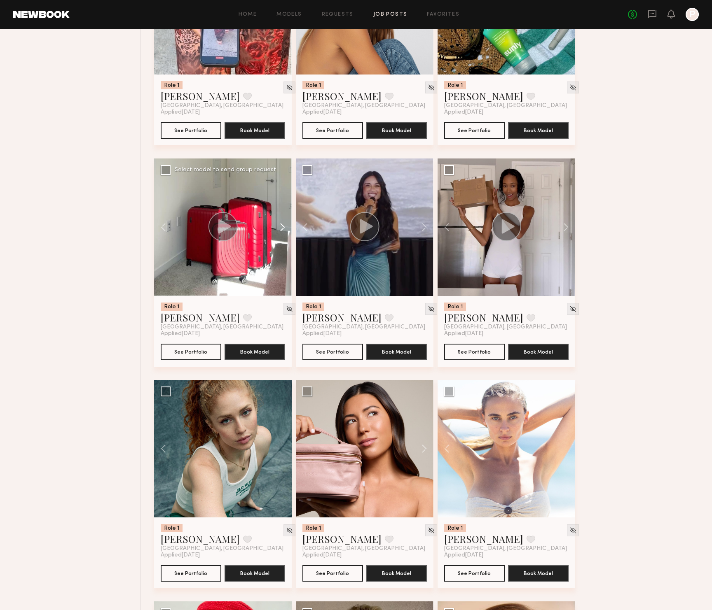
click at [283, 229] on button at bounding box center [278, 228] width 26 height 138
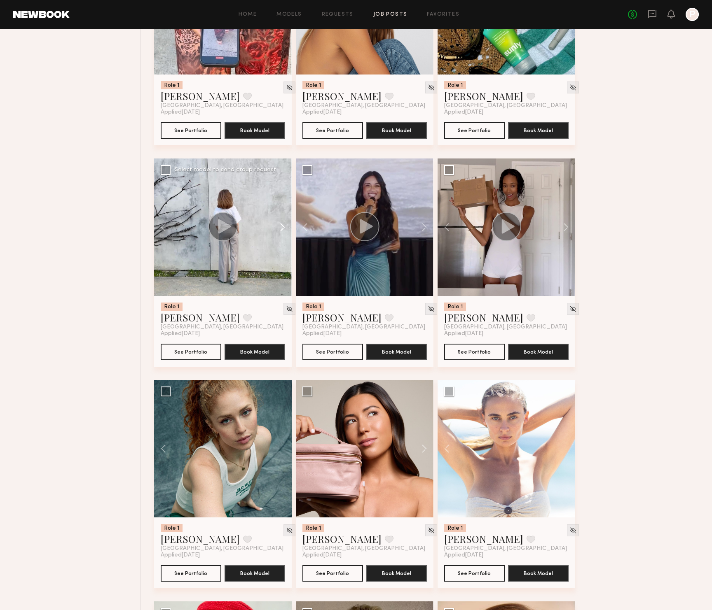
click at [283, 229] on button at bounding box center [278, 228] width 26 height 138
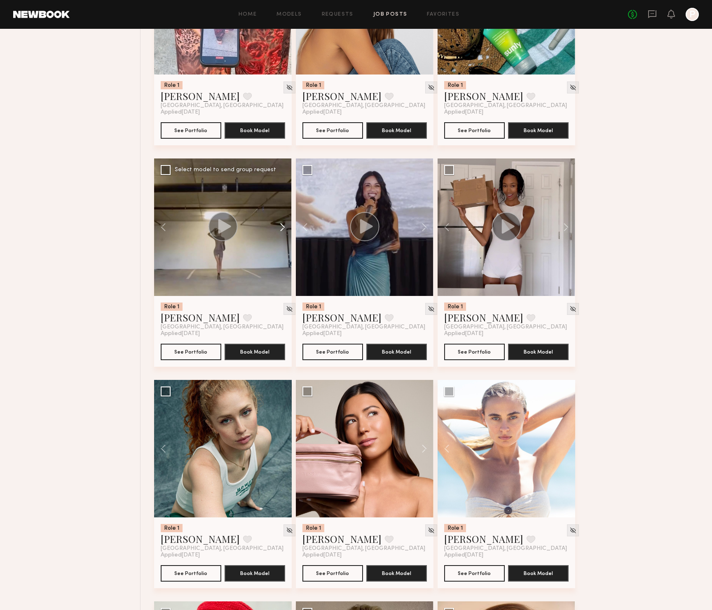
click at [283, 229] on button at bounding box center [278, 228] width 26 height 138
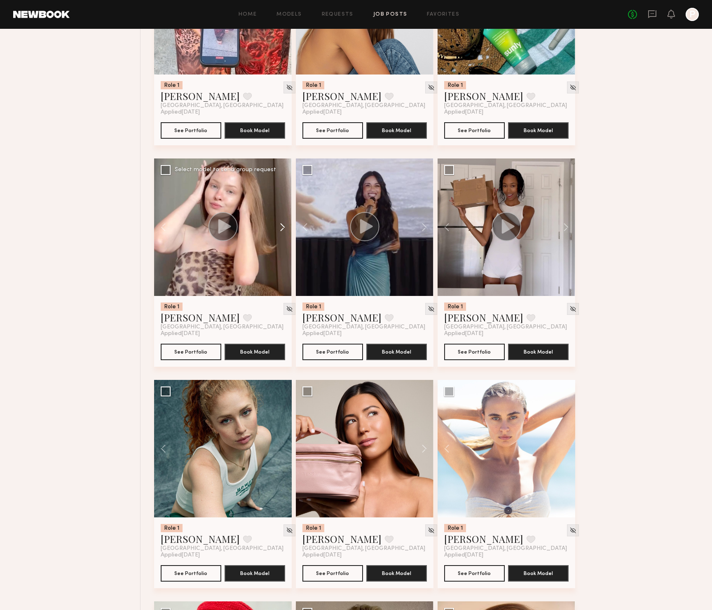
click at [283, 229] on button at bounding box center [278, 228] width 26 height 138
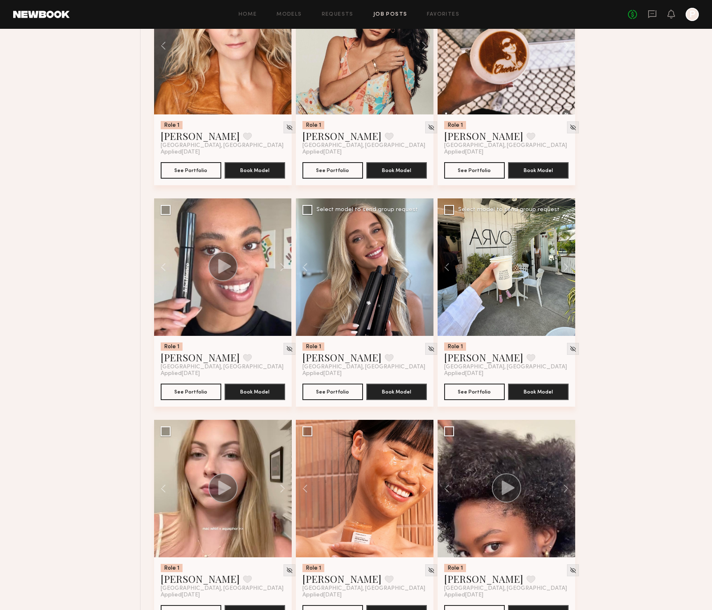
scroll to position [814, 0]
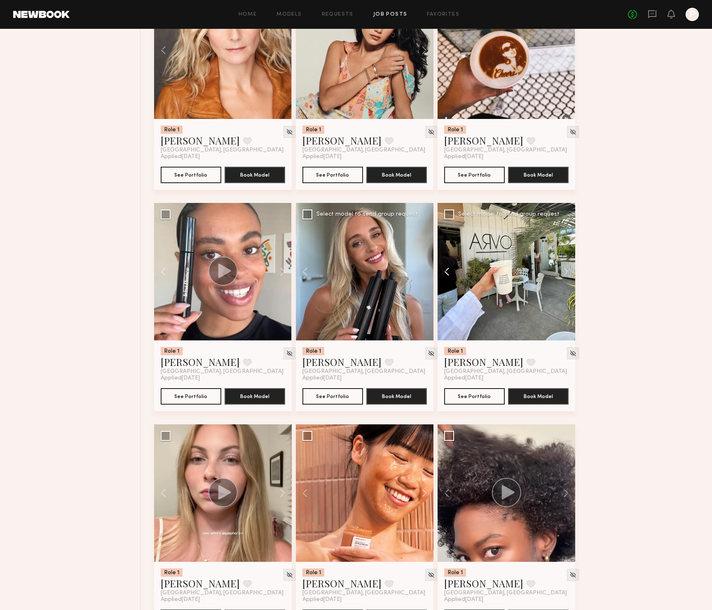
click at [450, 270] on button at bounding box center [450, 272] width 26 height 138
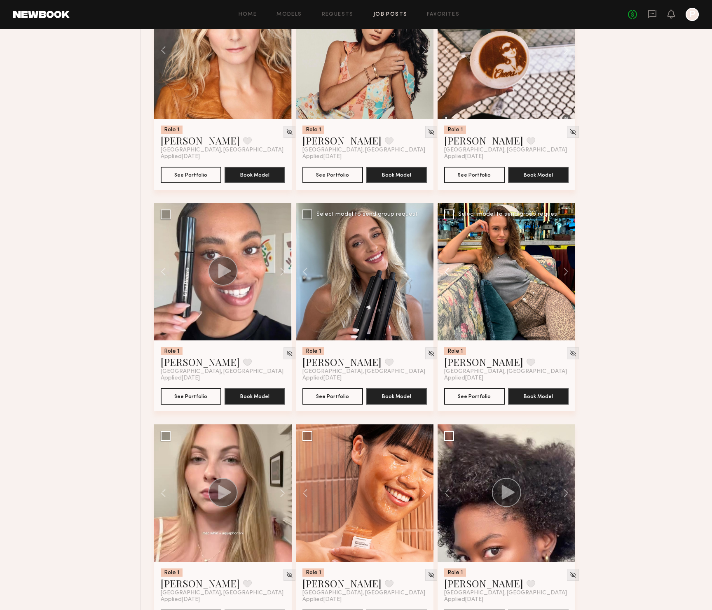
click at [450, 270] on button at bounding box center [450, 272] width 26 height 138
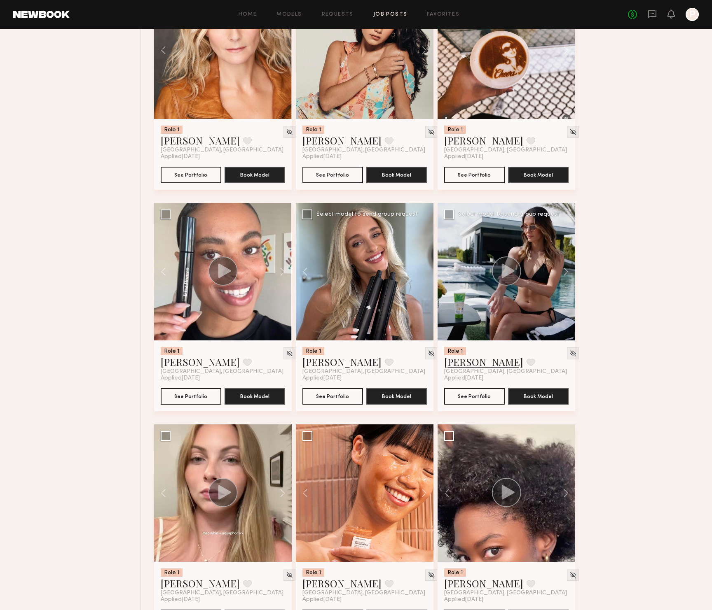
click at [471, 362] on link "[PERSON_NAME]" at bounding box center [483, 361] width 79 height 13
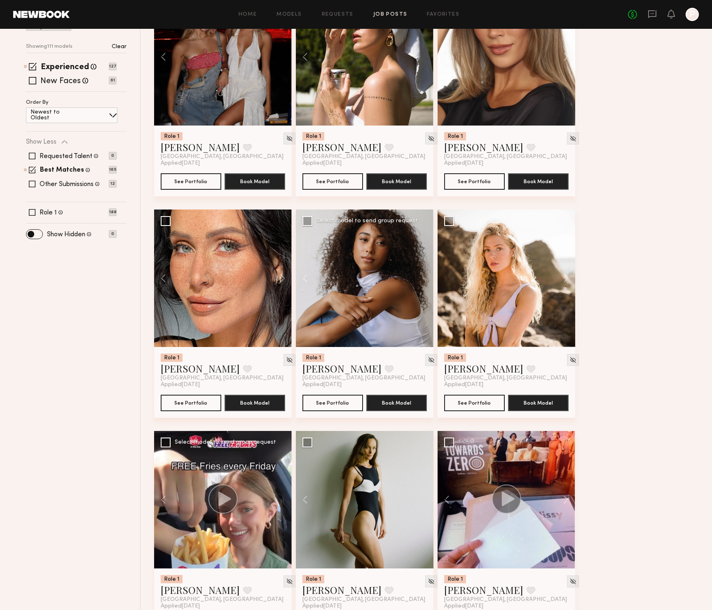
scroll to position [0, 0]
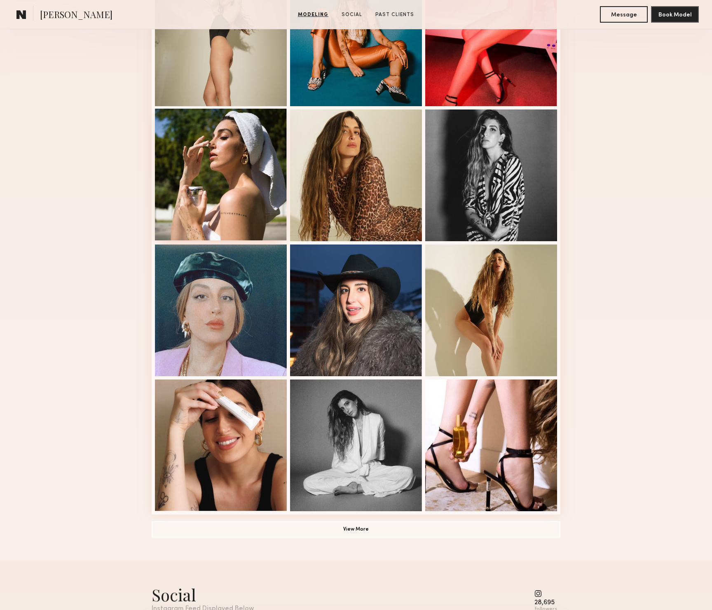
scroll to position [270, 0]
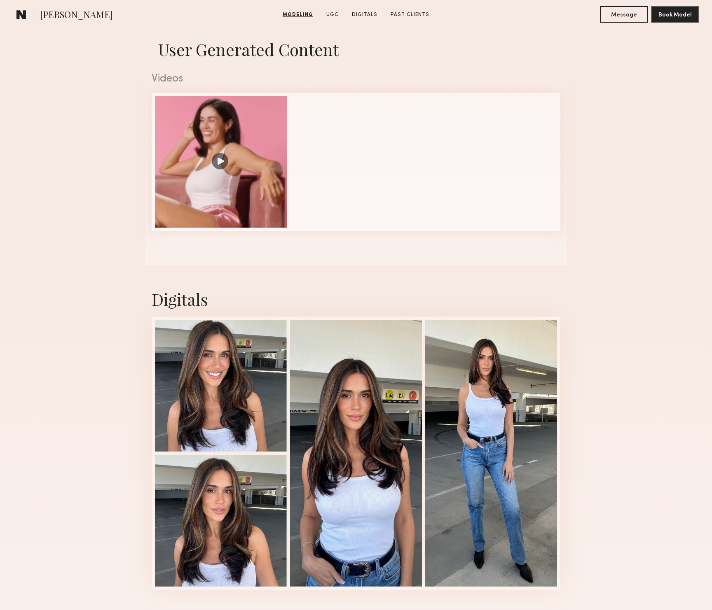
scroll to position [837, 0]
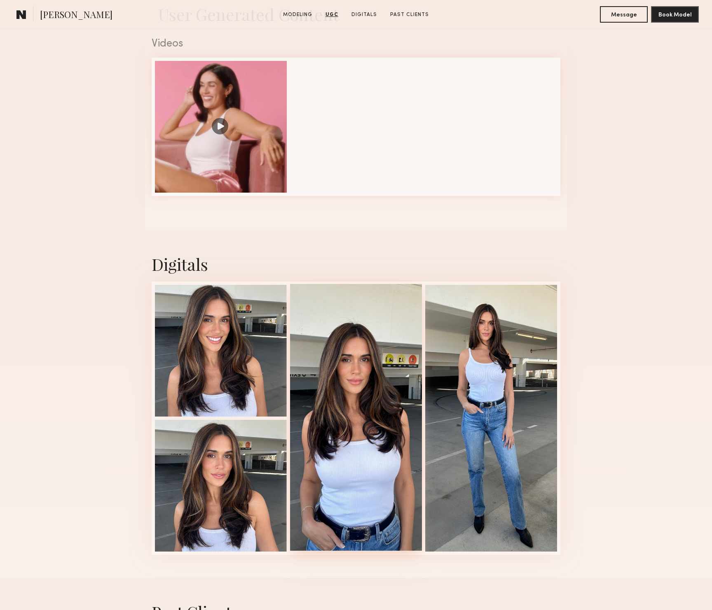
click at [393, 378] on div at bounding box center [356, 417] width 132 height 267
click at [210, 347] on div at bounding box center [221, 350] width 132 height 132
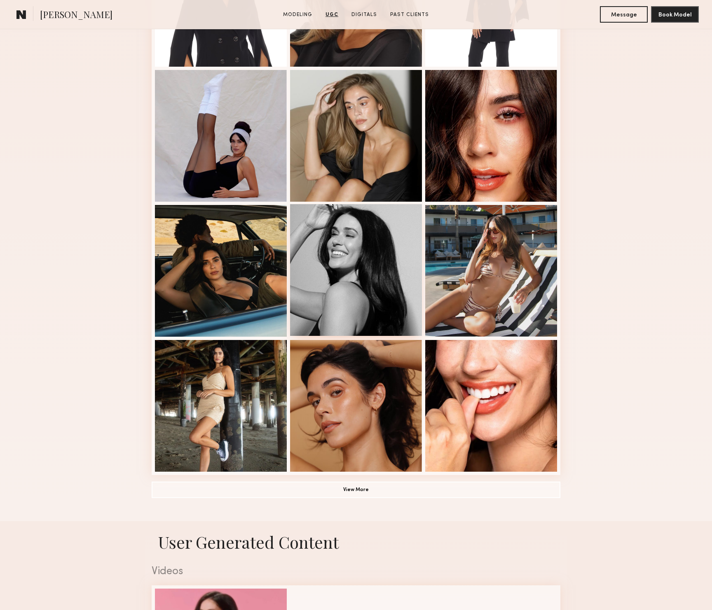
scroll to position [280, 0]
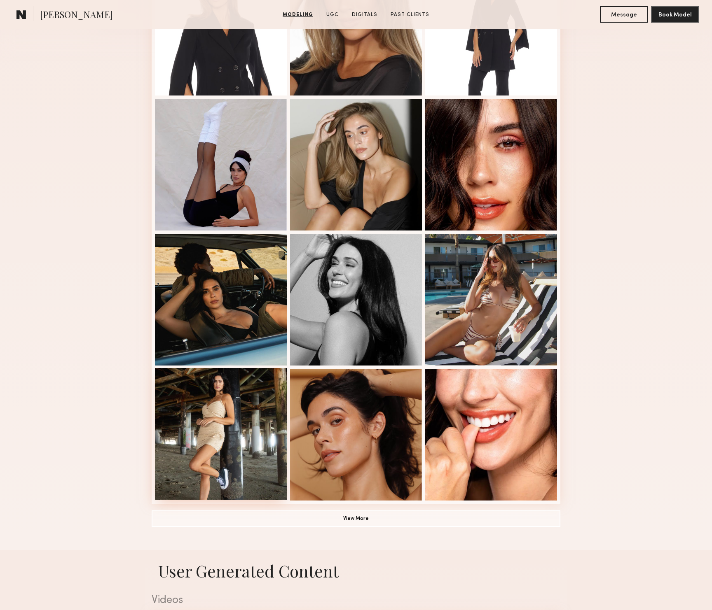
click at [215, 416] on div at bounding box center [221, 434] width 132 height 132
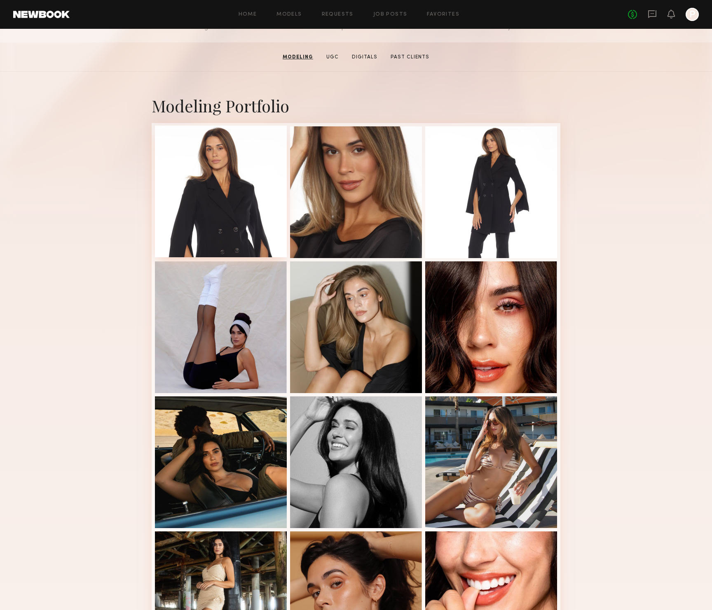
scroll to position [117, 0]
click at [355, 200] on div at bounding box center [356, 191] width 132 height 132
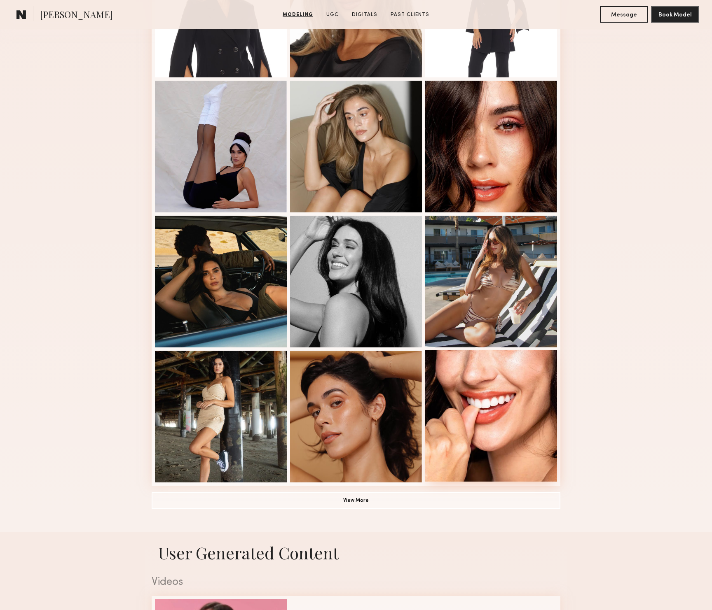
scroll to position [317, 0]
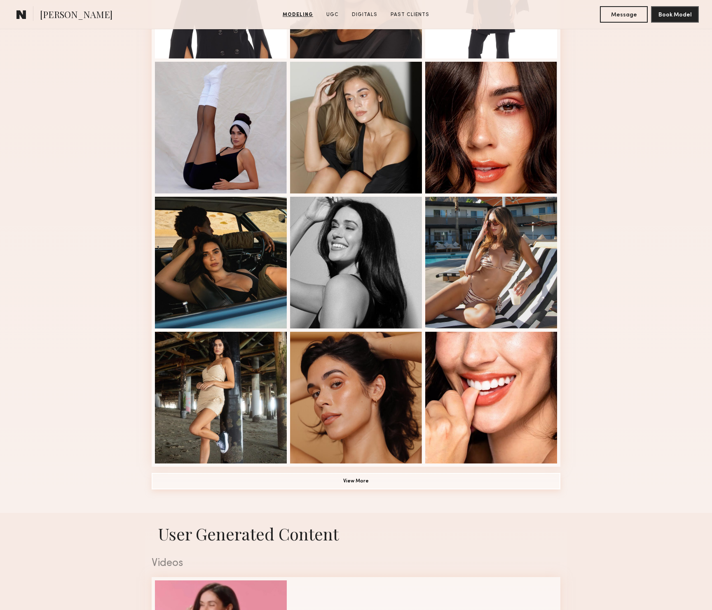
click at [374, 488] on button "View More" at bounding box center [356, 481] width 409 height 16
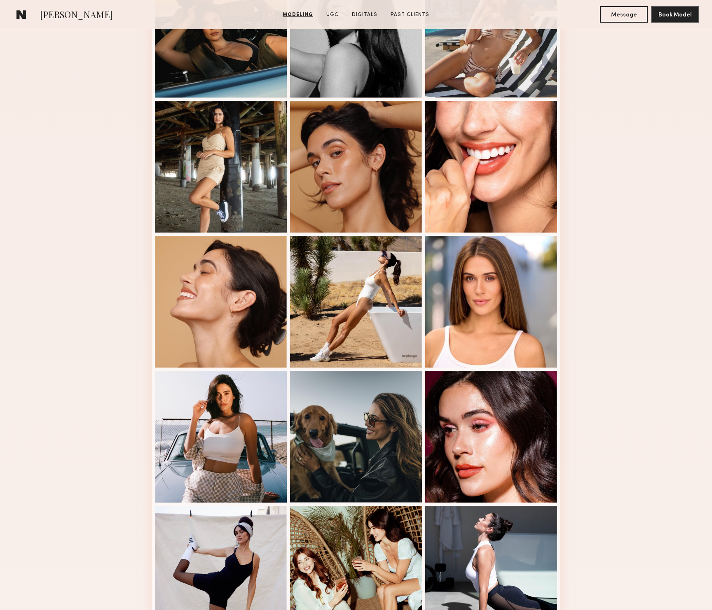
scroll to position [559, 0]
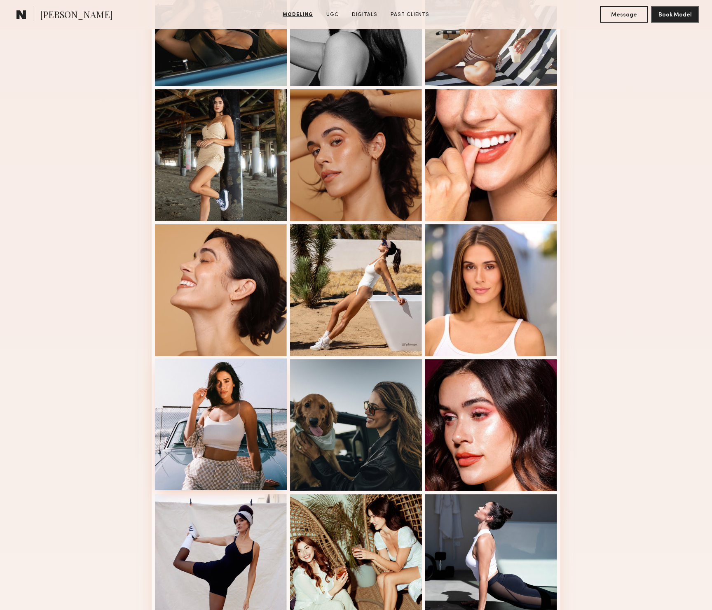
click at [226, 405] on div at bounding box center [221, 425] width 132 height 132
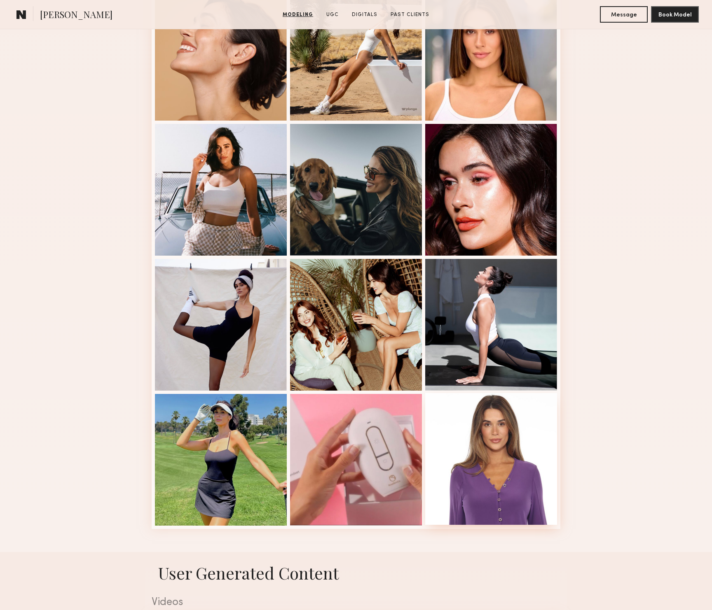
scroll to position [795, 0]
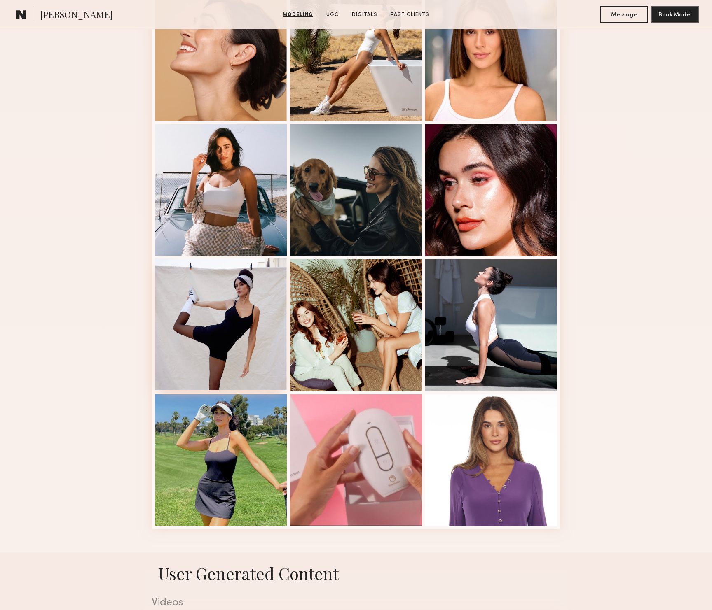
click at [238, 331] on div at bounding box center [221, 325] width 132 height 132
click at [199, 203] on div at bounding box center [221, 190] width 132 height 132
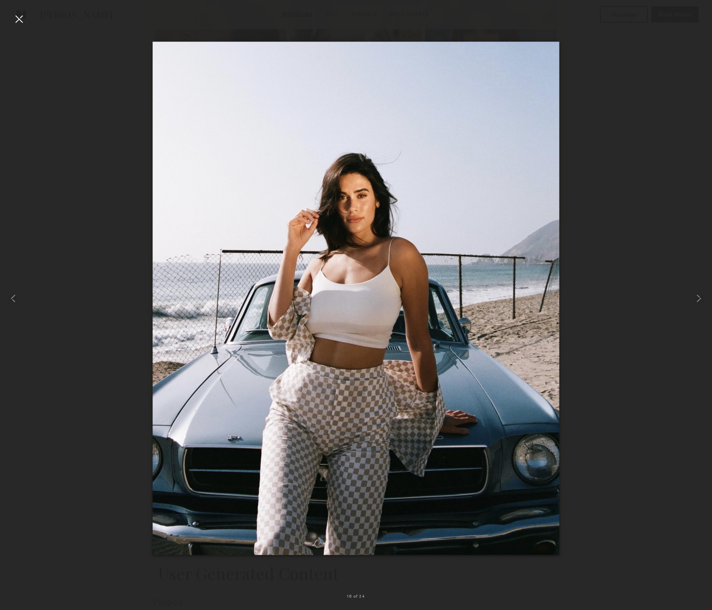
drag, startPoint x: 19, startPoint y: 19, endPoint x: 40, endPoint y: 17, distance: 21.2
click at [19, 19] on div at bounding box center [18, 18] width 13 height 13
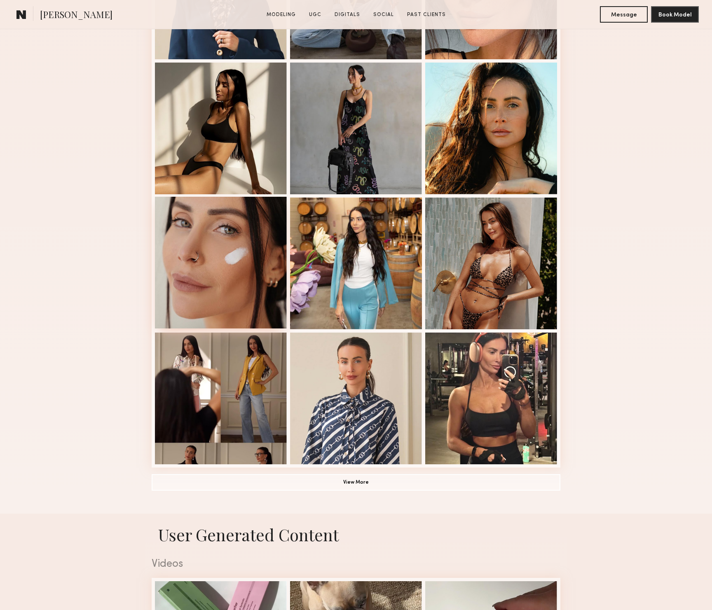
scroll to position [321, 0]
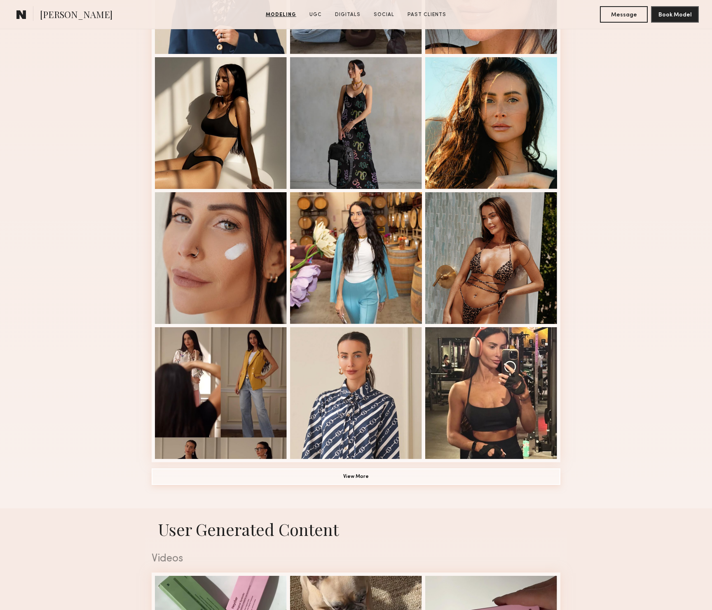
click at [356, 478] on button "View More" at bounding box center [356, 477] width 409 height 16
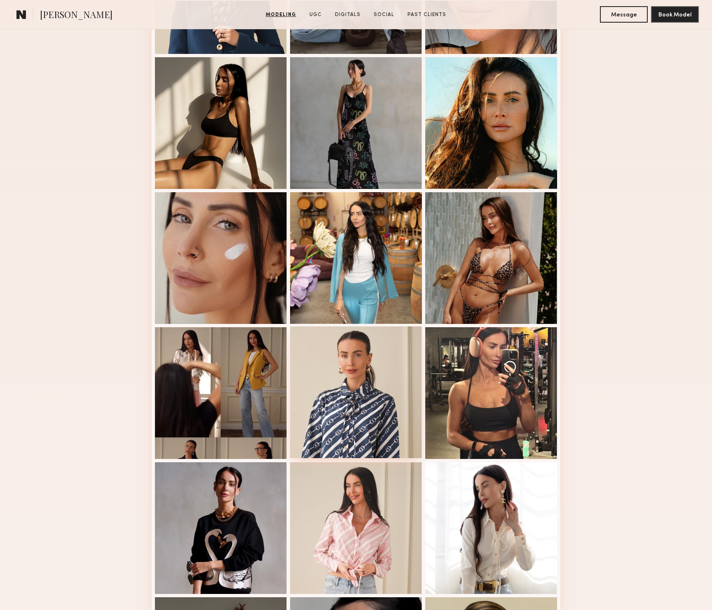
click at [355, 381] on div at bounding box center [356, 393] width 132 height 132
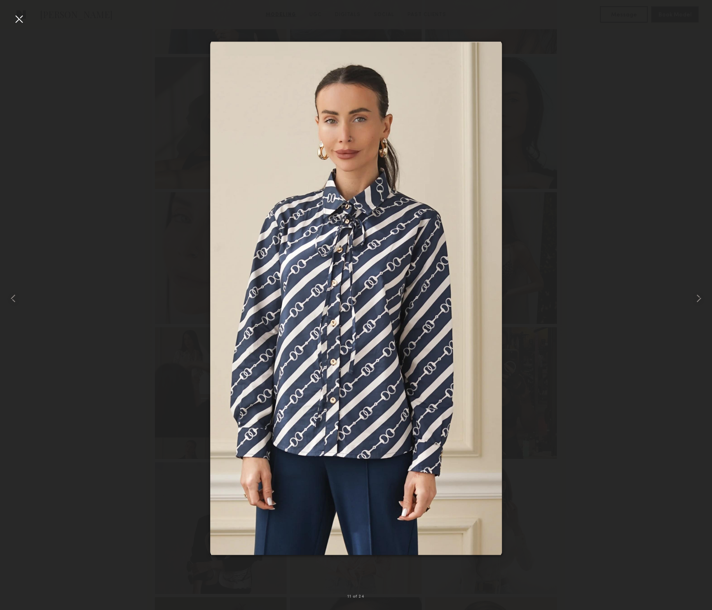
click at [22, 22] on div at bounding box center [18, 18] width 13 height 13
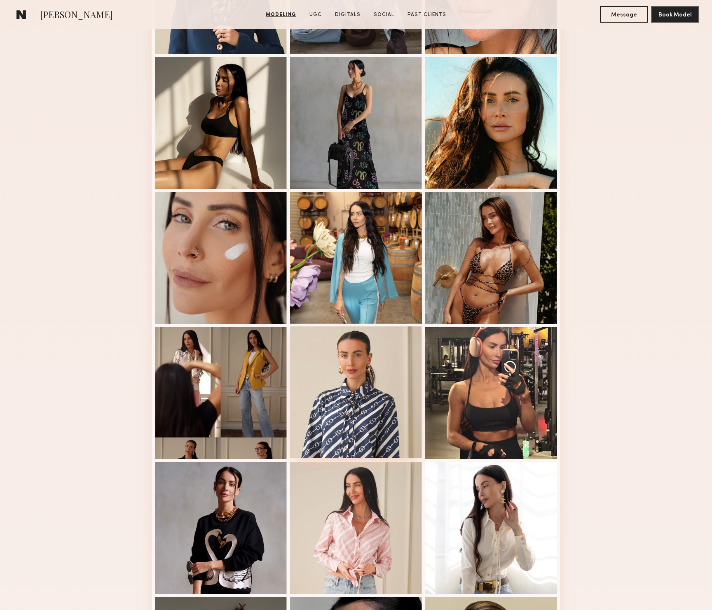
click at [358, 409] on div at bounding box center [356, 393] width 132 height 132
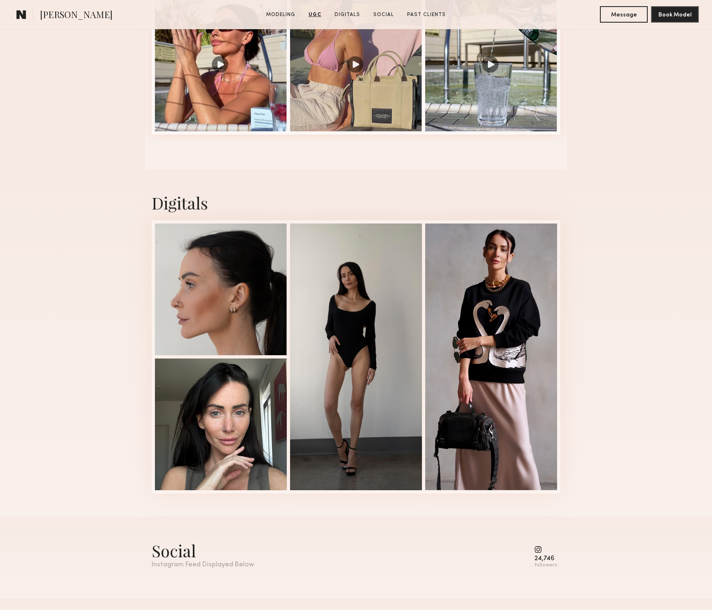
scroll to position [1551, 0]
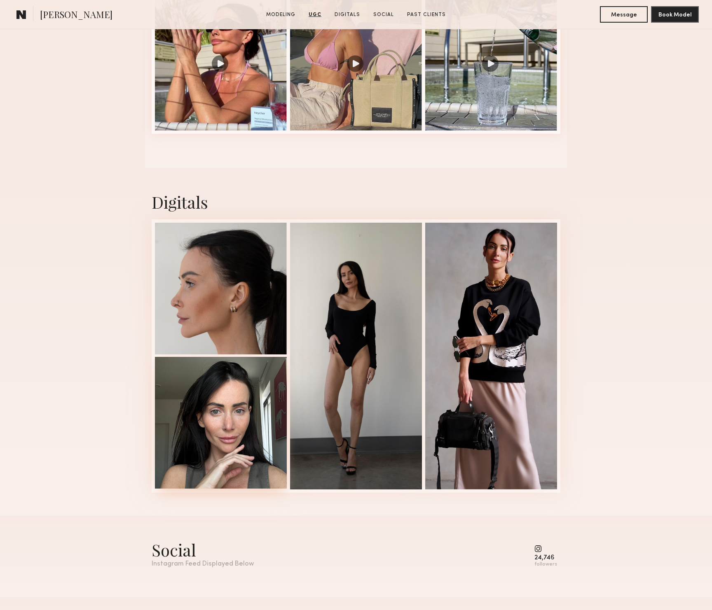
click at [234, 416] on div at bounding box center [221, 423] width 132 height 132
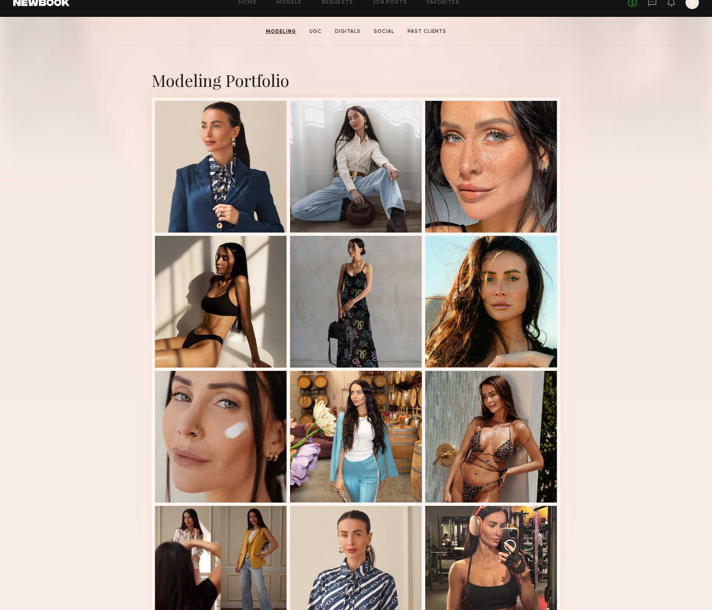
scroll to position [143, 0]
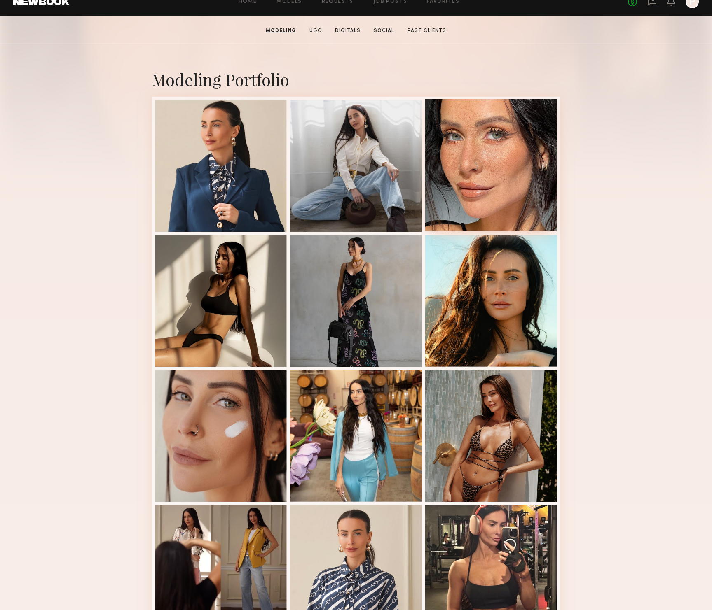
click at [506, 158] on div at bounding box center [491, 165] width 132 height 132
click at [221, 427] on div at bounding box center [221, 436] width 132 height 132
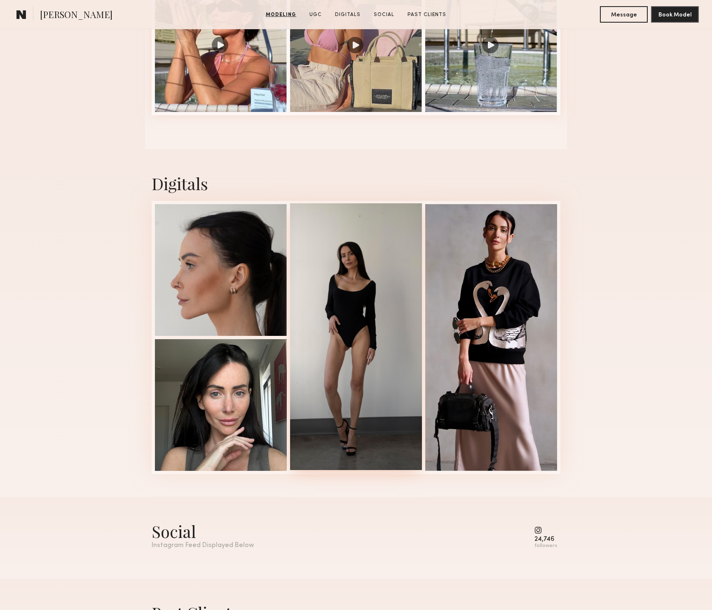
scroll to position [1571, 0]
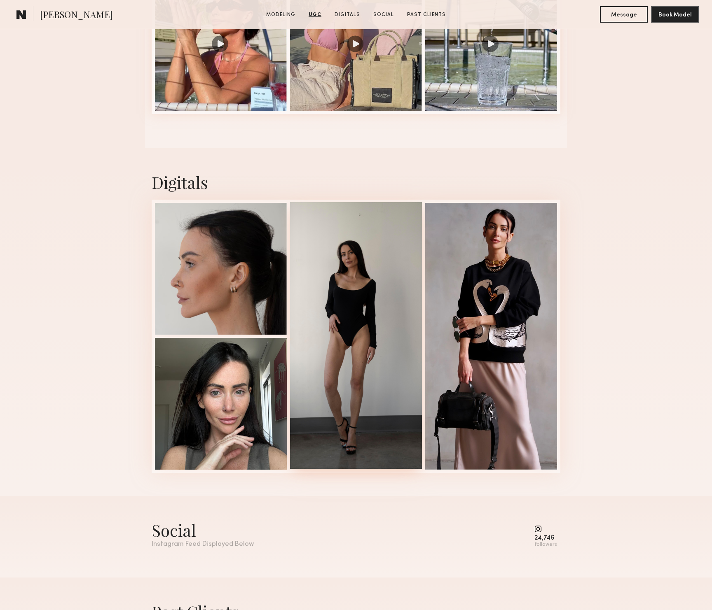
click at [352, 323] on div at bounding box center [356, 335] width 132 height 267
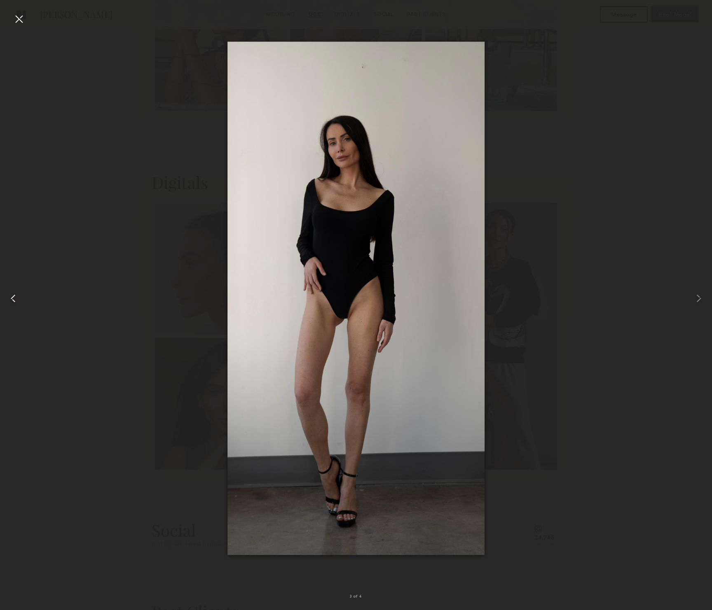
click at [5, 169] on div at bounding box center [14, 298] width 28 height 571
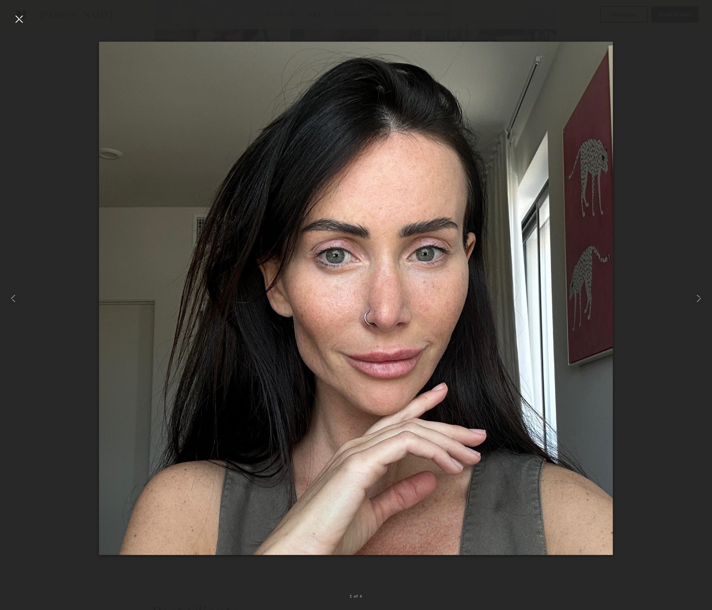
click at [100, 20] on div at bounding box center [356, 298] width 712 height 571
click at [80, 25] on div at bounding box center [356, 298] width 712 height 571
drag, startPoint x: 18, startPoint y: 21, endPoint x: 119, endPoint y: 1, distance: 102.5
click at [18, 21] on div at bounding box center [18, 18] width 13 height 13
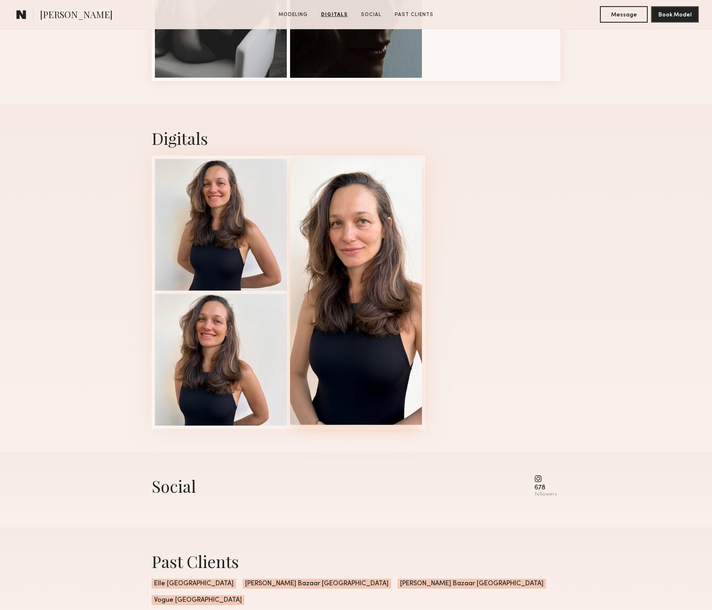
scroll to position [557, 0]
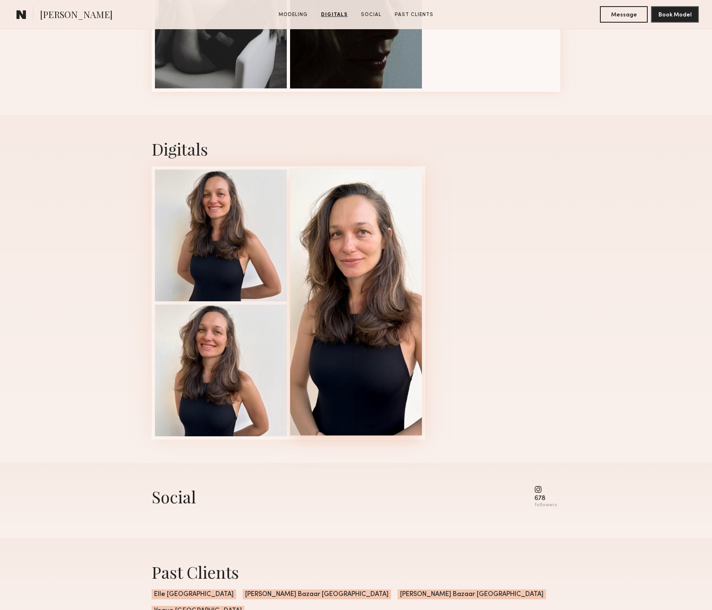
click at [296, 260] on div at bounding box center [356, 302] width 132 height 267
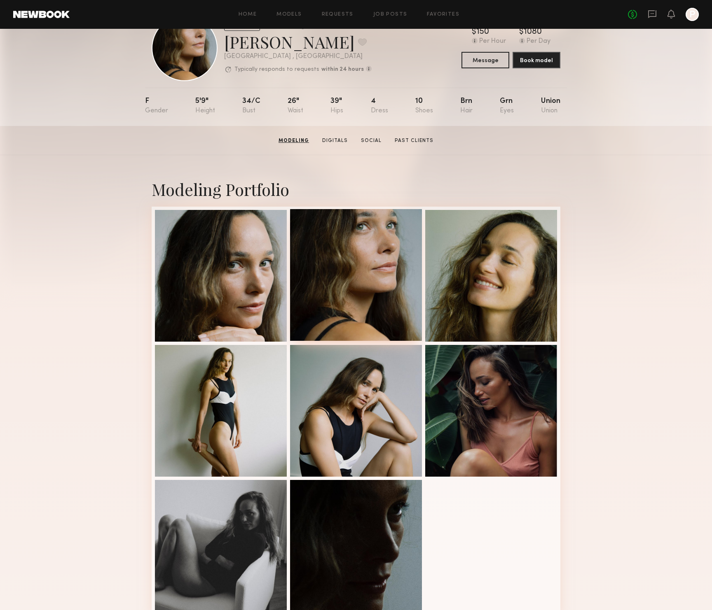
scroll to position [24, 0]
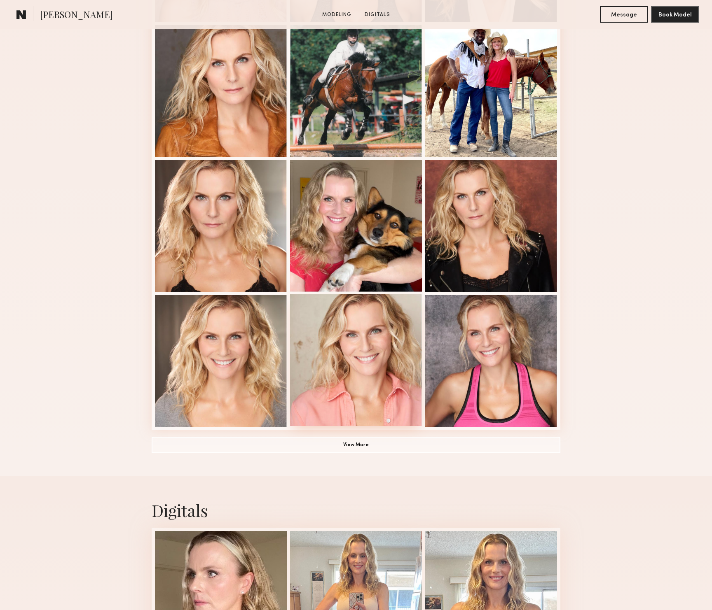
scroll to position [354, 0]
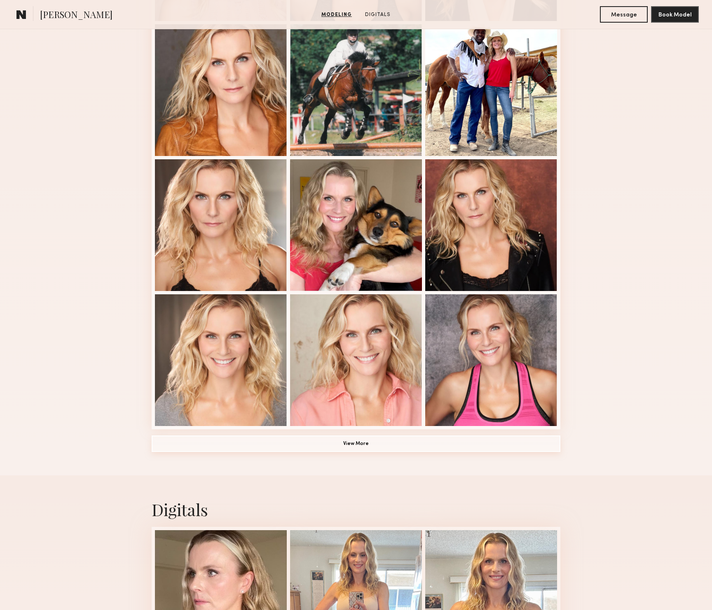
click at [373, 449] on button "View More" at bounding box center [356, 444] width 409 height 16
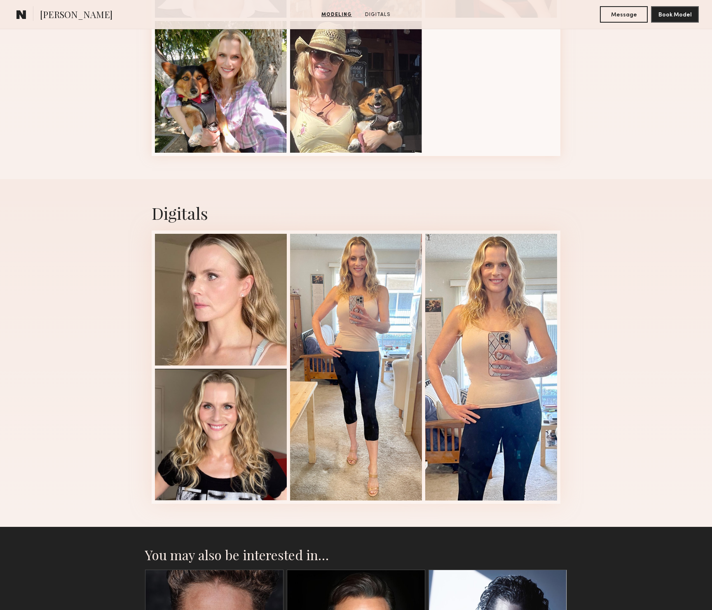
scroll to position [1056, 0]
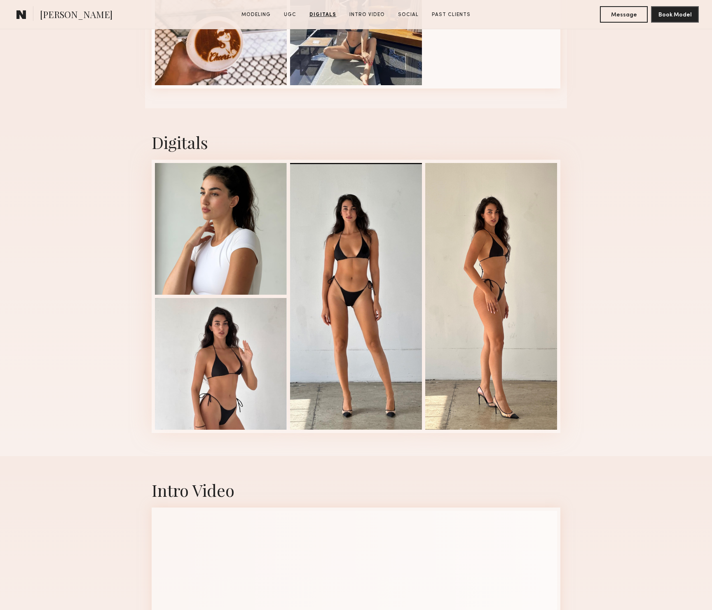
scroll to position [1395, 0]
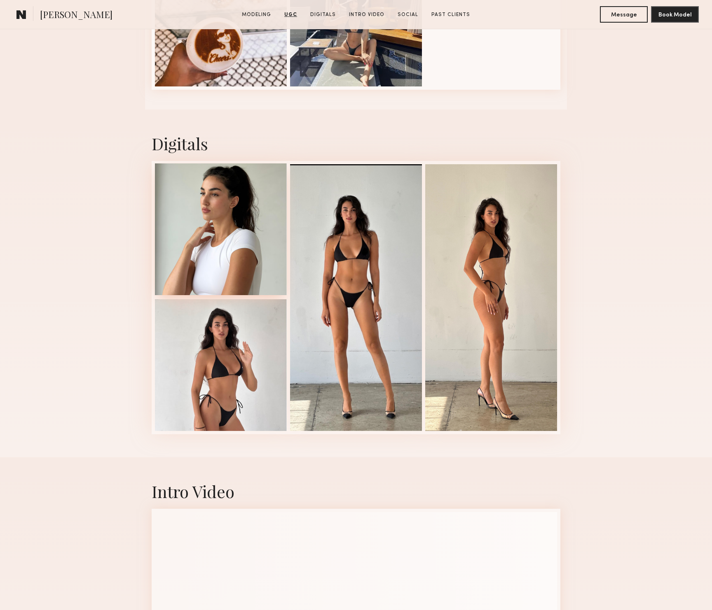
click at [226, 264] on div at bounding box center [221, 230] width 132 height 132
click at [225, 221] on div at bounding box center [221, 230] width 132 height 132
click at [373, 260] on div at bounding box center [356, 297] width 132 height 267
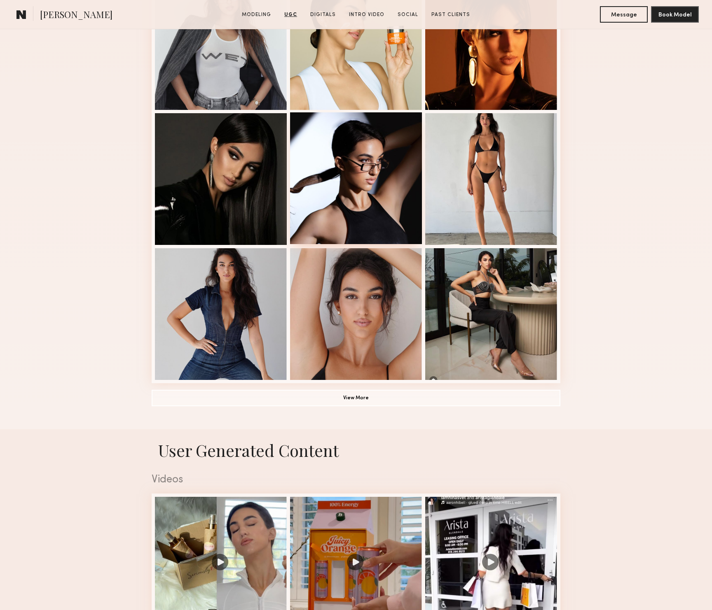
scroll to position [389, 0]
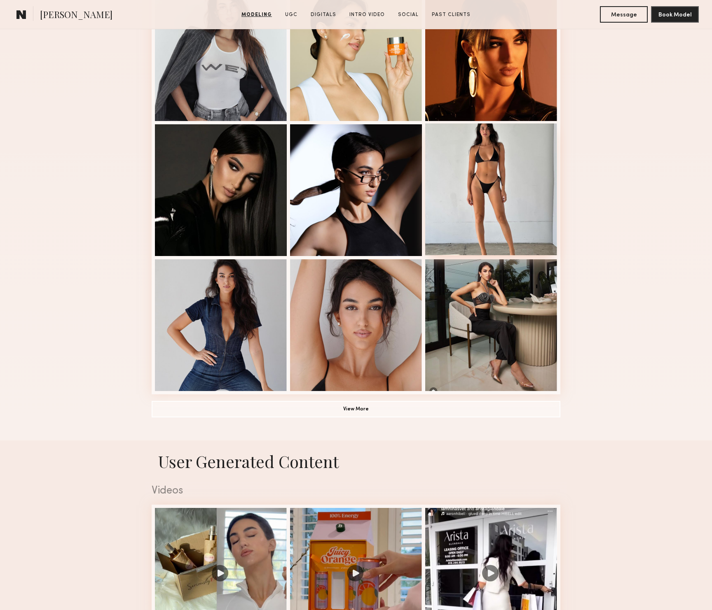
click at [513, 166] on div at bounding box center [491, 190] width 132 height 132
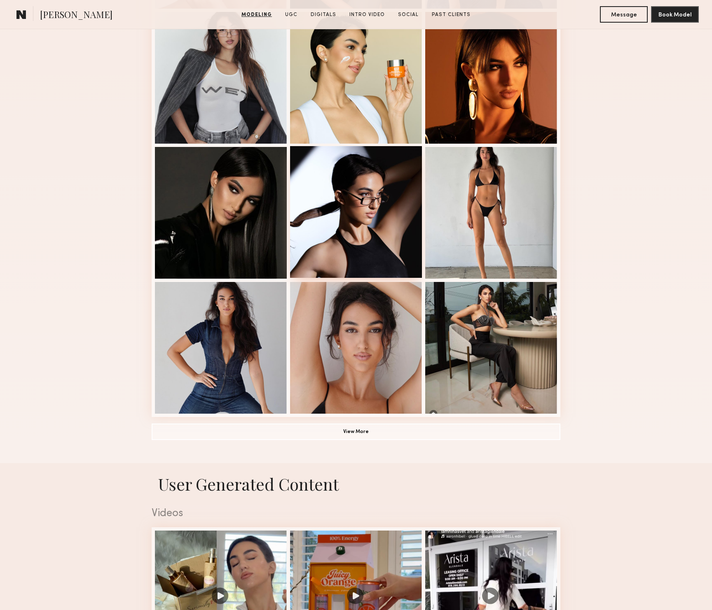
scroll to position [363, 0]
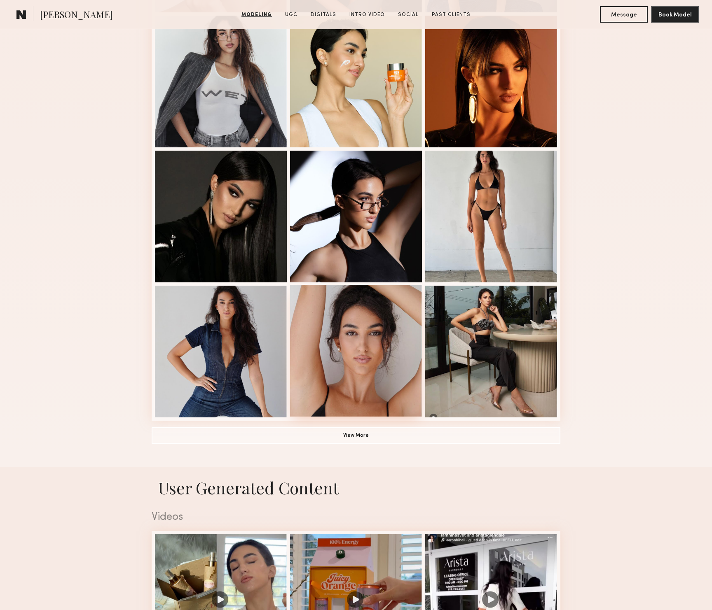
click at [356, 375] on div at bounding box center [356, 351] width 132 height 132
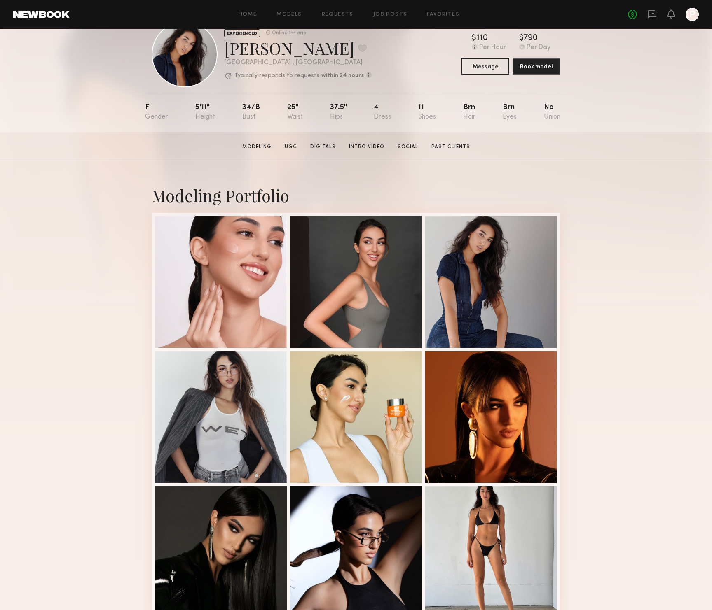
scroll to position [27, 0]
click at [237, 299] on div at bounding box center [221, 282] width 132 height 132
click at [382, 422] on div at bounding box center [356, 417] width 132 height 132
click at [34, 114] on div "EXPERIENCED Online 1hr ago Nina S. Favorite Los Angeles , CA Typically responds…" at bounding box center [356, 67] width 712 height 131
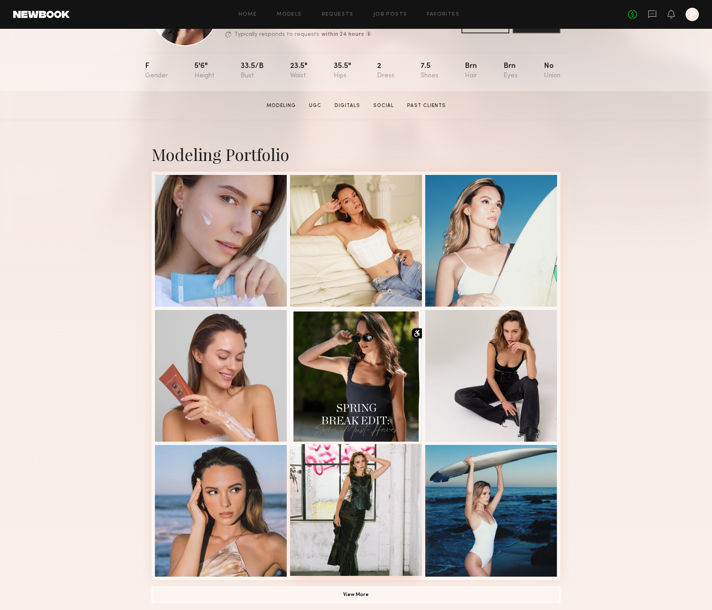
scroll to position [171, 0]
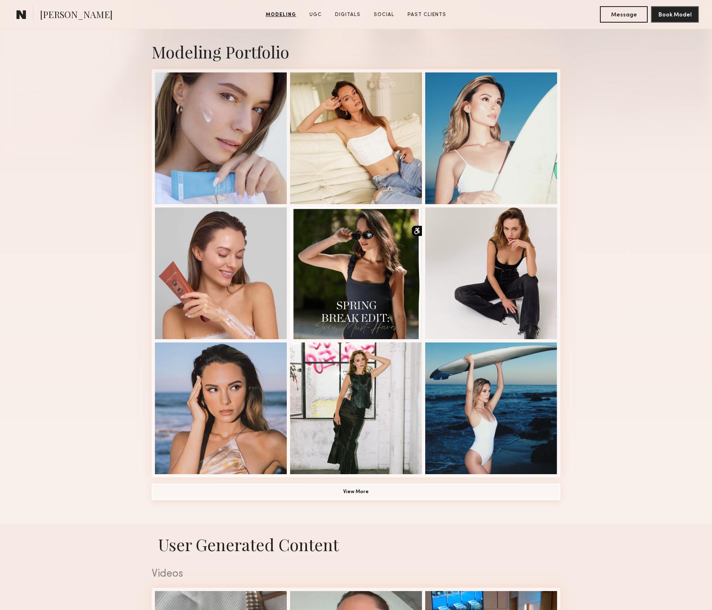
click at [363, 484] on button "View More" at bounding box center [356, 492] width 409 height 16
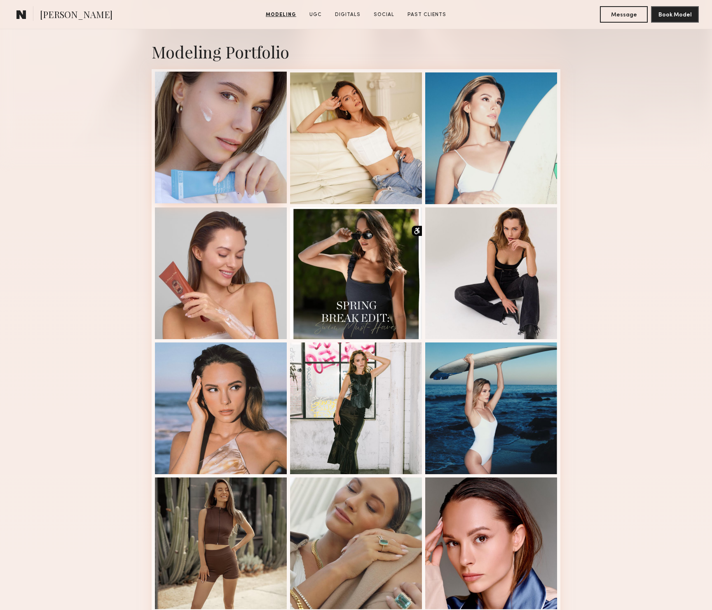
click at [238, 160] on div at bounding box center [221, 138] width 132 height 132
click at [356, 183] on div at bounding box center [356, 138] width 132 height 132
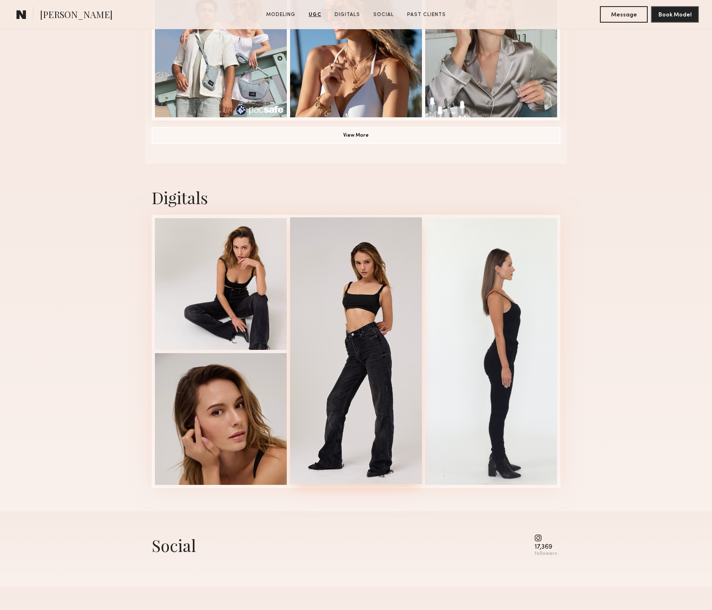
scroll to position [2463, 0]
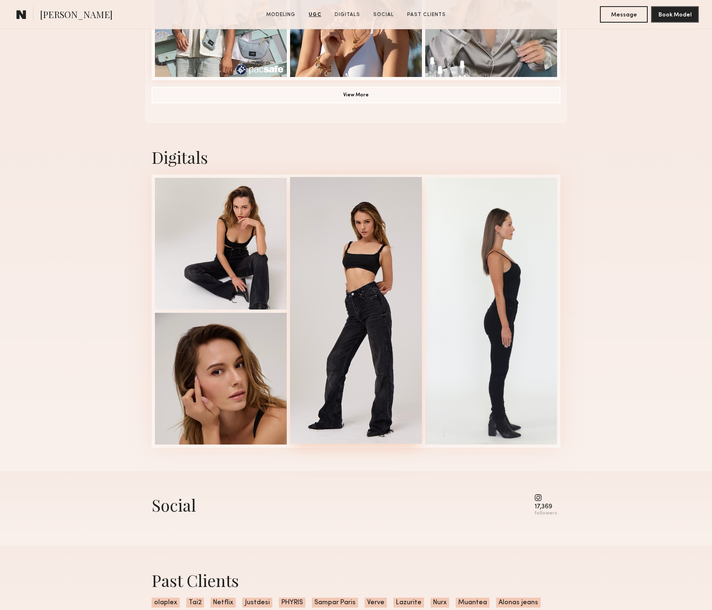
click at [363, 321] on div at bounding box center [356, 310] width 132 height 267
click at [240, 271] on div at bounding box center [221, 243] width 132 height 132
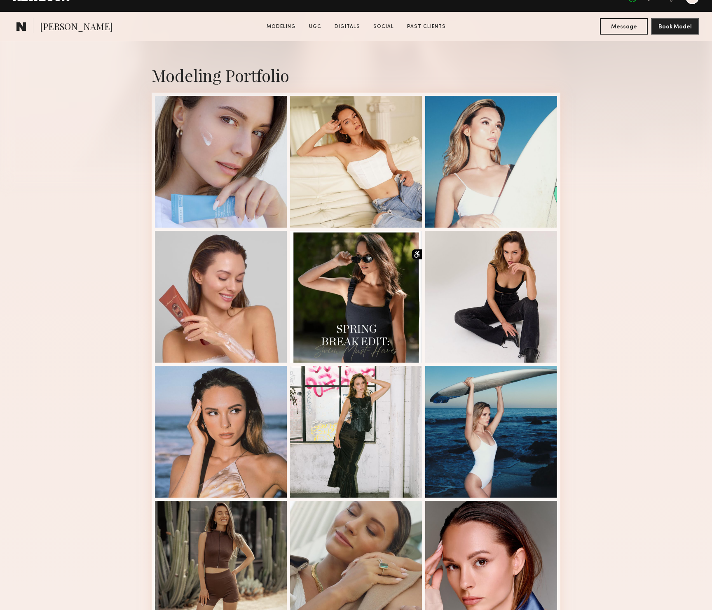
scroll to position [182, 0]
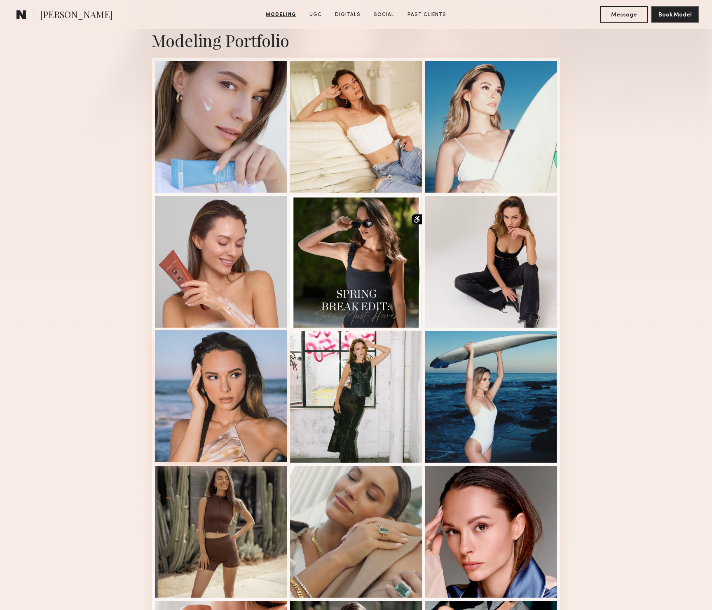
click at [250, 387] on div at bounding box center [221, 396] width 132 height 132
click at [224, 536] on div at bounding box center [221, 531] width 132 height 132
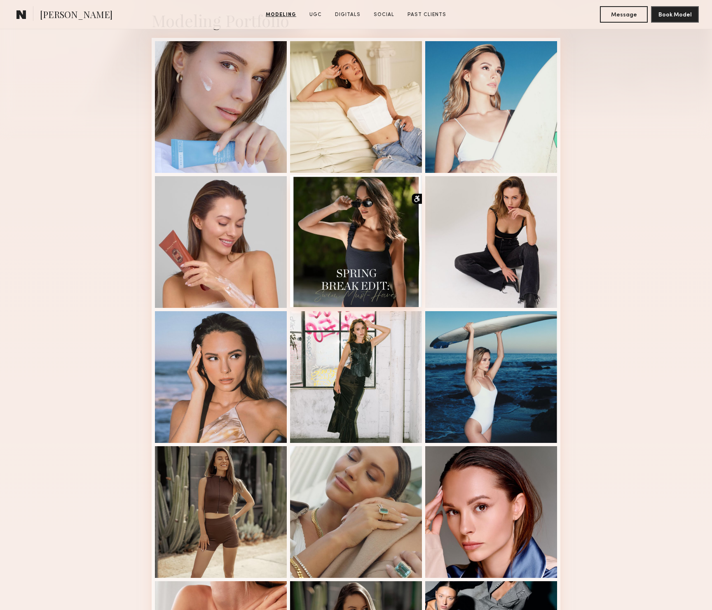
scroll to position [207, 0]
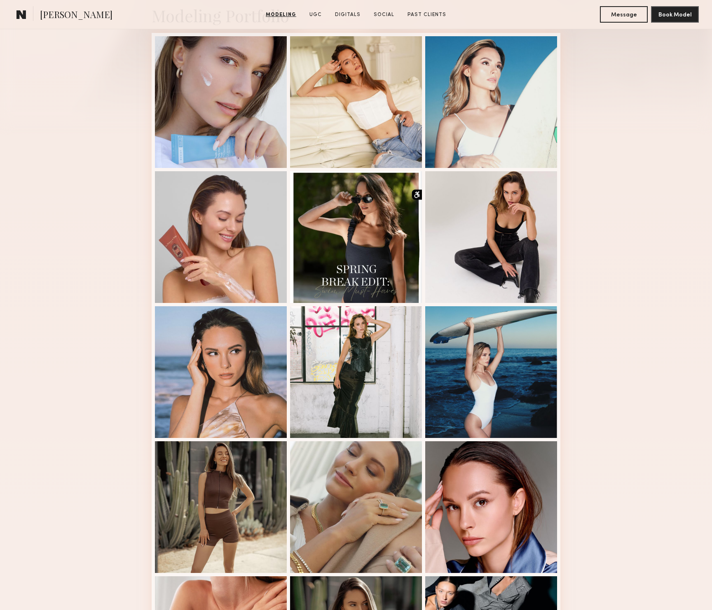
click at [120, 159] on div "Modeling Portfolio" at bounding box center [356, 560] width 712 height 1159
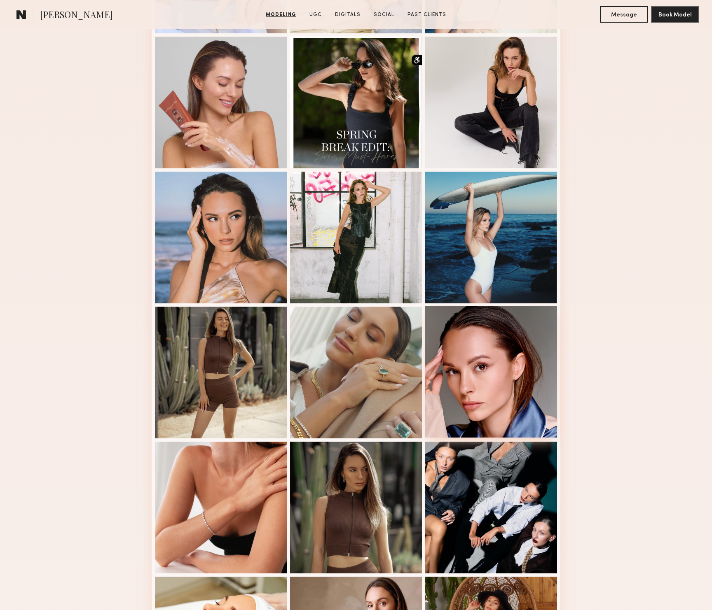
scroll to position [660, 0]
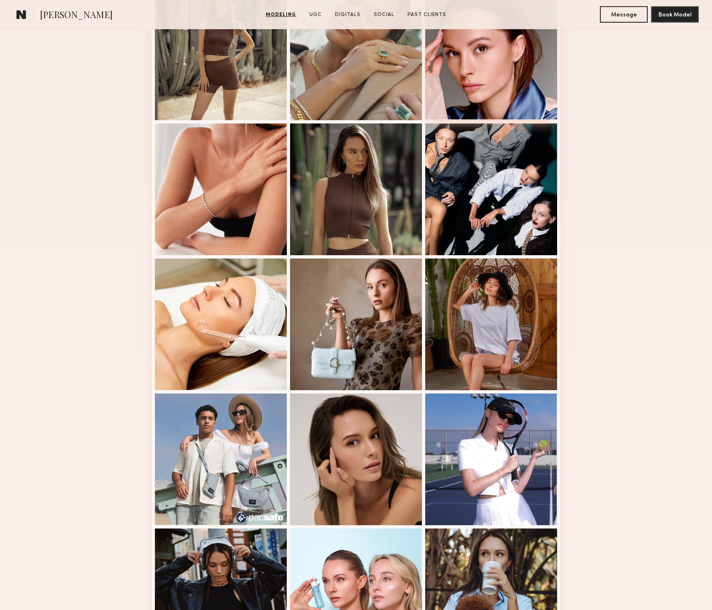
click at [496, 64] on div at bounding box center [491, 54] width 132 height 132
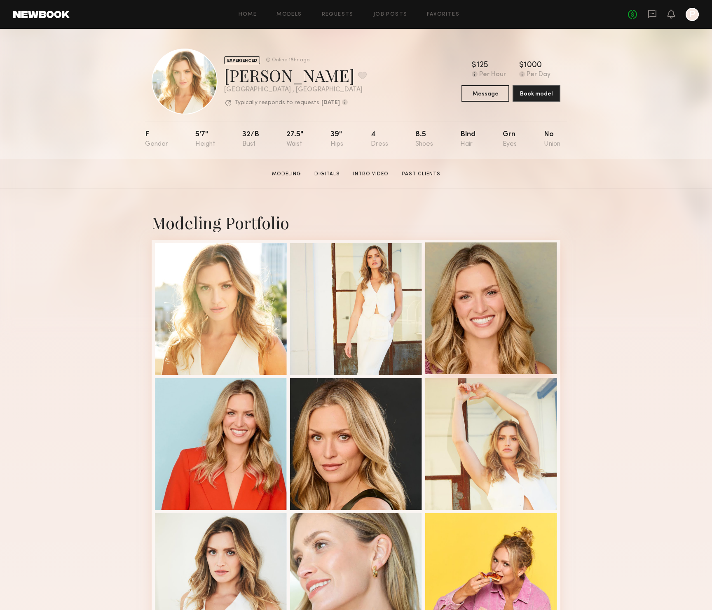
click at [483, 316] on div at bounding box center [491, 309] width 132 height 132
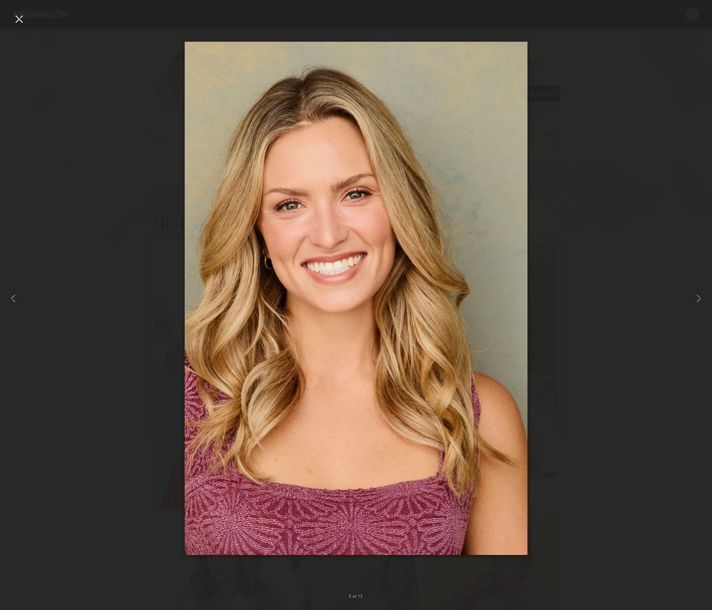
click at [326, 217] on img at bounding box center [356, 299] width 343 height 514
click at [347, 230] on img at bounding box center [356, 299] width 343 height 514
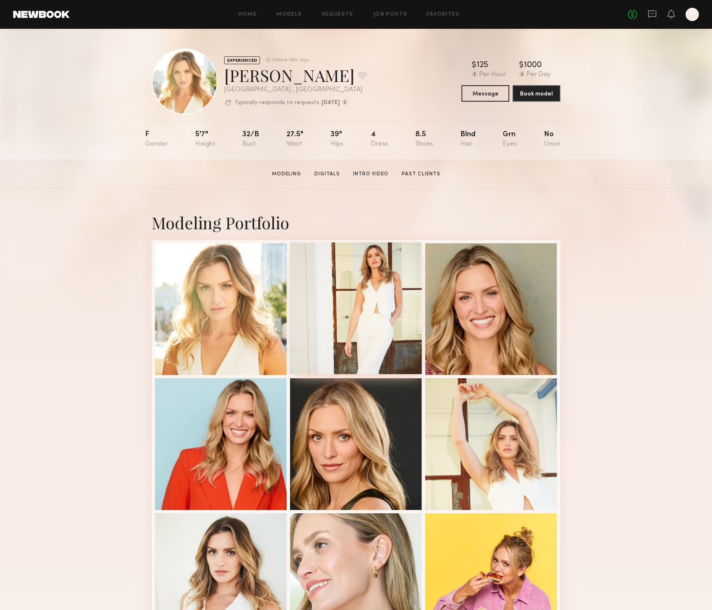
drag, startPoint x: 510, startPoint y: 294, endPoint x: 406, endPoint y: 272, distance: 106.0
click at [510, 294] on div at bounding box center [491, 309] width 132 height 132
click at [383, 274] on div at bounding box center [356, 309] width 132 height 132
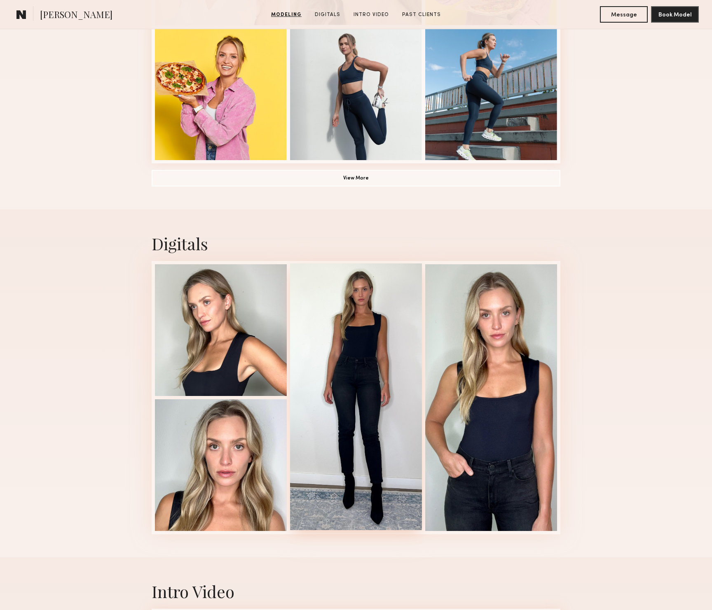
scroll to position [667, 0]
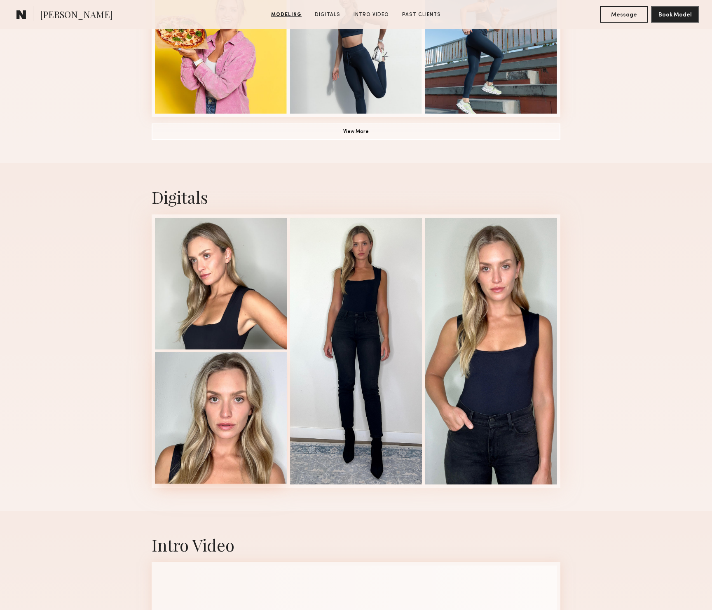
drag, startPoint x: 238, startPoint y: 407, endPoint x: 286, endPoint y: 386, distance: 52.6
click at [238, 407] on div at bounding box center [221, 418] width 132 height 132
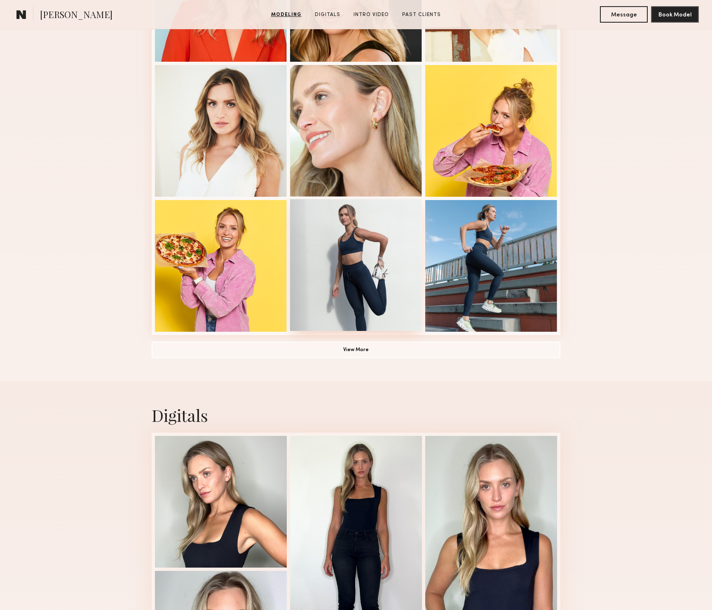
scroll to position [391, 0]
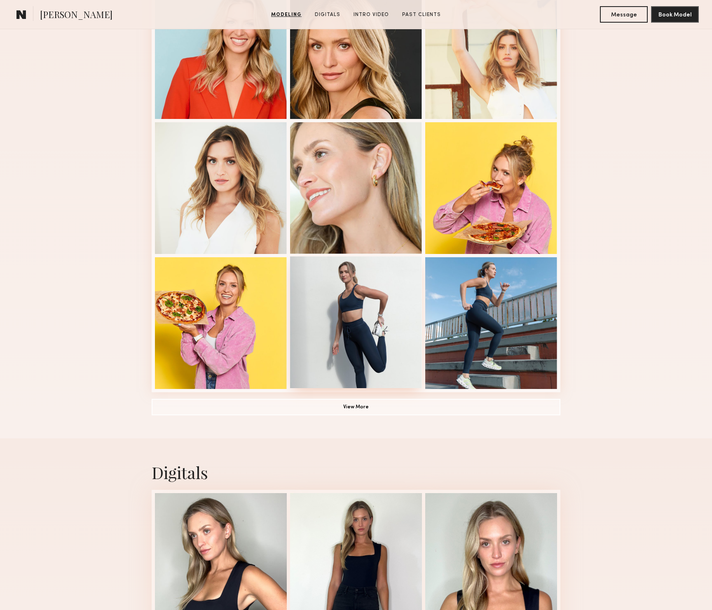
drag, startPoint x: 362, startPoint y: 330, endPoint x: 362, endPoint y: 325, distance: 4.5
click at [362, 330] on div at bounding box center [356, 323] width 132 height 132
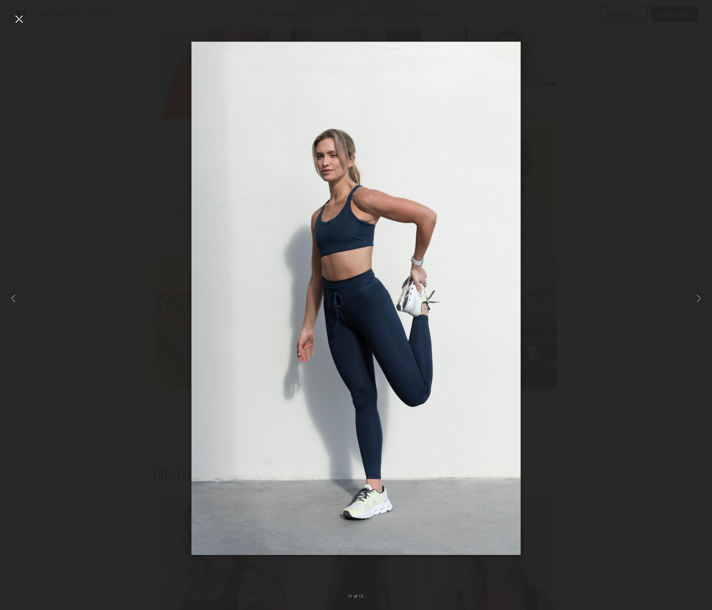
click at [285, 17] on div at bounding box center [356, 298] width 712 height 571
click at [185, 5] on nb-gallery-light "11 of 12" at bounding box center [356, 305] width 712 height 610
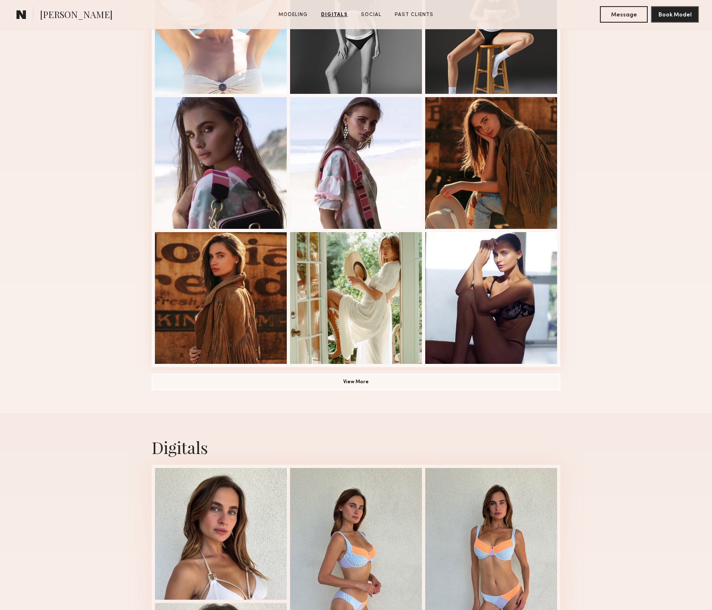
scroll to position [392, 0]
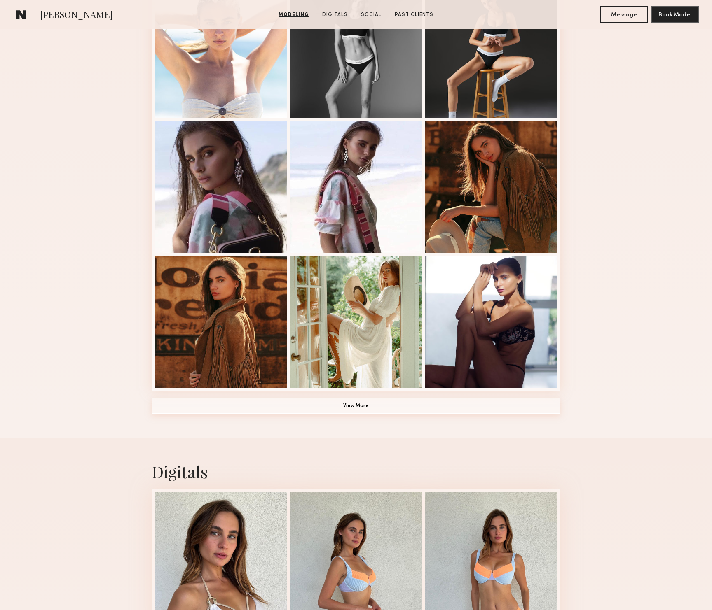
click at [387, 414] on button "View More" at bounding box center [356, 406] width 409 height 16
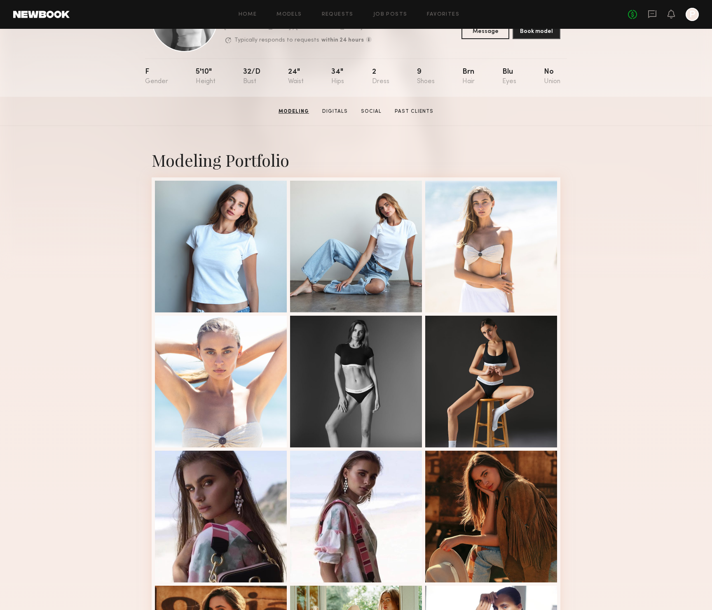
scroll to position [0, 0]
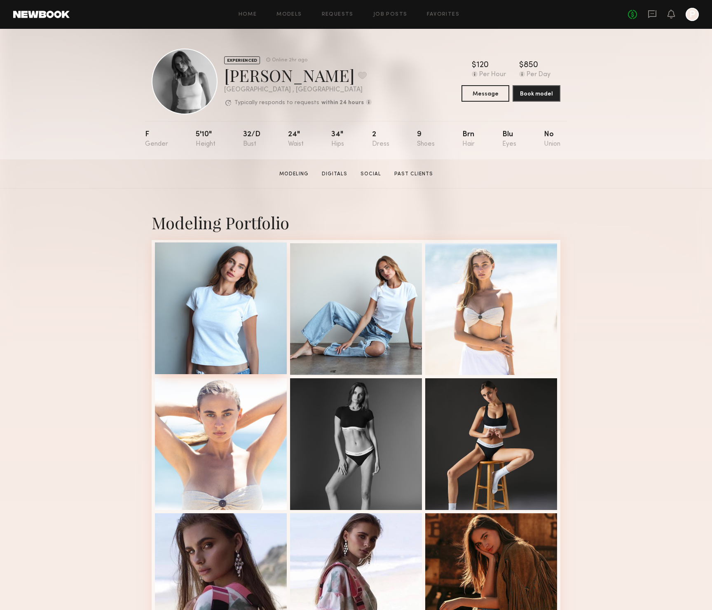
click at [220, 305] on div at bounding box center [221, 309] width 132 height 132
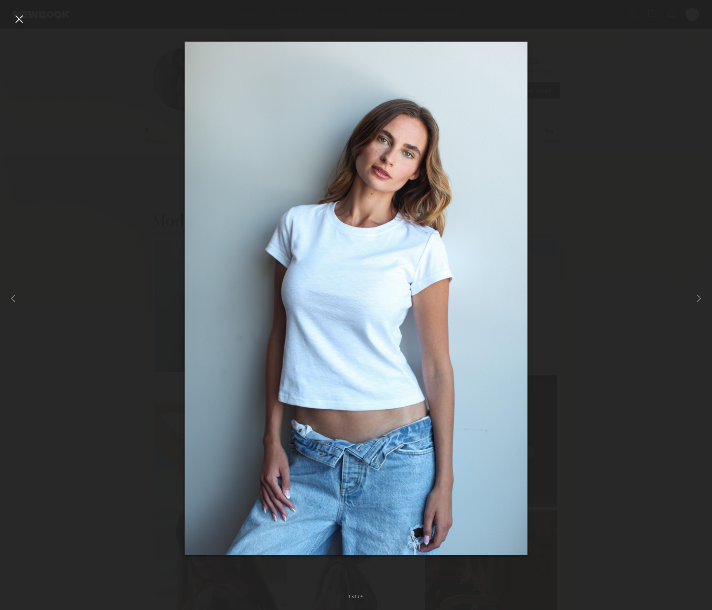
scroll to position [4, 0]
click at [140, 211] on div at bounding box center [356, 298] width 712 height 571
click at [131, 232] on div at bounding box center [356, 298] width 712 height 571
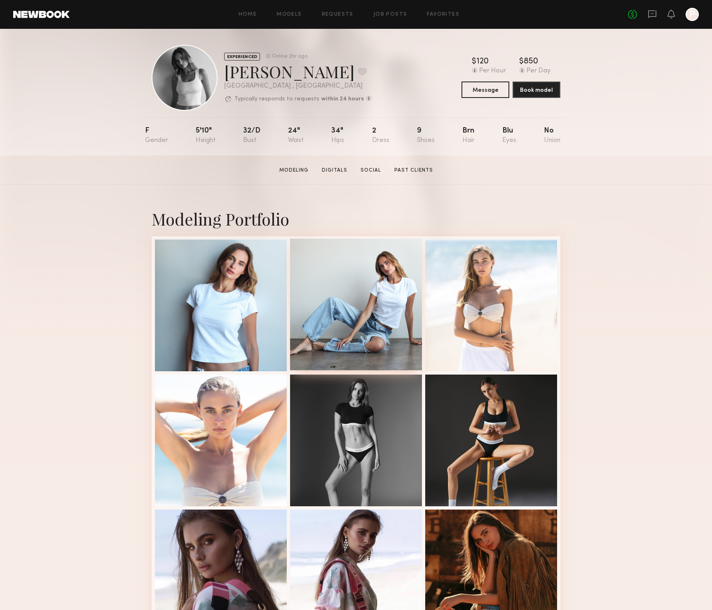
click at [384, 334] on div at bounding box center [356, 305] width 132 height 132
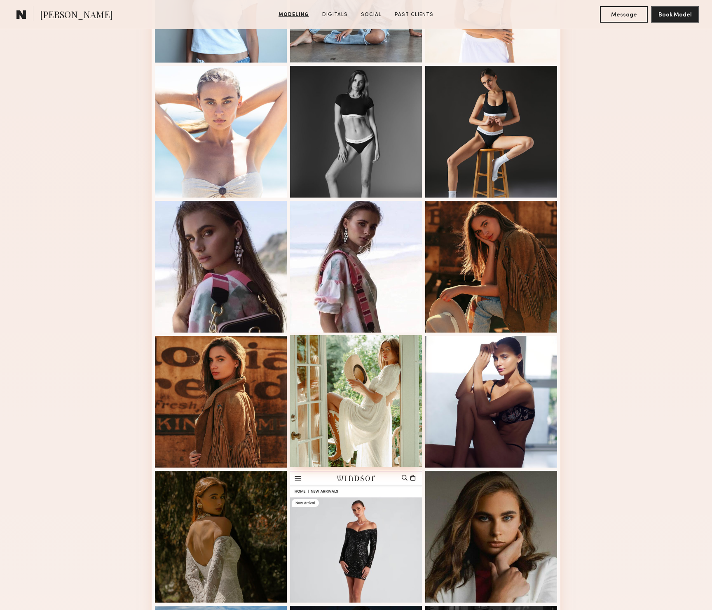
scroll to position [311, 0]
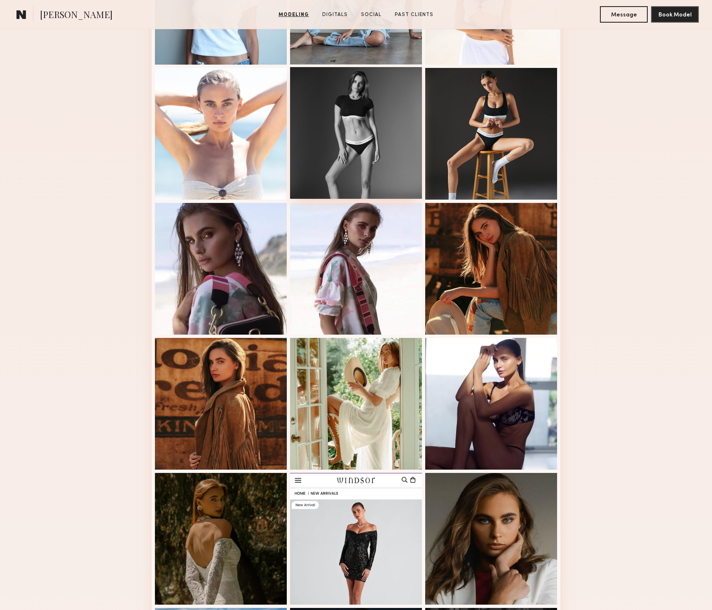
click at [387, 153] on div at bounding box center [356, 133] width 132 height 132
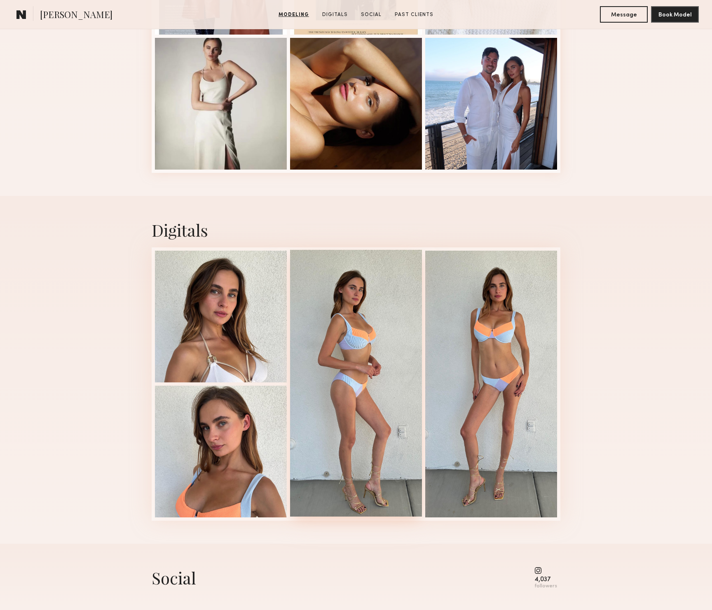
scroll to position [1244, 0]
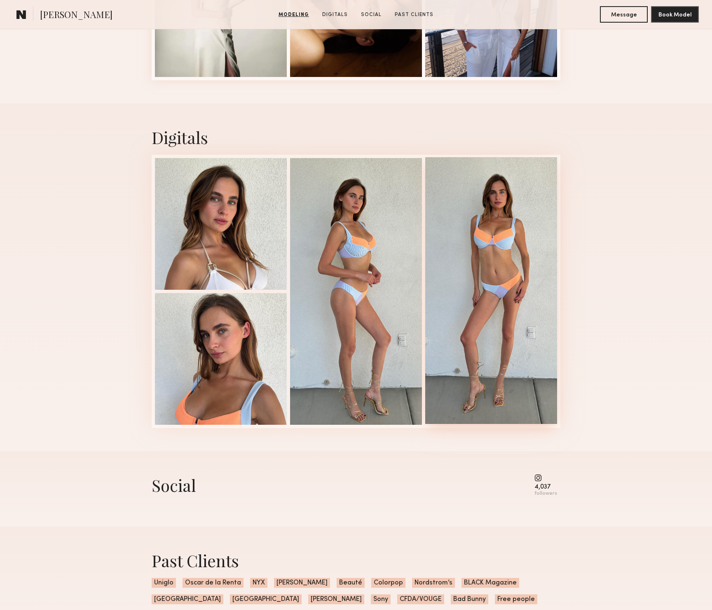
click at [473, 229] on div at bounding box center [491, 290] width 132 height 267
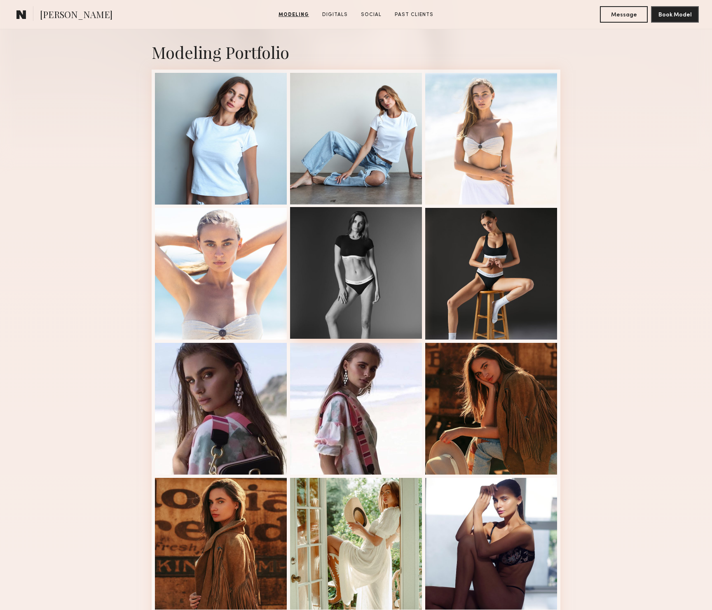
scroll to position [168, 0]
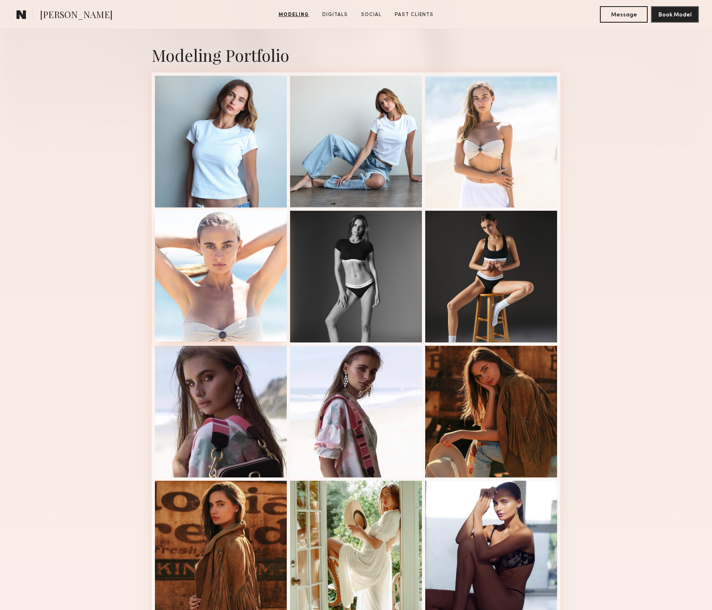
click at [222, 276] on div at bounding box center [221, 276] width 132 height 132
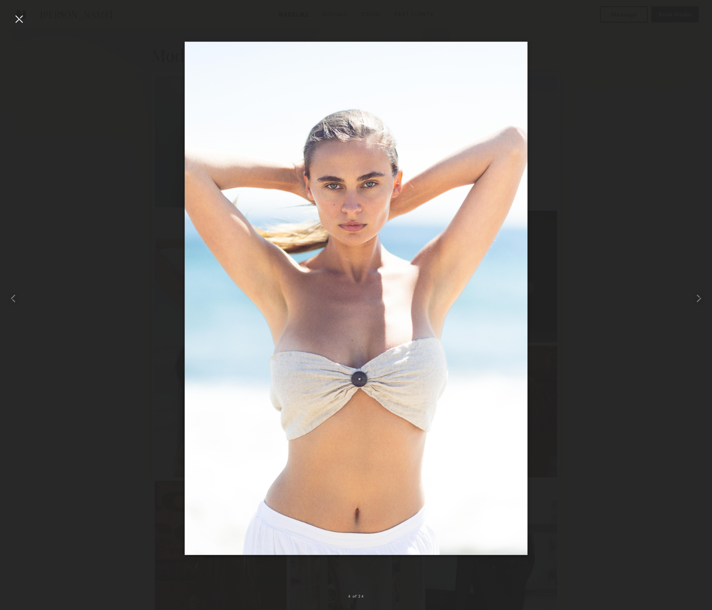
click at [85, 117] on div at bounding box center [356, 298] width 712 height 571
drag, startPoint x: 116, startPoint y: 48, endPoint x: 14, endPoint y: 134, distance: 133.7
click at [116, 48] on div at bounding box center [356, 298] width 712 height 571
